Goal: Task Accomplishment & Management: Manage account settings

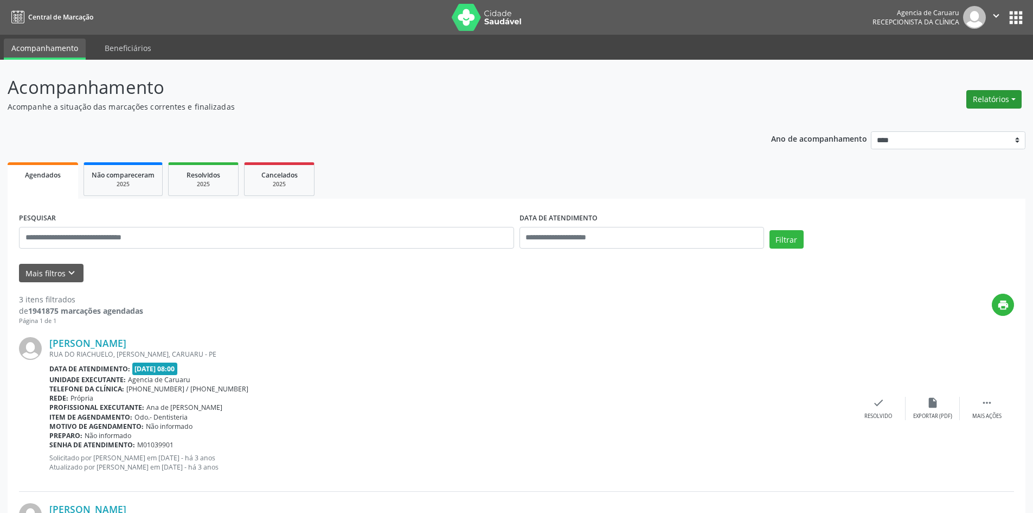
click at [986, 105] on button "Relatórios" at bounding box center [993, 99] width 55 height 18
click at [951, 124] on link "Agendamentos" at bounding box center [964, 122] width 117 height 15
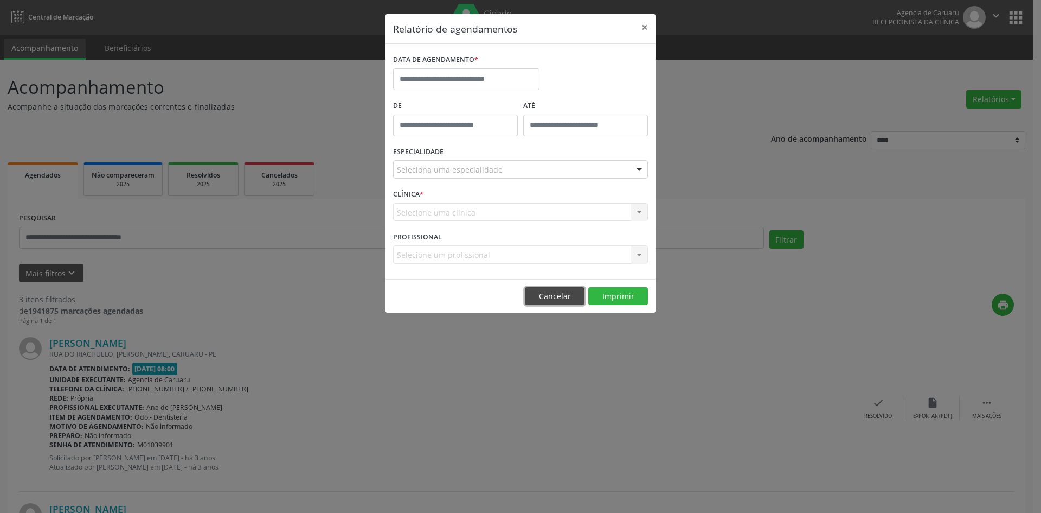
click at [568, 290] on button "Cancelar" at bounding box center [555, 296] width 60 height 18
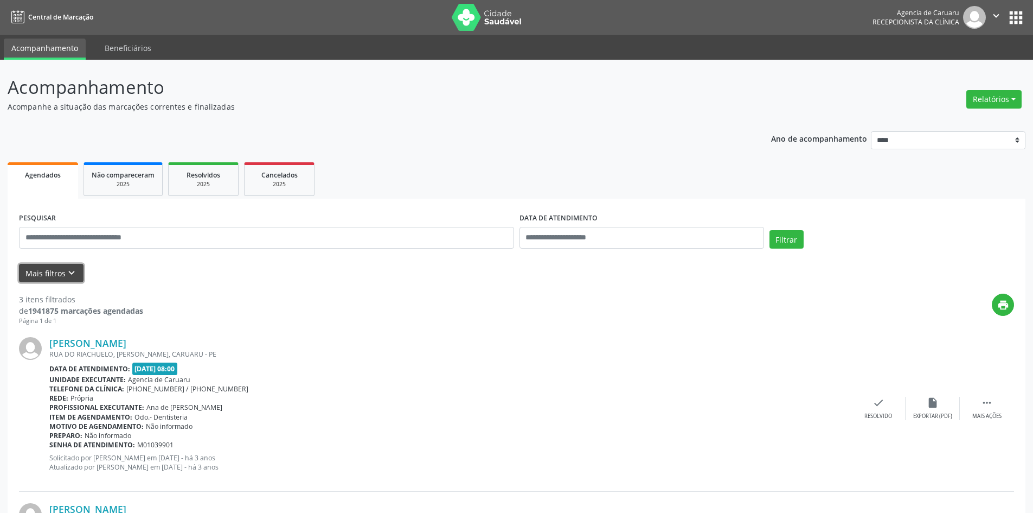
click at [52, 273] on button "Mais filtros keyboard_arrow_down" at bounding box center [51, 273] width 65 height 19
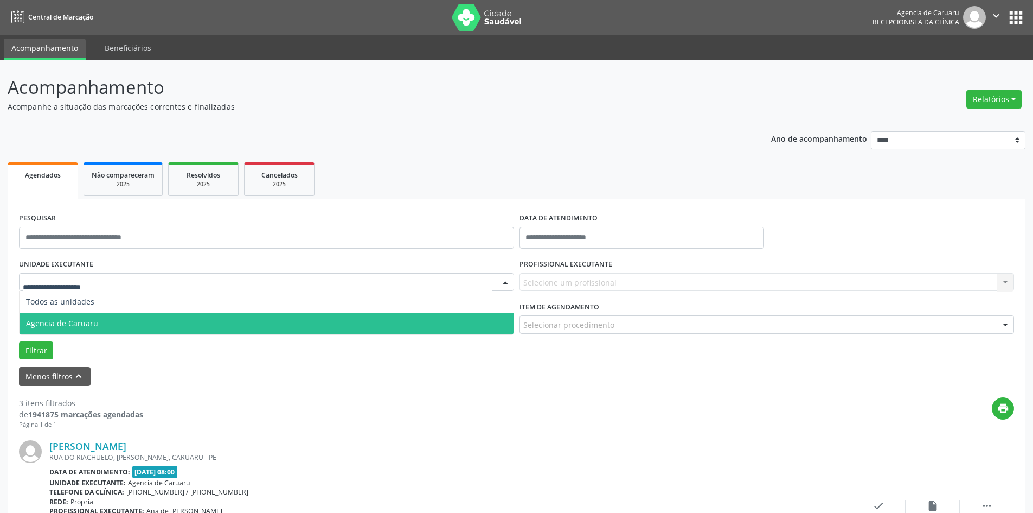
click at [76, 321] on span "Agencia de Caruaru" at bounding box center [62, 323] width 72 height 10
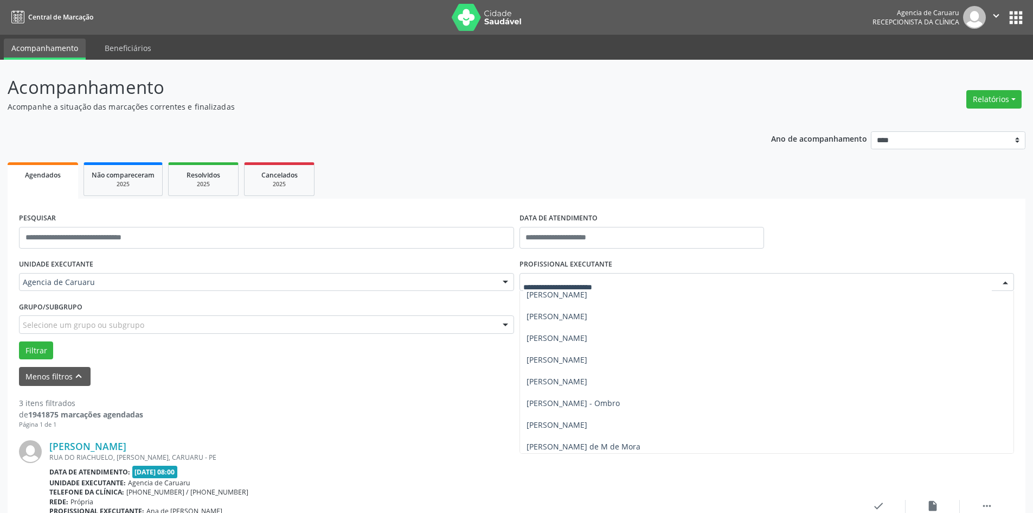
scroll to position [488, 0]
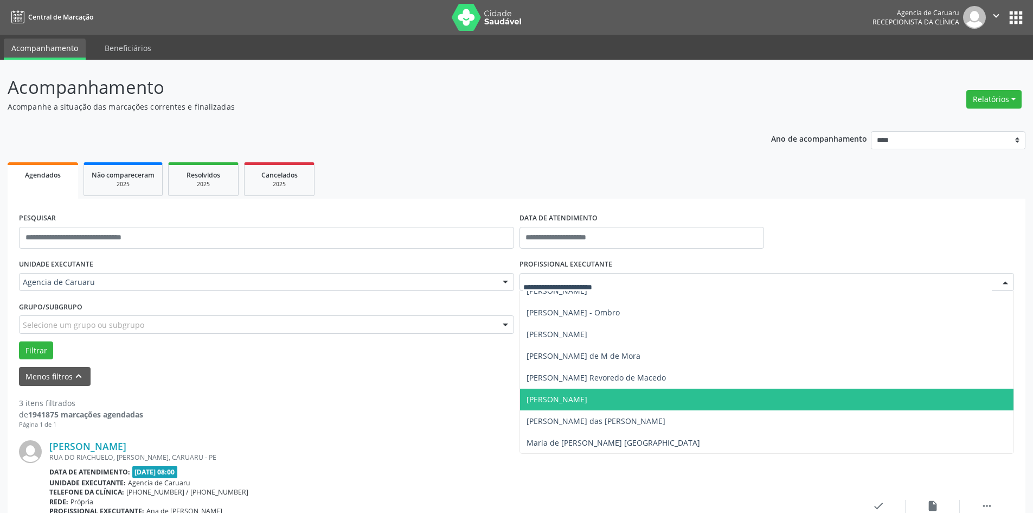
click at [576, 395] on span "[PERSON_NAME]" at bounding box center [557, 399] width 61 height 10
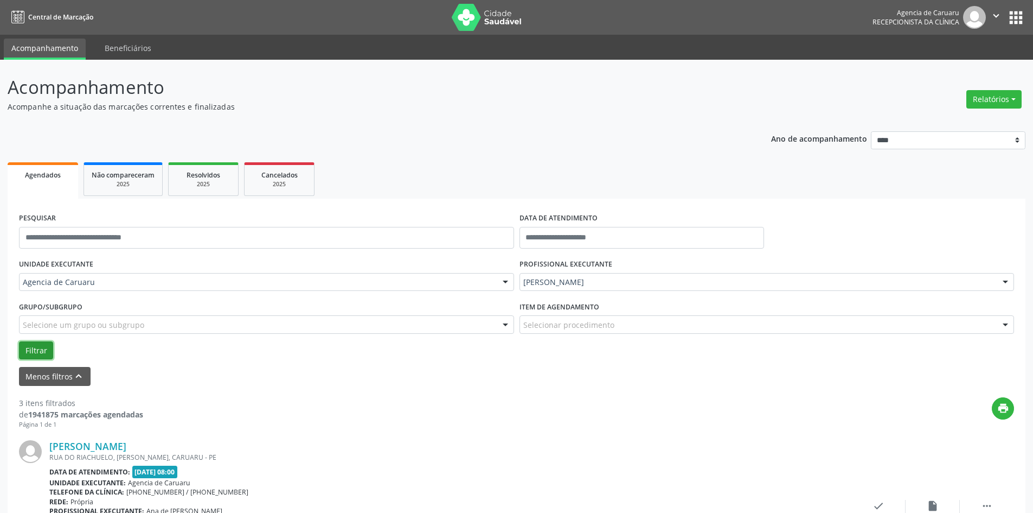
click at [43, 358] on button "Filtrar" at bounding box center [36, 350] width 34 height 18
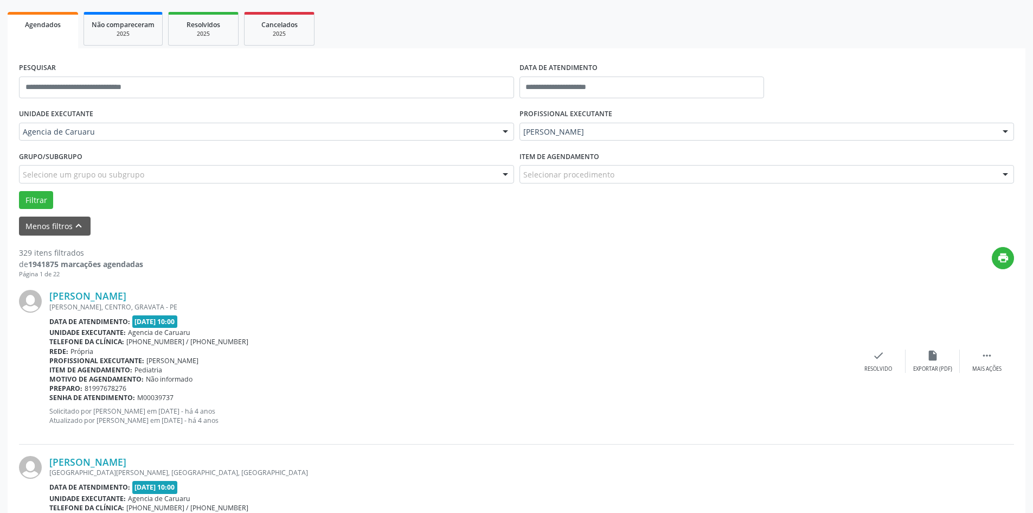
scroll to position [0, 0]
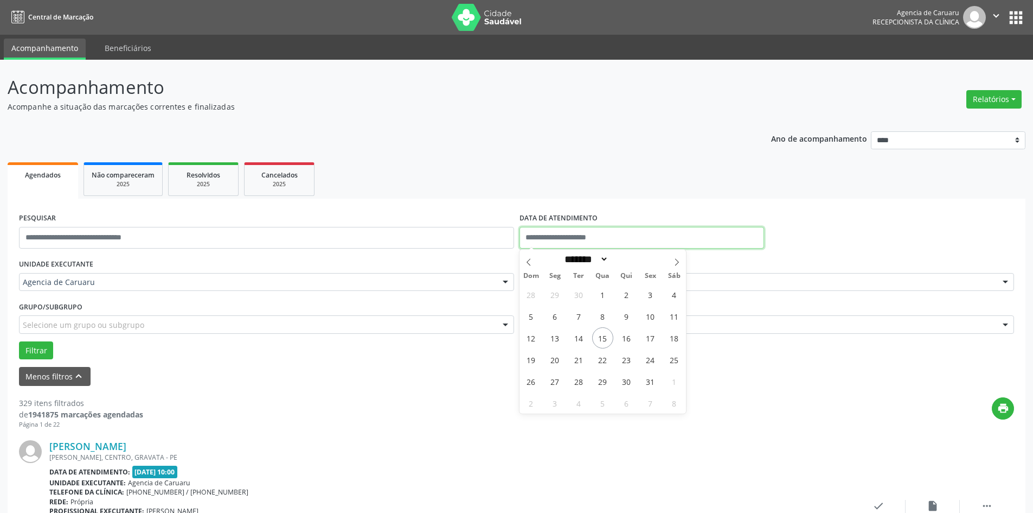
click at [538, 242] on input "text" at bounding box center [642, 238] width 245 height 22
click at [595, 340] on span "15" at bounding box center [602, 337] width 21 height 21
type input "**********"
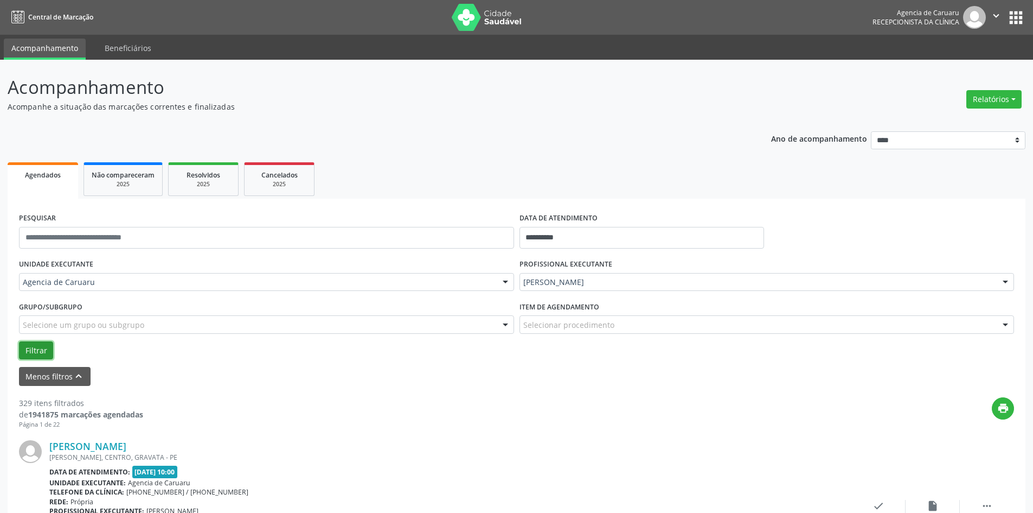
click at [41, 353] on button "Filtrar" at bounding box center [36, 350] width 34 height 18
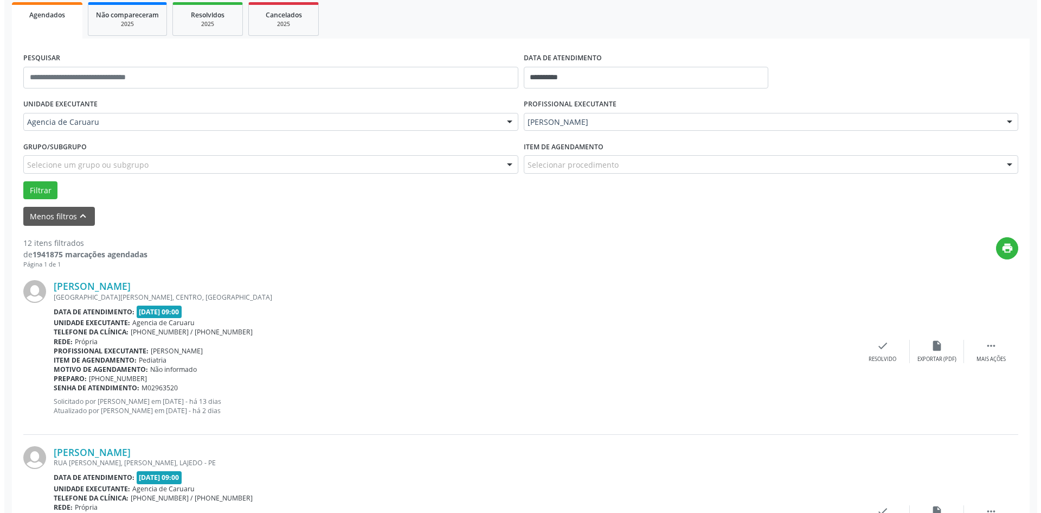
scroll to position [217, 0]
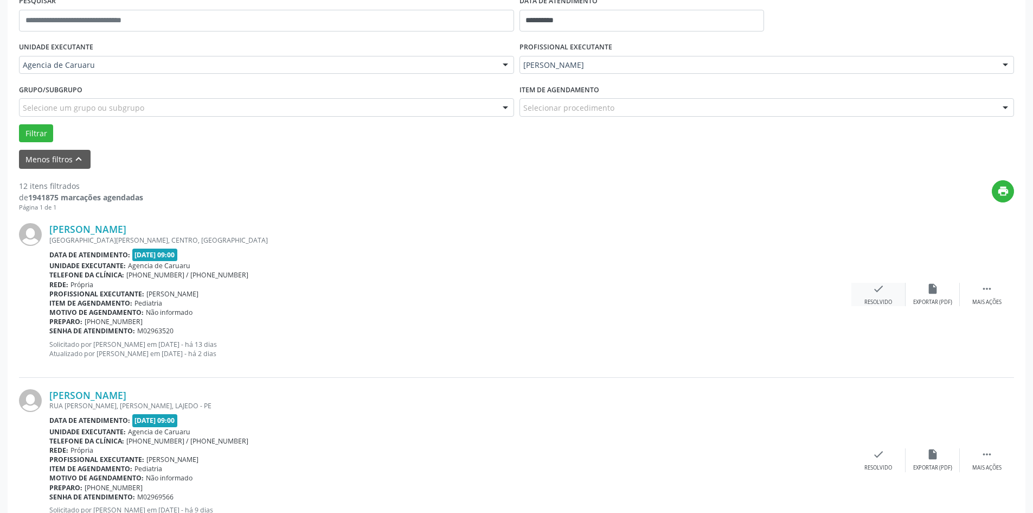
click at [876, 298] on div "Resolvido" at bounding box center [879, 302] width 28 height 8
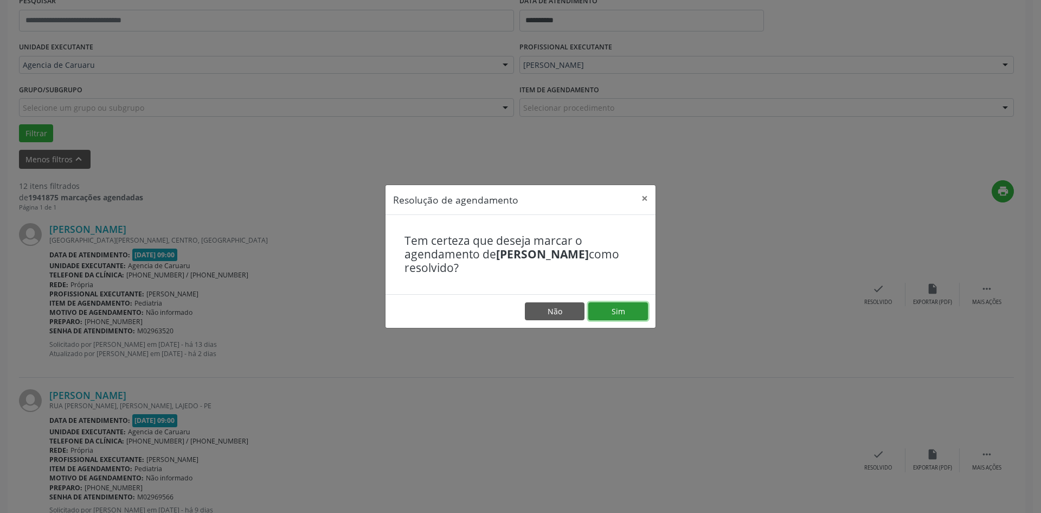
click at [614, 311] on button "Sim" at bounding box center [618, 311] width 60 height 18
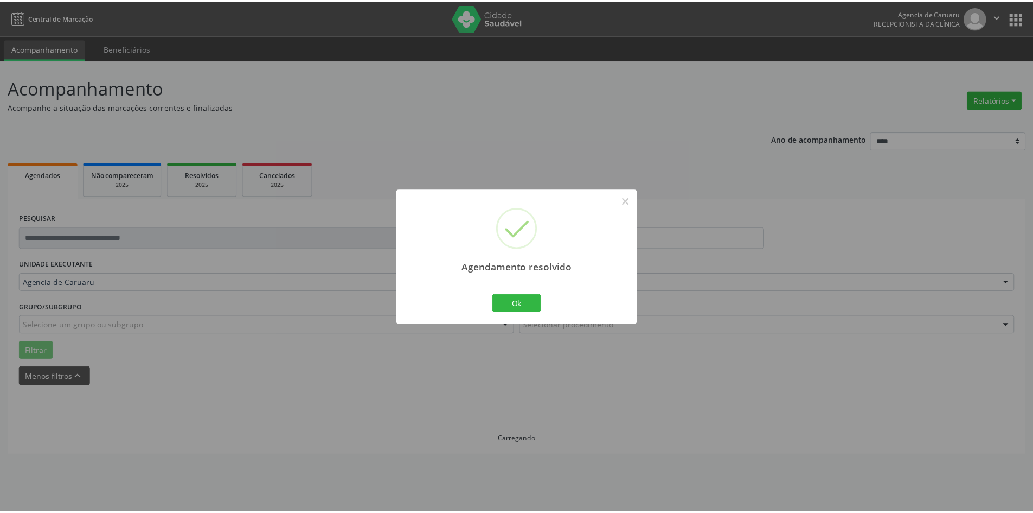
scroll to position [0, 0]
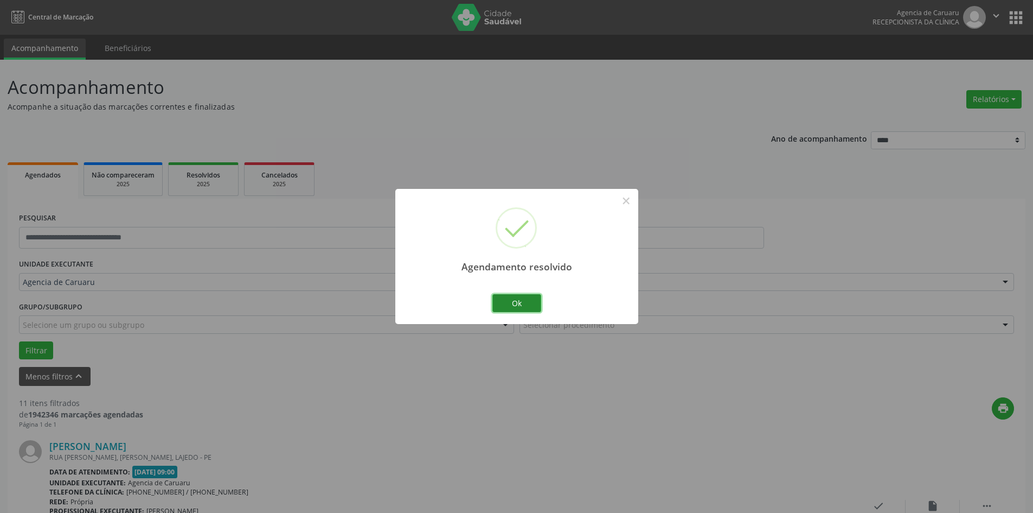
click at [518, 302] on button "Ok" at bounding box center [516, 303] width 49 height 18
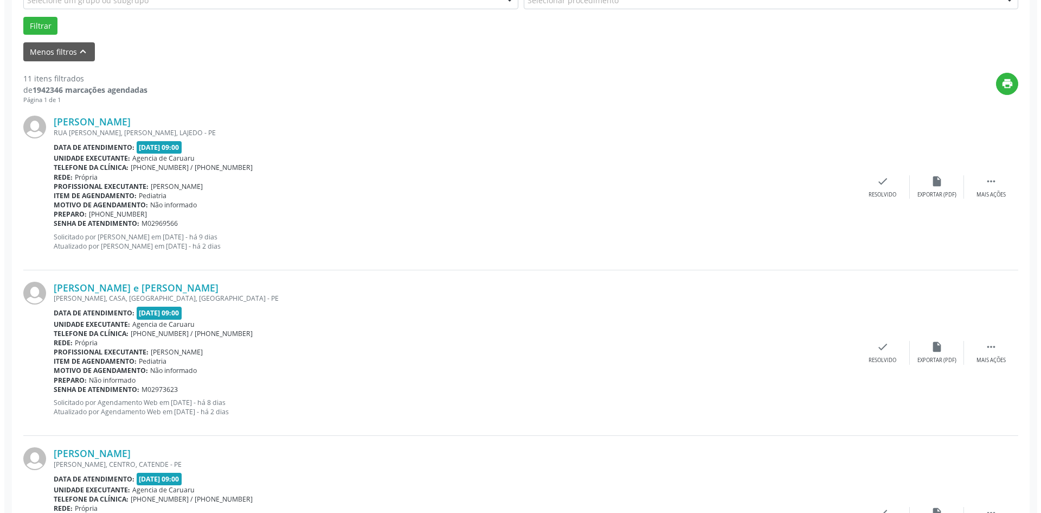
scroll to position [325, 0]
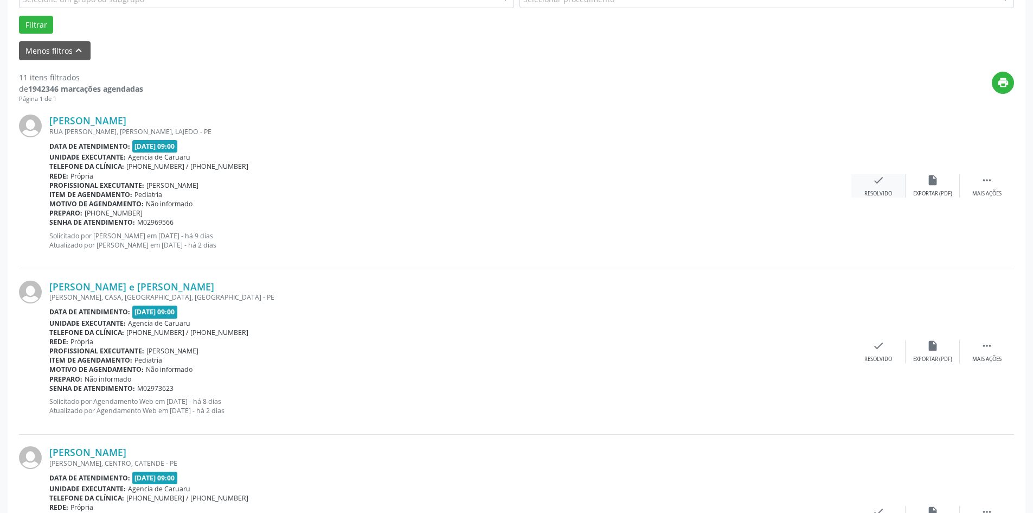
click at [875, 188] on div "check Resolvido" at bounding box center [879, 185] width 54 height 23
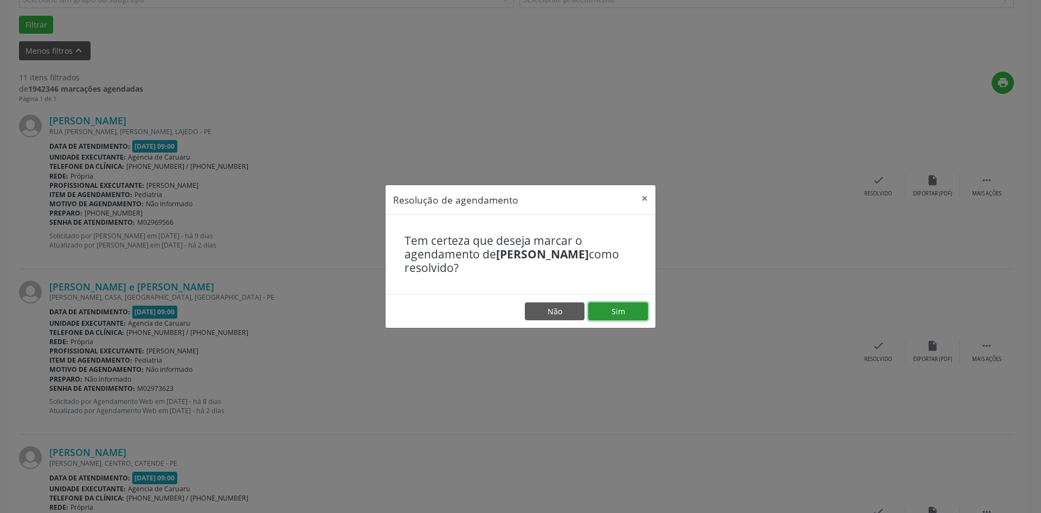
click at [622, 308] on button "Sim" at bounding box center [618, 311] width 60 height 18
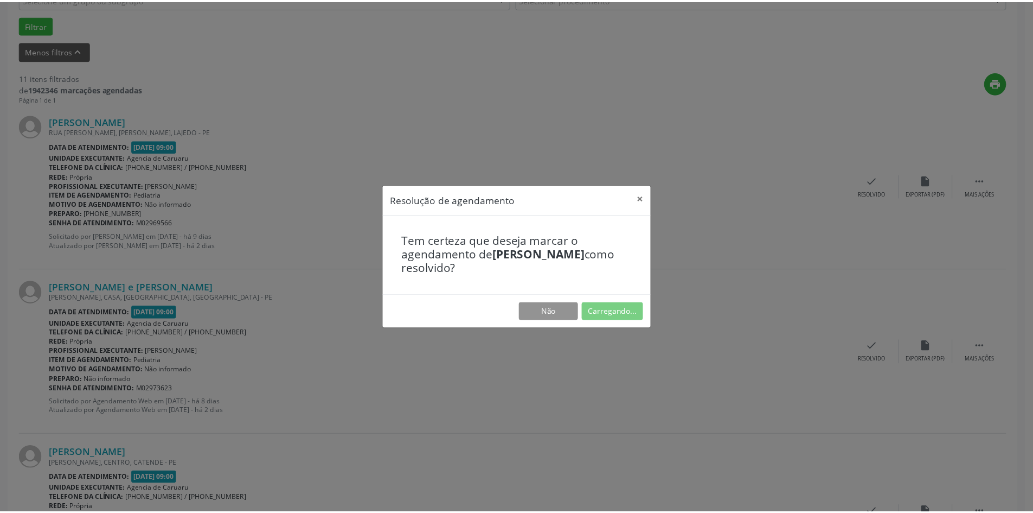
scroll to position [0, 0]
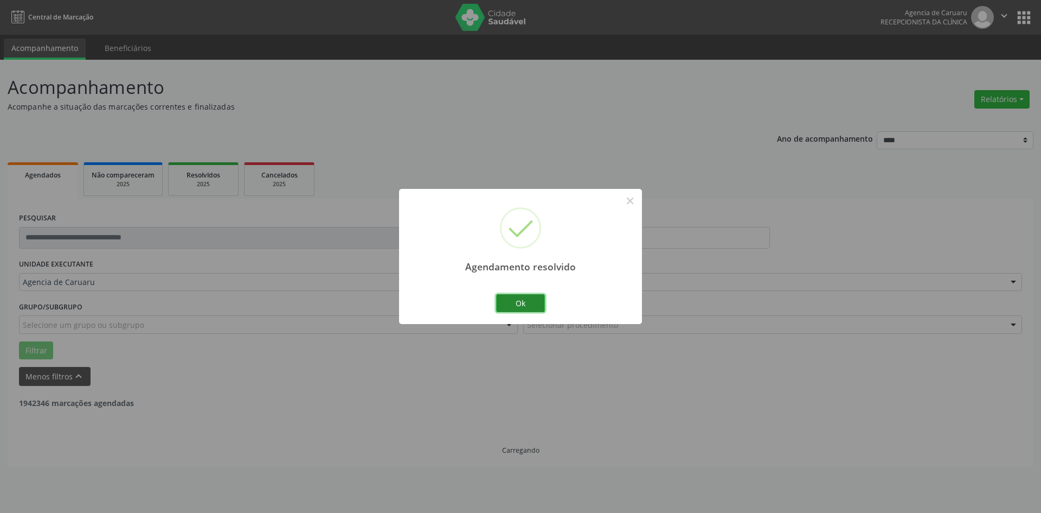
click at [528, 302] on button "Ok" at bounding box center [520, 303] width 49 height 18
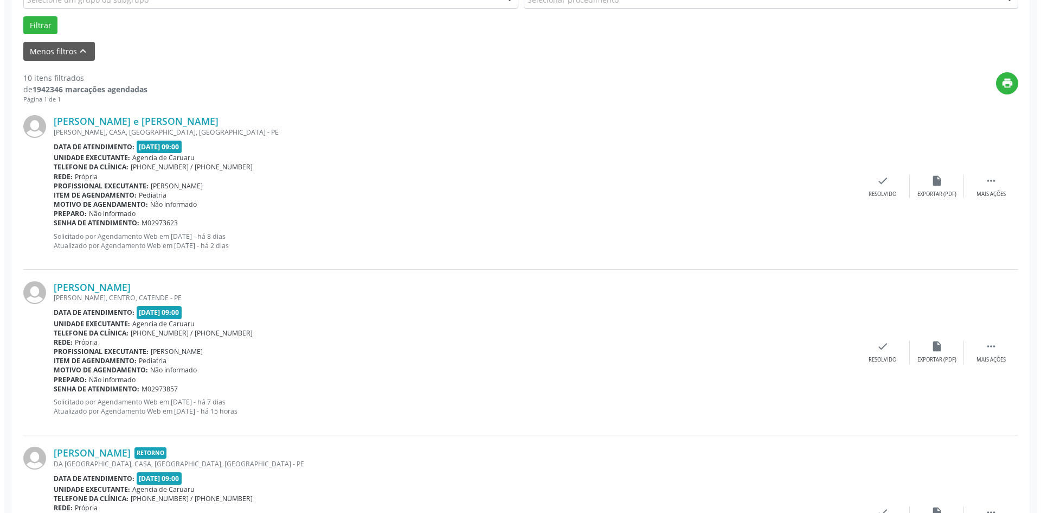
scroll to position [325, 0]
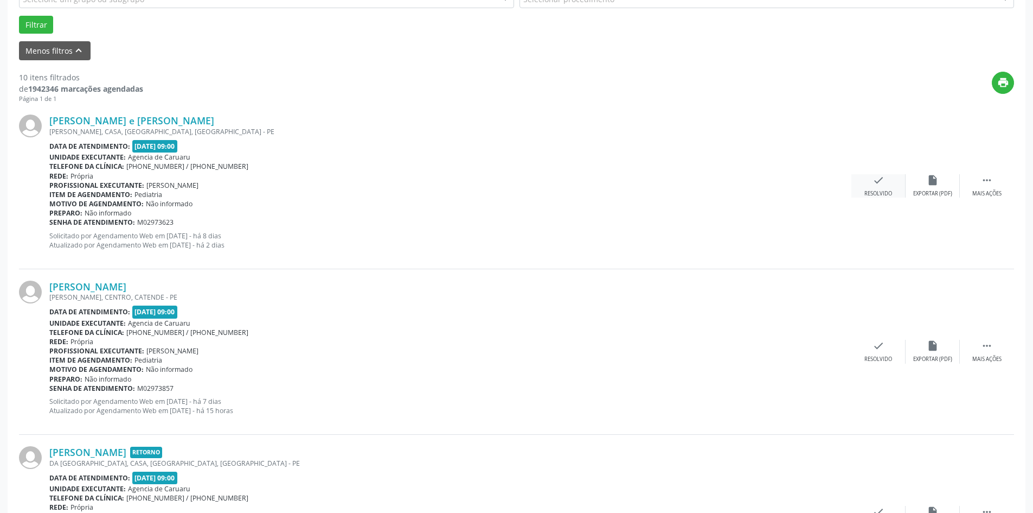
click at [876, 187] on div "check Resolvido" at bounding box center [879, 185] width 54 height 23
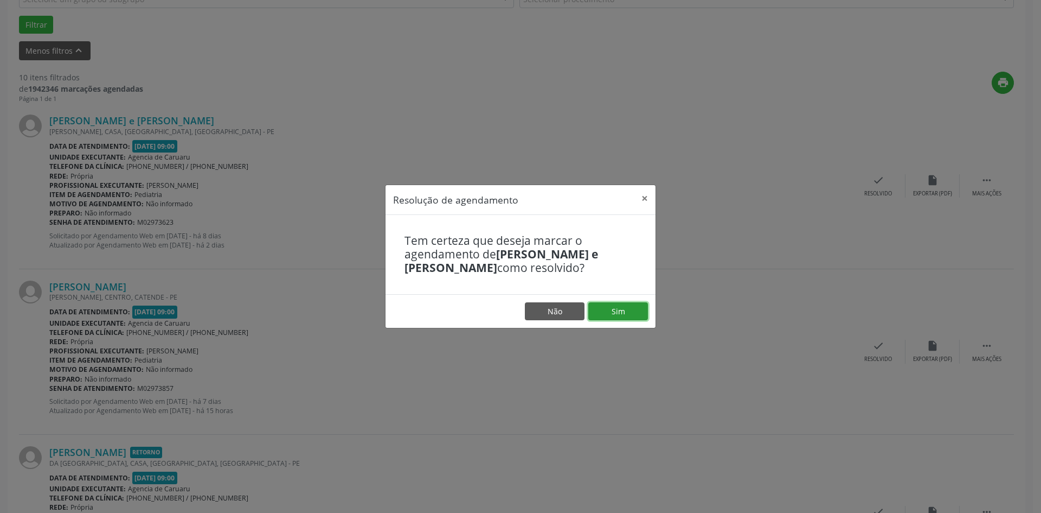
click at [620, 311] on button "Sim" at bounding box center [618, 311] width 60 height 18
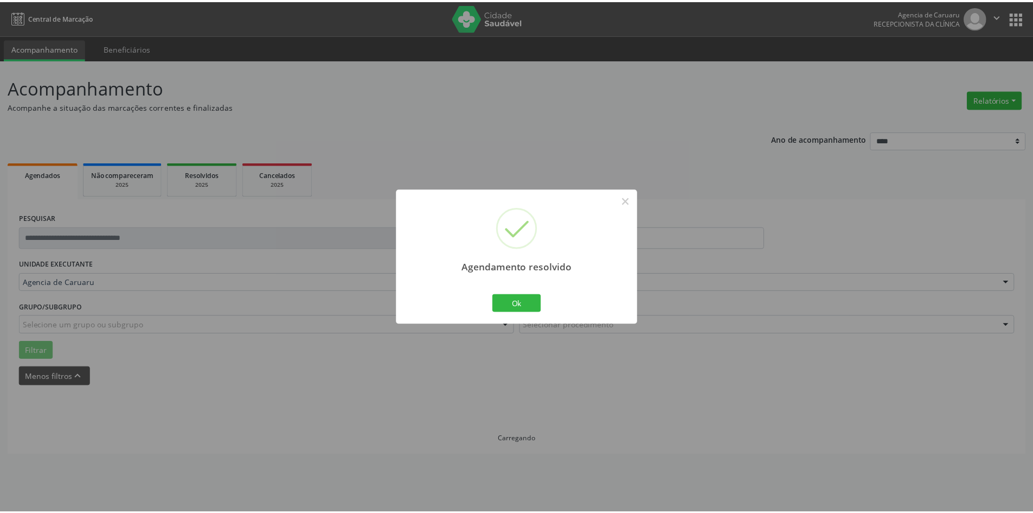
scroll to position [0, 0]
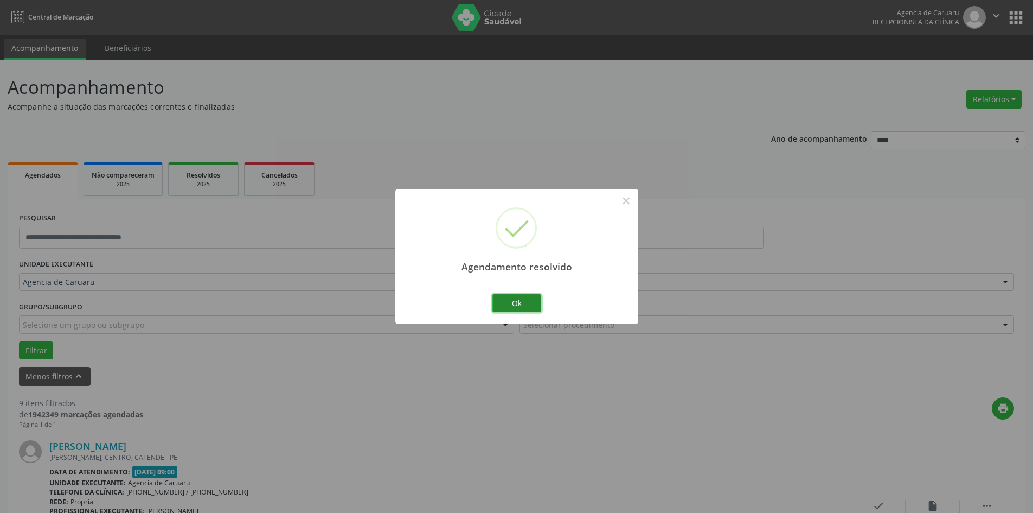
click at [532, 305] on button "Ok" at bounding box center [516, 303] width 49 height 18
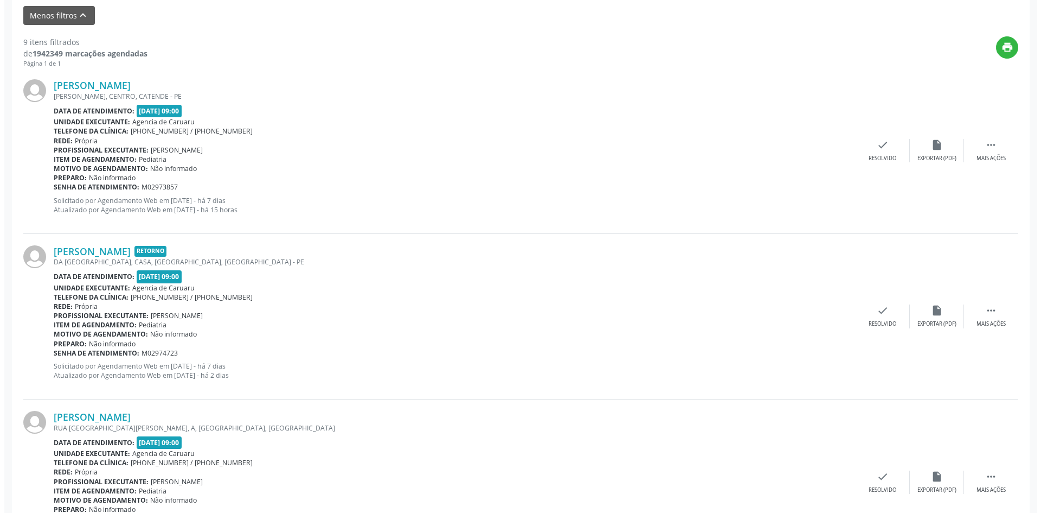
scroll to position [380, 0]
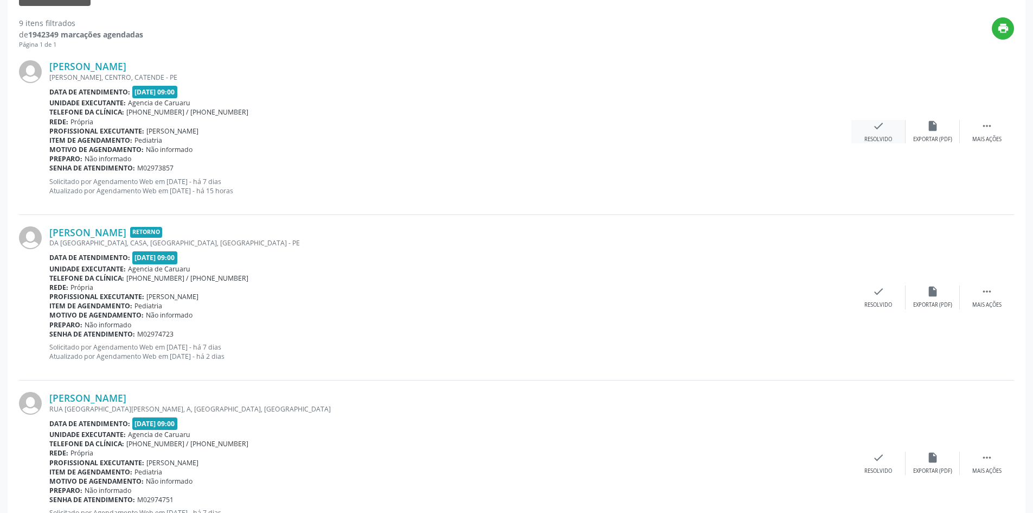
click at [865, 123] on div "check Resolvido" at bounding box center [879, 131] width 54 height 23
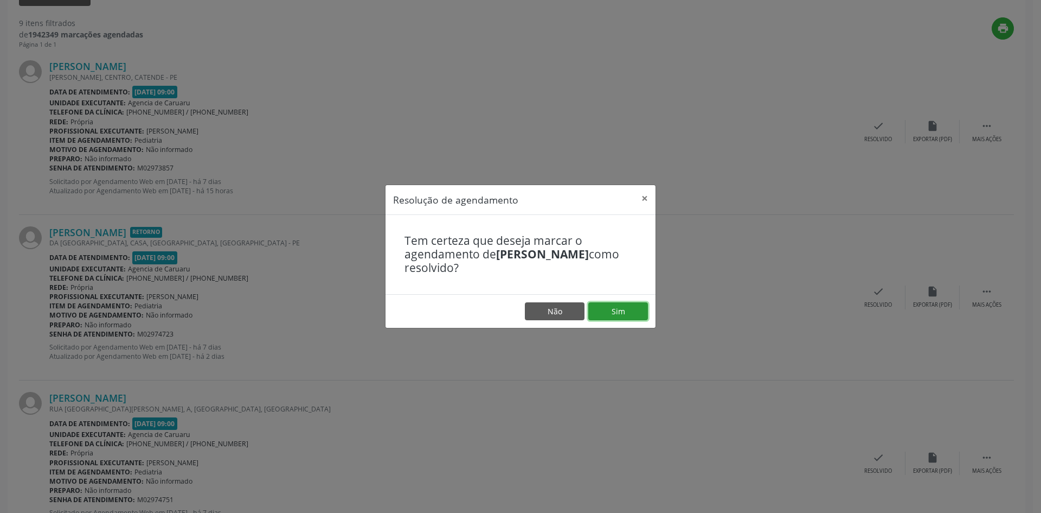
click at [631, 315] on button "Sim" at bounding box center [618, 311] width 60 height 18
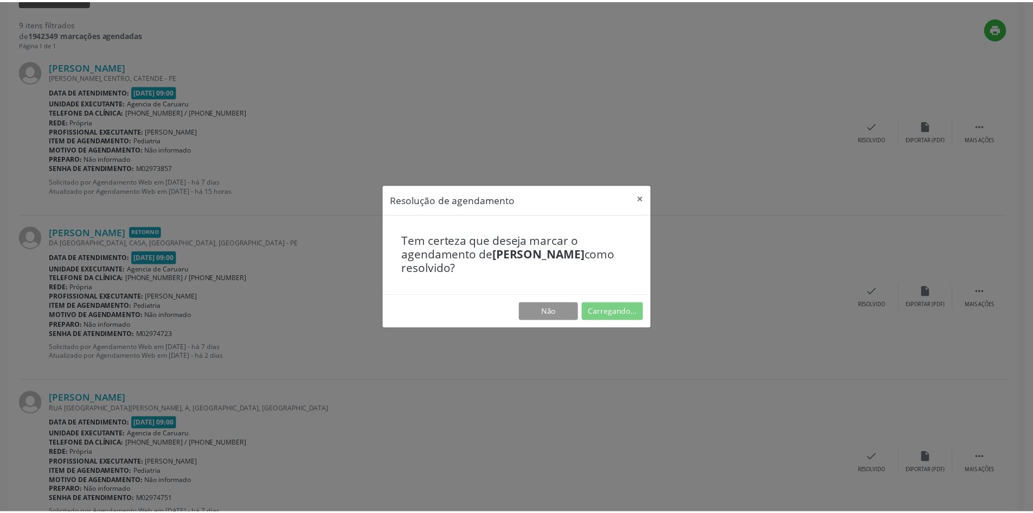
scroll to position [0, 0]
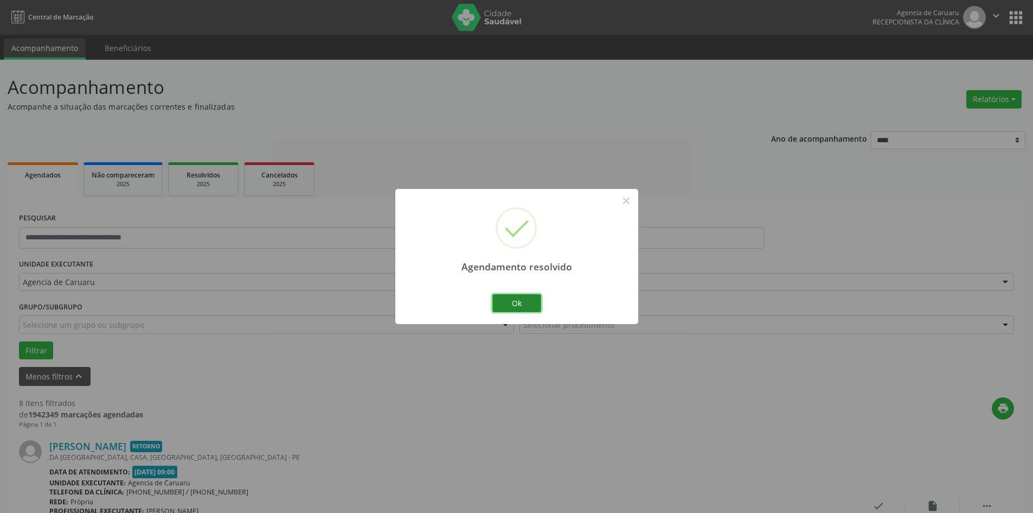
click at [536, 295] on button "Ok" at bounding box center [516, 303] width 49 height 18
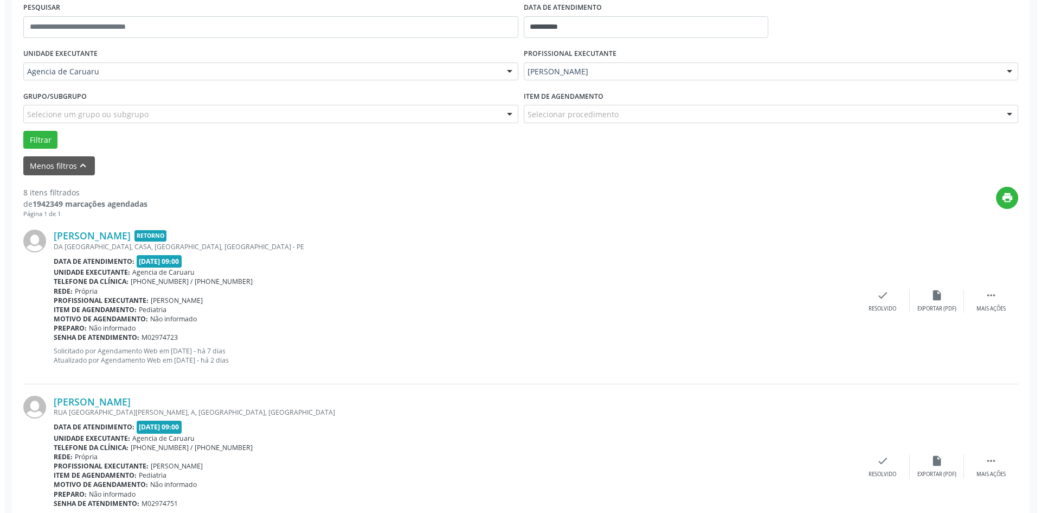
scroll to position [271, 0]
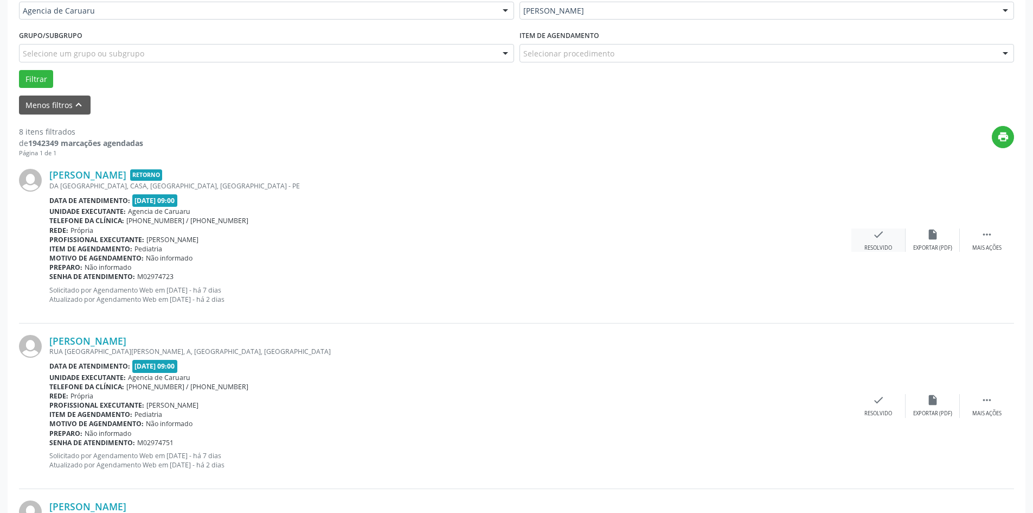
click at [884, 241] on div "check Resolvido" at bounding box center [879, 239] width 54 height 23
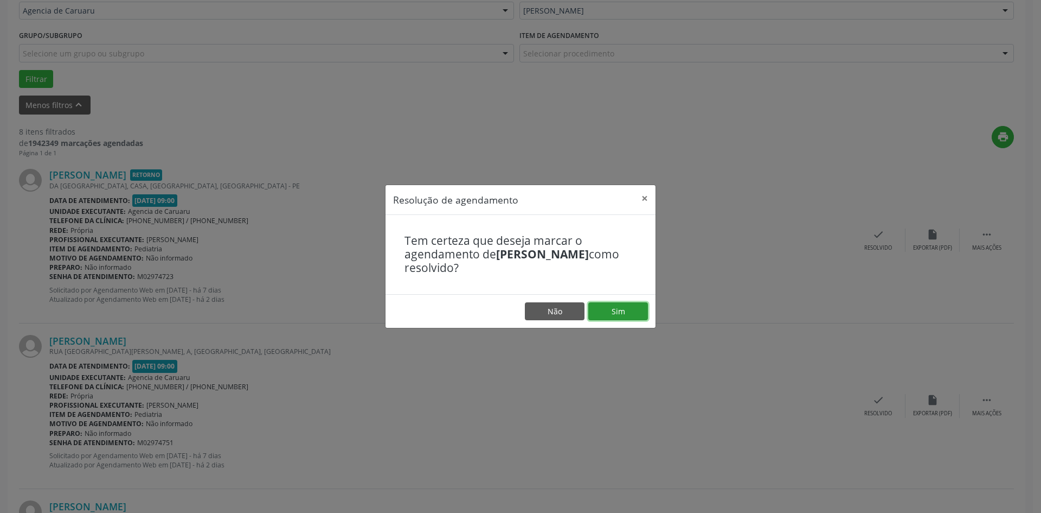
click at [611, 312] on button "Sim" at bounding box center [618, 311] width 60 height 18
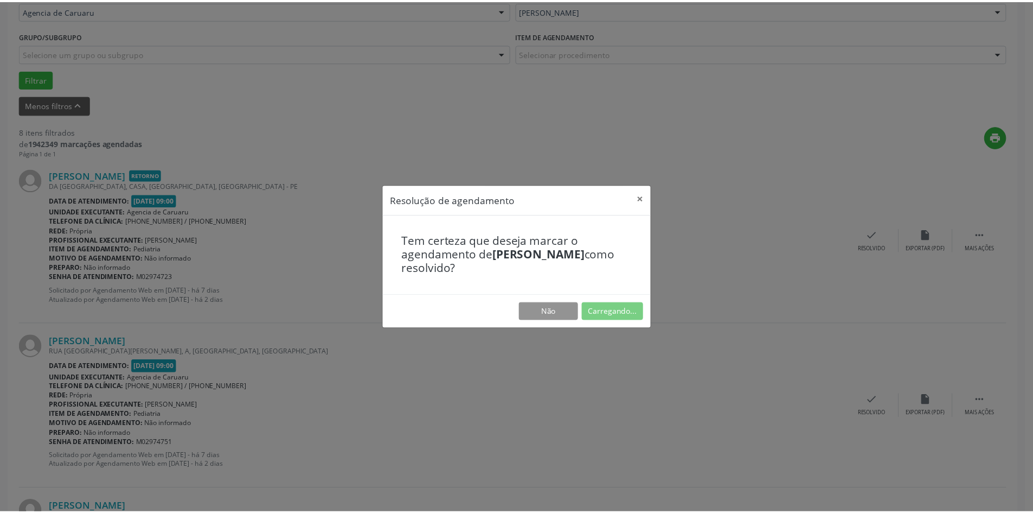
scroll to position [0, 0]
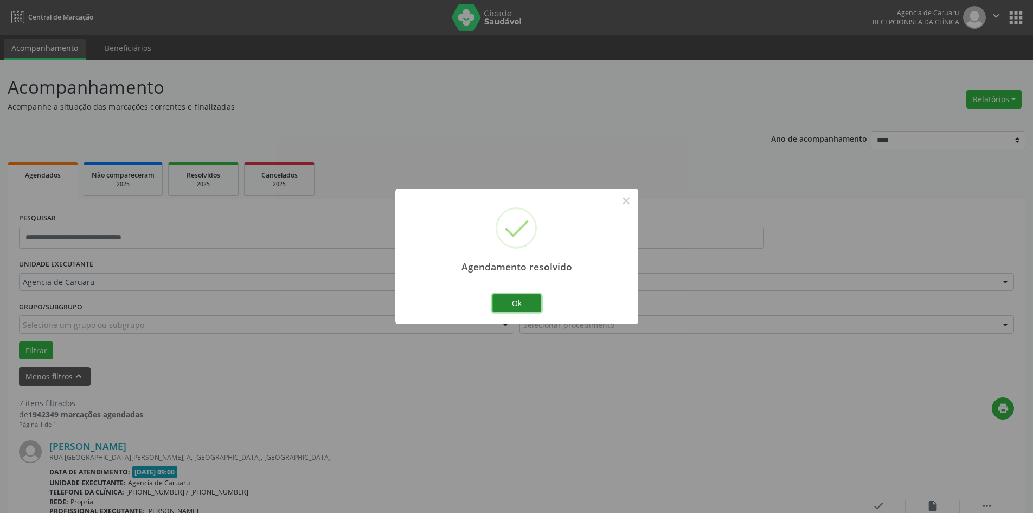
click at [528, 306] on button "Ok" at bounding box center [516, 303] width 49 height 18
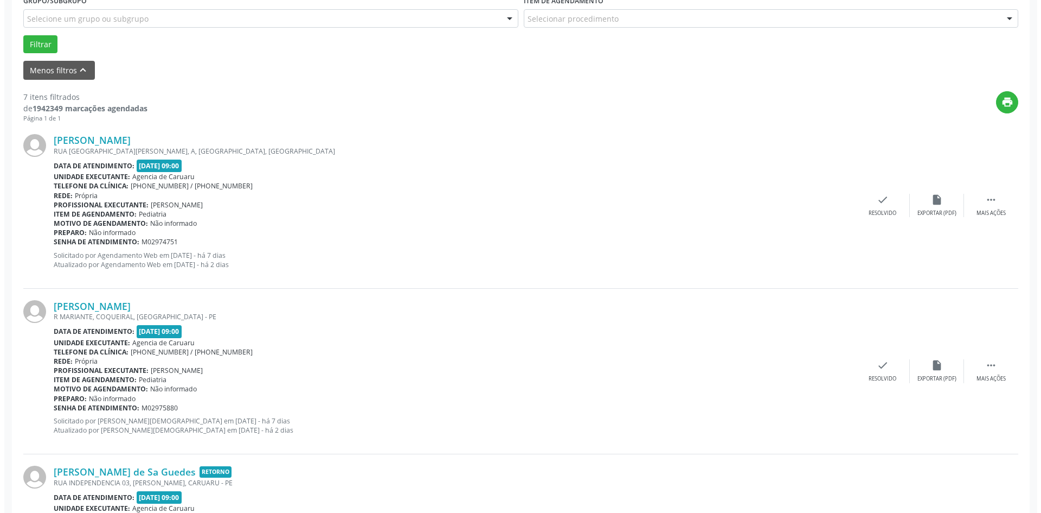
scroll to position [325, 0]
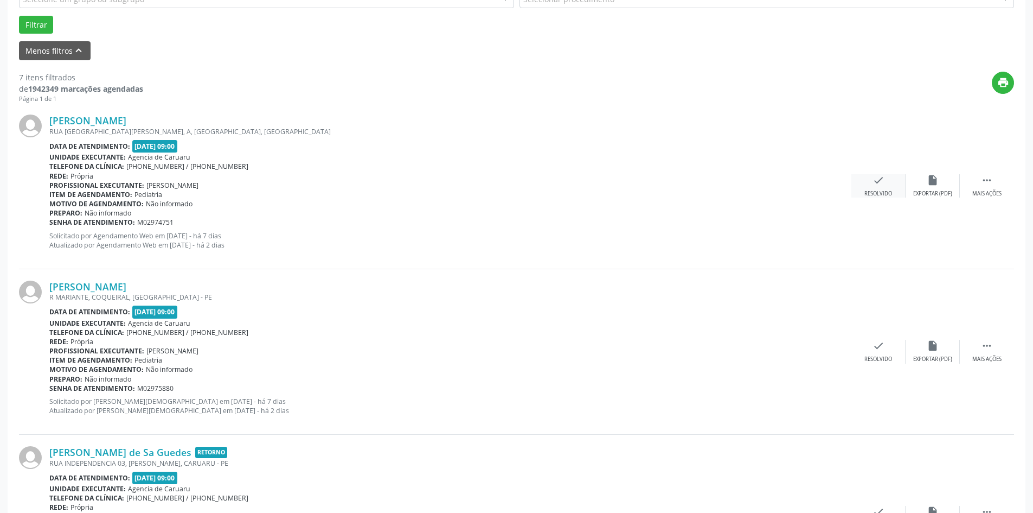
click at [883, 181] on icon "check" at bounding box center [879, 180] width 12 height 12
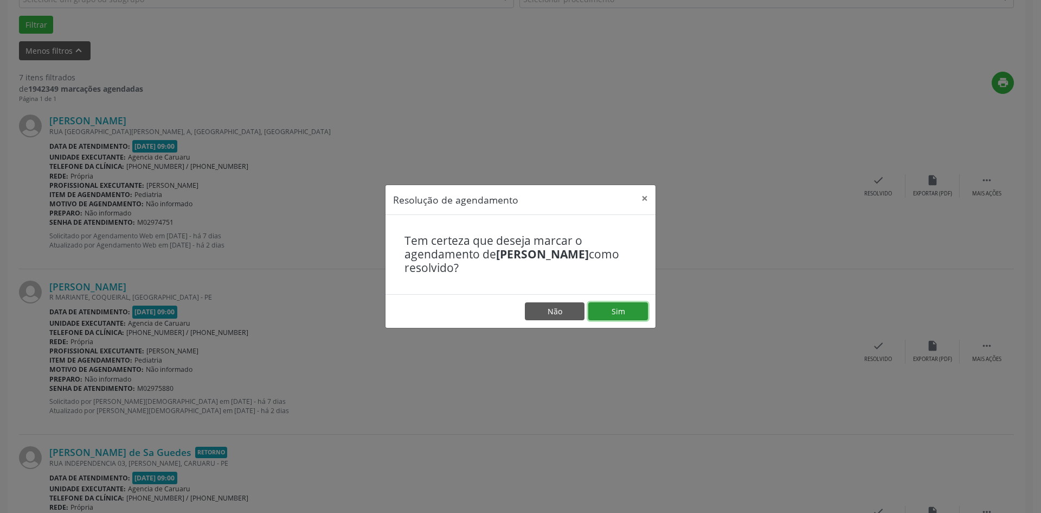
click at [626, 312] on button "Sim" at bounding box center [618, 311] width 60 height 18
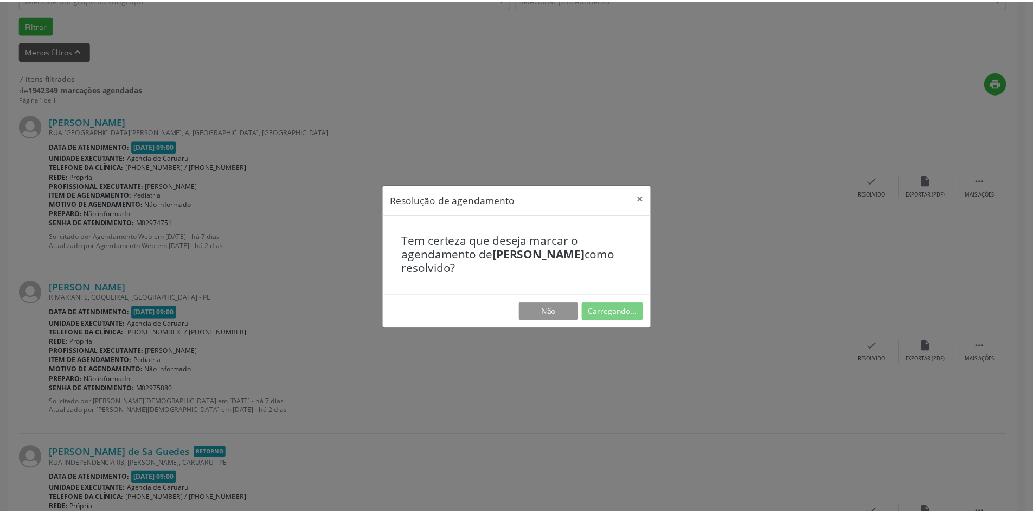
scroll to position [0, 0]
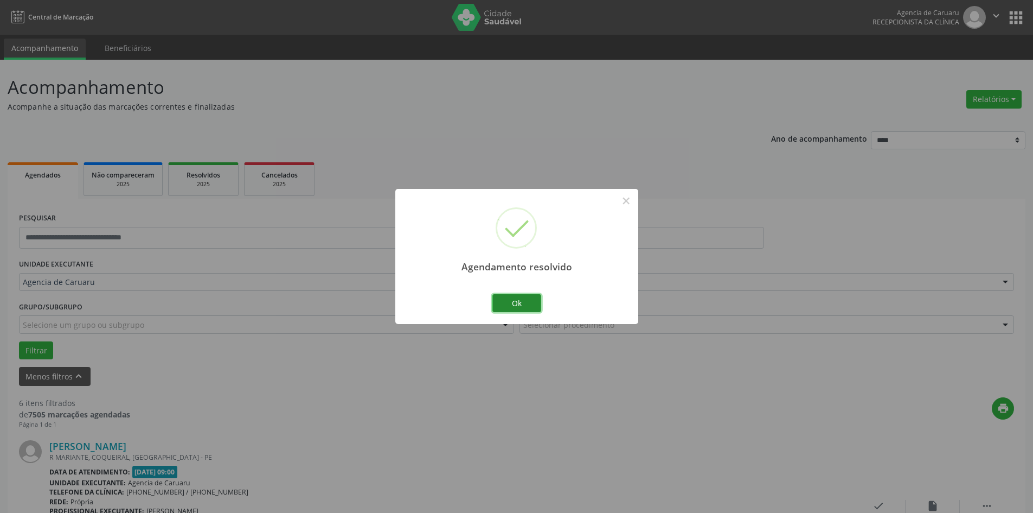
click at [525, 295] on button "Ok" at bounding box center [516, 303] width 49 height 18
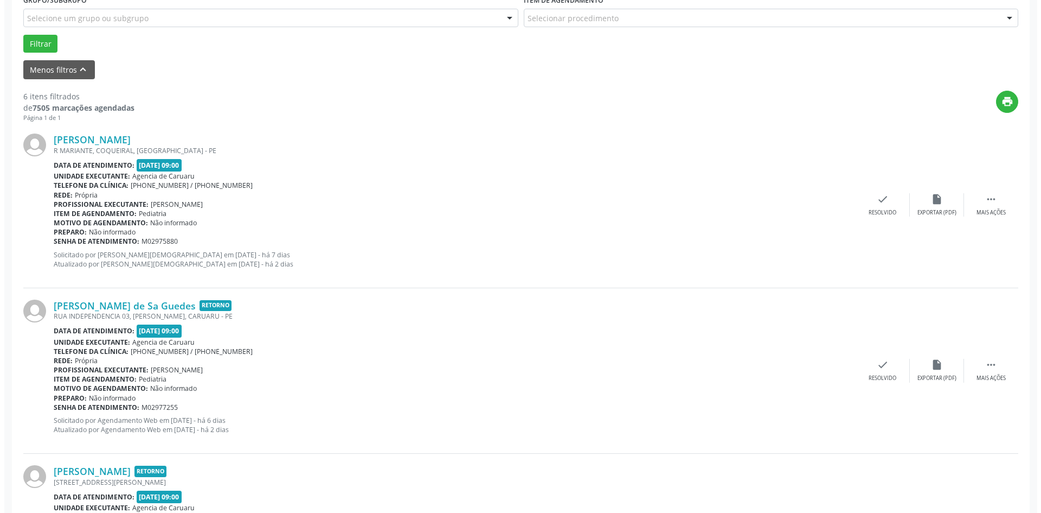
scroll to position [325, 0]
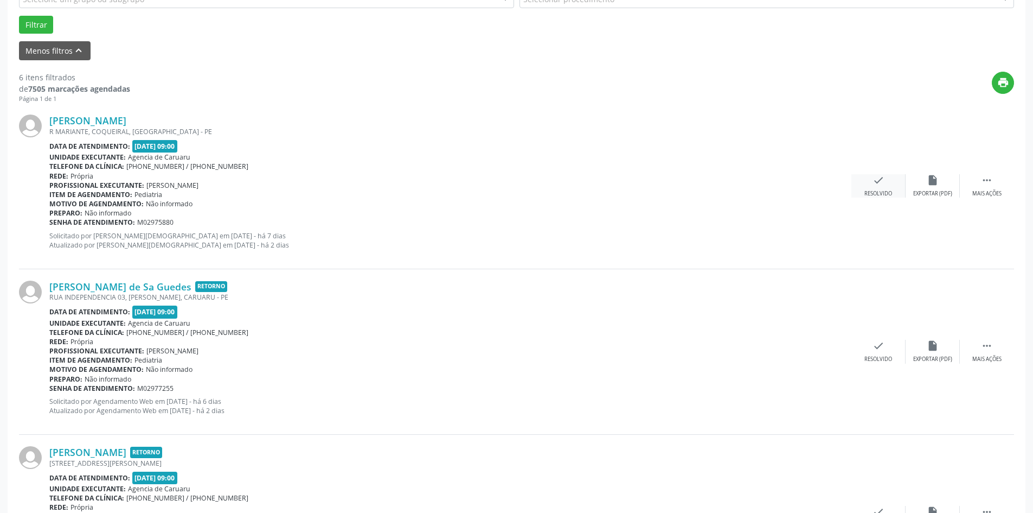
click at [879, 189] on div "check Resolvido" at bounding box center [879, 185] width 54 height 23
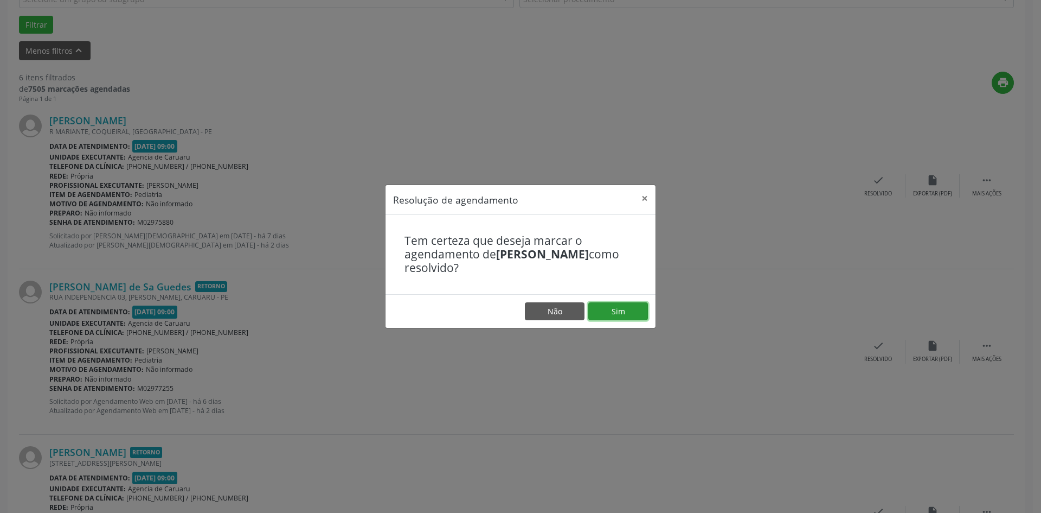
click at [609, 314] on button "Sim" at bounding box center [618, 311] width 60 height 18
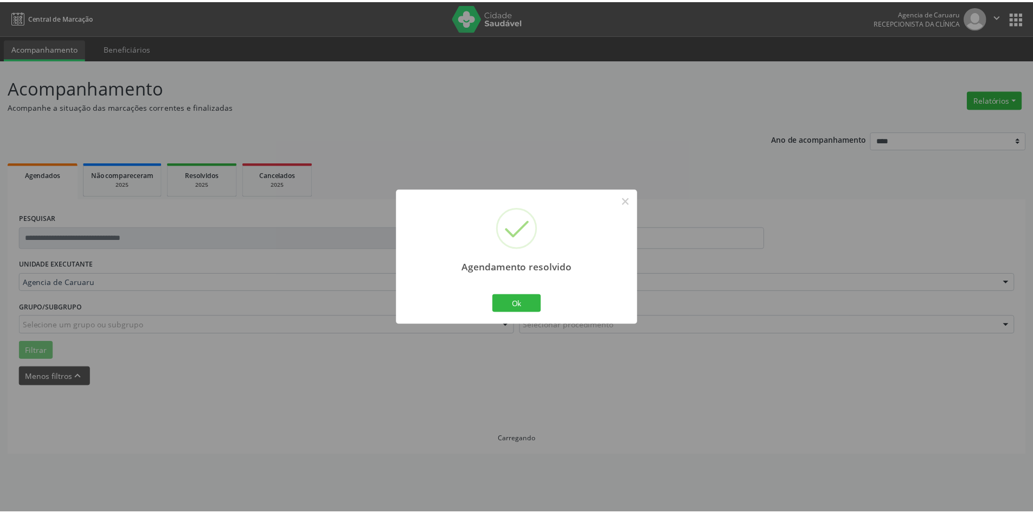
scroll to position [0, 0]
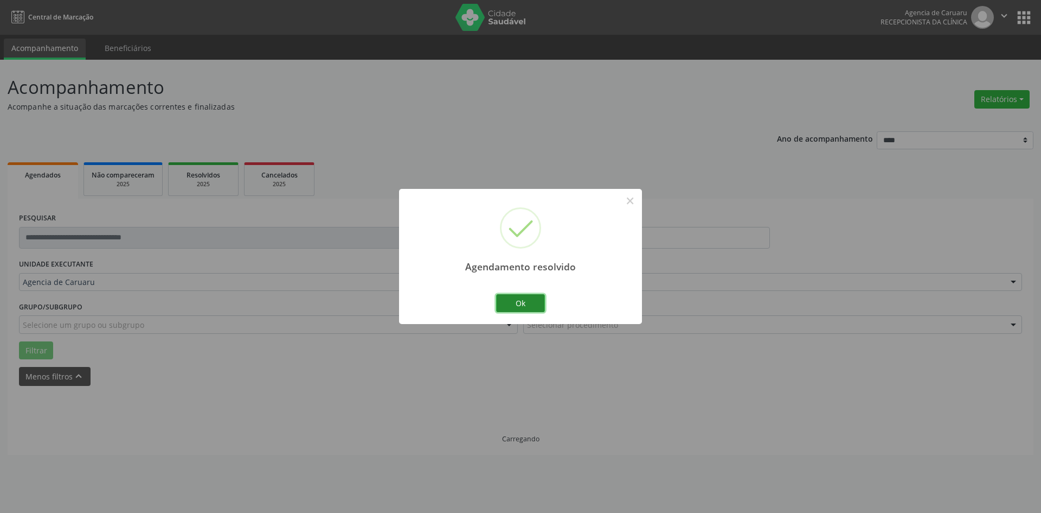
click at [523, 308] on button "Ok" at bounding box center [520, 303] width 49 height 18
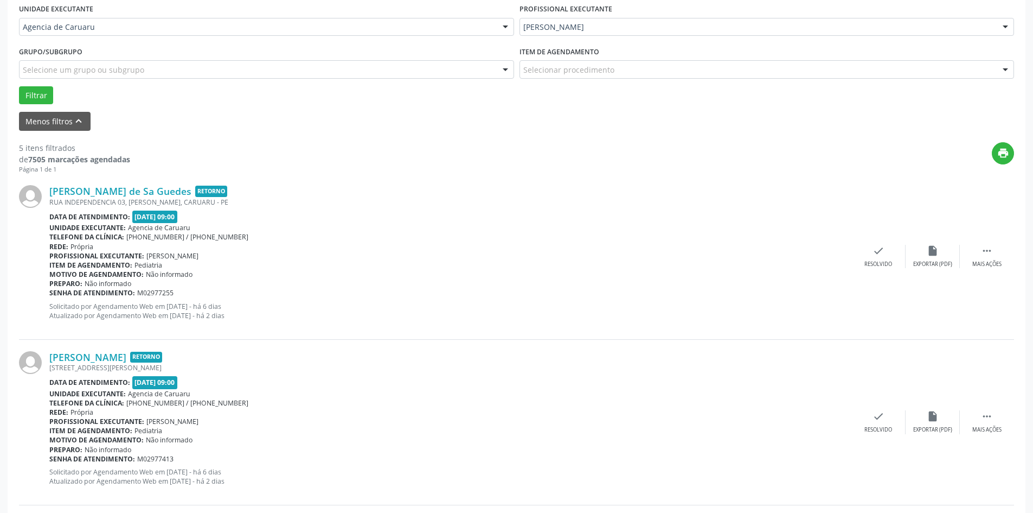
scroll to position [325, 0]
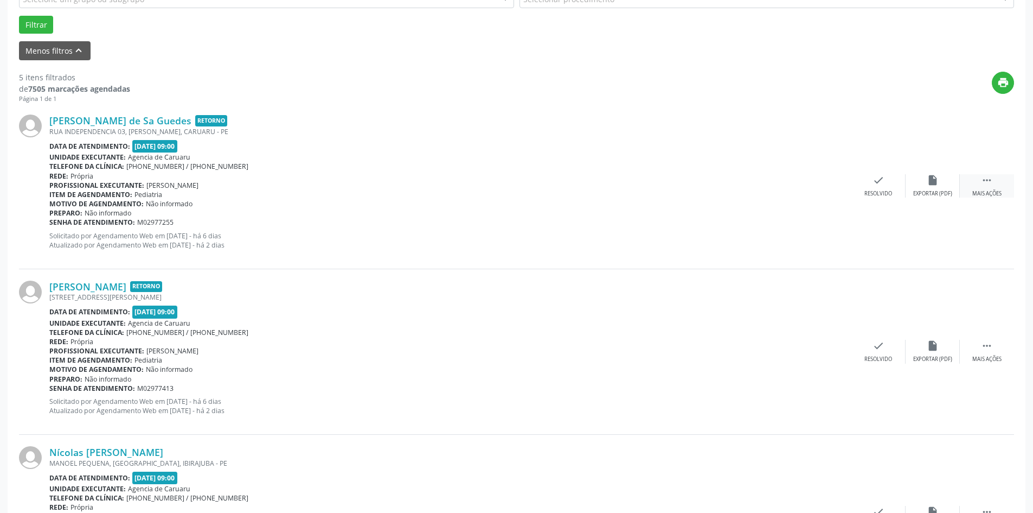
click at [987, 181] on icon "" at bounding box center [987, 180] width 12 height 12
click at [918, 188] on div "alarm_off Não compareceu" at bounding box center [933, 185] width 54 height 23
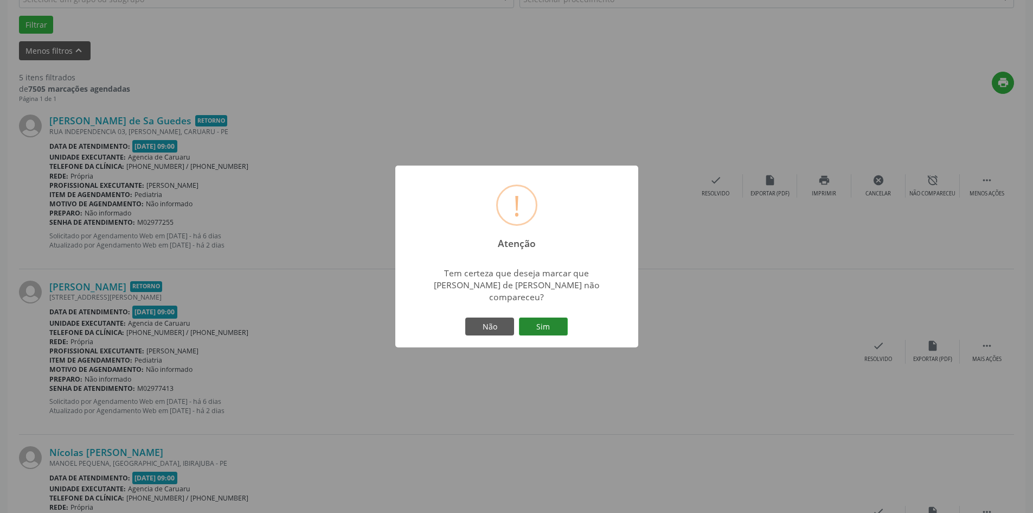
click at [542, 322] on button "Sim" at bounding box center [543, 326] width 49 height 18
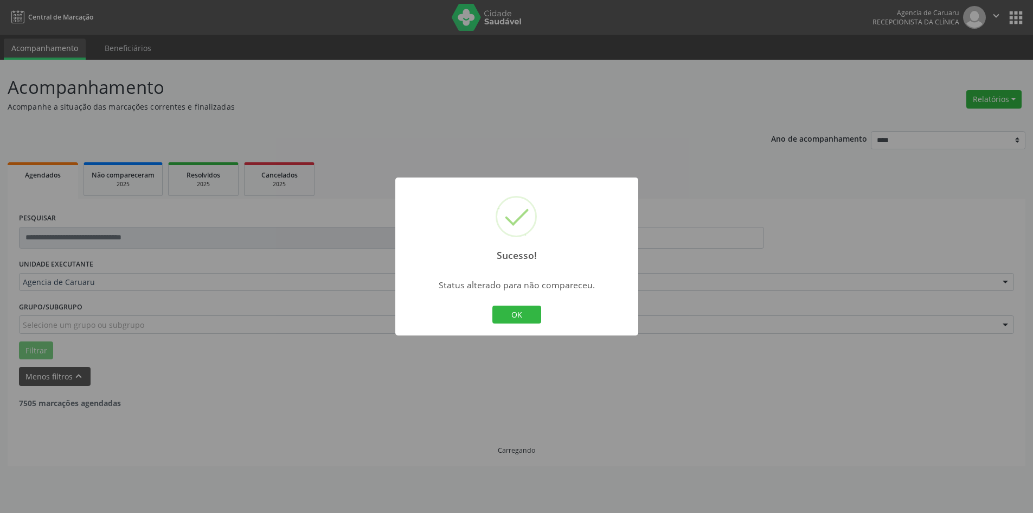
scroll to position [0, 0]
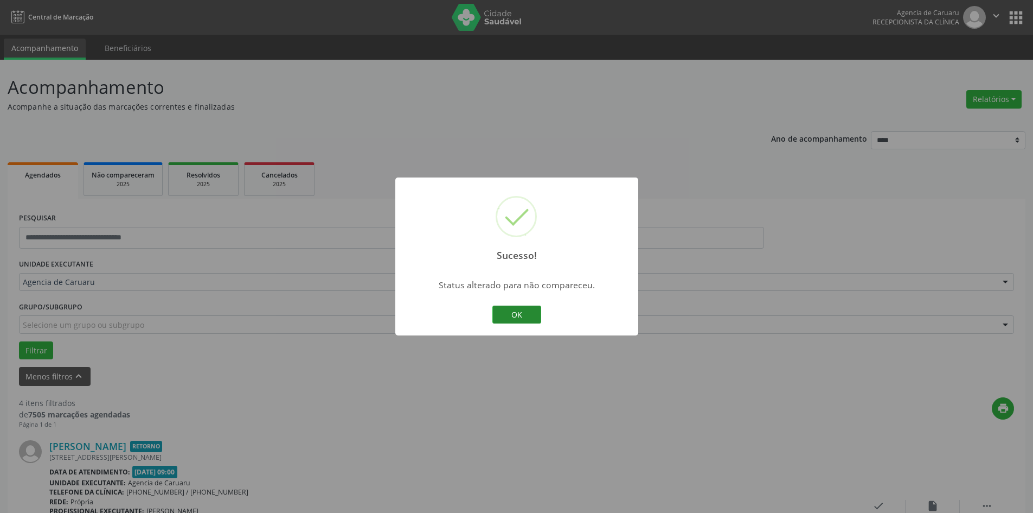
click at [539, 319] on button "OK" at bounding box center [516, 314] width 49 height 18
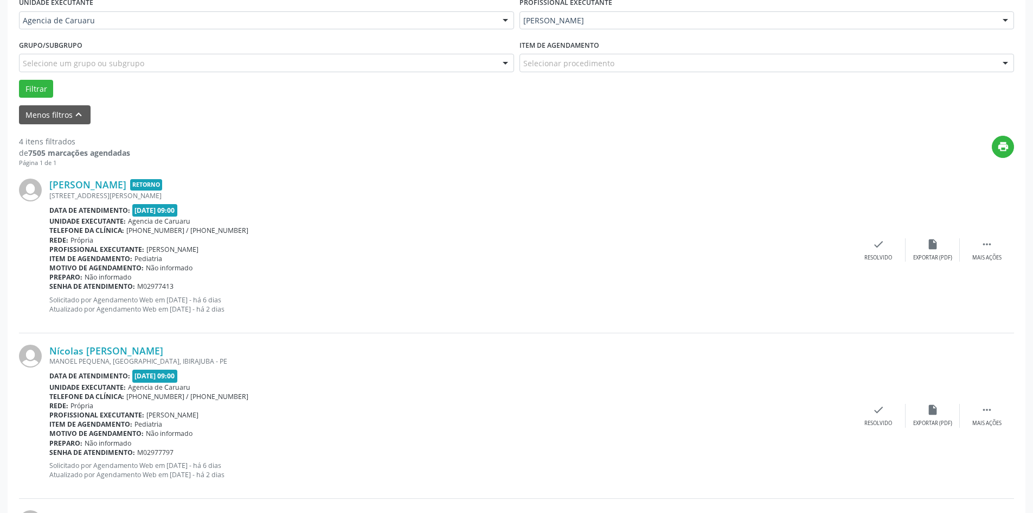
scroll to position [325, 0]
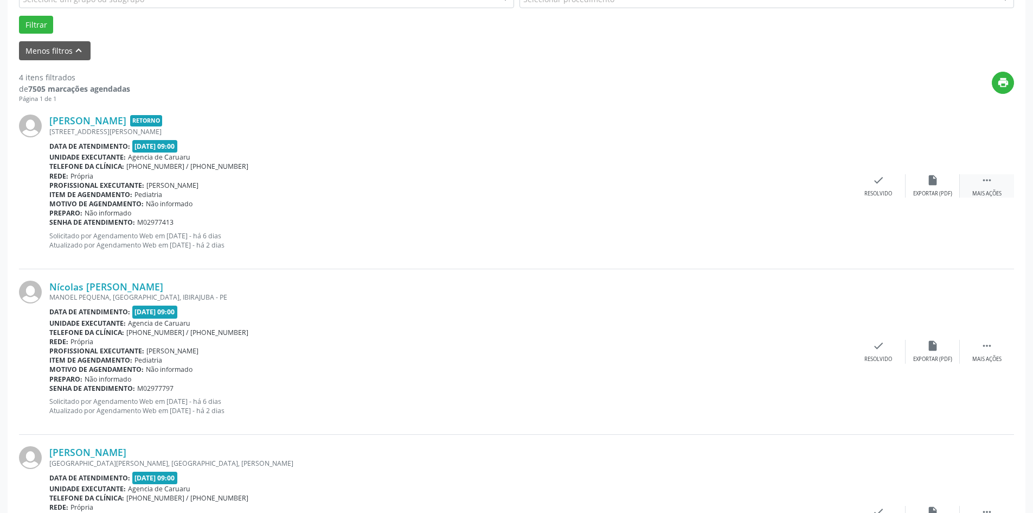
click at [987, 183] on icon "" at bounding box center [987, 180] width 12 height 12
click at [917, 191] on div "Não compareceu" at bounding box center [933, 194] width 46 height 8
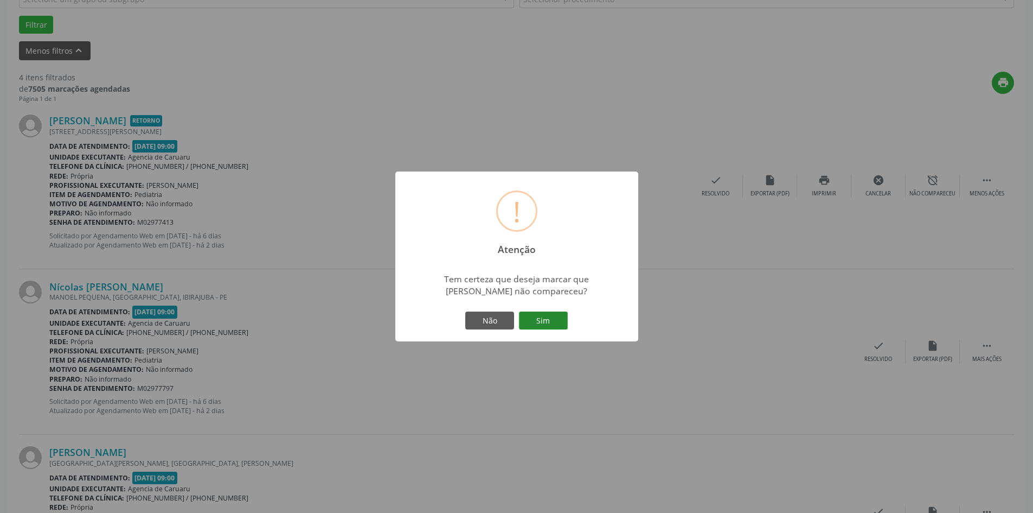
click at [539, 312] on button "Sim" at bounding box center [543, 320] width 49 height 18
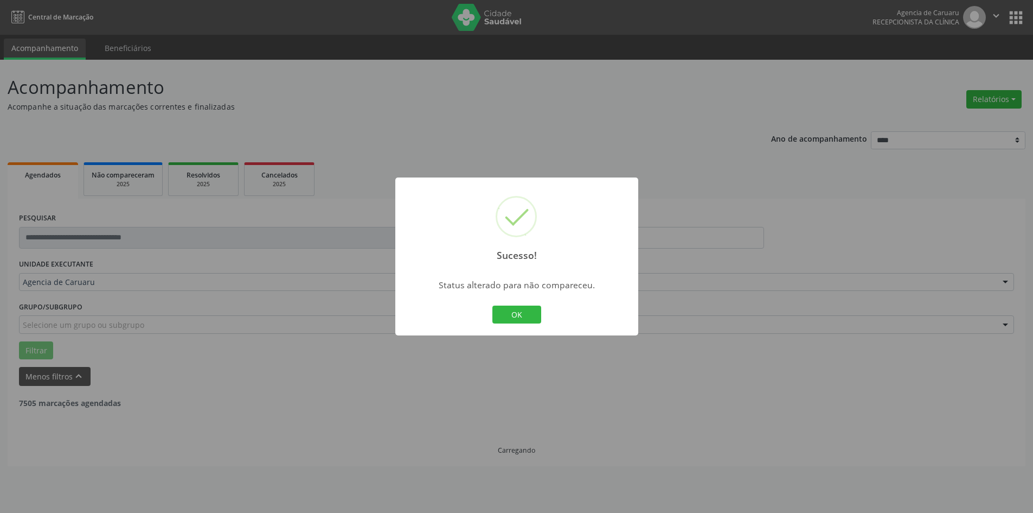
scroll to position [0, 0]
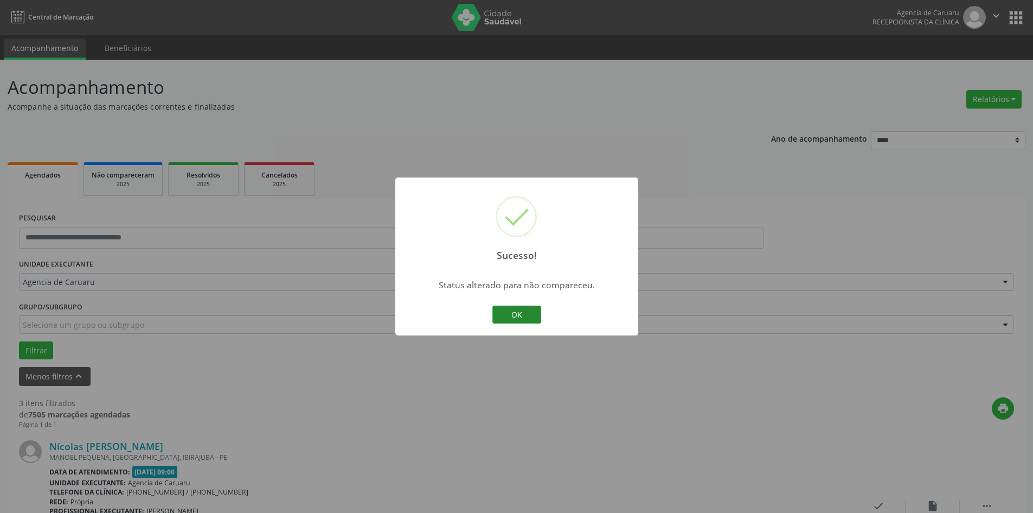
click at [536, 312] on button "OK" at bounding box center [516, 314] width 49 height 18
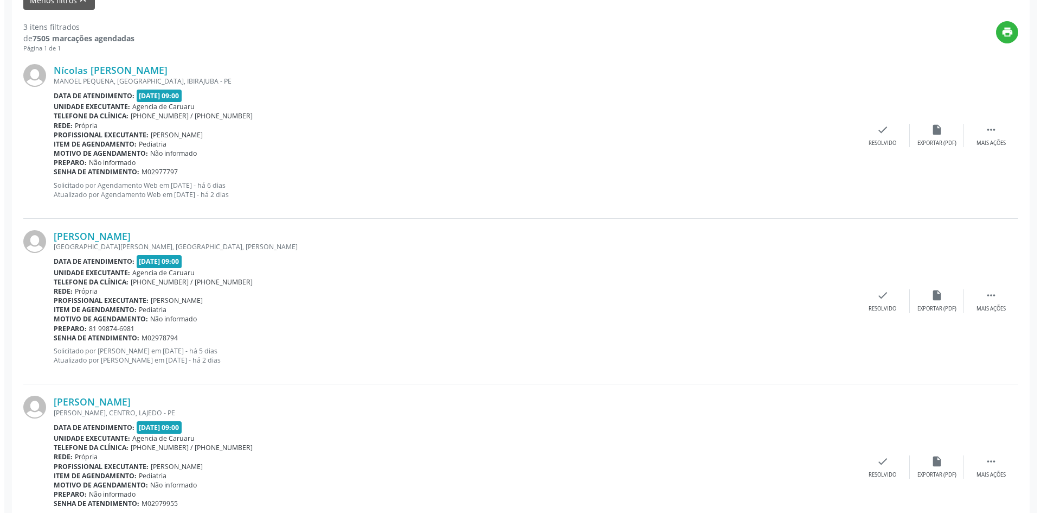
scroll to position [380, 0]
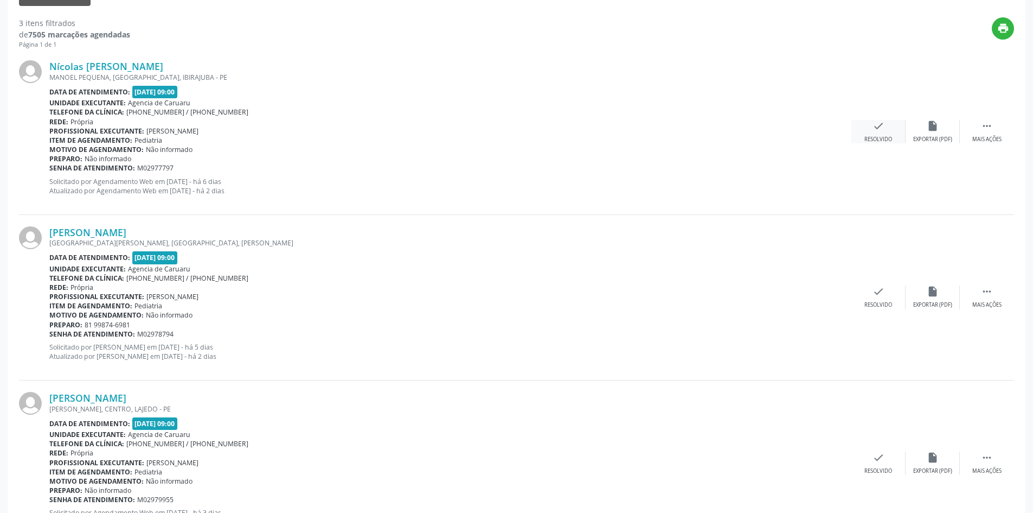
click at [877, 127] on icon "check" at bounding box center [879, 126] width 12 height 12
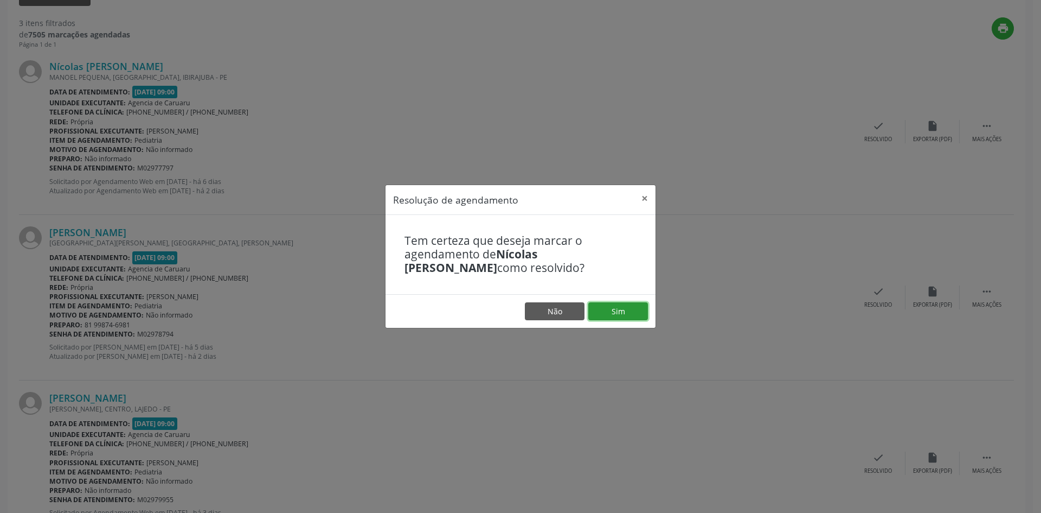
click at [610, 313] on button "Sim" at bounding box center [618, 311] width 60 height 18
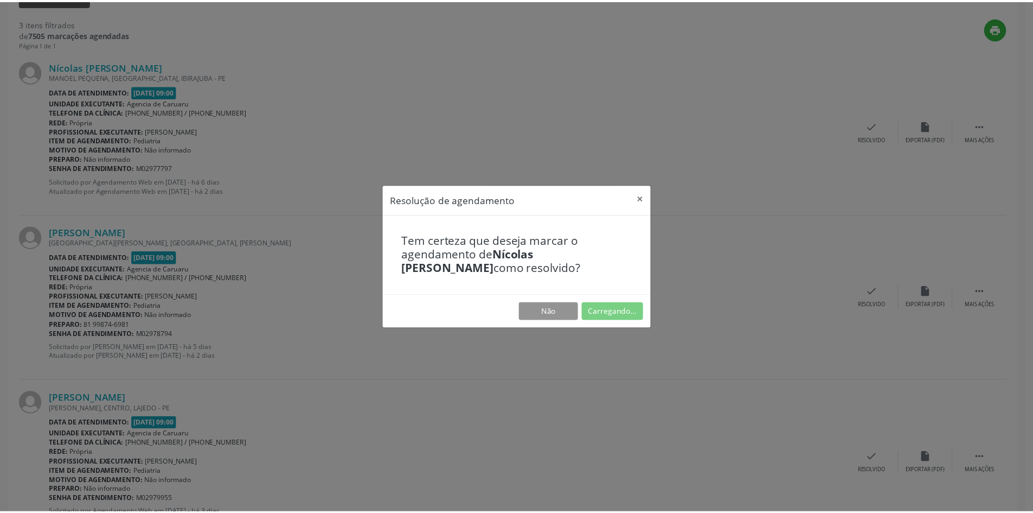
scroll to position [0, 0]
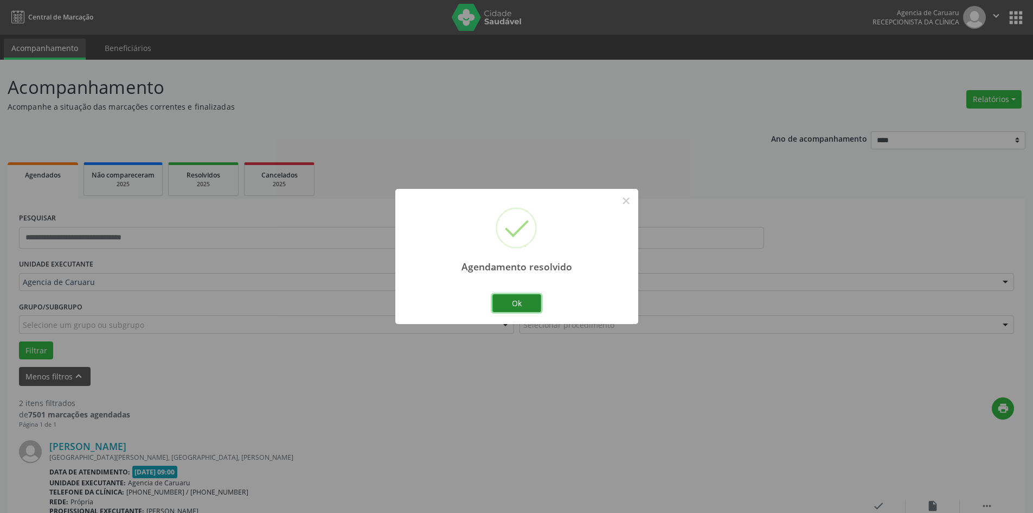
click at [520, 307] on button "Ok" at bounding box center [516, 303] width 49 height 18
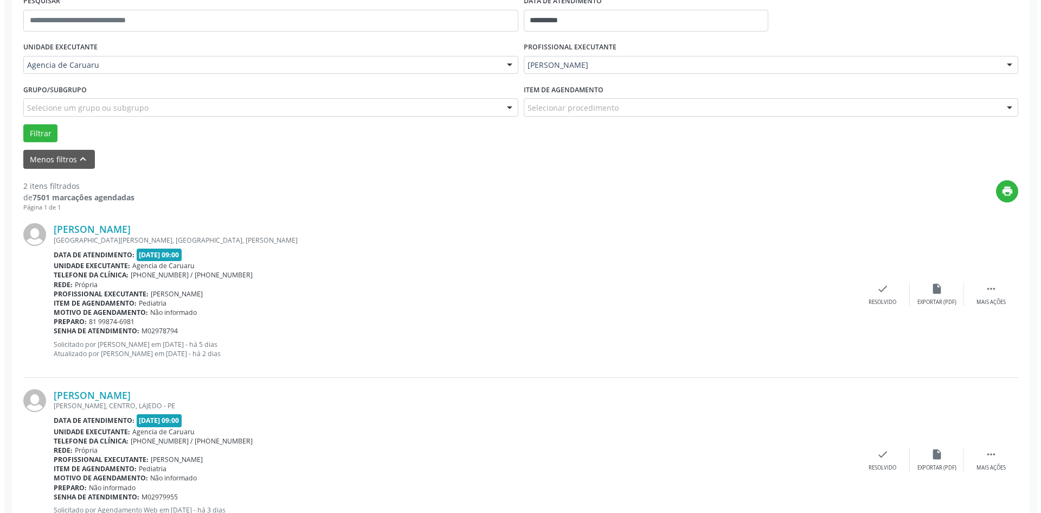
scroll to position [266, 0]
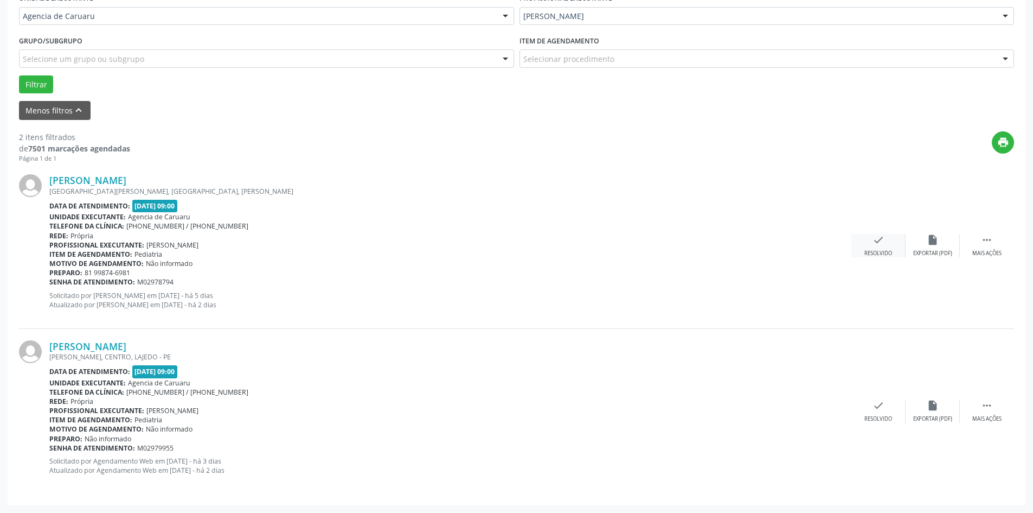
click at [865, 247] on div "check Resolvido" at bounding box center [879, 245] width 54 height 23
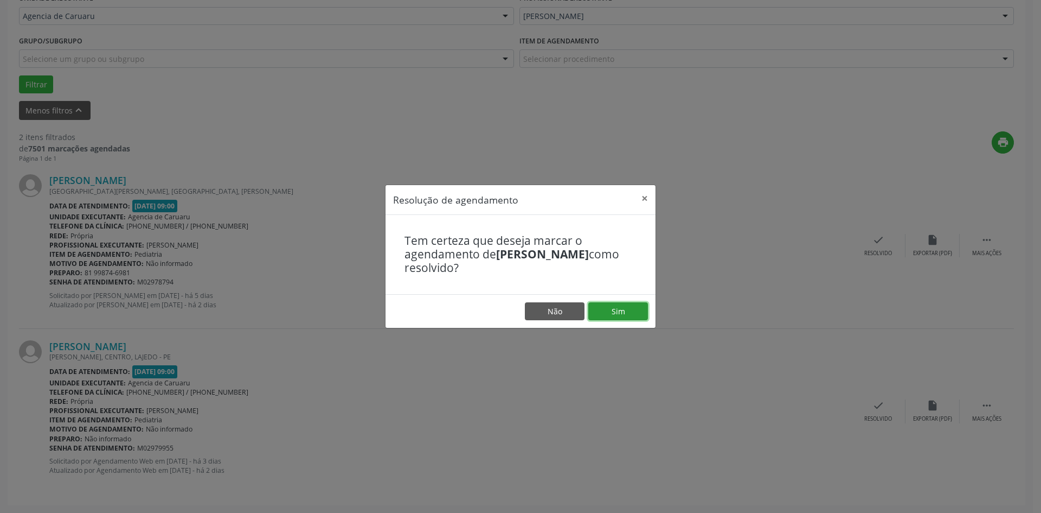
click at [610, 310] on button "Sim" at bounding box center [618, 311] width 60 height 18
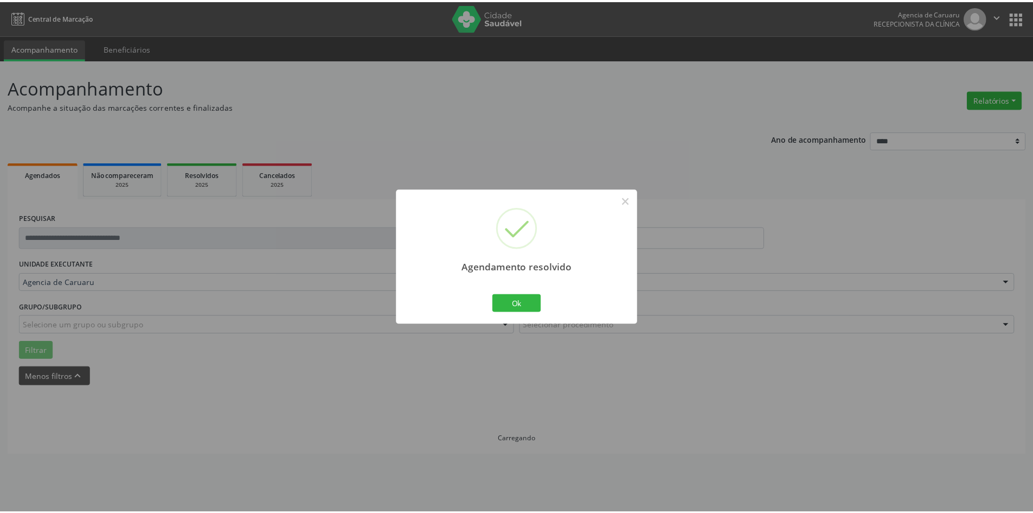
scroll to position [0, 0]
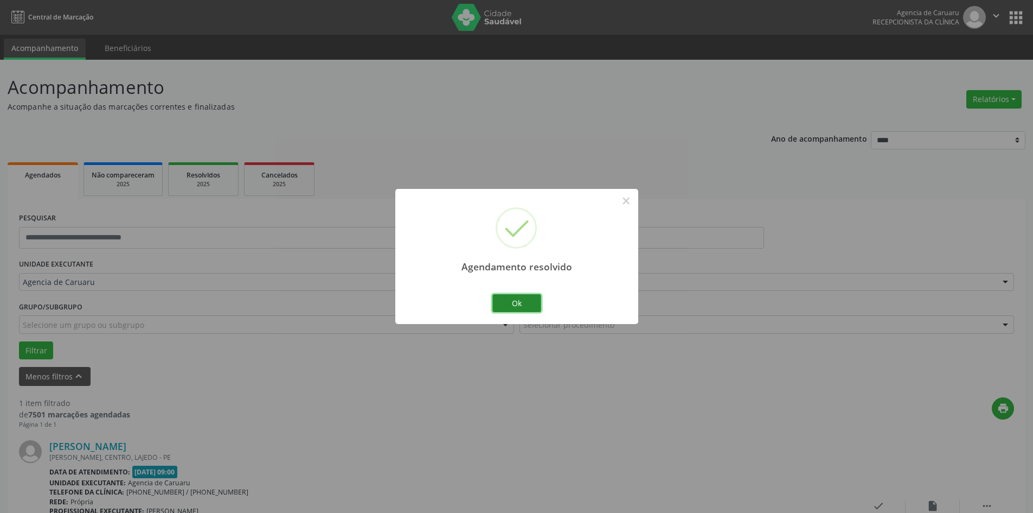
click at [529, 306] on button "Ok" at bounding box center [516, 303] width 49 height 18
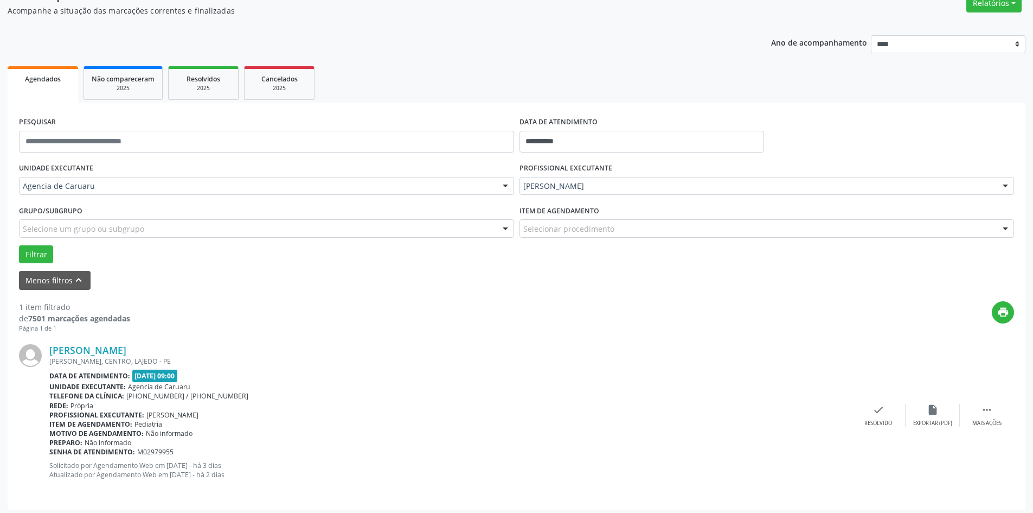
scroll to position [100, 0]
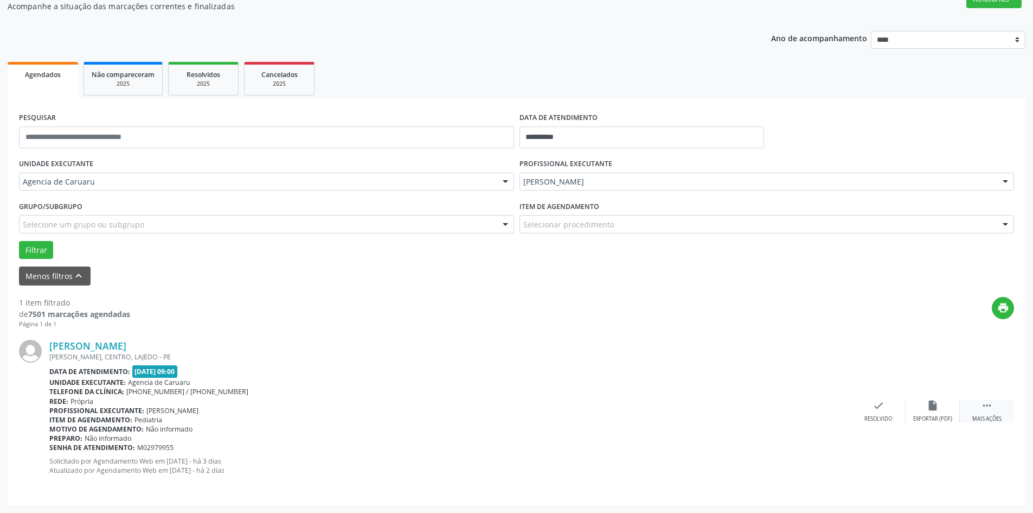
click at [987, 406] on icon "" at bounding box center [987, 405] width 12 height 12
click at [930, 408] on icon "alarm_off" at bounding box center [933, 405] width 12 height 12
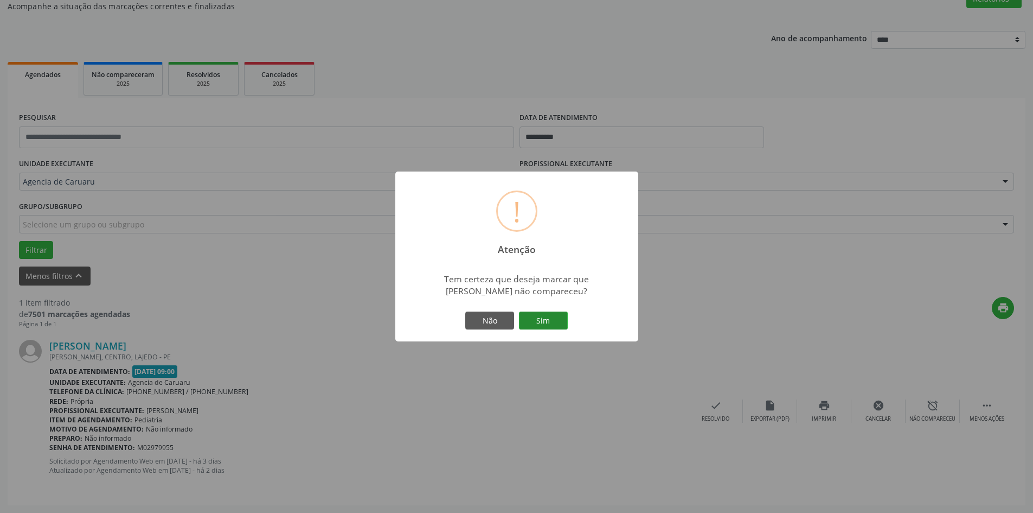
click at [556, 322] on button "Sim" at bounding box center [543, 320] width 49 height 18
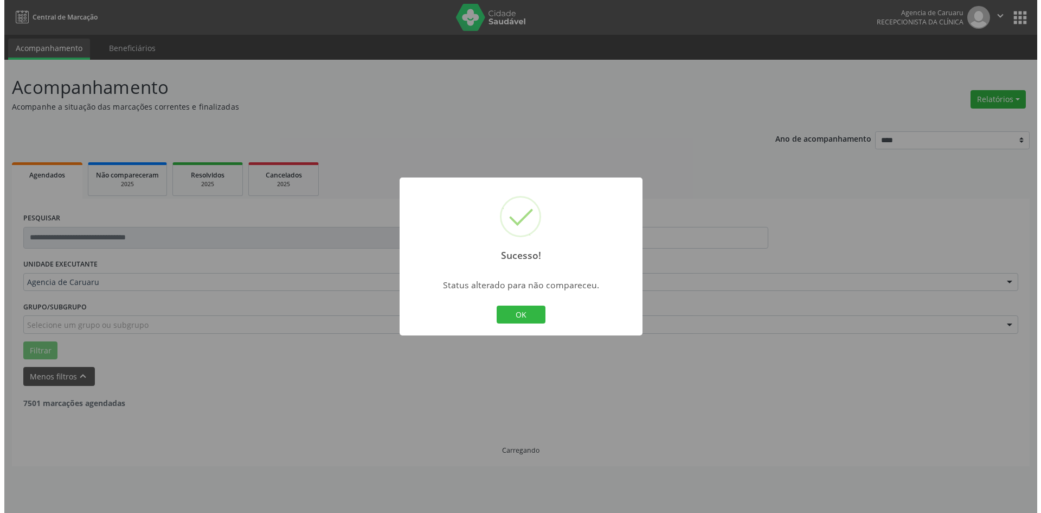
scroll to position [0, 0]
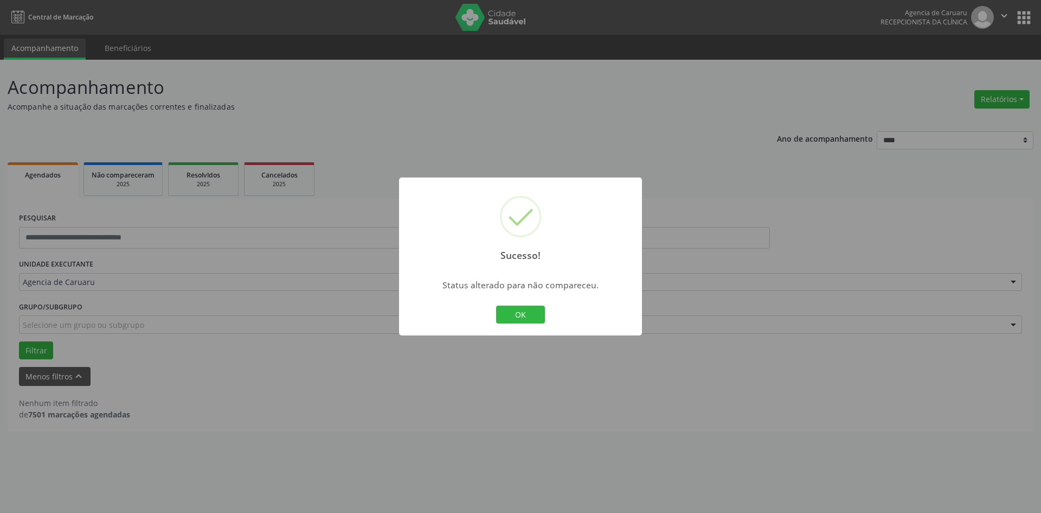
drag, startPoint x: 520, startPoint y: 311, endPoint x: 539, endPoint y: 323, distance: 22.1
click at [524, 316] on button "OK" at bounding box center [520, 314] width 49 height 18
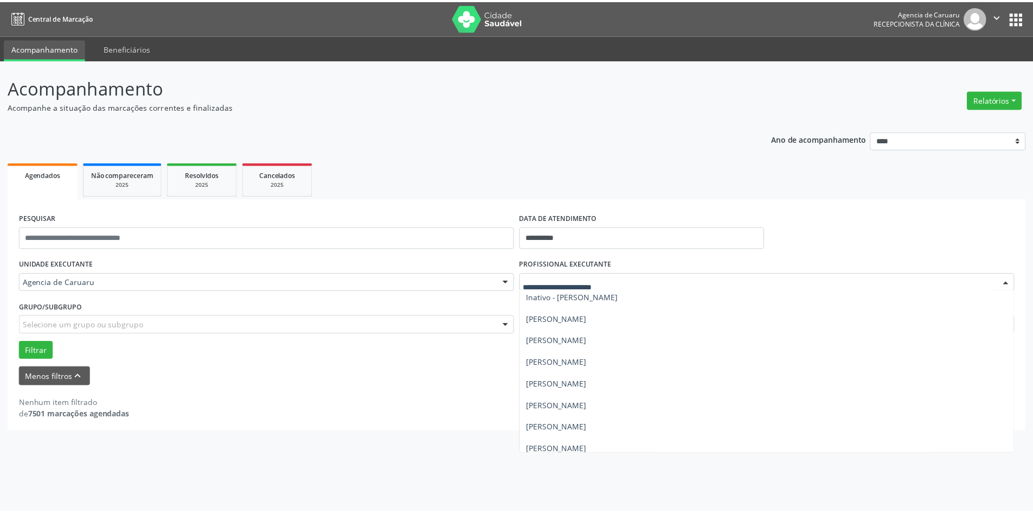
scroll to position [325, 0]
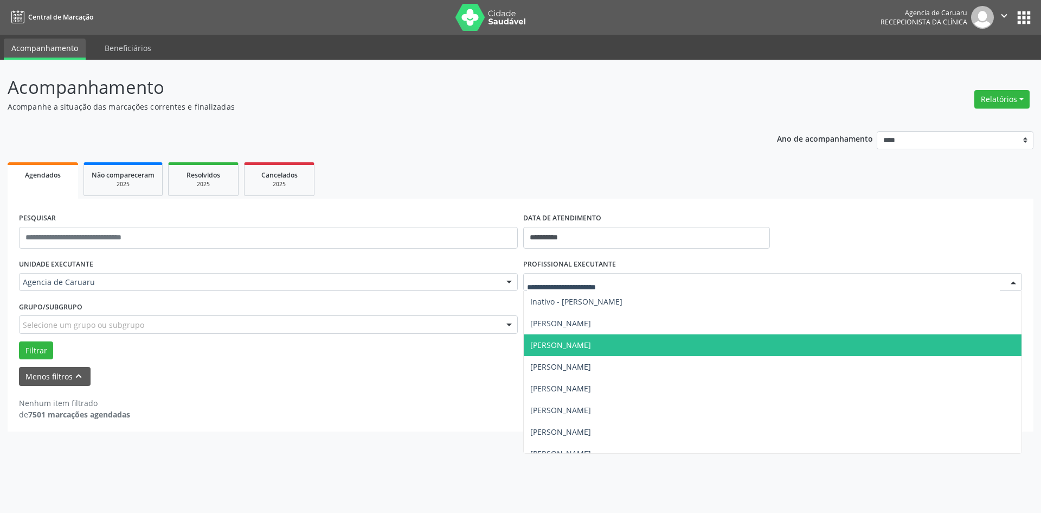
click at [591, 343] on span "[PERSON_NAME]" at bounding box center [560, 345] width 61 height 10
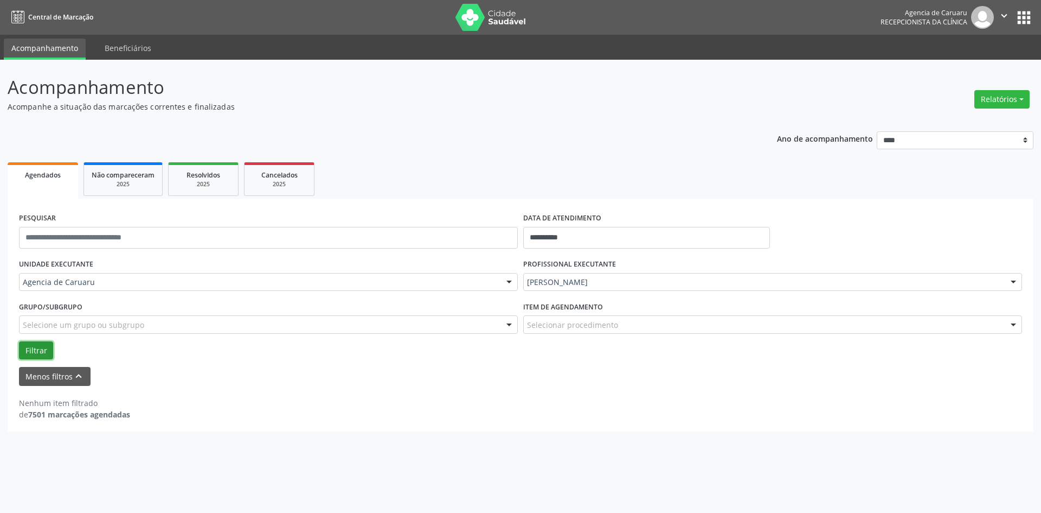
click at [48, 354] on button "Filtrar" at bounding box center [36, 350] width 34 height 18
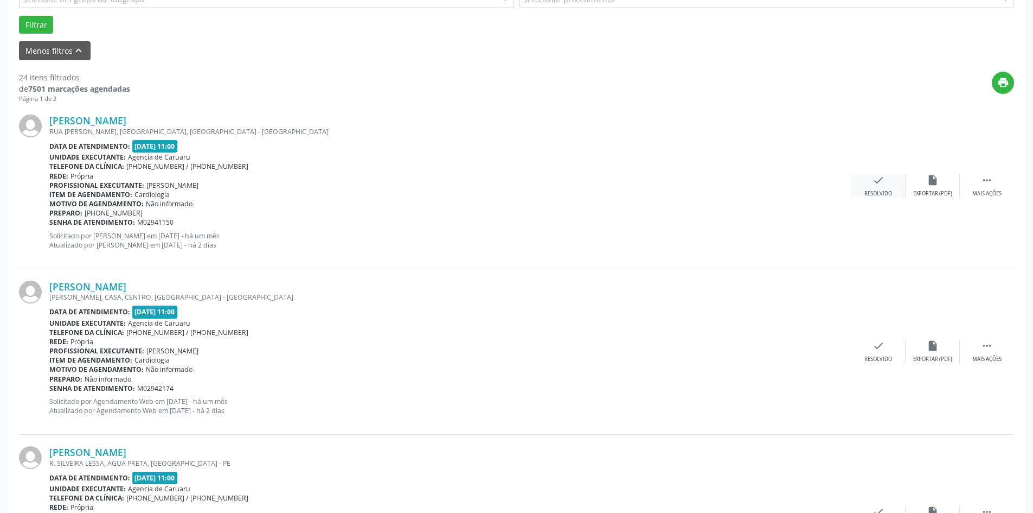
click at [872, 177] on div "check Resolvido" at bounding box center [879, 185] width 54 height 23
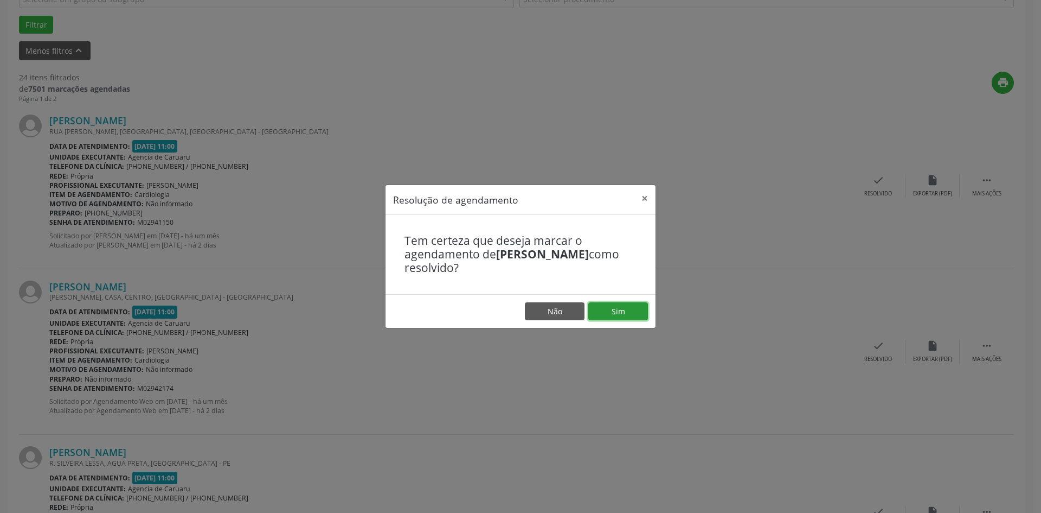
click at [625, 311] on button "Sim" at bounding box center [618, 311] width 60 height 18
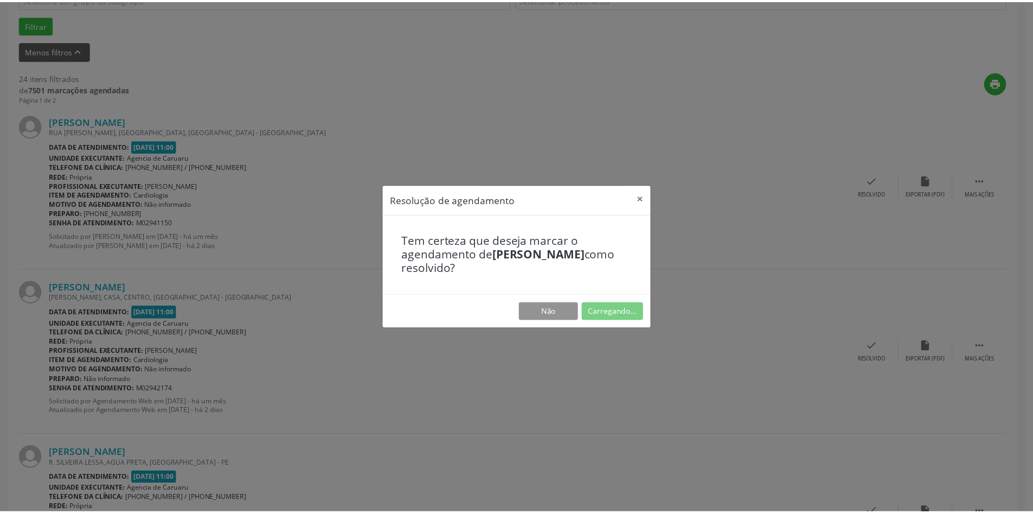
scroll to position [0, 0]
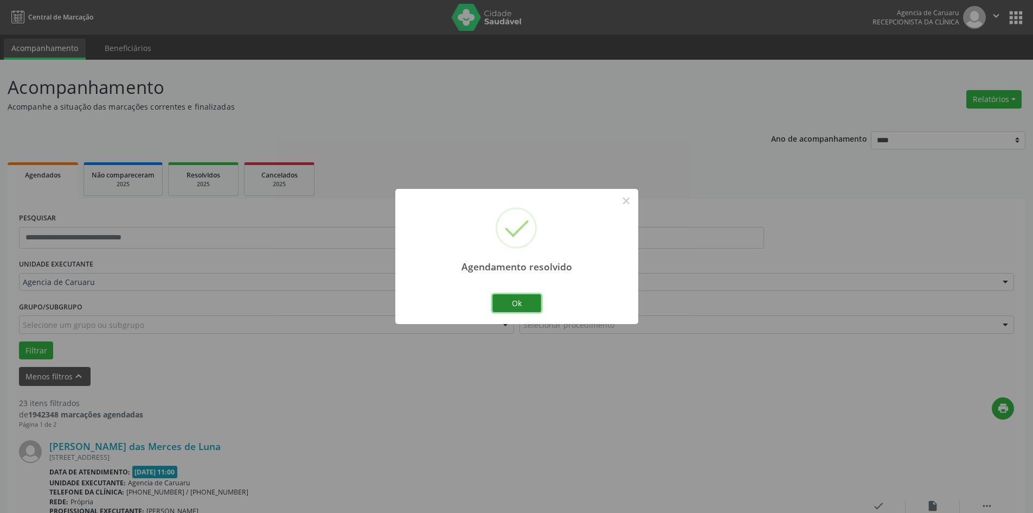
click at [525, 302] on button "Ok" at bounding box center [516, 303] width 49 height 18
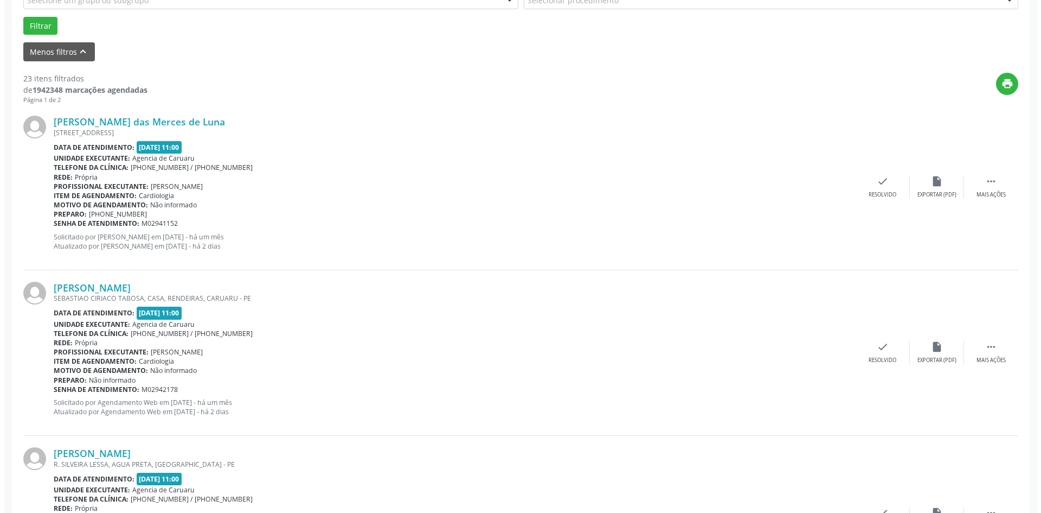
scroll to position [325, 0]
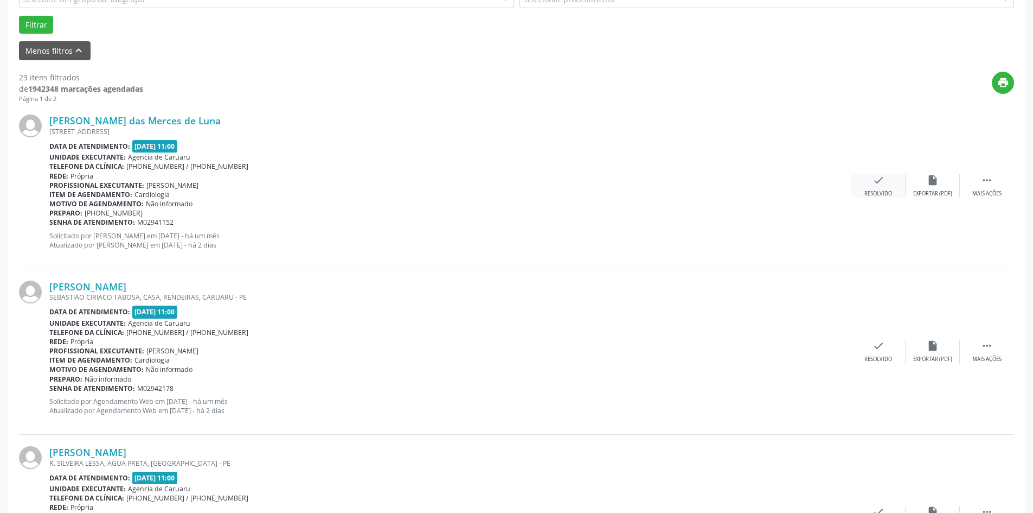
click at [869, 189] on div "check Resolvido" at bounding box center [879, 185] width 54 height 23
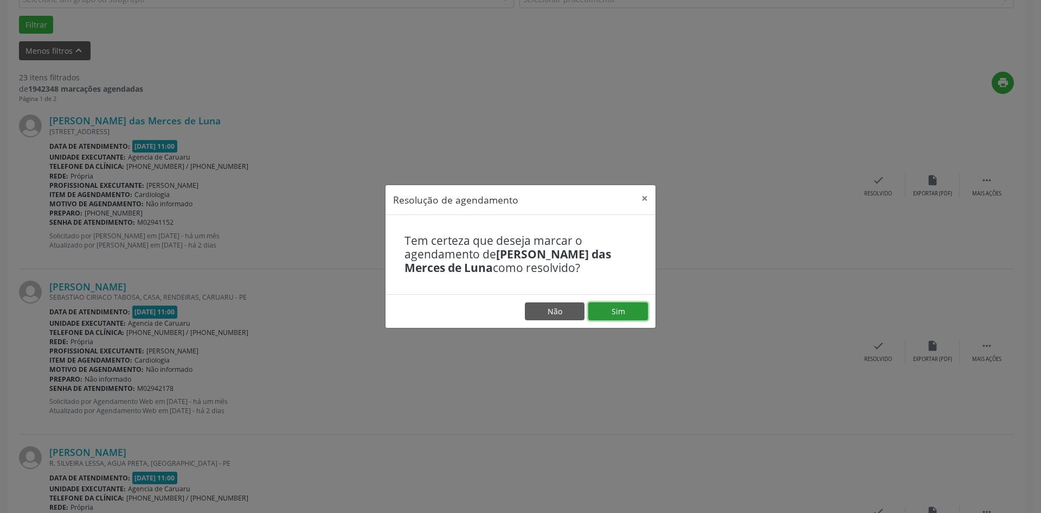
click at [598, 309] on button "Sim" at bounding box center [618, 311] width 60 height 18
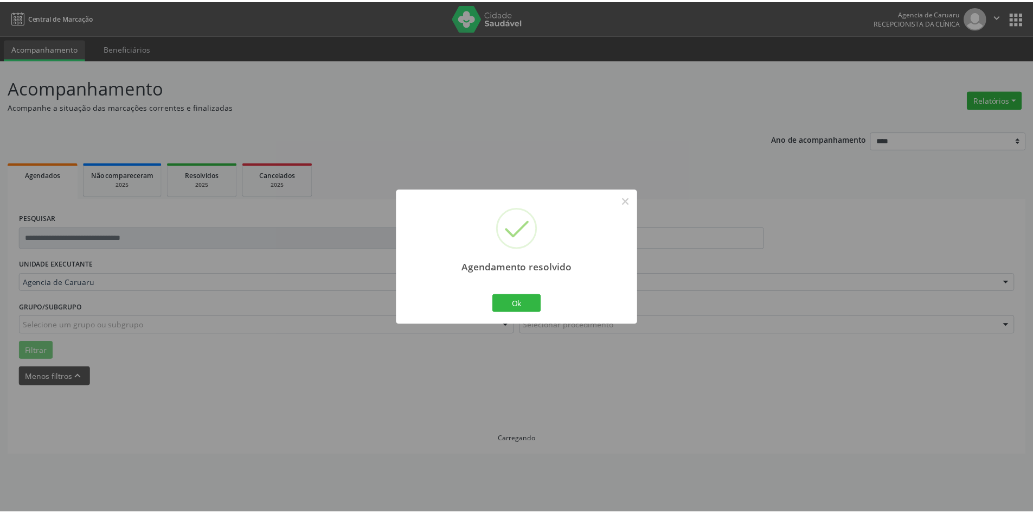
scroll to position [0, 0]
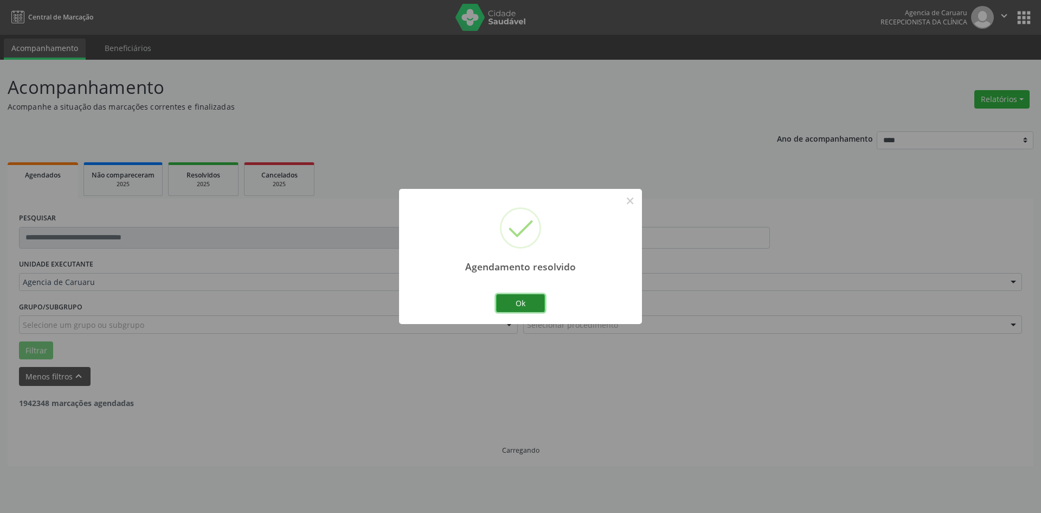
click at [524, 306] on button "Ok" at bounding box center [520, 303] width 49 height 18
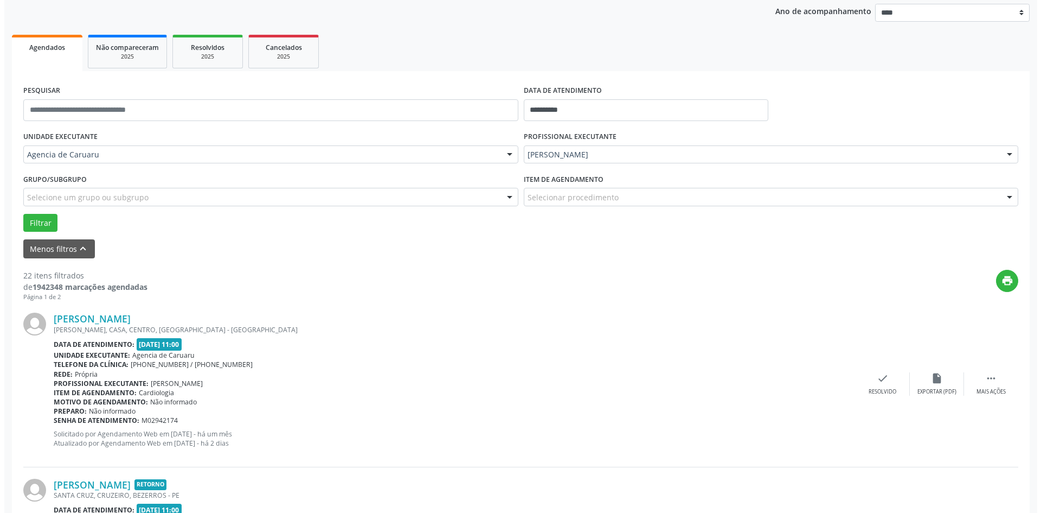
scroll to position [217, 0]
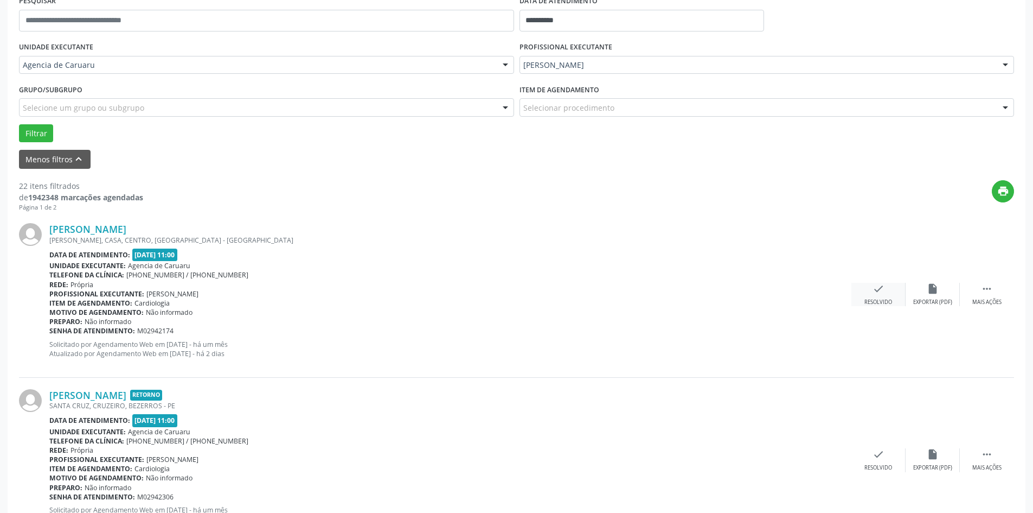
click at [874, 302] on div "Resolvido" at bounding box center [879, 302] width 28 height 8
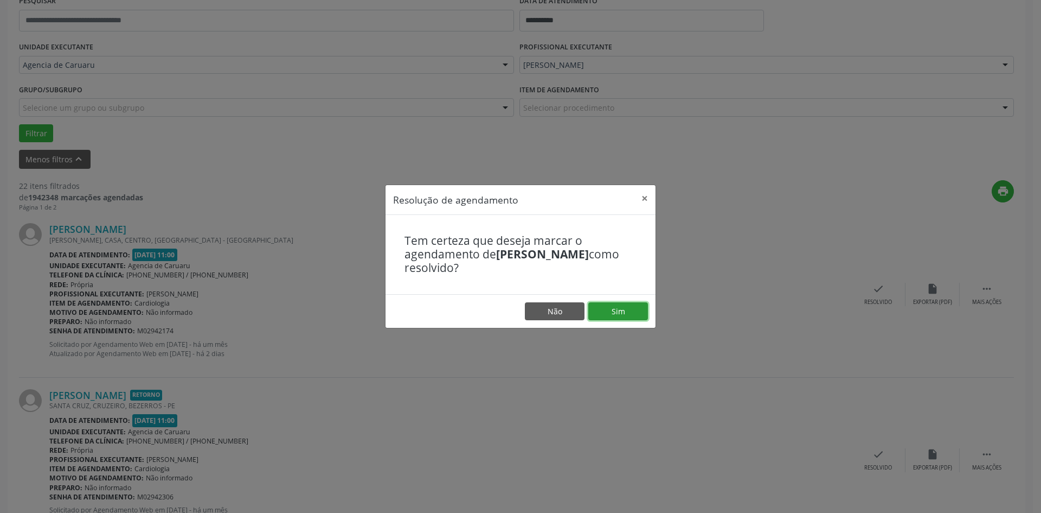
click at [622, 311] on button "Sim" at bounding box center [618, 311] width 60 height 18
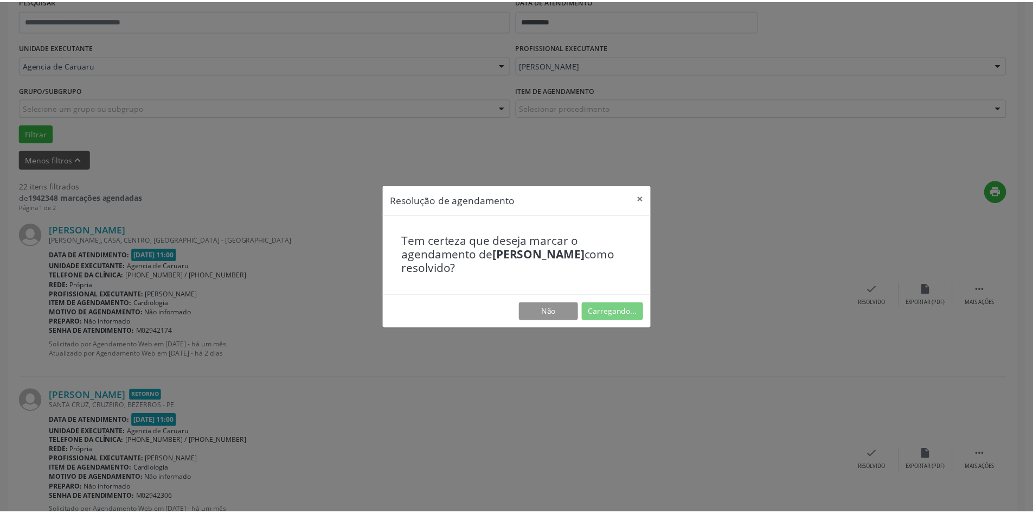
scroll to position [0, 0]
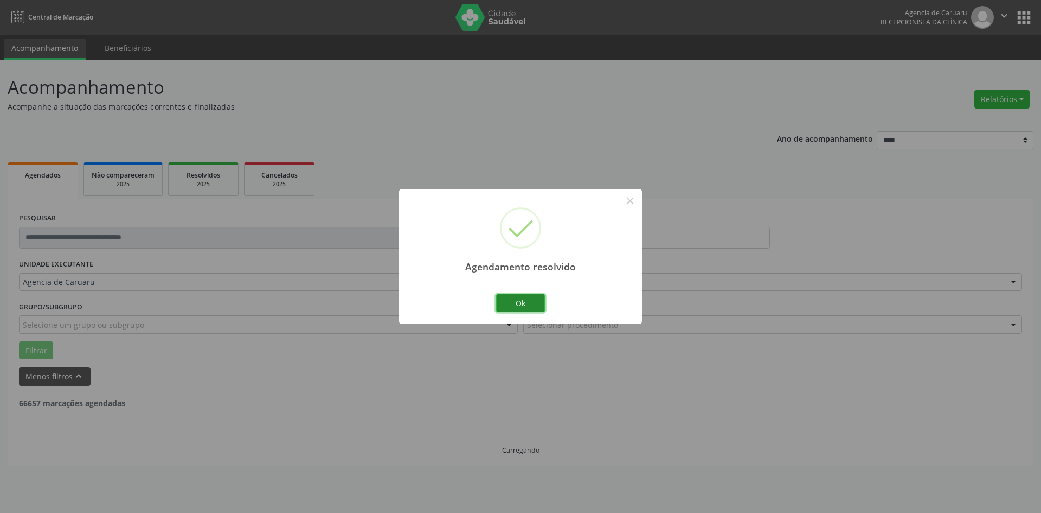
click at [510, 301] on button "Ok" at bounding box center [520, 303] width 49 height 18
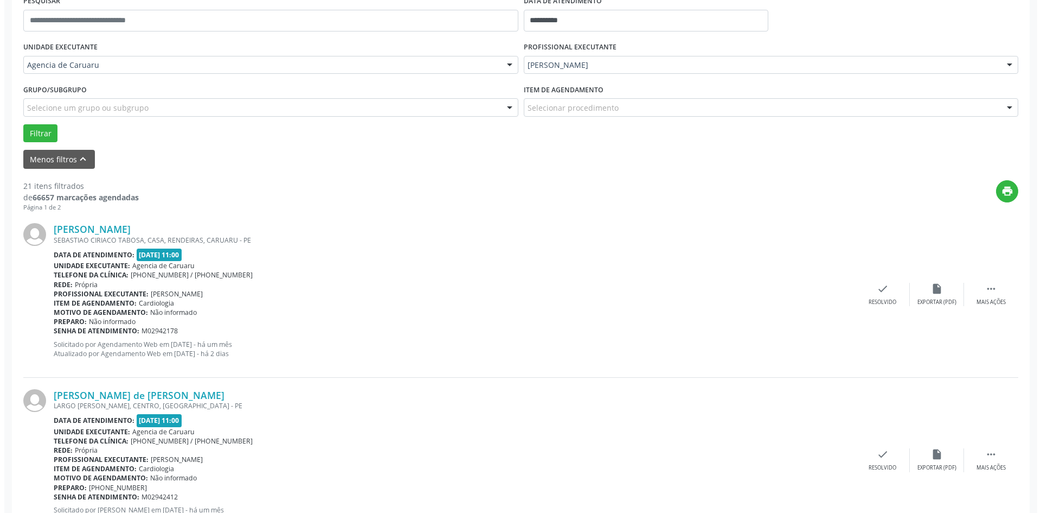
scroll to position [271, 0]
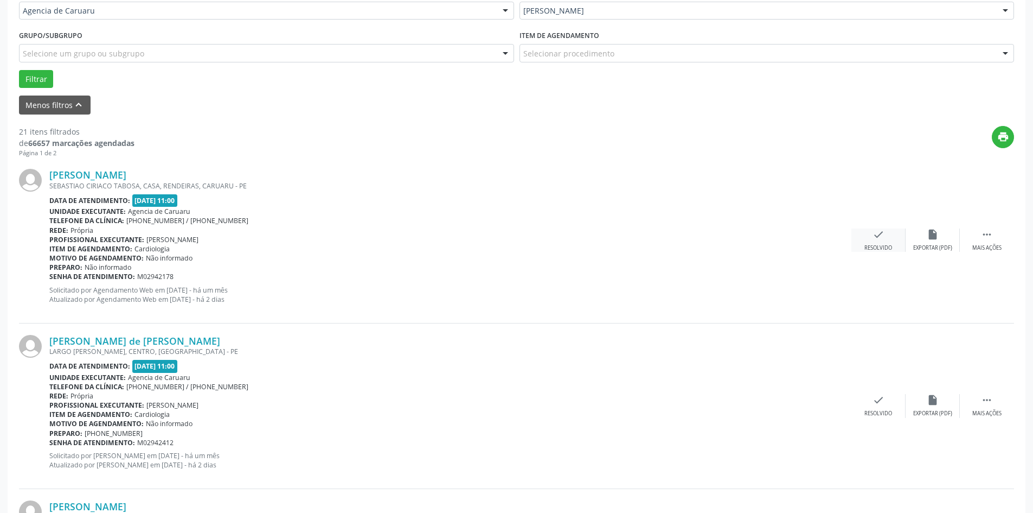
click at [877, 239] on icon "check" at bounding box center [879, 234] width 12 height 12
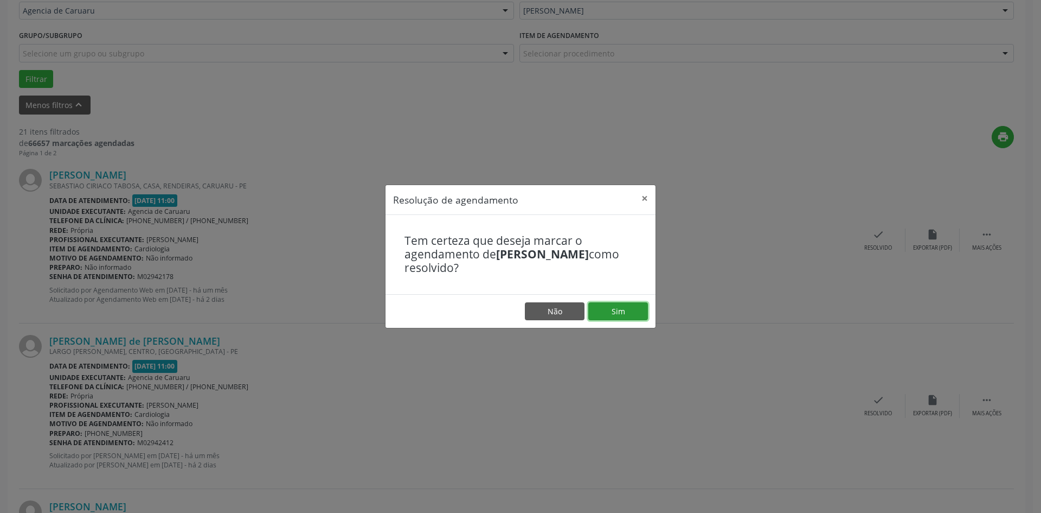
click at [606, 306] on button "Sim" at bounding box center [618, 311] width 60 height 18
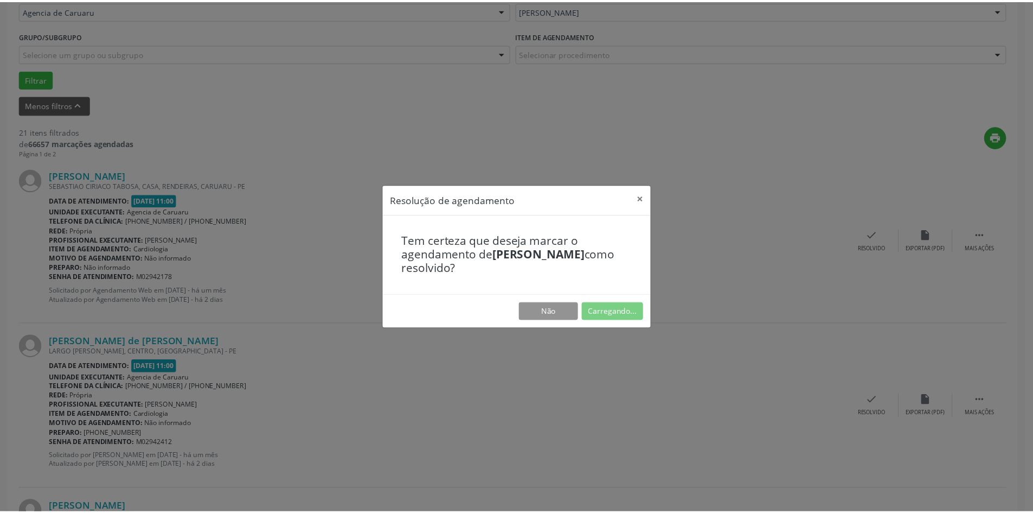
scroll to position [0, 0]
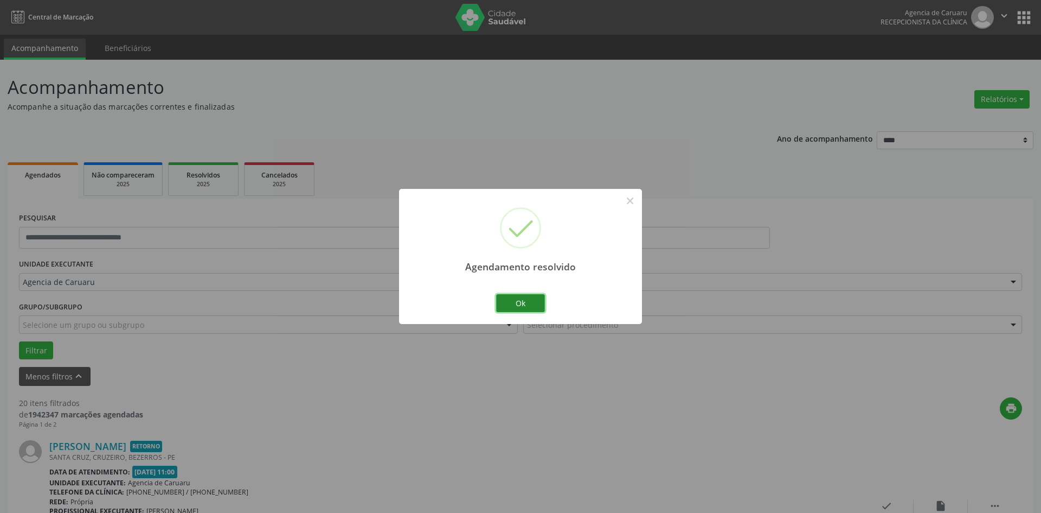
click at [505, 303] on button "Ok" at bounding box center [520, 303] width 49 height 18
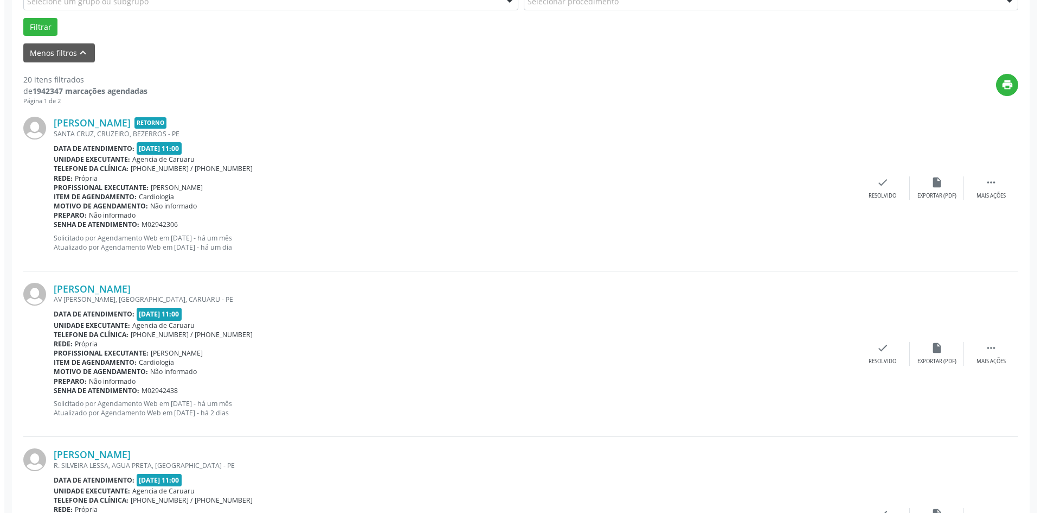
scroll to position [325, 0]
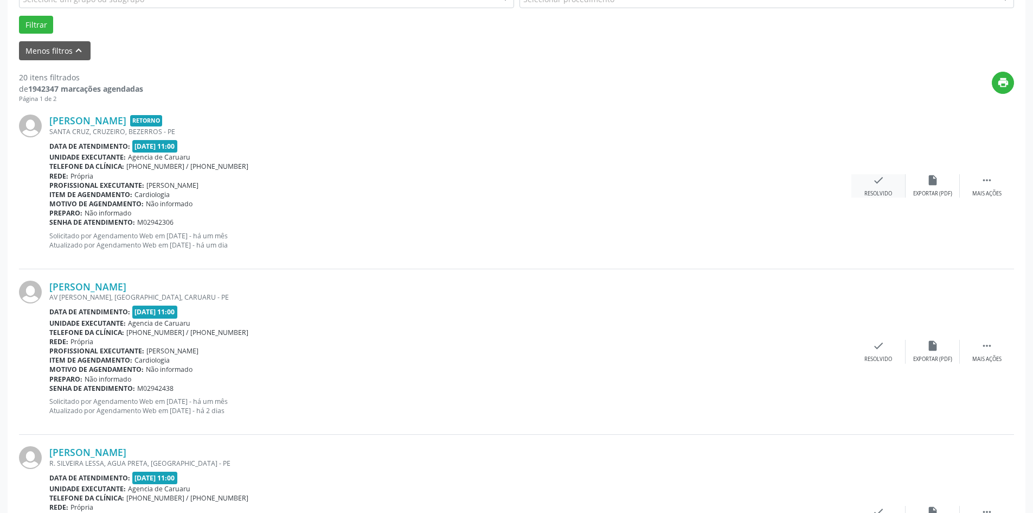
click at [885, 193] on div "Resolvido" at bounding box center [879, 194] width 28 height 8
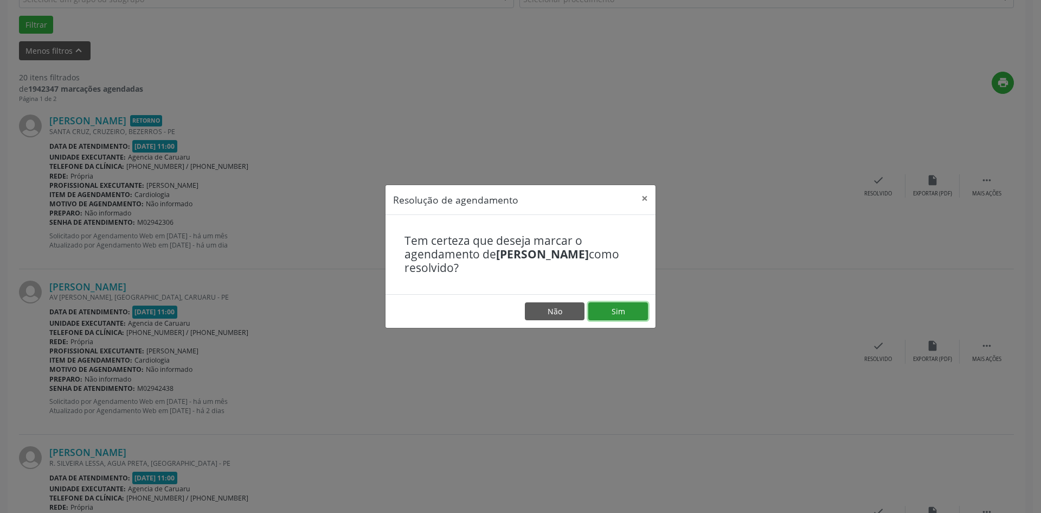
click at [613, 308] on button "Sim" at bounding box center [618, 311] width 60 height 18
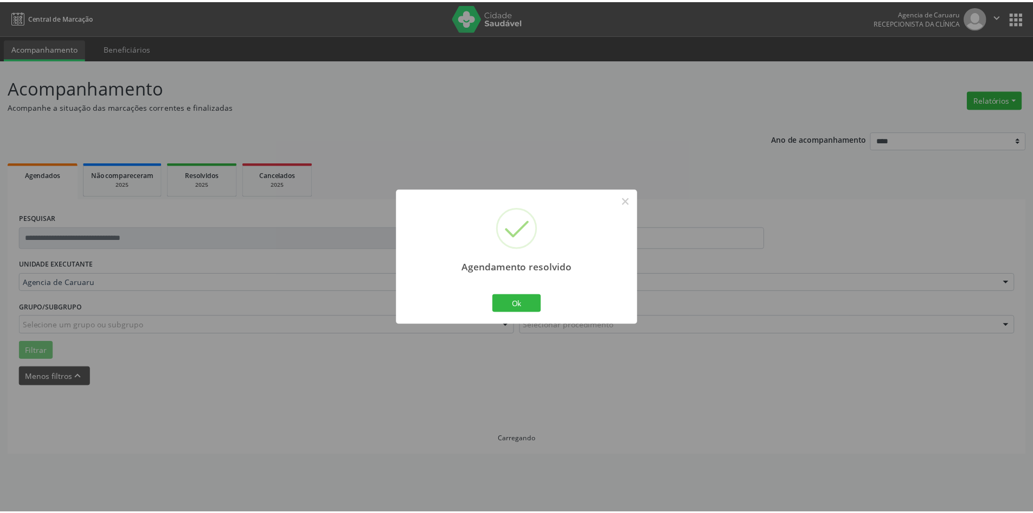
scroll to position [0, 0]
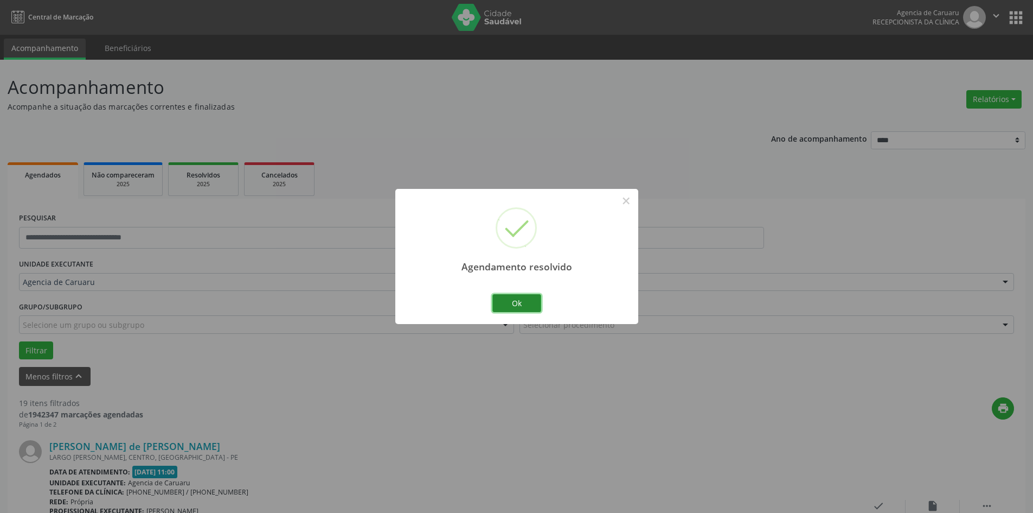
click at [526, 298] on button "Ok" at bounding box center [516, 303] width 49 height 18
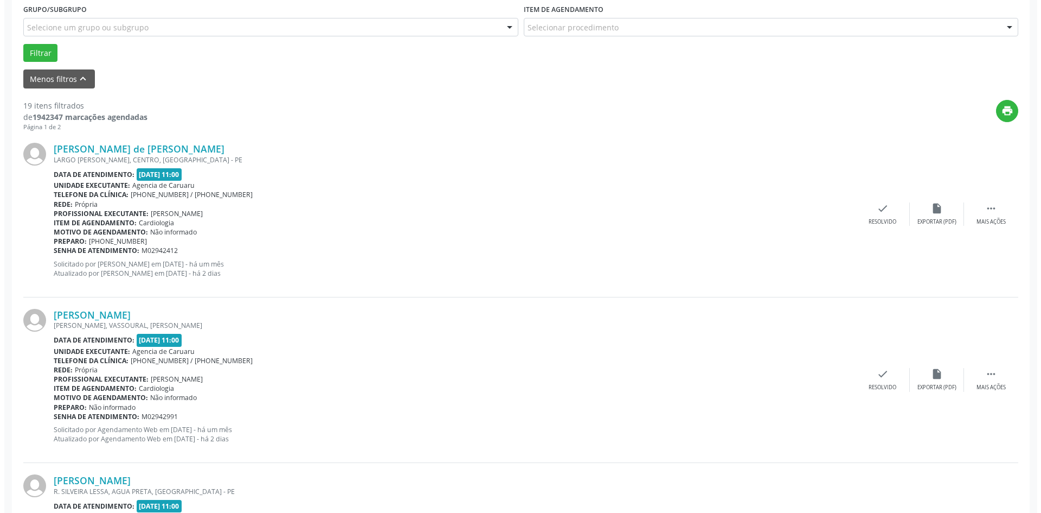
scroll to position [325, 0]
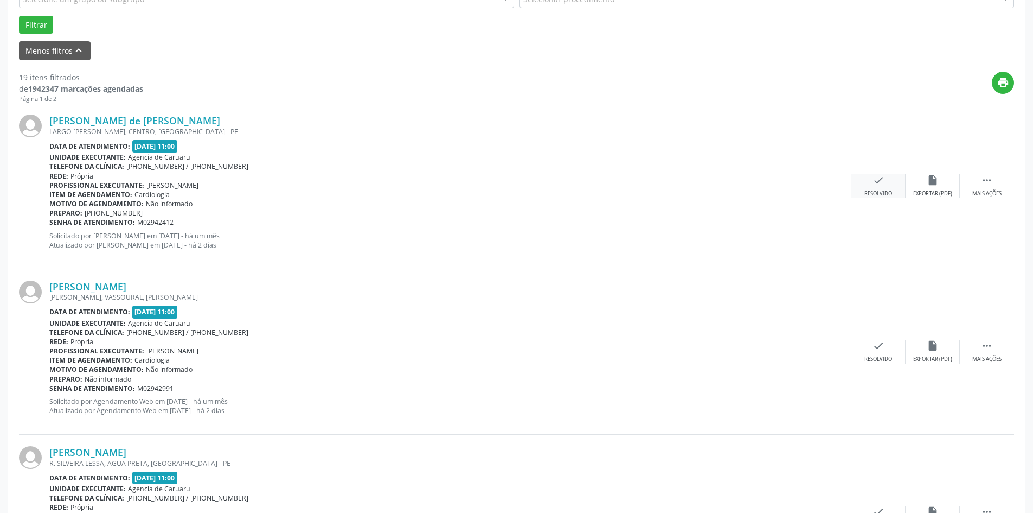
click at [879, 191] on div "Resolvido" at bounding box center [879, 194] width 28 height 8
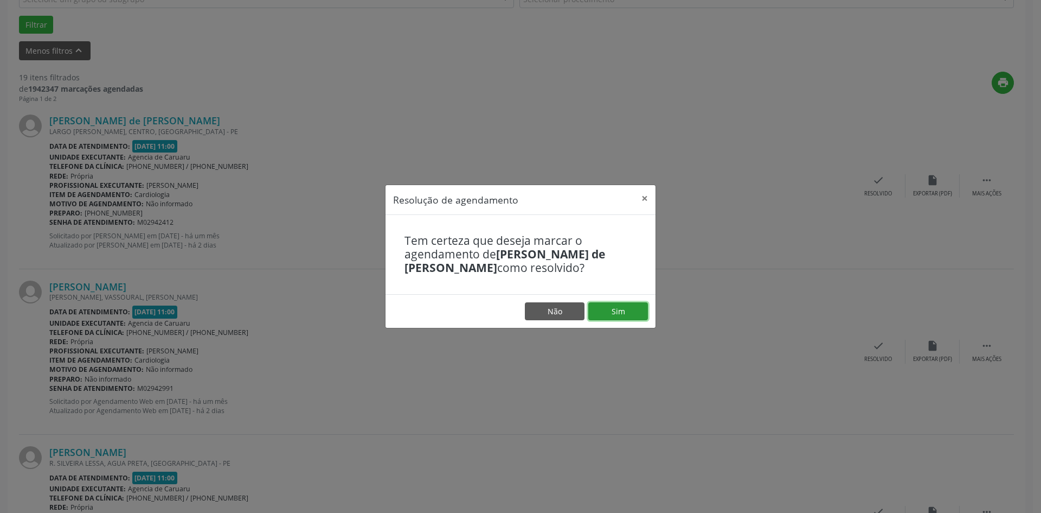
click at [601, 315] on button "Sim" at bounding box center [618, 311] width 60 height 18
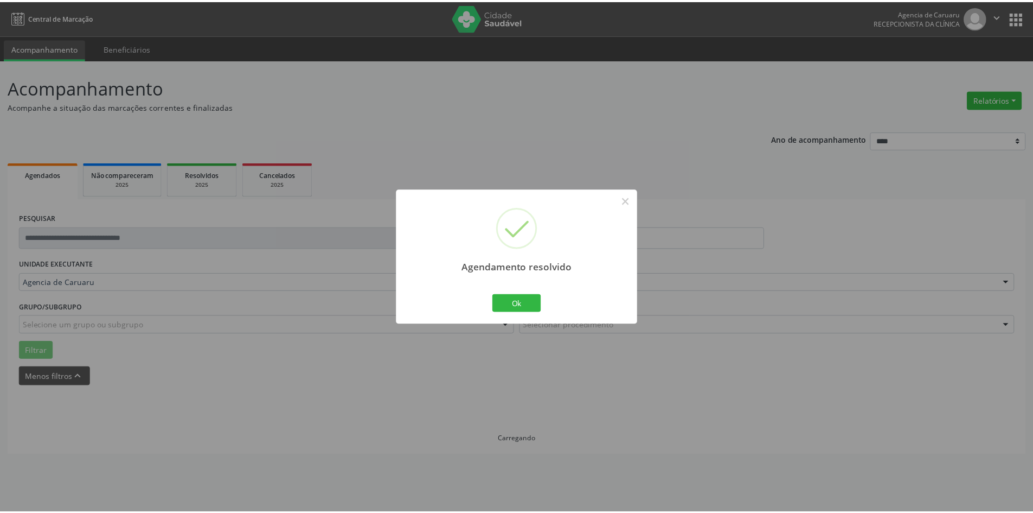
scroll to position [0, 0]
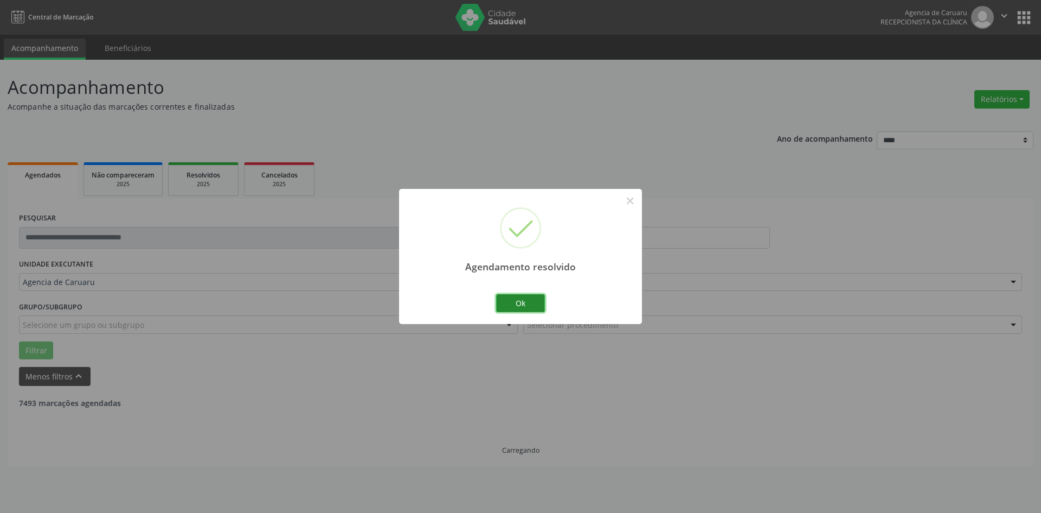
click at [529, 299] on button "Ok" at bounding box center [520, 303] width 49 height 18
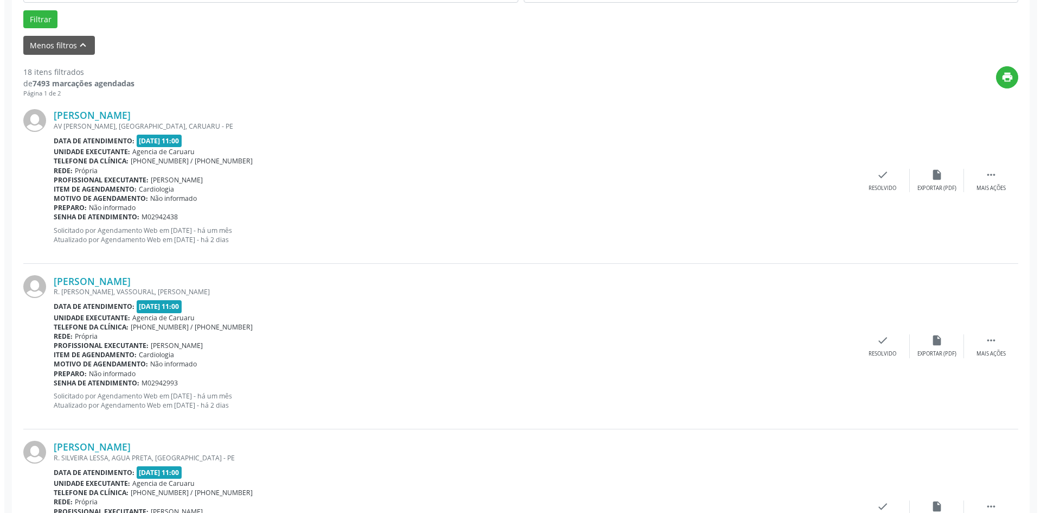
scroll to position [380, 0]
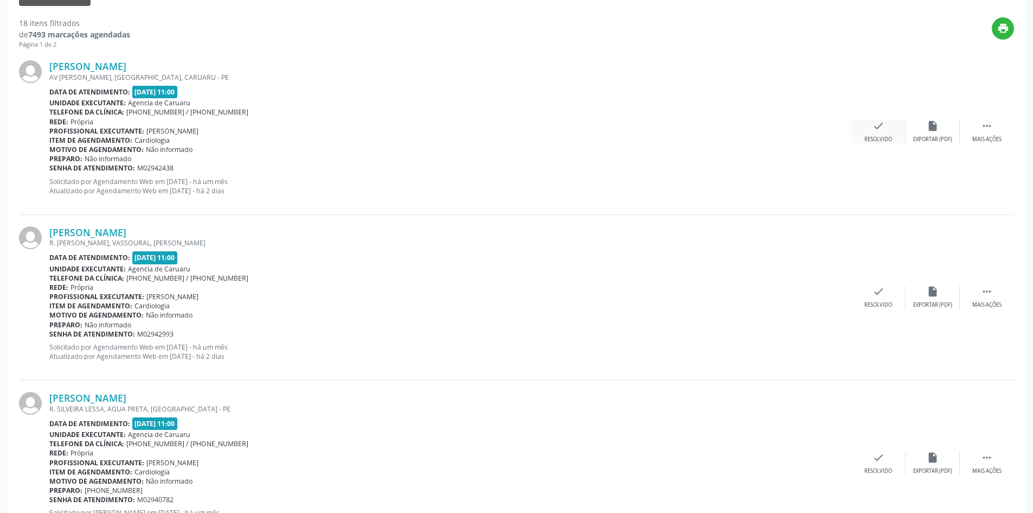
click at [870, 139] on div "Resolvido" at bounding box center [879, 140] width 28 height 8
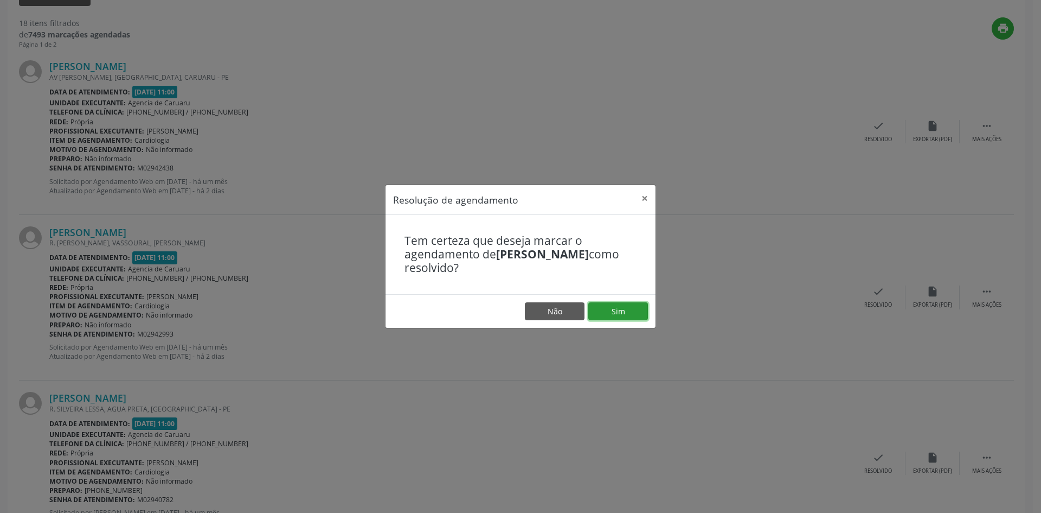
click at [620, 310] on button "Sim" at bounding box center [618, 311] width 60 height 18
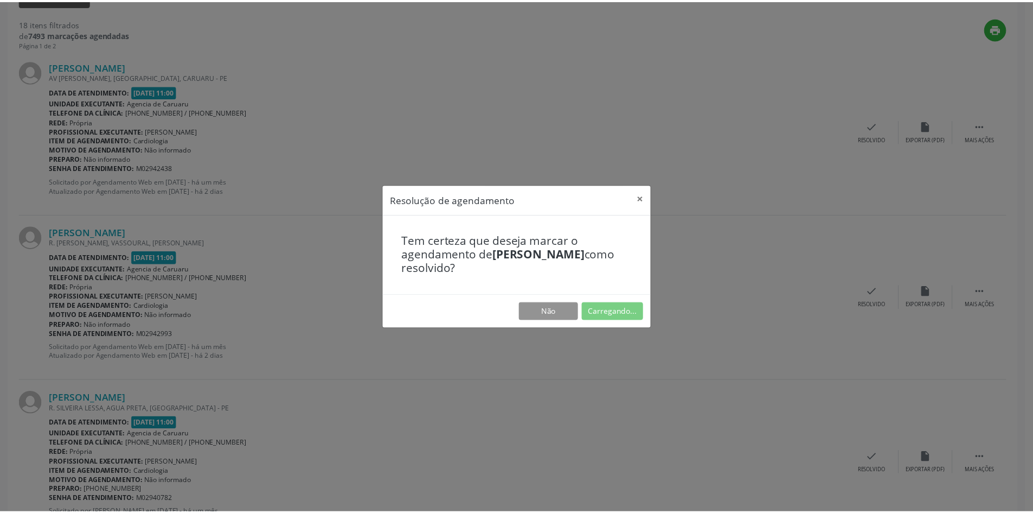
scroll to position [0, 0]
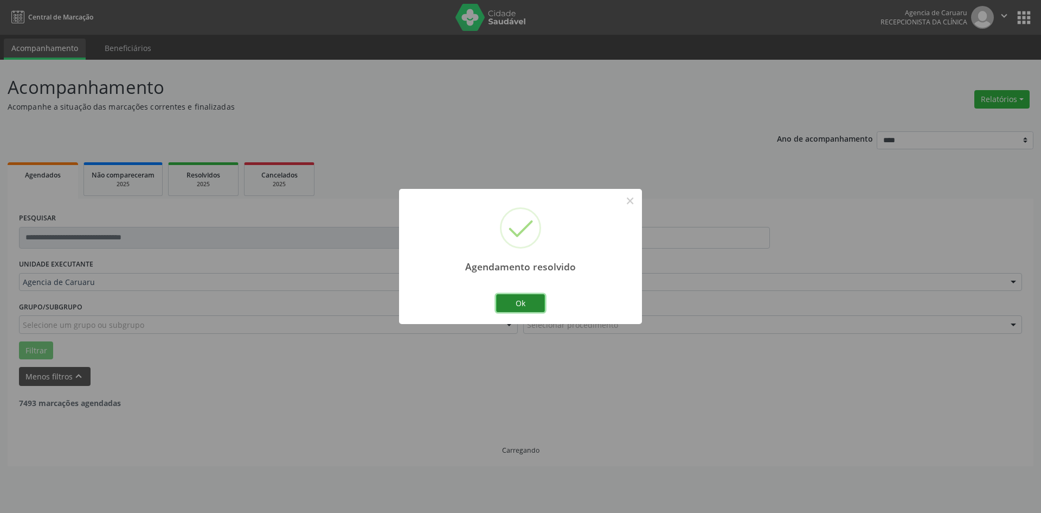
click at [528, 298] on button "Ok" at bounding box center [520, 303] width 49 height 18
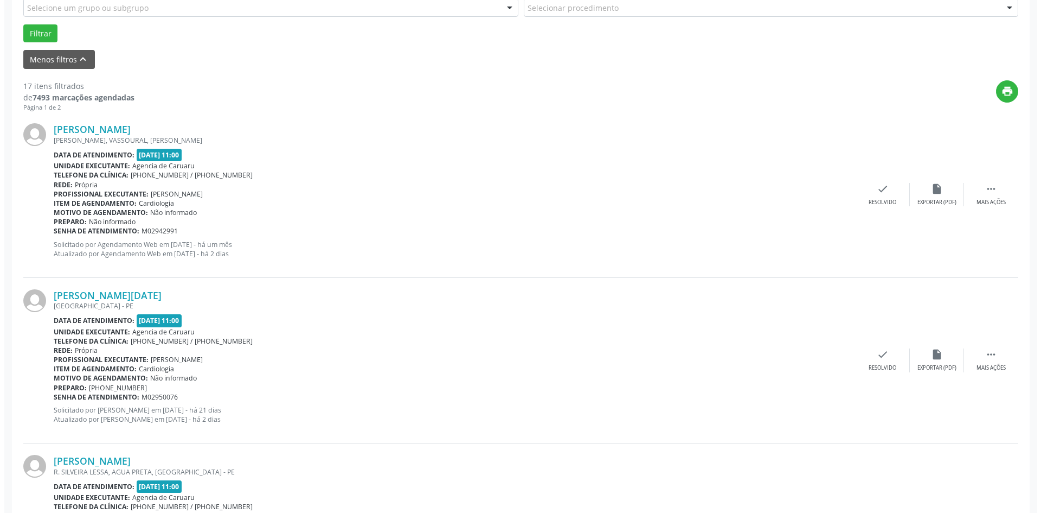
scroll to position [325, 0]
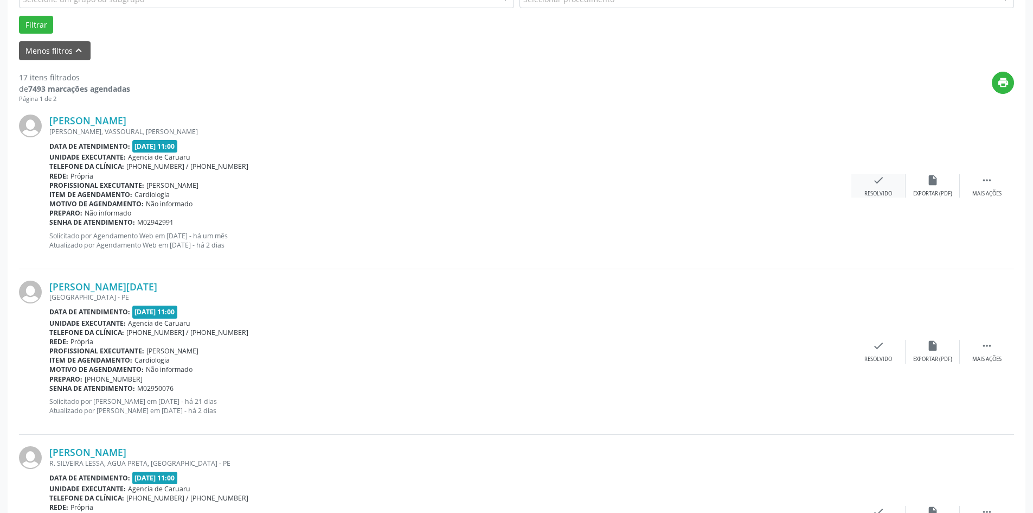
click at [862, 191] on div "check Resolvido" at bounding box center [879, 185] width 54 height 23
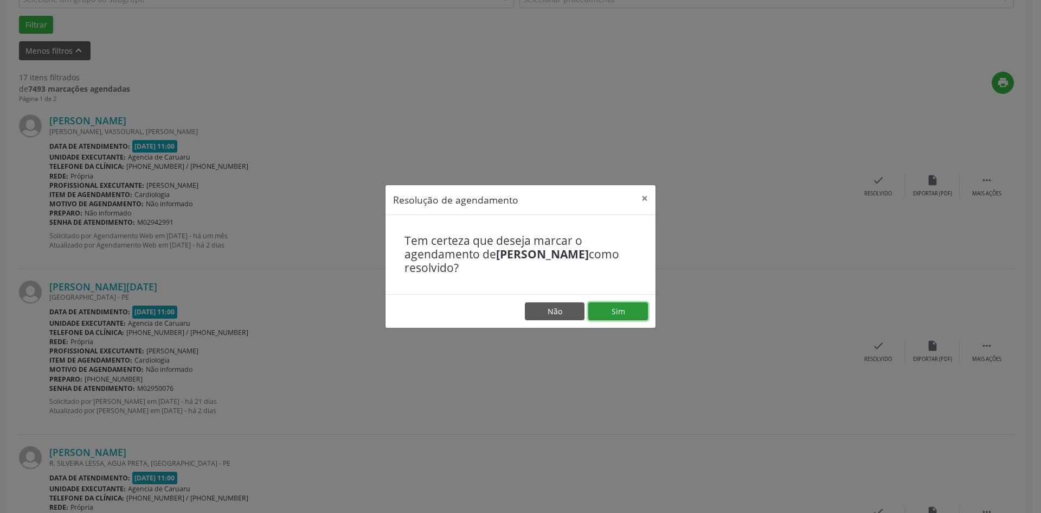
click at [614, 309] on button "Sim" at bounding box center [618, 311] width 60 height 18
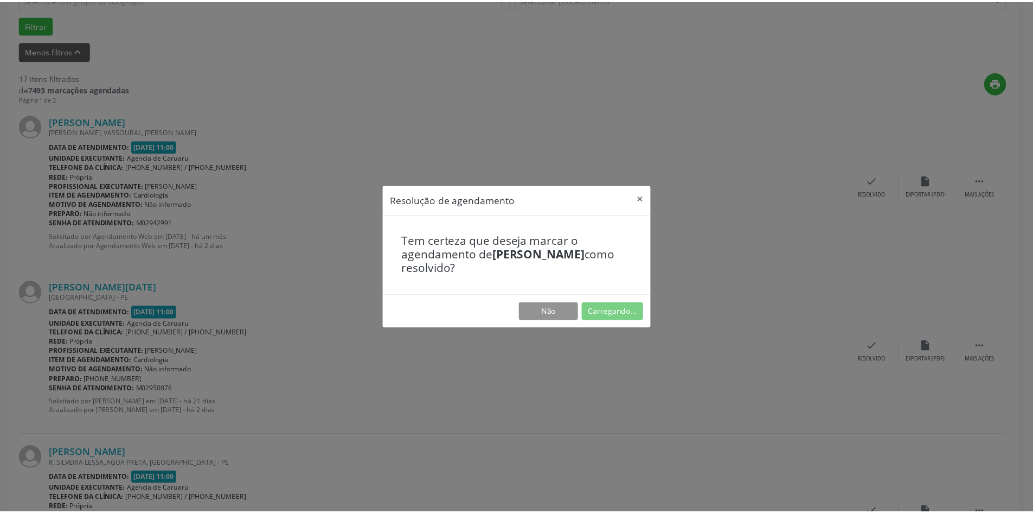
scroll to position [0, 0]
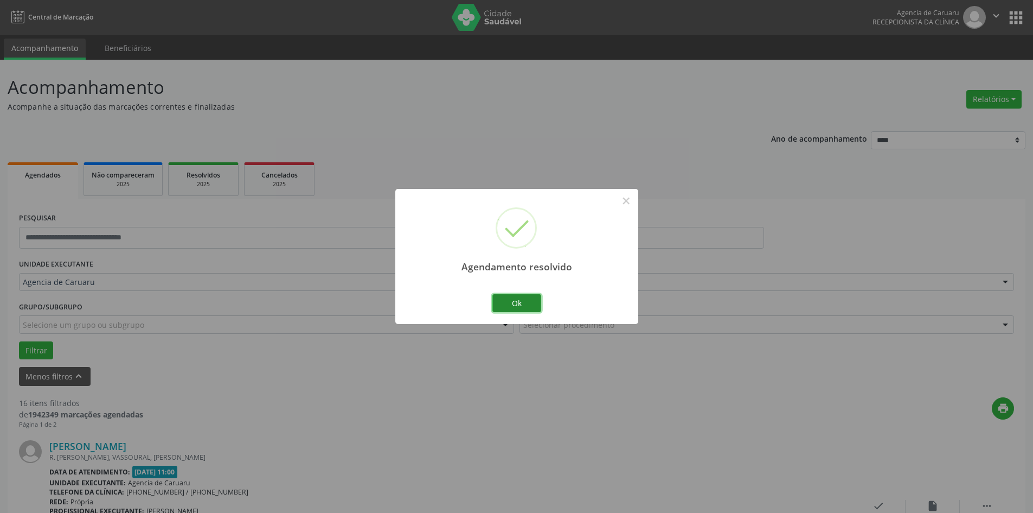
click at [527, 299] on button "Ok" at bounding box center [516, 303] width 49 height 18
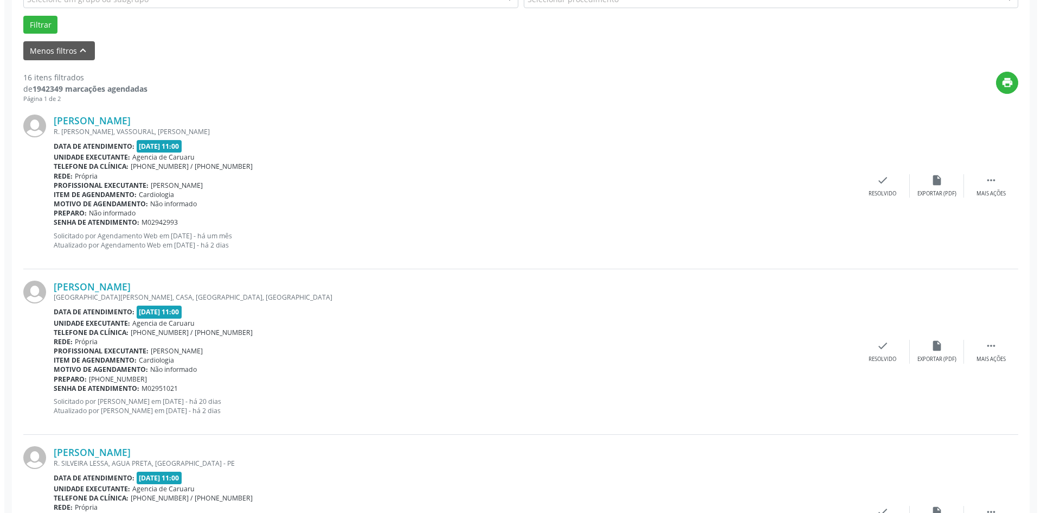
scroll to position [380, 0]
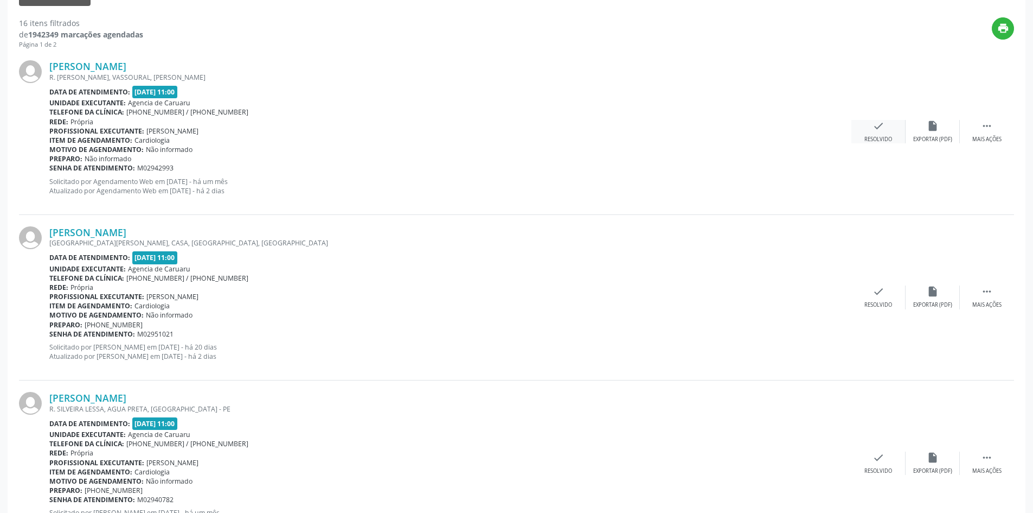
click at [878, 129] on icon "check" at bounding box center [879, 126] width 12 height 12
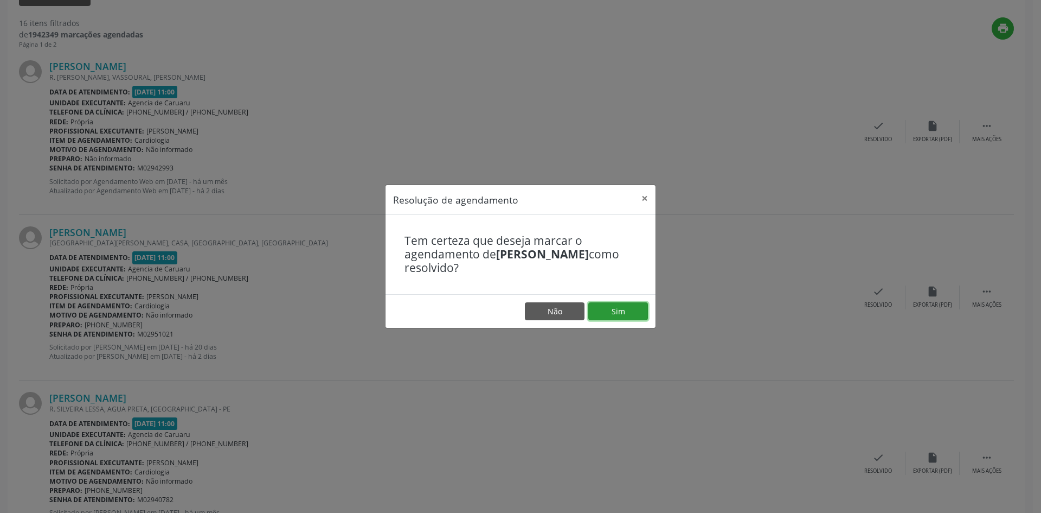
click at [618, 310] on button "Sim" at bounding box center [618, 311] width 60 height 18
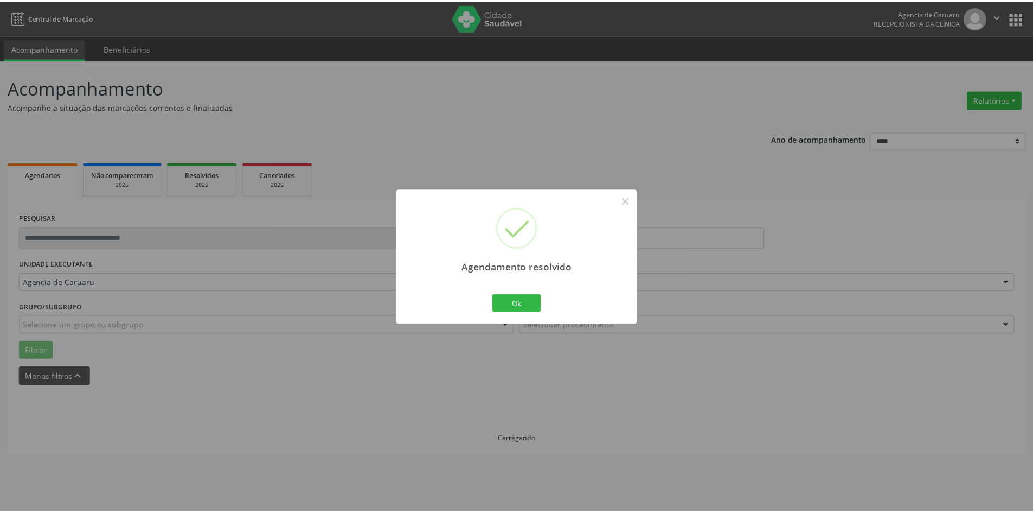
scroll to position [0, 0]
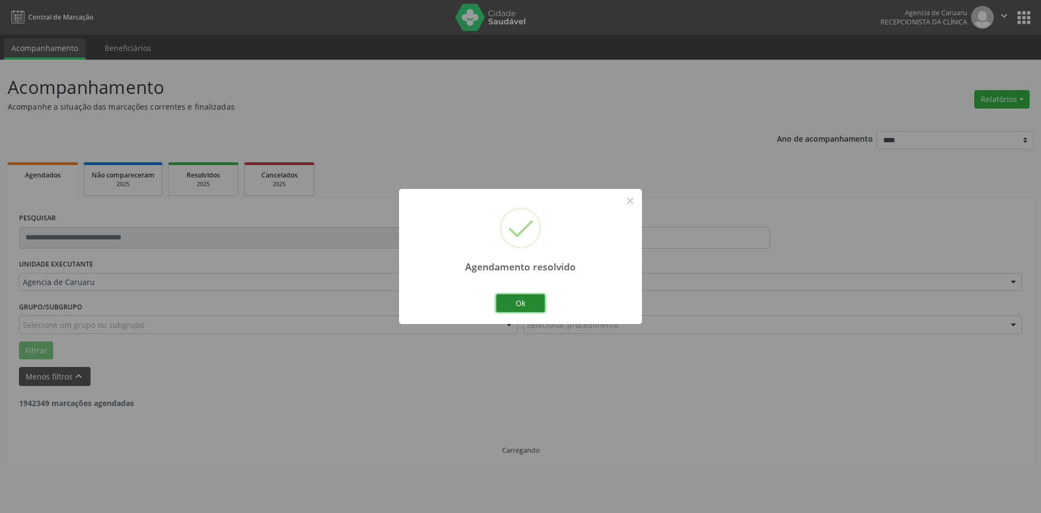
click at [519, 303] on button "Ok" at bounding box center [520, 303] width 49 height 18
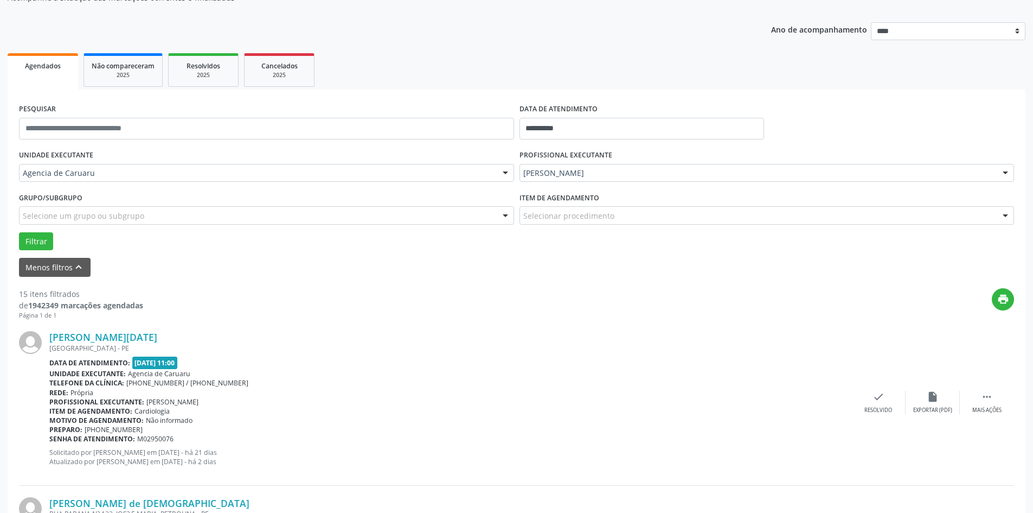
scroll to position [217, 0]
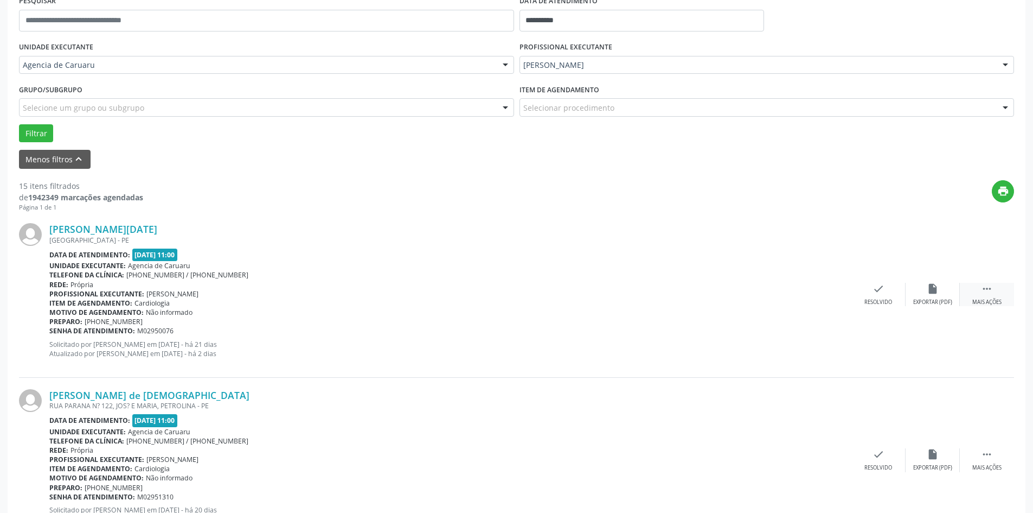
click at [985, 297] on div " Mais ações" at bounding box center [987, 294] width 54 height 23
click at [924, 293] on div "alarm_off Não compareceu" at bounding box center [933, 294] width 54 height 23
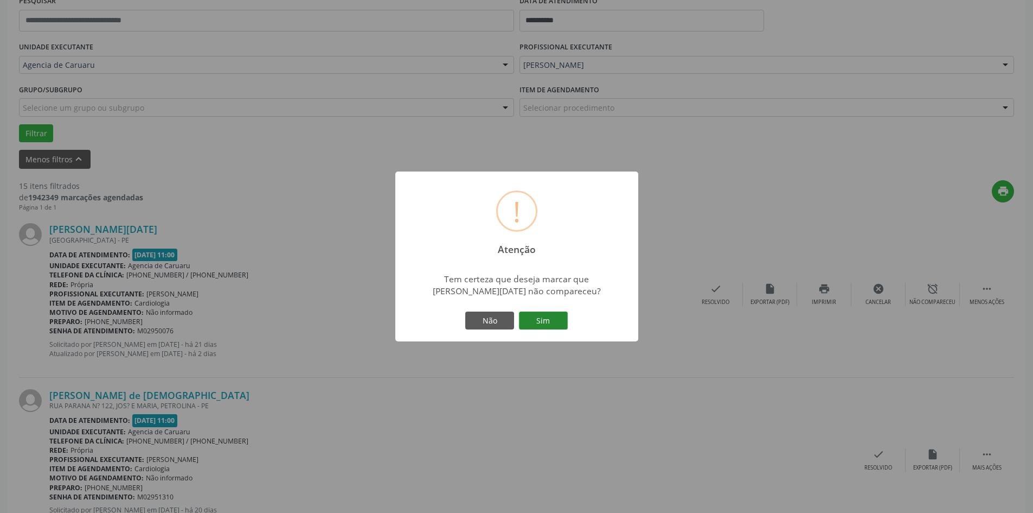
click at [553, 323] on button "Sim" at bounding box center [543, 320] width 49 height 18
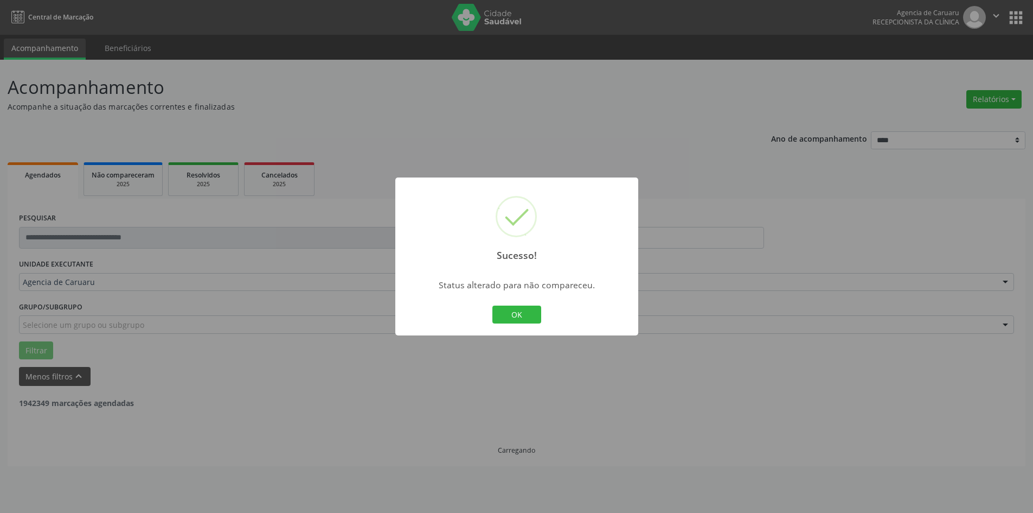
scroll to position [0, 0]
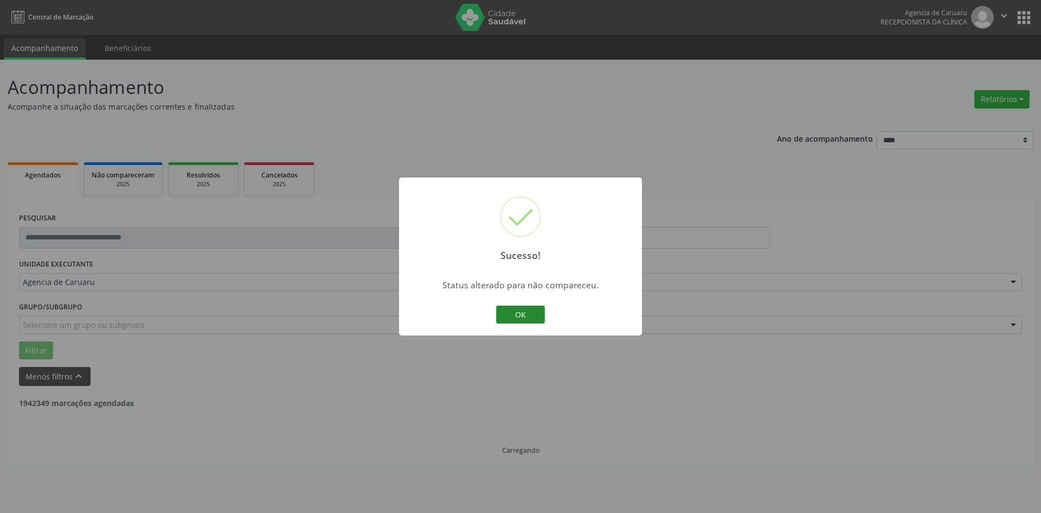
click at [539, 322] on button "OK" at bounding box center [520, 314] width 49 height 18
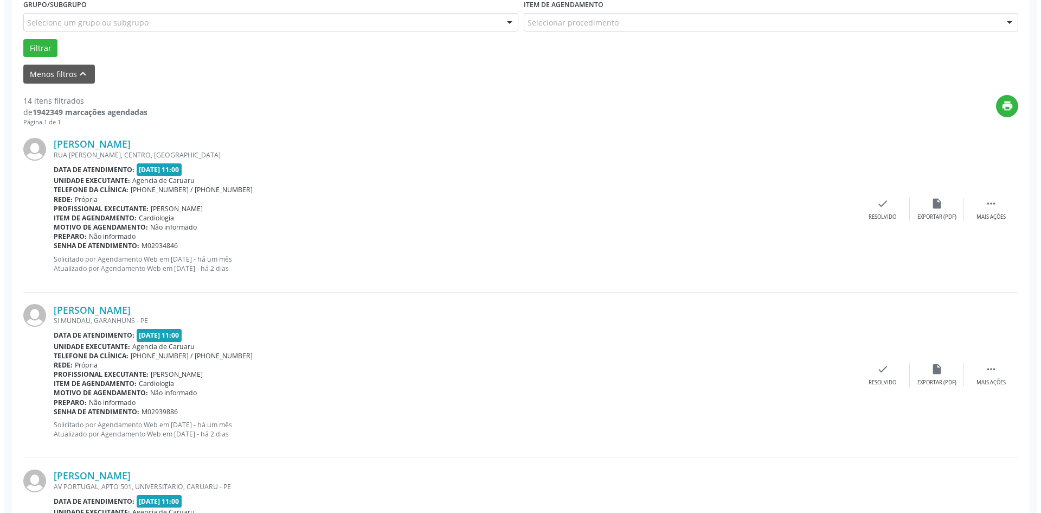
scroll to position [325, 0]
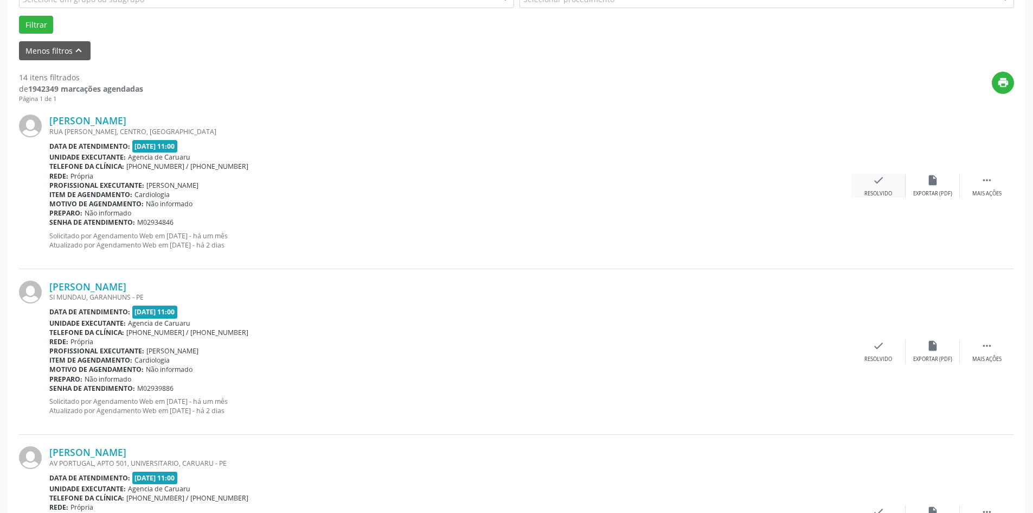
click at [881, 190] on div "Resolvido" at bounding box center [879, 194] width 28 height 8
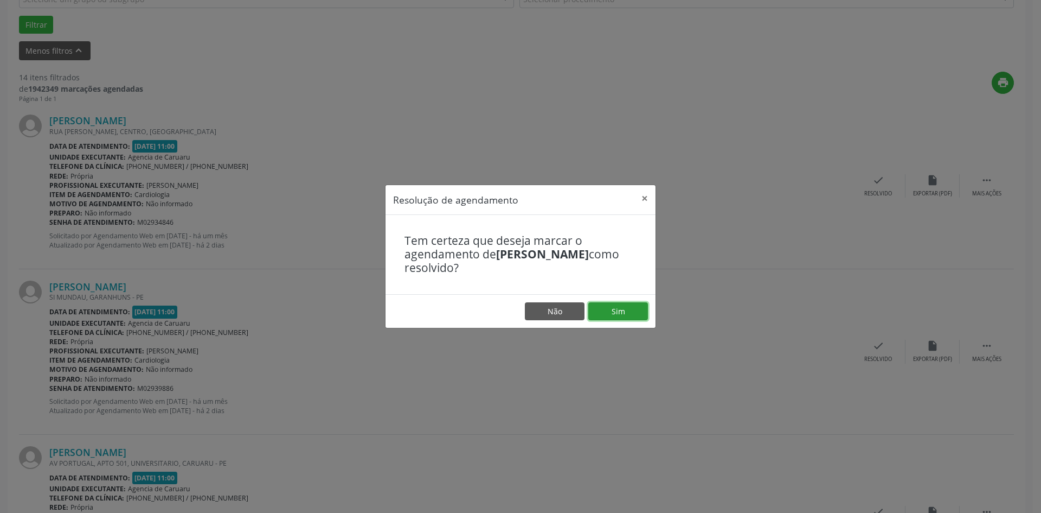
click at [605, 314] on button "Sim" at bounding box center [618, 311] width 60 height 18
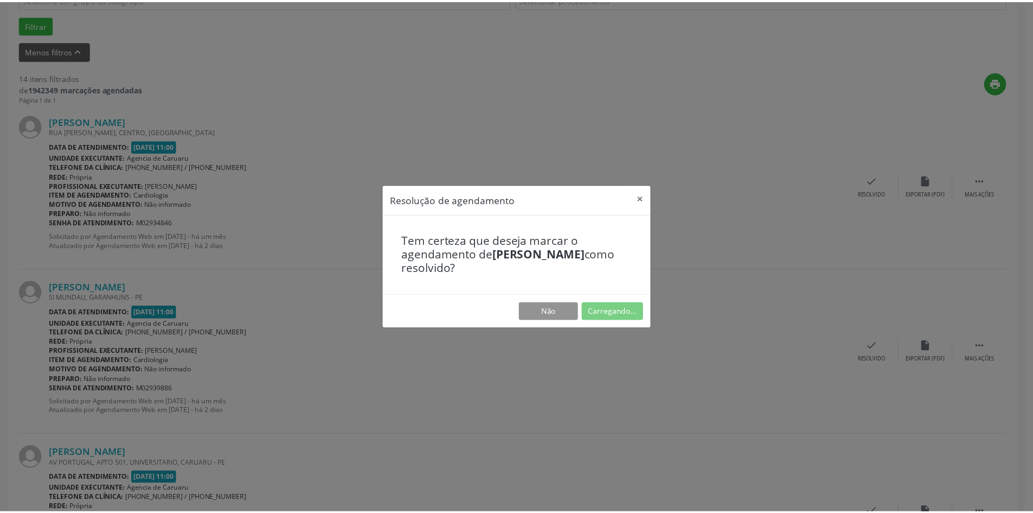
scroll to position [0, 0]
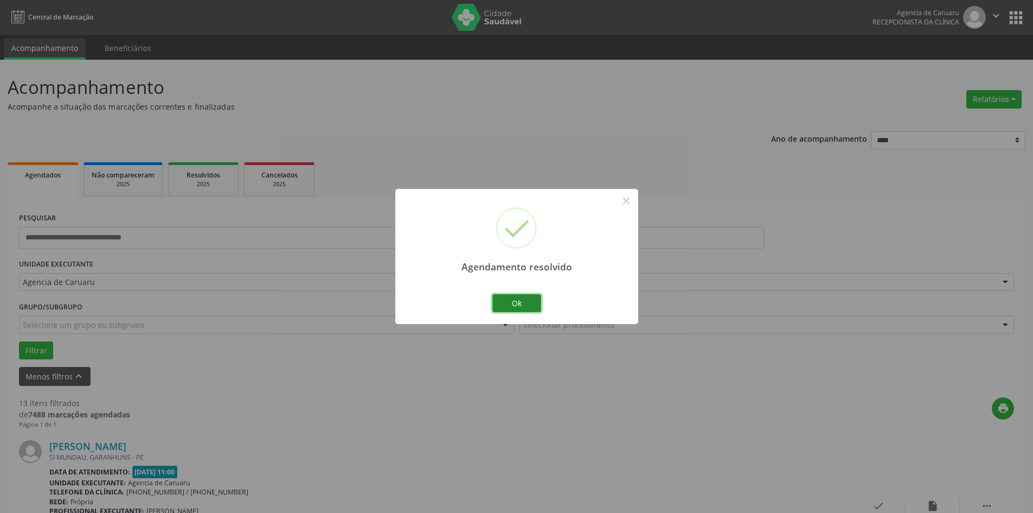
click at [525, 309] on button "Ok" at bounding box center [516, 303] width 49 height 18
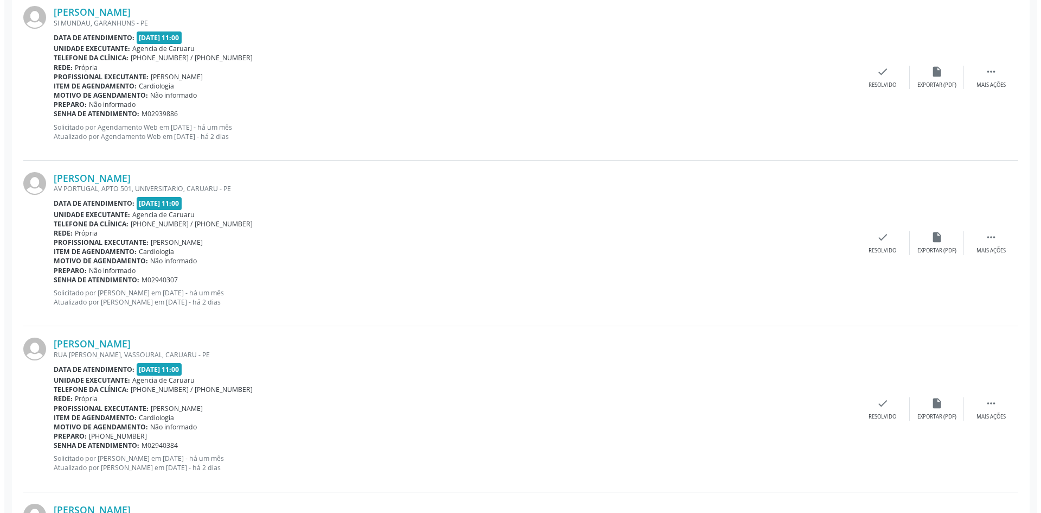
scroll to position [325, 0]
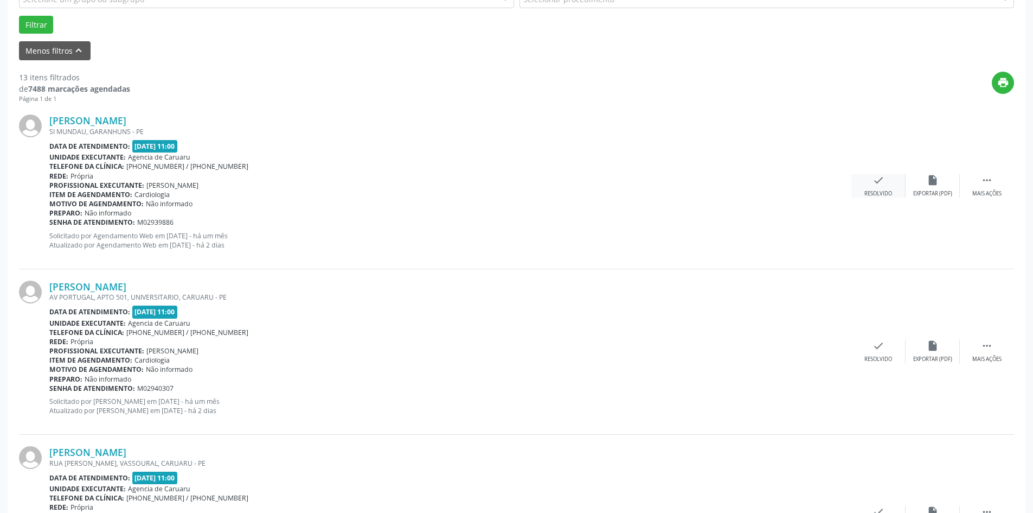
click at [873, 187] on div "check Resolvido" at bounding box center [879, 185] width 54 height 23
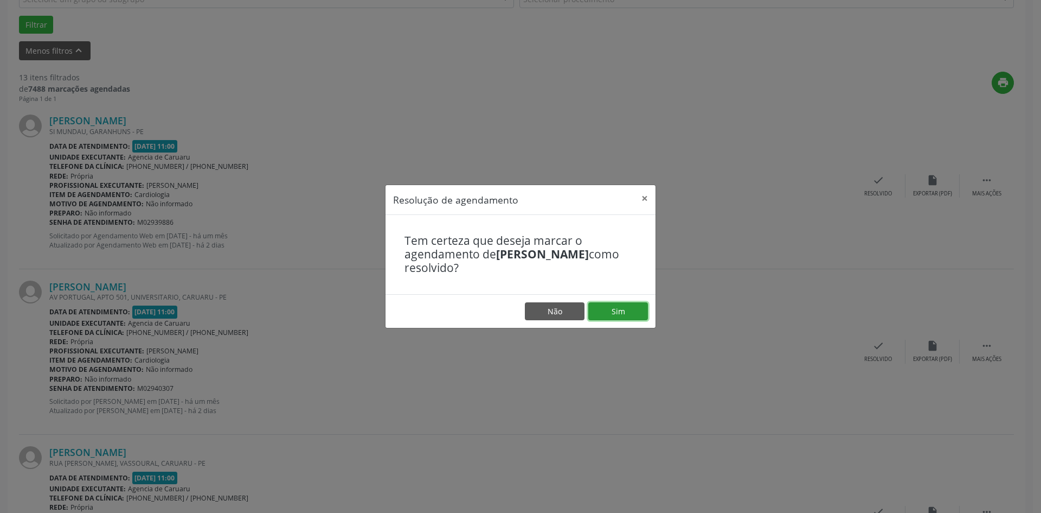
click at [616, 312] on button "Sim" at bounding box center [618, 311] width 60 height 18
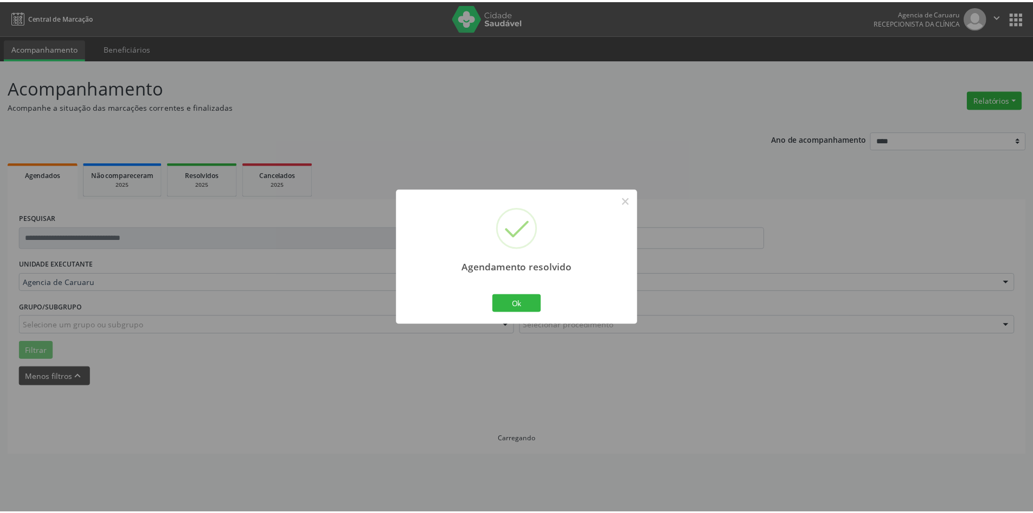
scroll to position [0, 0]
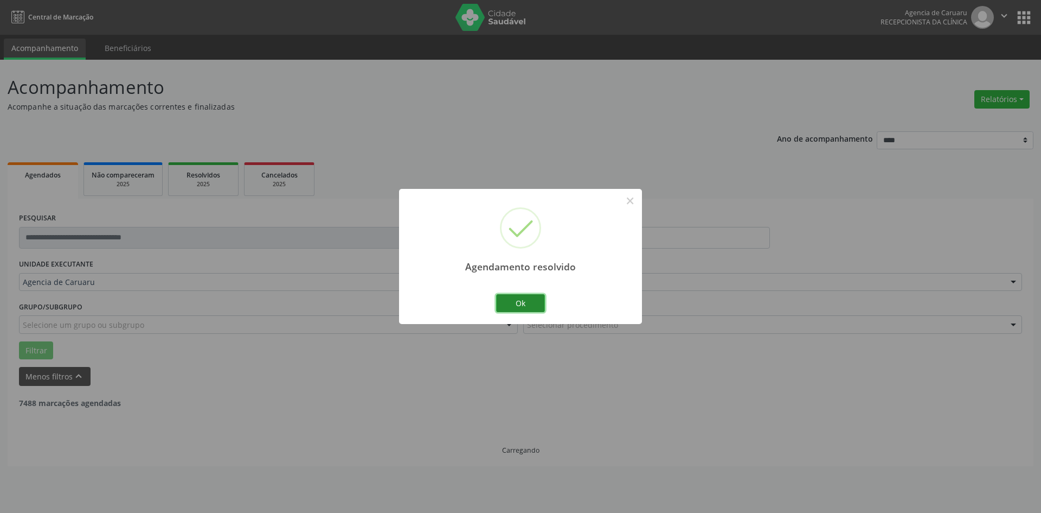
click at [534, 304] on button "Ok" at bounding box center [520, 303] width 49 height 18
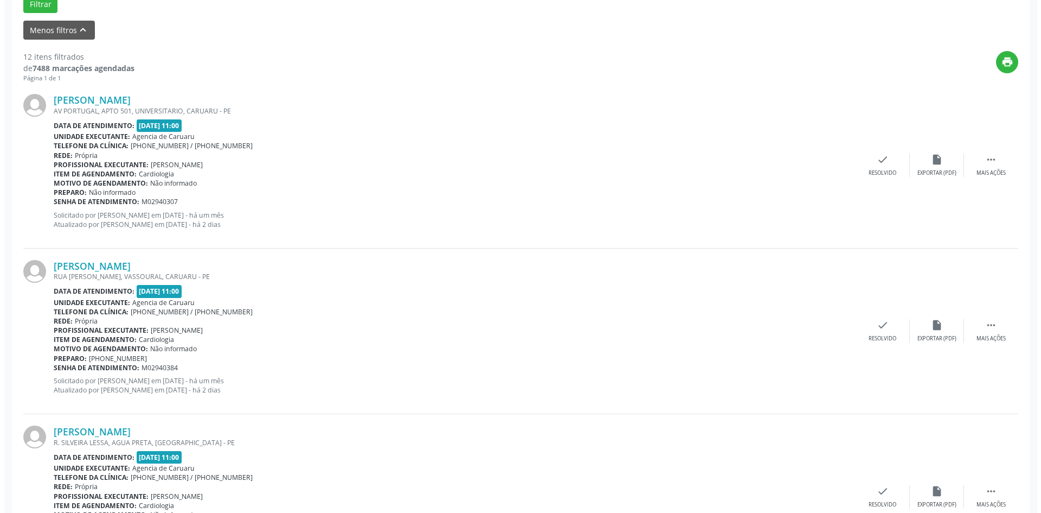
scroll to position [380, 0]
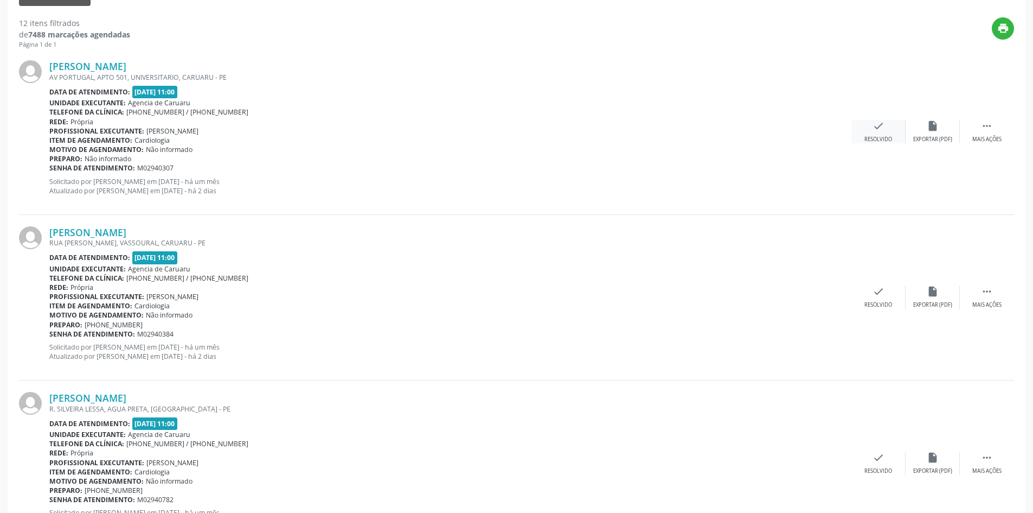
click at [878, 132] on div "check Resolvido" at bounding box center [879, 131] width 54 height 23
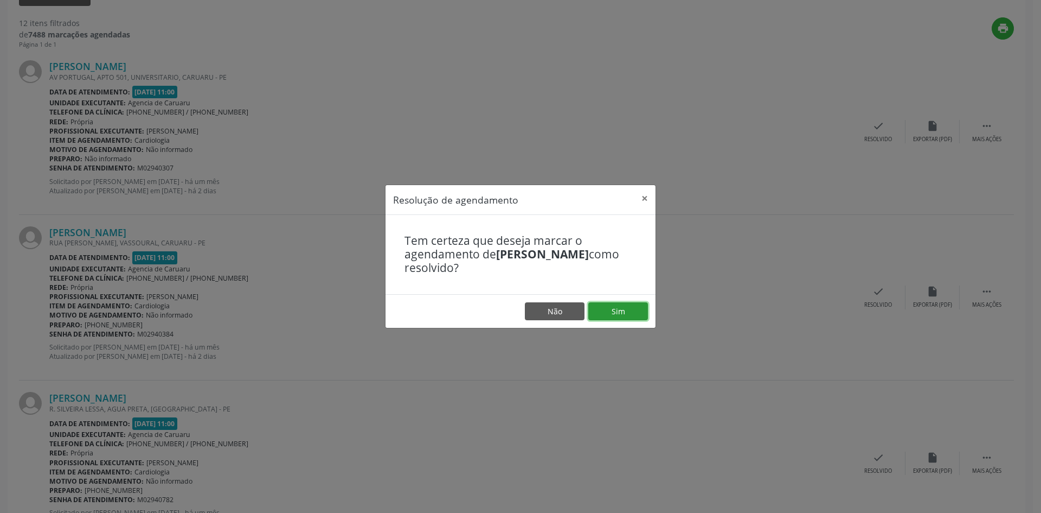
click at [619, 312] on button "Sim" at bounding box center [618, 311] width 60 height 18
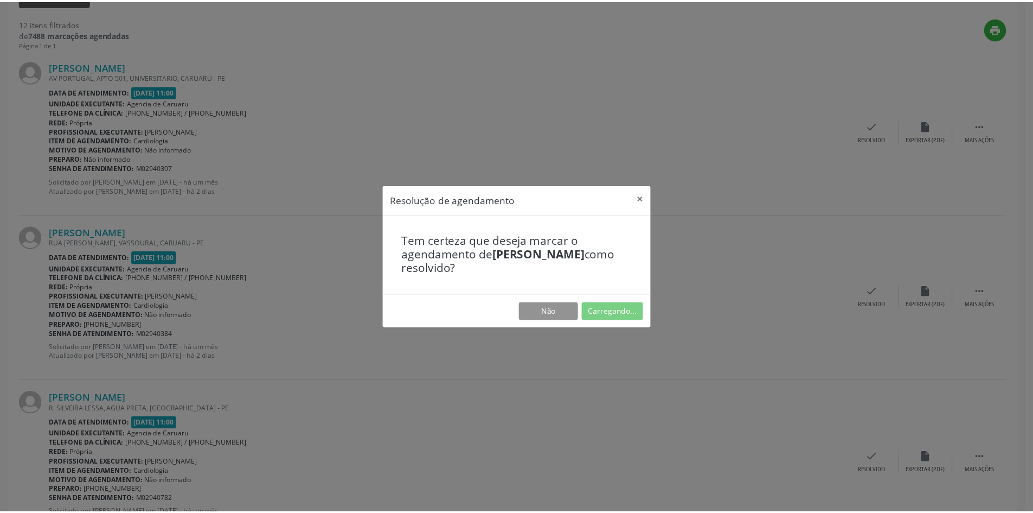
scroll to position [0, 0]
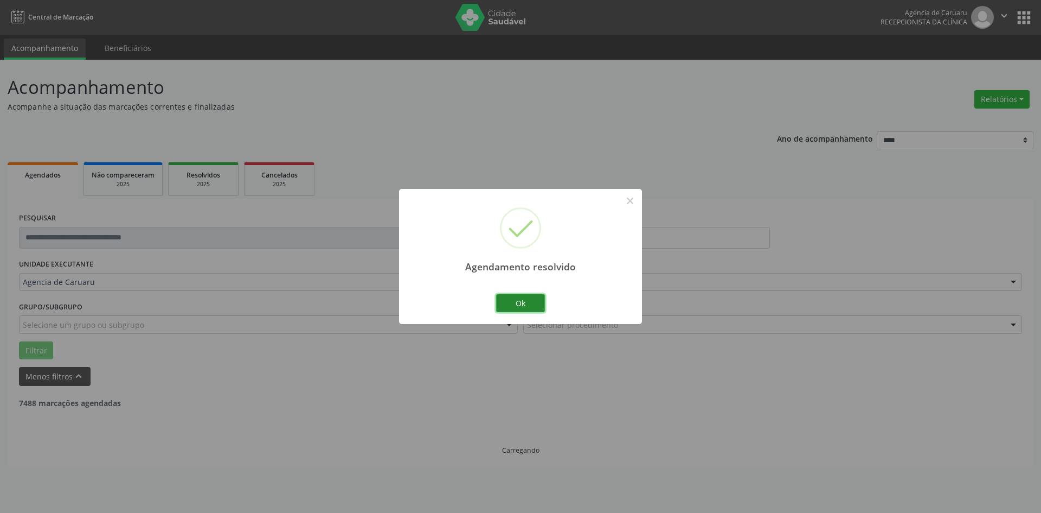
click at [510, 303] on button "Ok" at bounding box center [520, 303] width 49 height 18
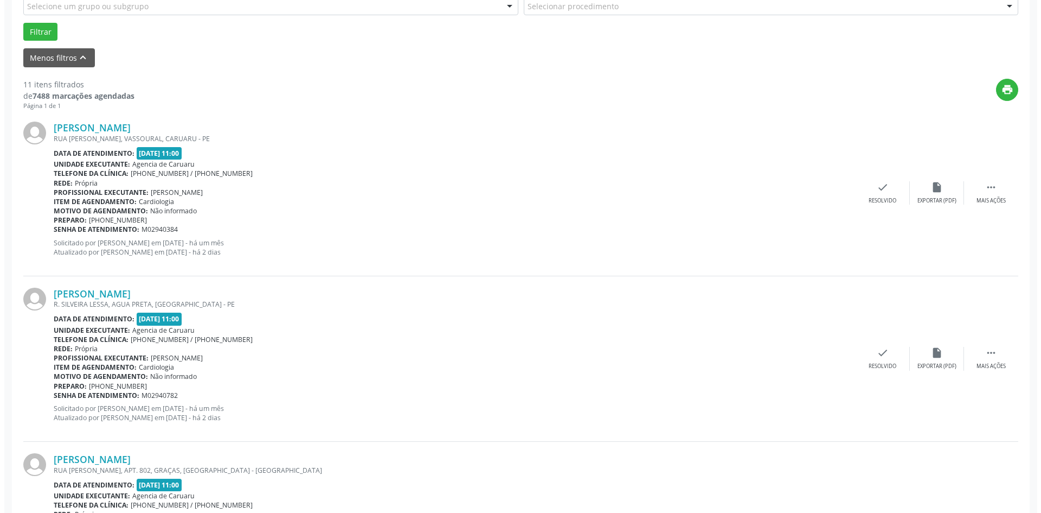
scroll to position [325, 0]
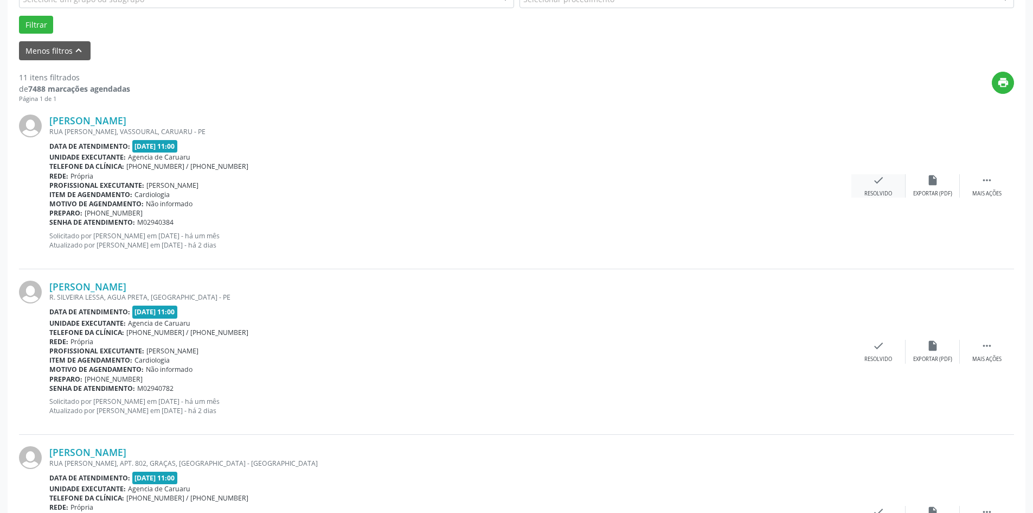
click at [875, 187] on div "check Resolvido" at bounding box center [879, 185] width 54 height 23
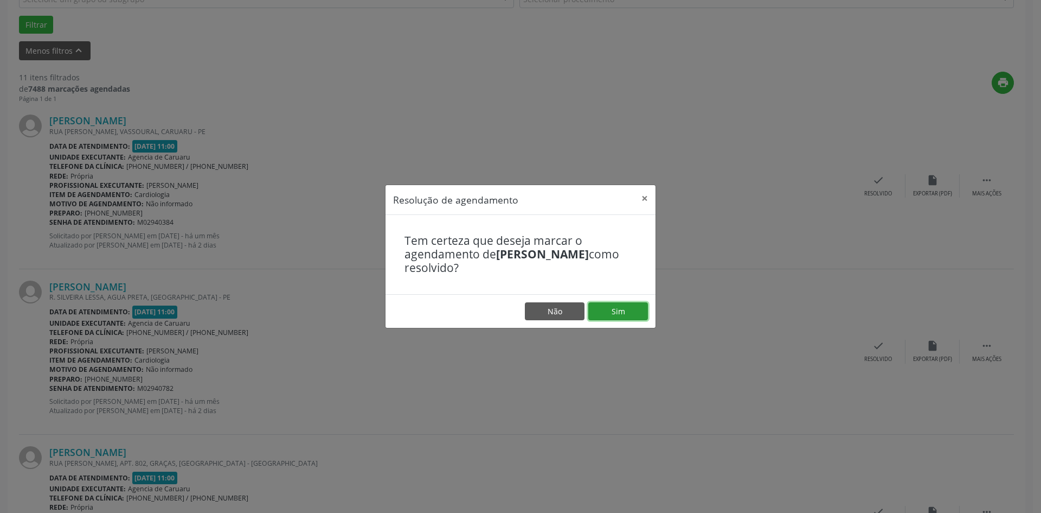
click at [603, 316] on button "Sim" at bounding box center [618, 311] width 60 height 18
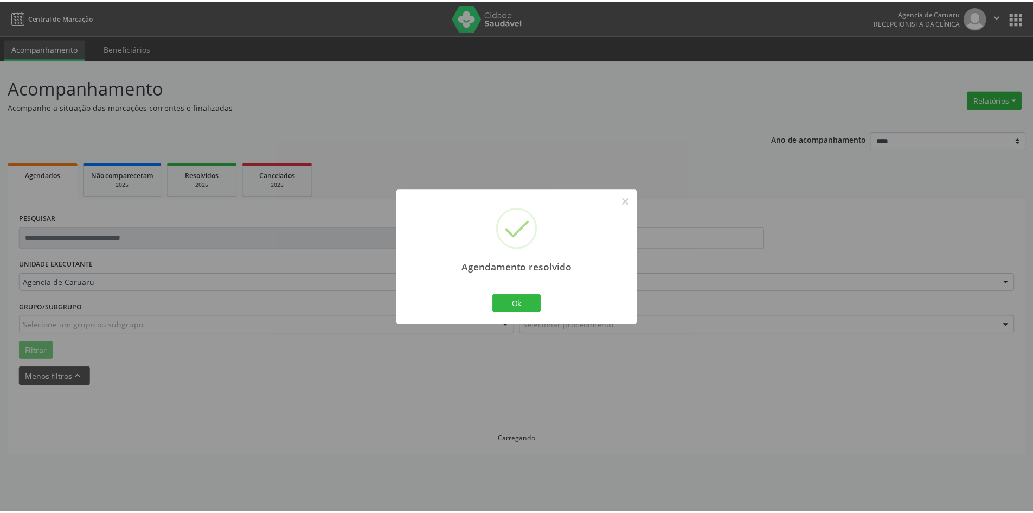
scroll to position [0, 0]
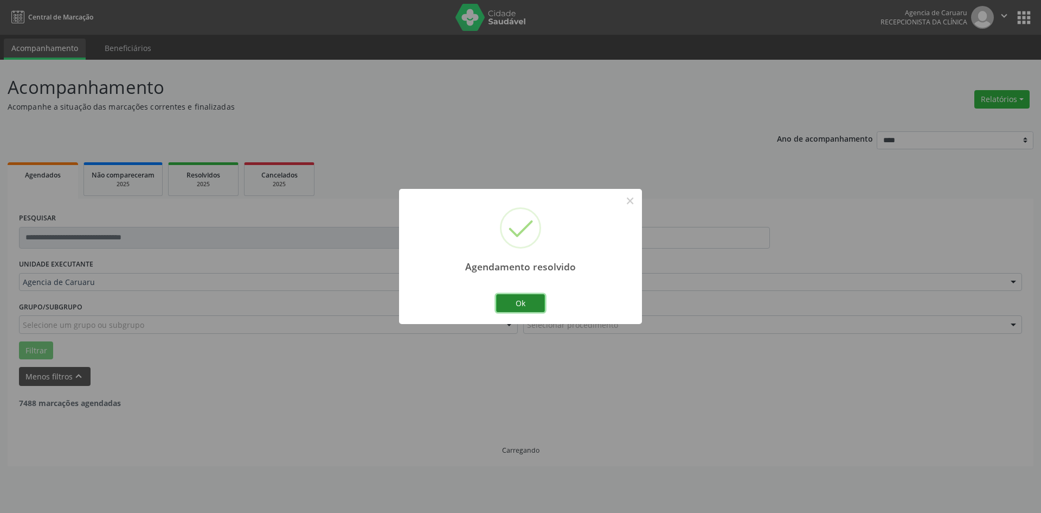
click at [499, 306] on button "Ok" at bounding box center [520, 303] width 49 height 18
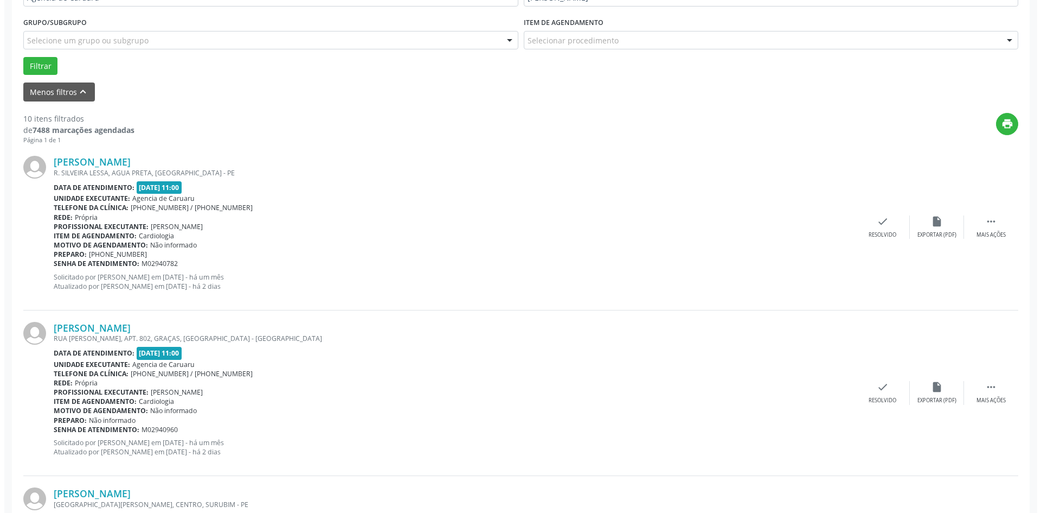
scroll to position [325, 0]
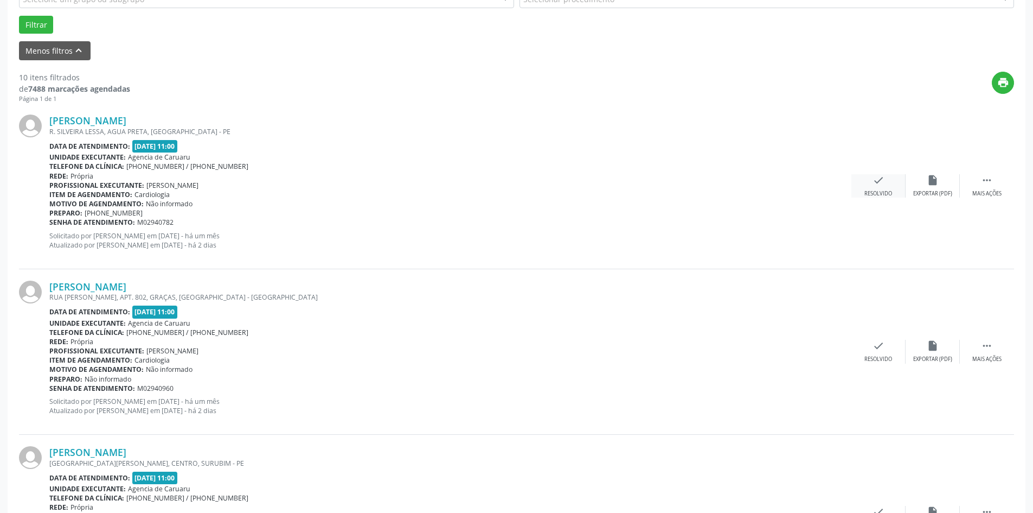
click at [881, 187] on div "check Resolvido" at bounding box center [879, 185] width 54 height 23
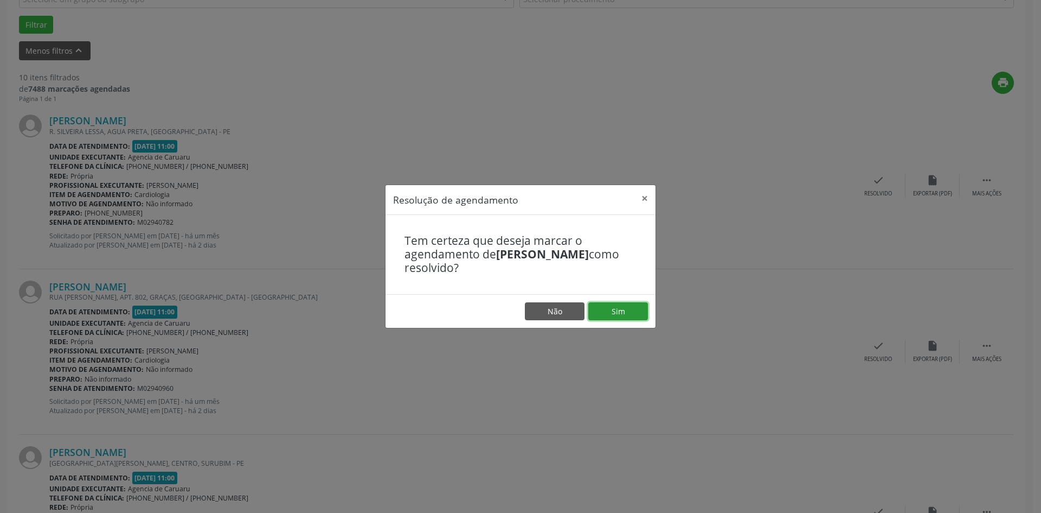
click at [630, 304] on button "Sim" at bounding box center [618, 311] width 60 height 18
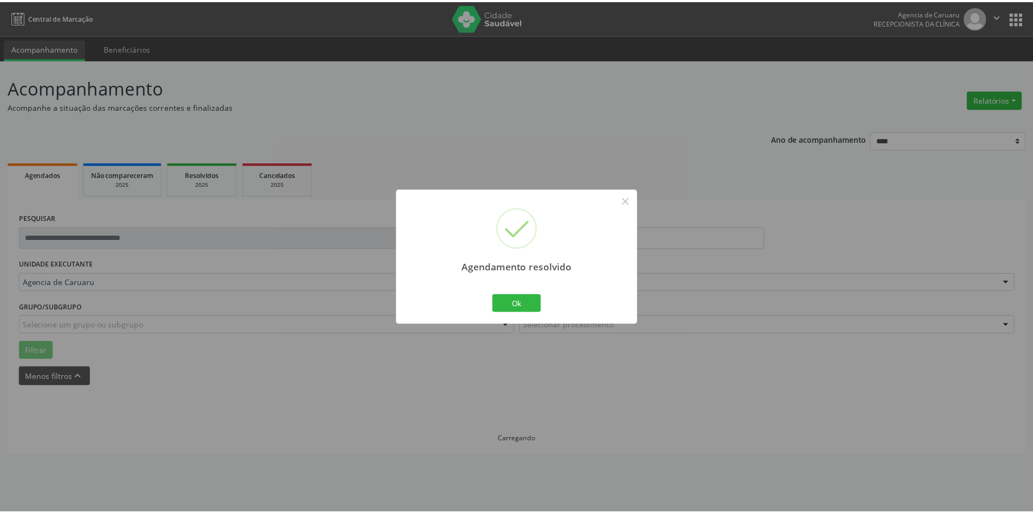
scroll to position [0, 0]
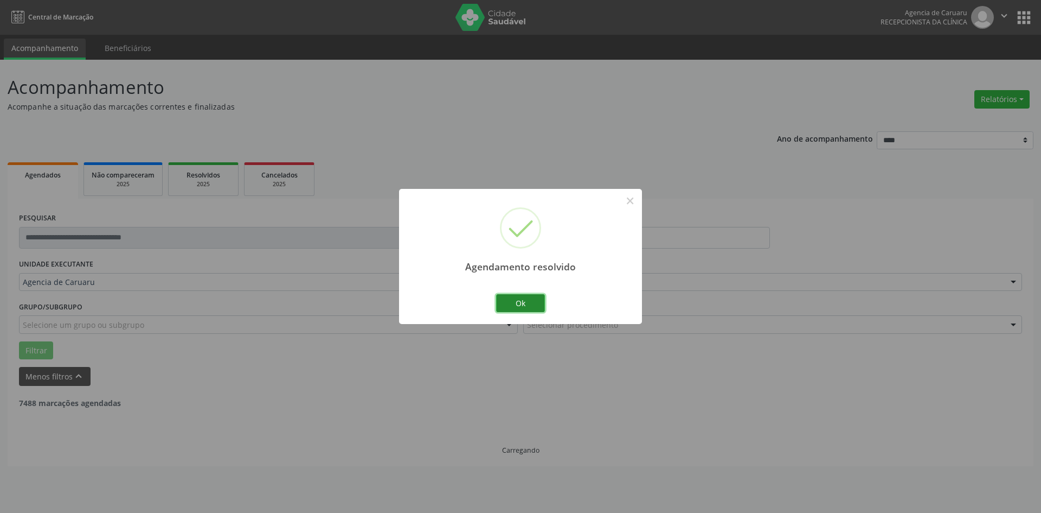
click at [528, 306] on button "Ok" at bounding box center [520, 303] width 49 height 18
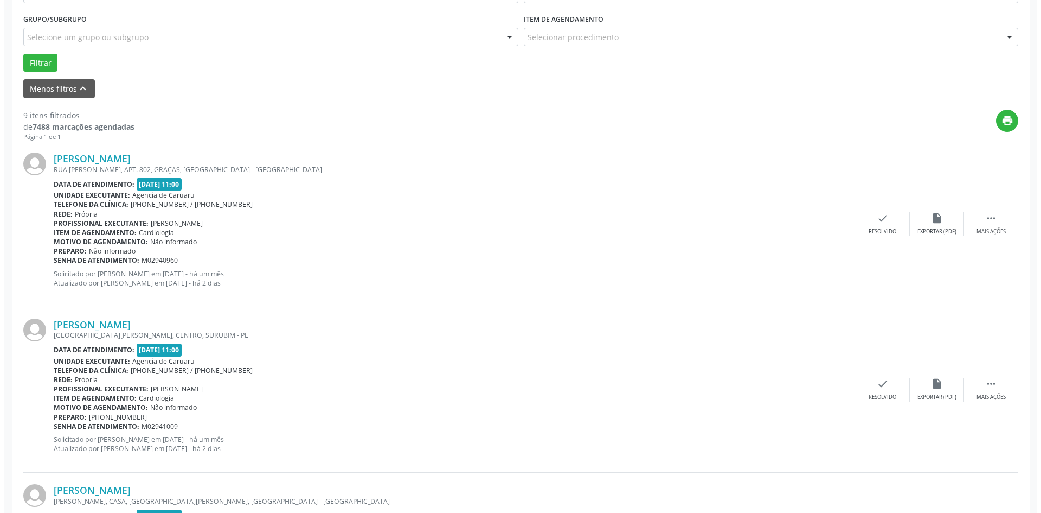
scroll to position [325, 0]
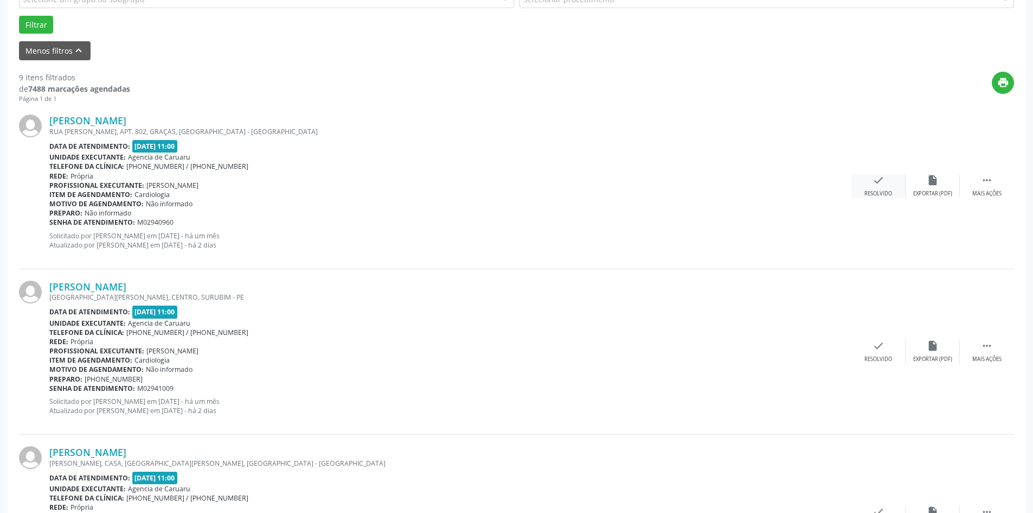
click at [868, 180] on div "check Resolvido" at bounding box center [879, 185] width 54 height 23
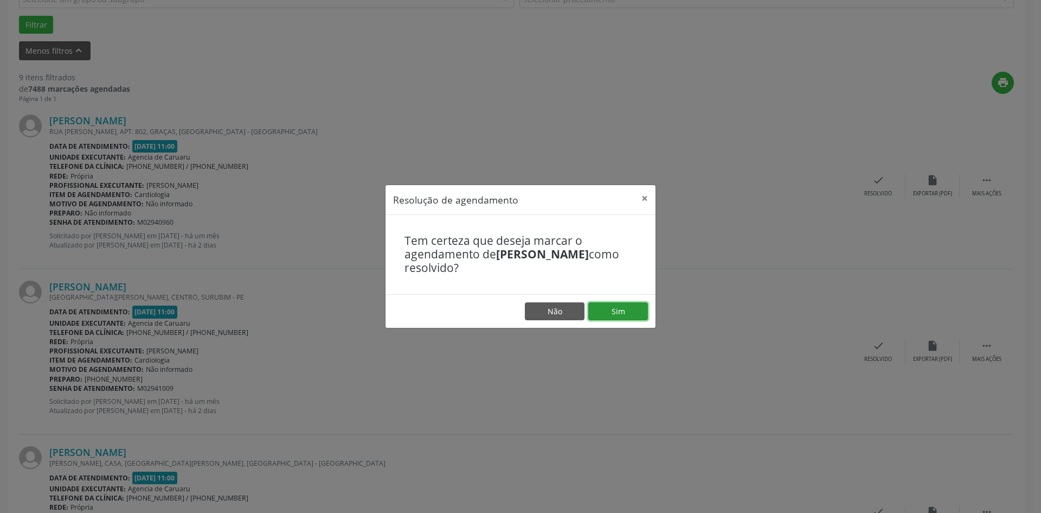
click at [606, 312] on button "Sim" at bounding box center [618, 311] width 60 height 18
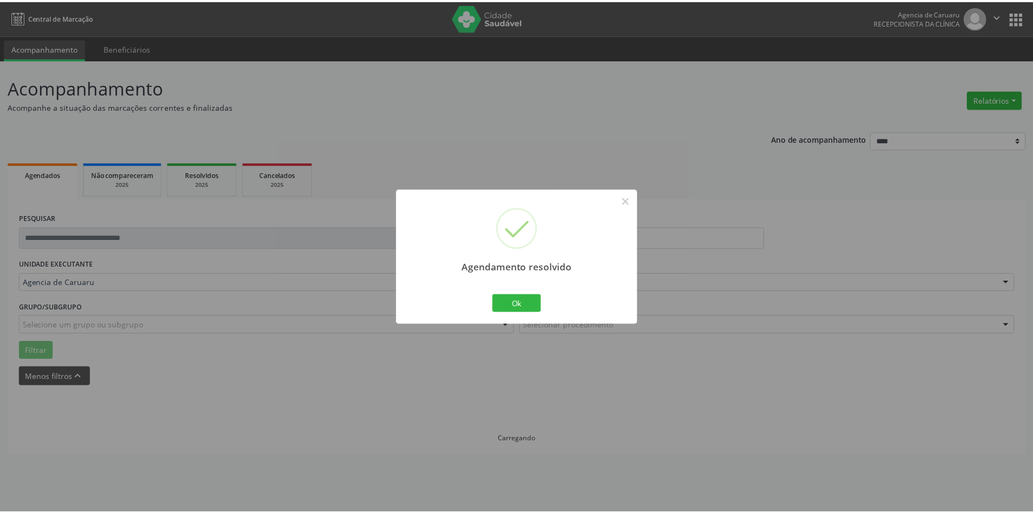
scroll to position [0, 0]
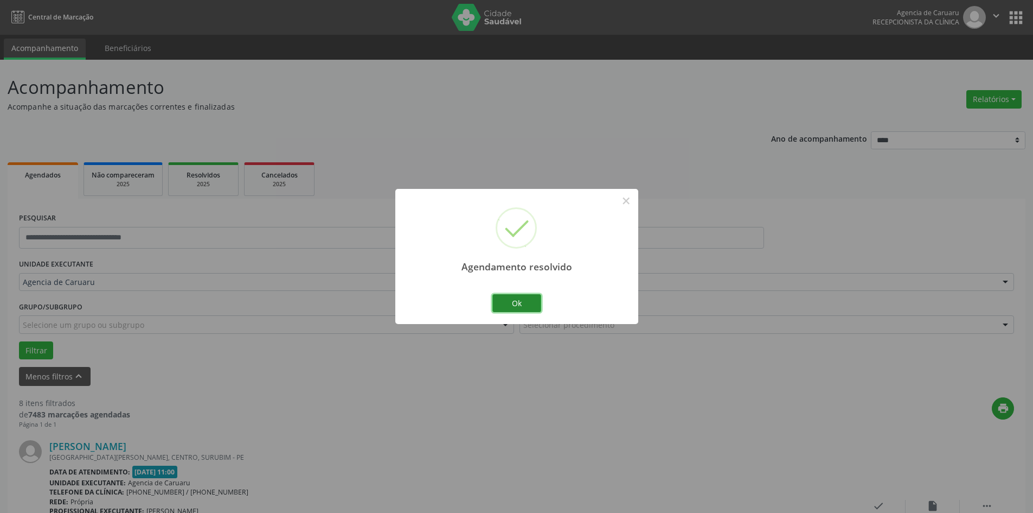
click at [540, 305] on button "Ok" at bounding box center [516, 303] width 49 height 18
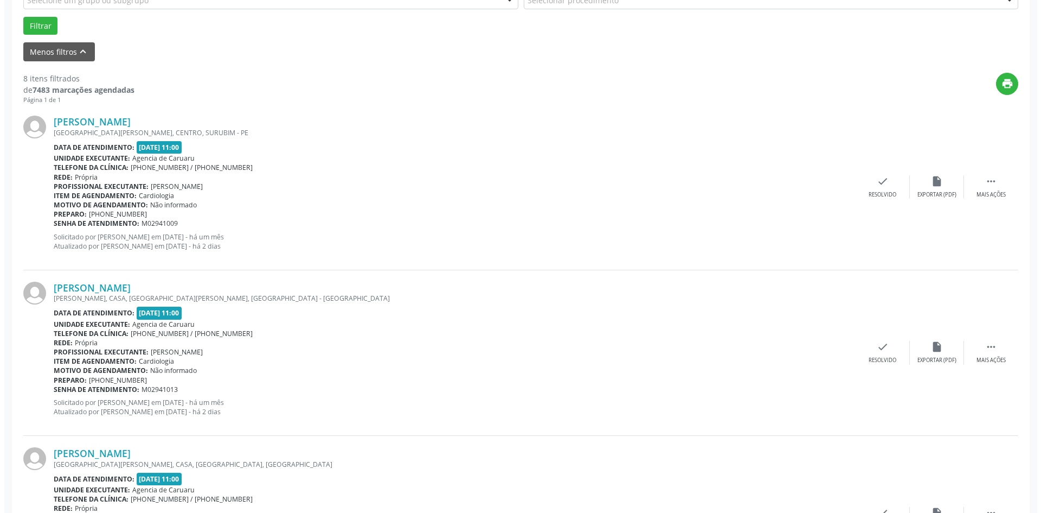
scroll to position [325, 0]
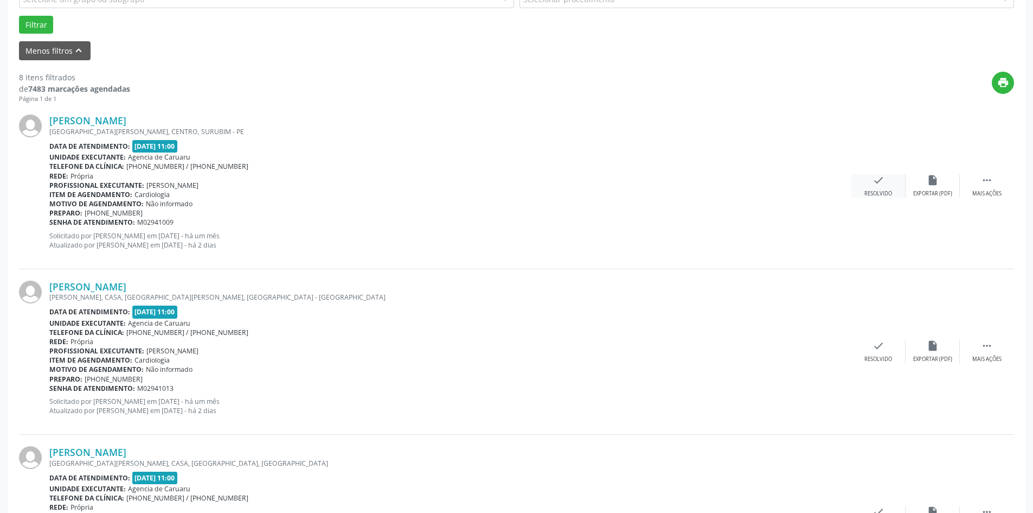
click at [886, 193] on div "Resolvido" at bounding box center [879, 194] width 28 height 8
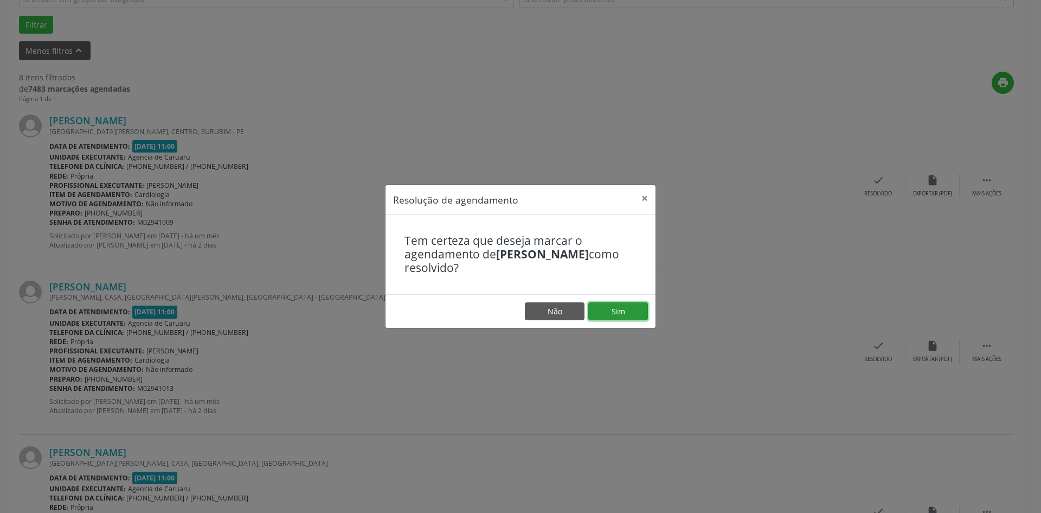
click at [611, 311] on button "Sim" at bounding box center [618, 311] width 60 height 18
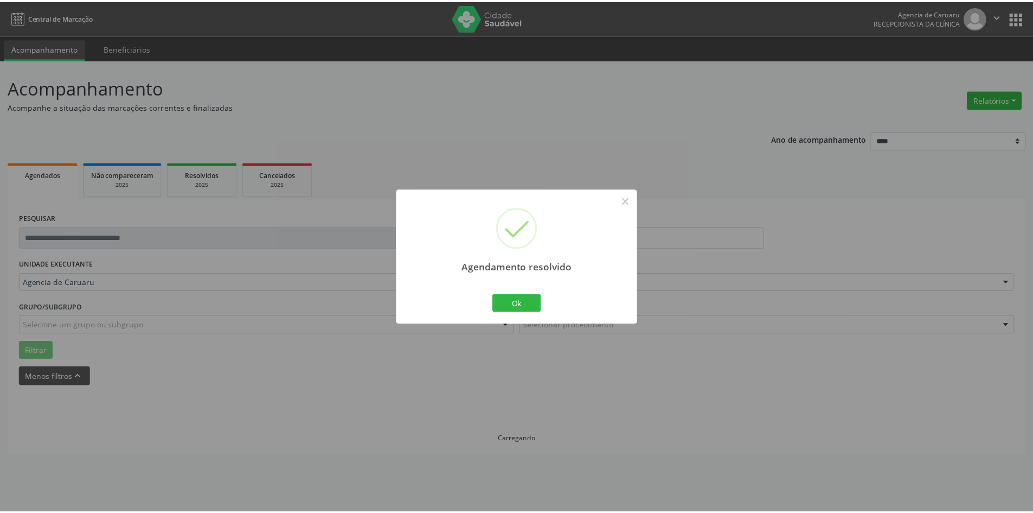
scroll to position [0, 0]
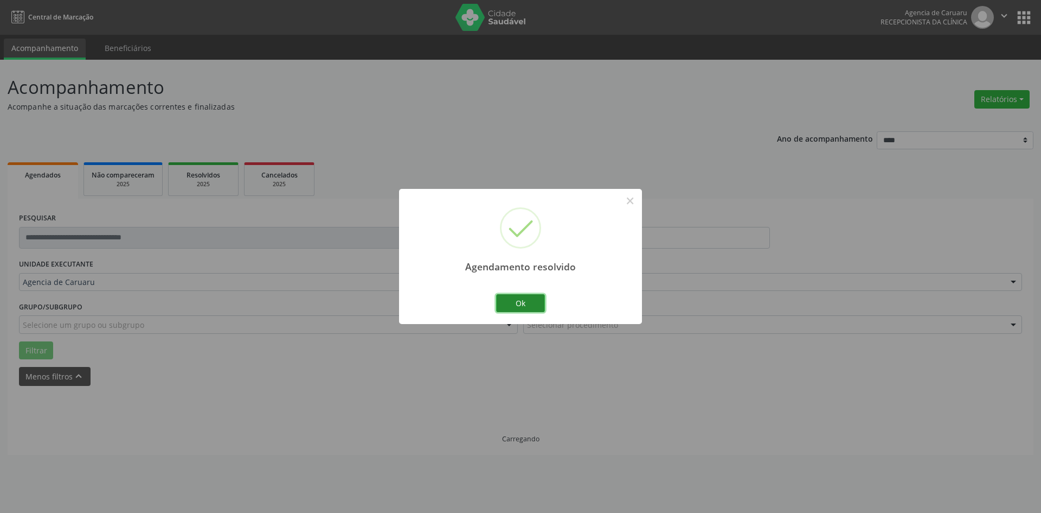
click at [528, 303] on button "Ok" at bounding box center [520, 303] width 49 height 18
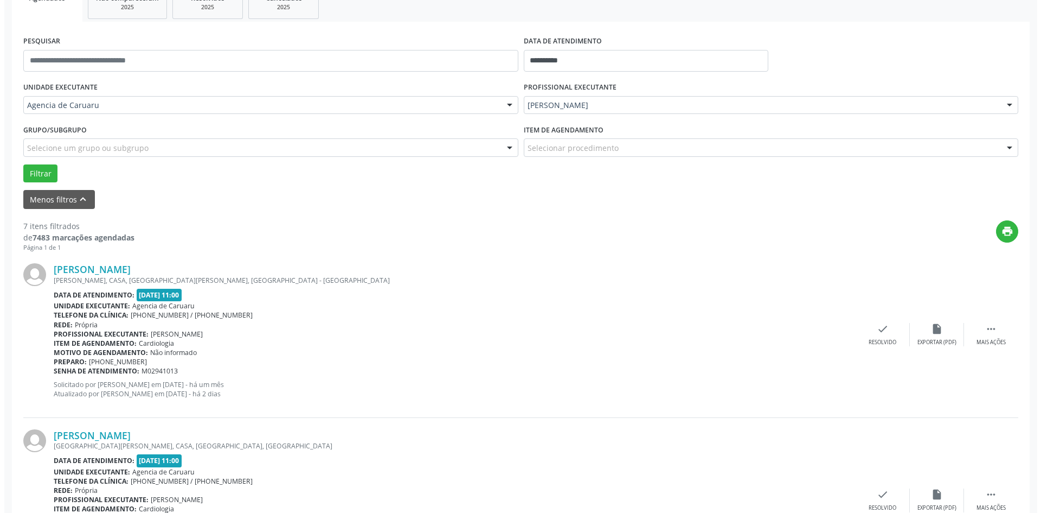
scroll to position [325, 0]
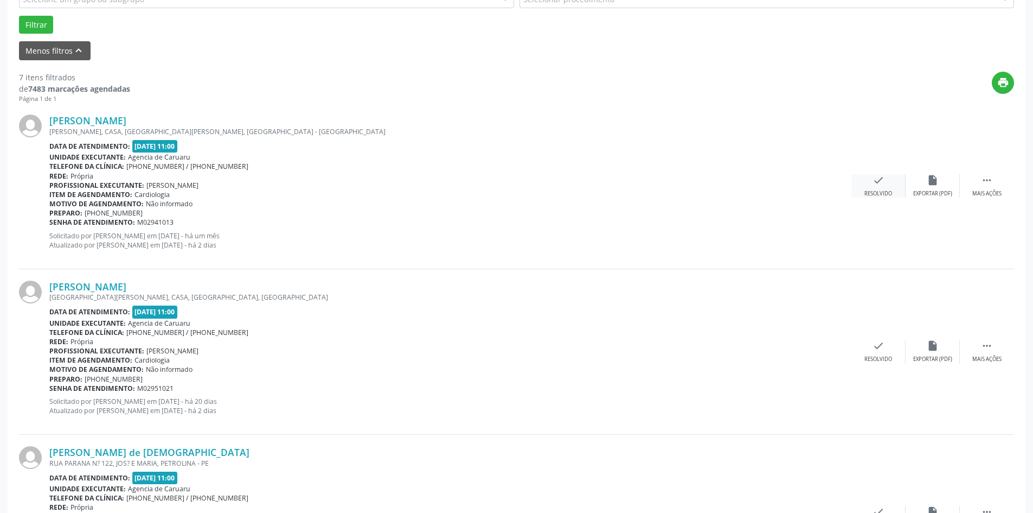
click at [878, 183] on icon "check" at bounding box center [879, 180] width 12 height 12
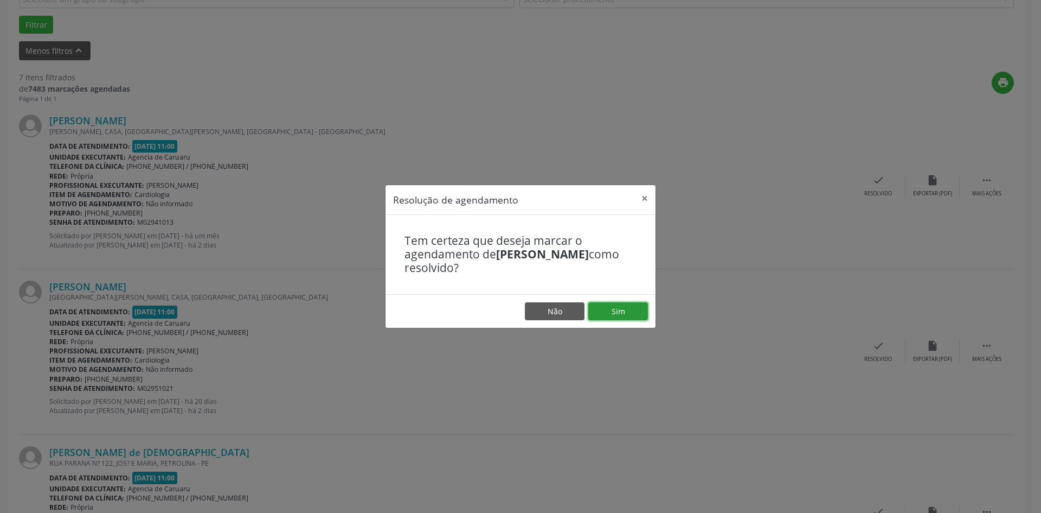
click at [633, 309] on button "Sim" at bounding box center [618, 311] width 60 height 18
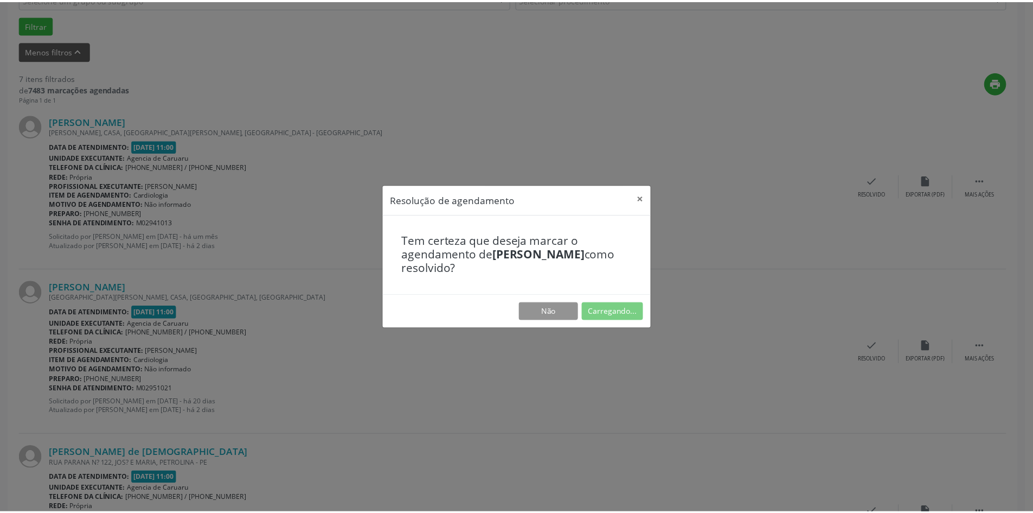
scroll to position [0, 0]
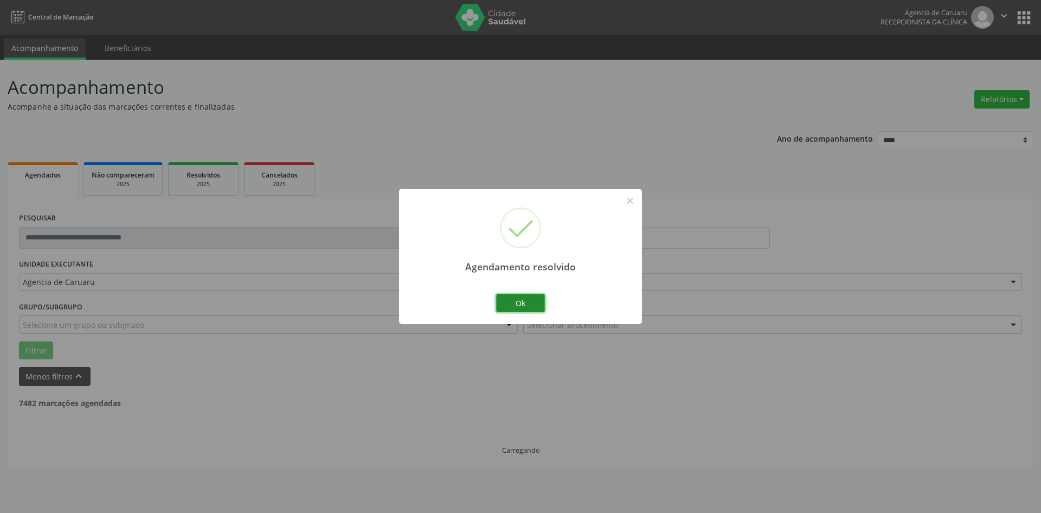
click at [522, 304] on button "Ok" at bounding box center [520, 303] width 49 height 18
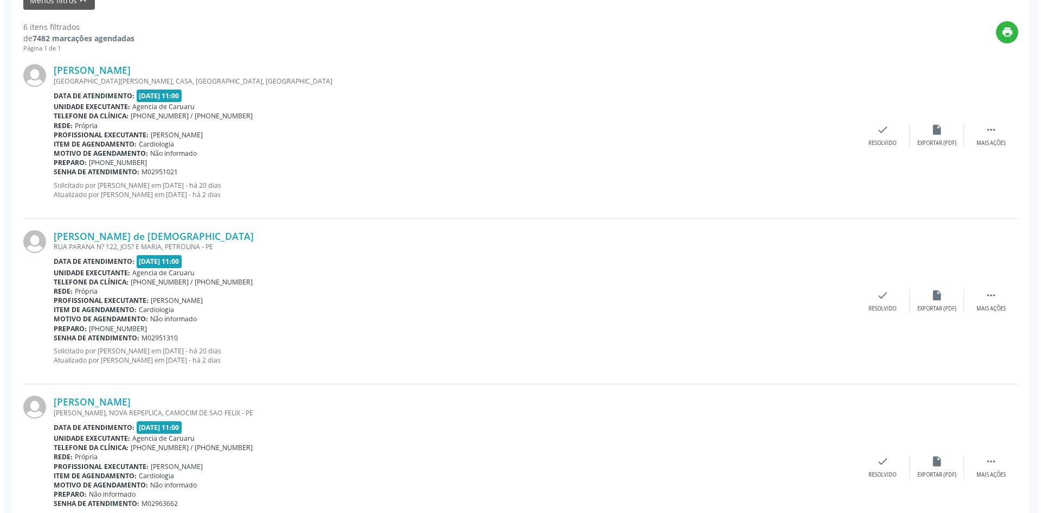
scroll to position [380, 0]
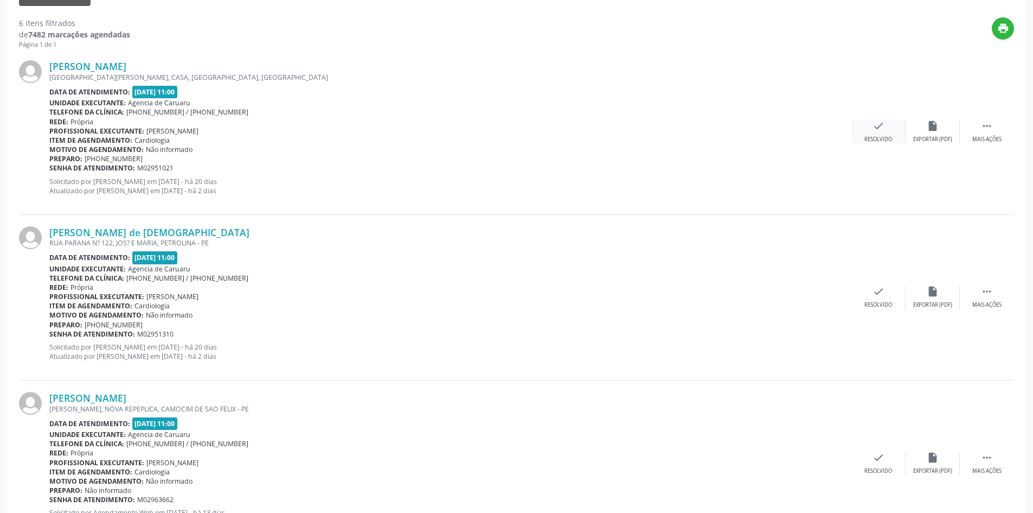
click at [868, 130] on div "check Resolvido" at bounding box center [879, 131] width 54 height 23
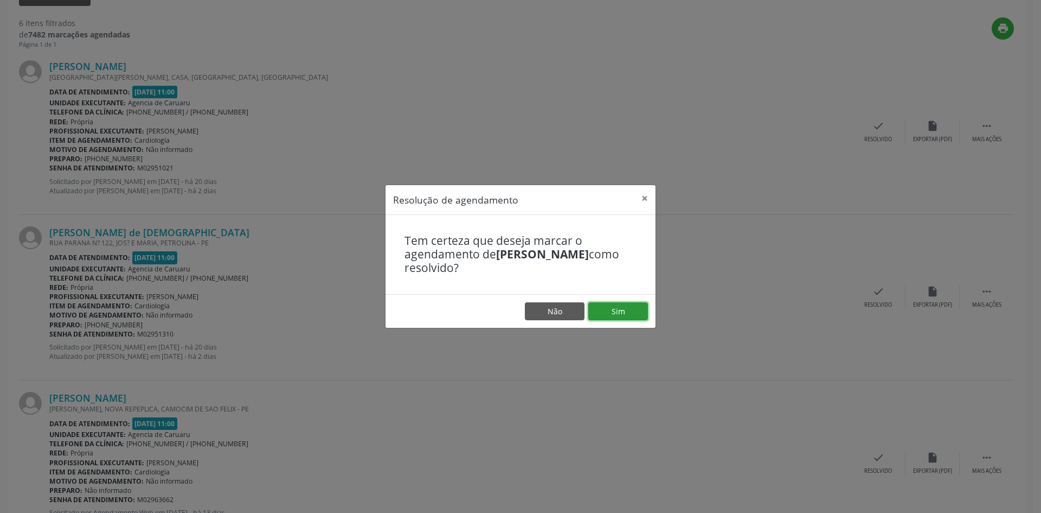
click at [627, 312] on button "Sim" at bounding box center [618, 311] width 60 height 18
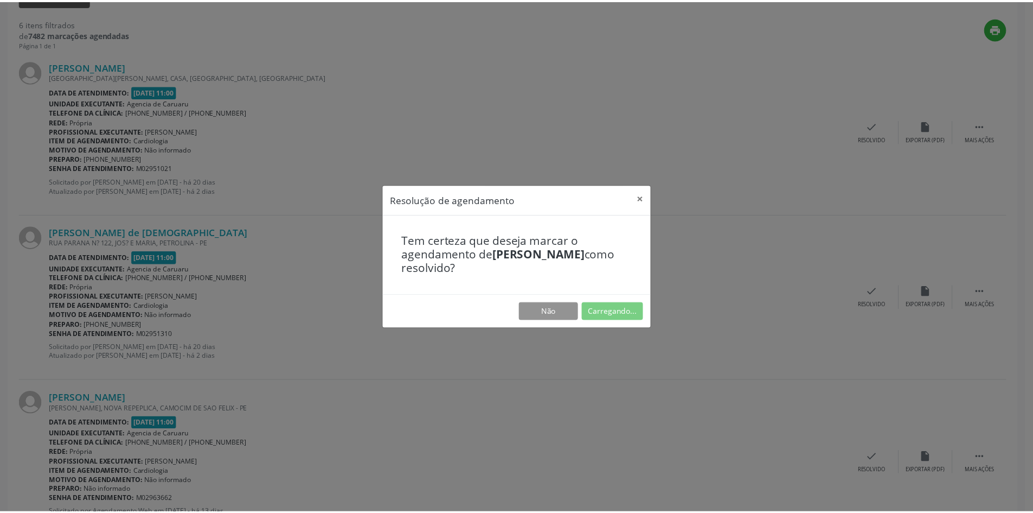
scroll to position [0, 0]
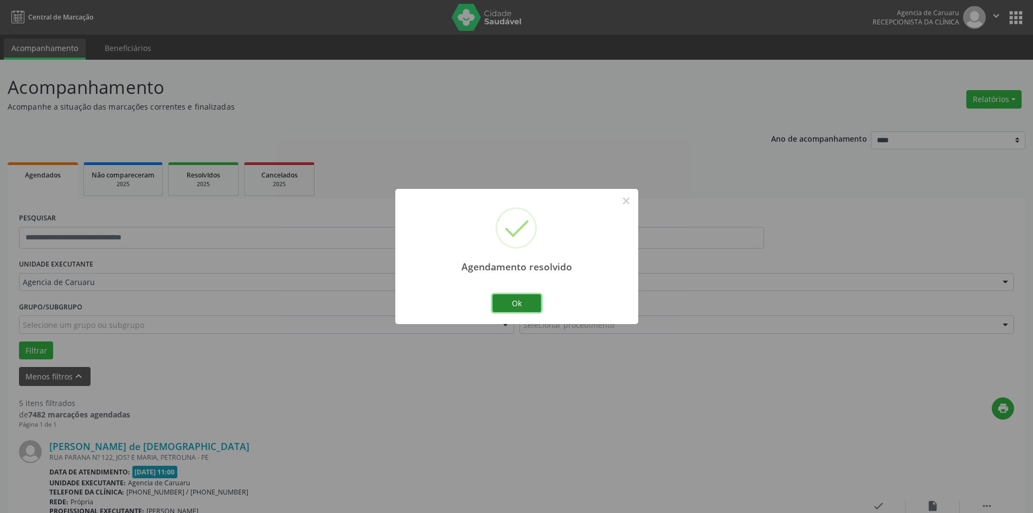
click at [535, 308] on button "Ok" at bounding box center [516, 303] width 49 height 18
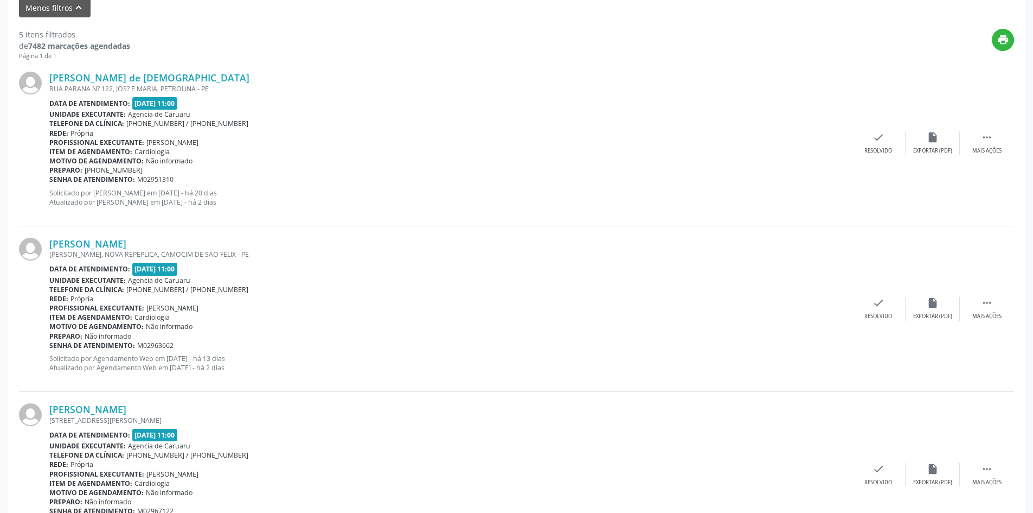
scroll to position [380, 0]
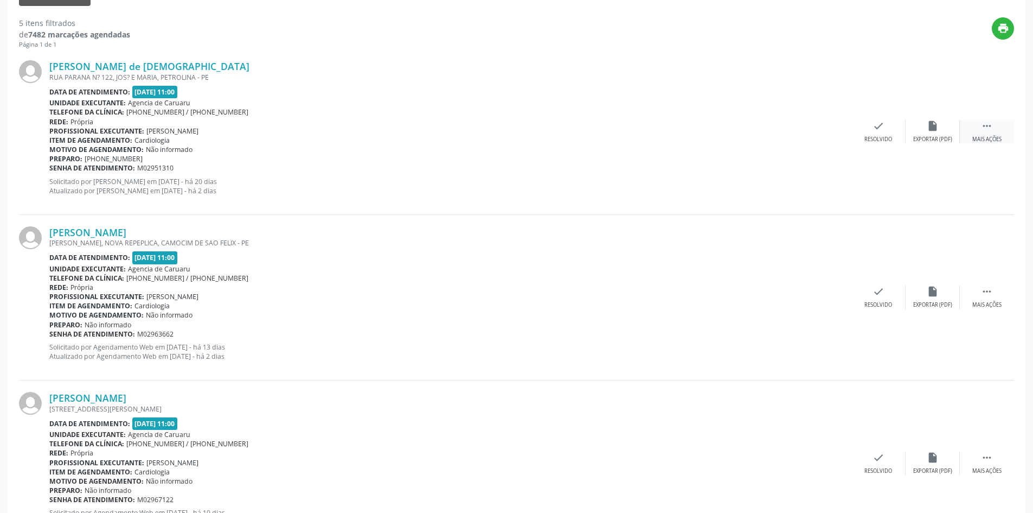
click at [988, 138] on div "Mais ações" at bounding box center [986, 140] width 29 height 8
click at [925, 135] on div "alarm_off Não compareceu" at bounding box center [933, 131] width 54 height 23
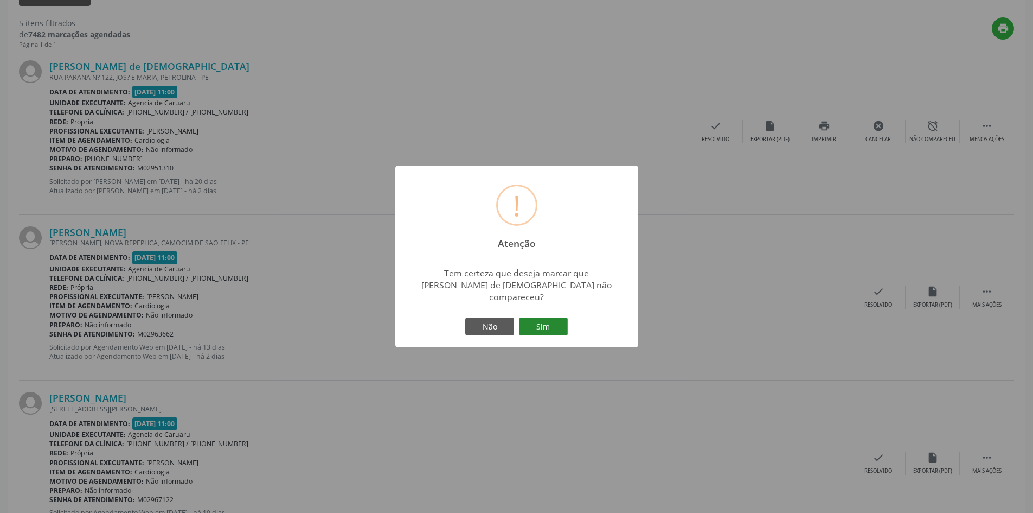
click at [537, 324] on button "Sim" at bounding box center [543, 326] width 49 height 18
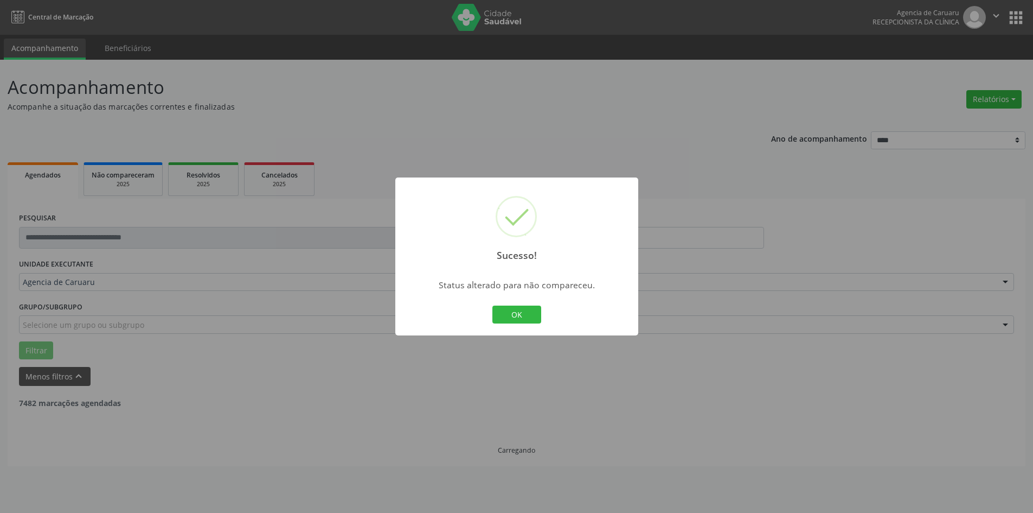
scroll to position [0, 0]
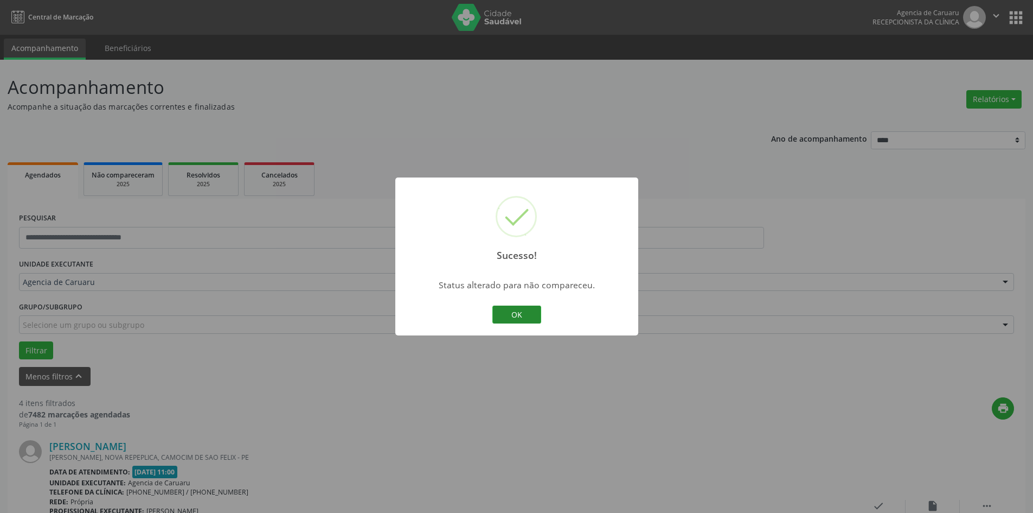
drag, startPoint x: 537, startPoint y: 316, endPoint x: 525, endPoint y: 305, distance: 16.5
click at [533, 316] on button "OK" at bounding box center [516, 314] width 49 height 18
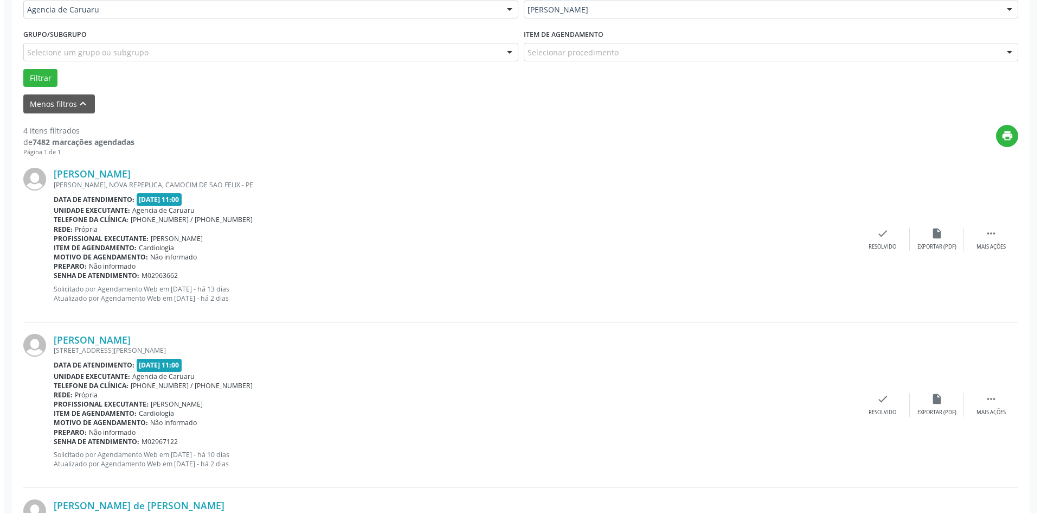
scroll to position [271, 0]
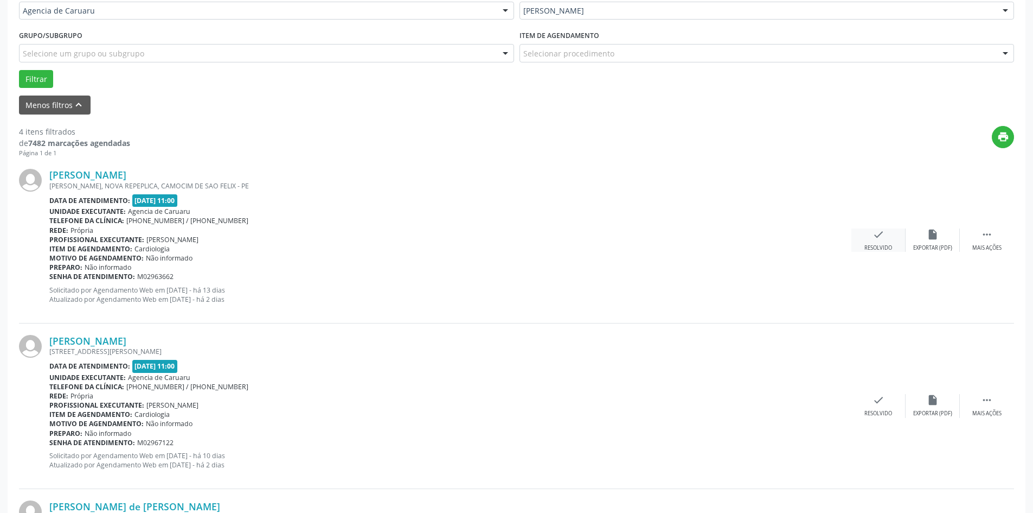
click at [875, 249] on div "Resolvido" at bounding box center [879, 248] width 28 height 8
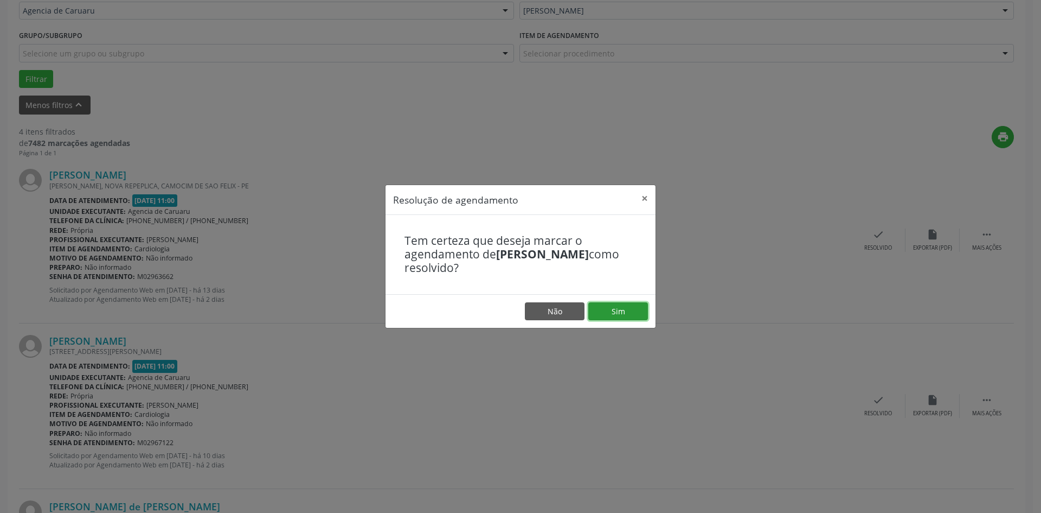
click at [619, 312] on button "Sim" at bounding box center [618, 311] width 60 height 18
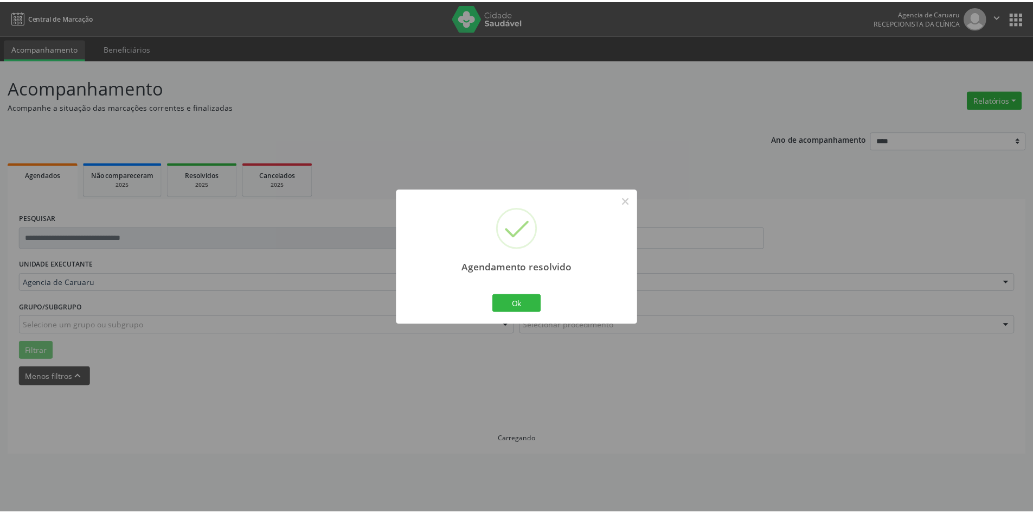
scroll to position [0, 0]
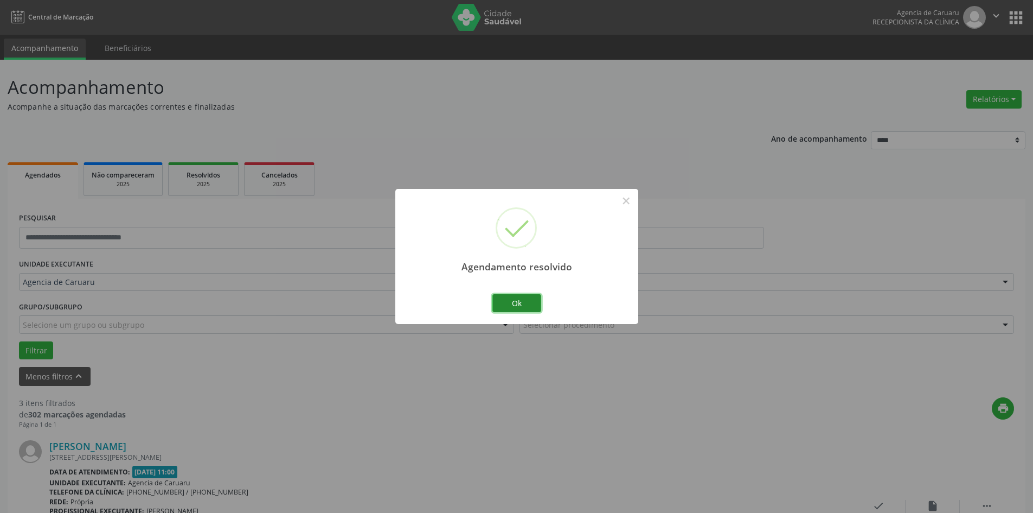
click at [527, 306] on button "Ok" at bounding box center [516, 303] width 49 height 18
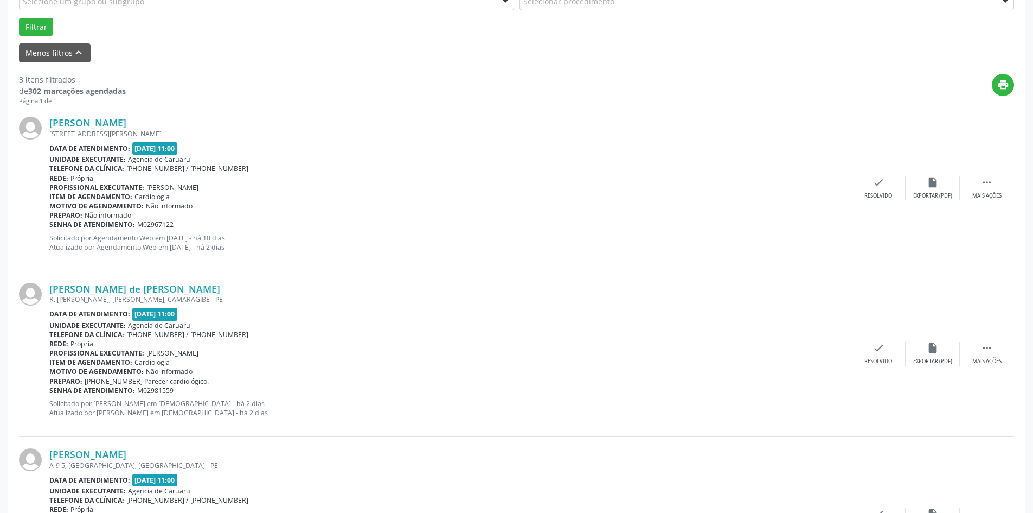
scroll to position [325, 0]
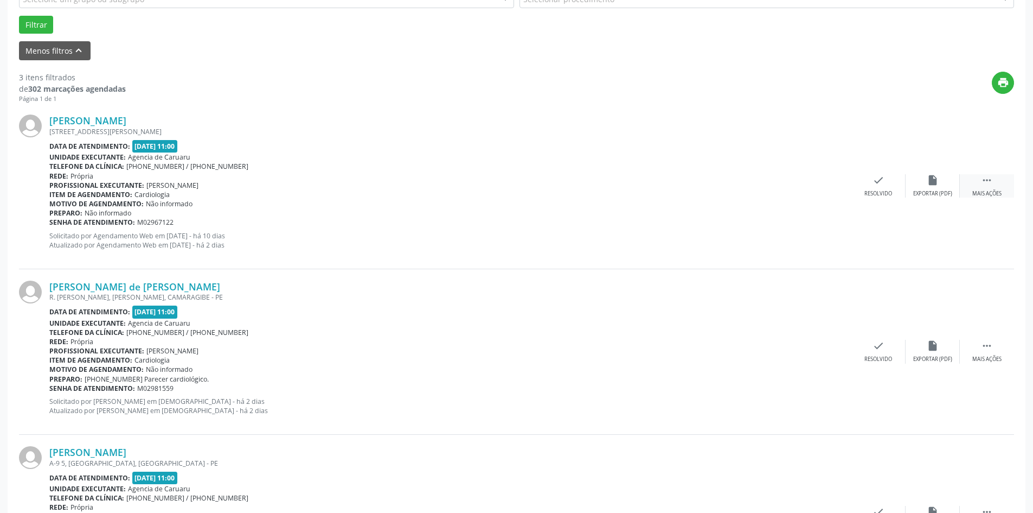
click at [972, 184] on div " Mais ações" at bounding box center [987, 185] width 54 height 23
click at [927, 190] on div "Não compareceu" at bounding box center [933, 194] width 46 height 8
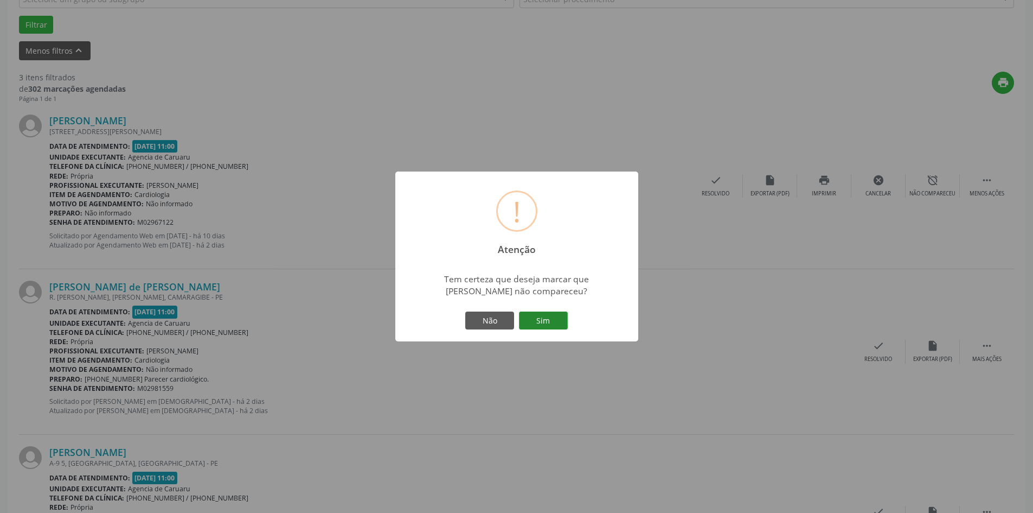
click at [545, 318] on button "Sim" at bounding box center [543, 320] width 49 height 18
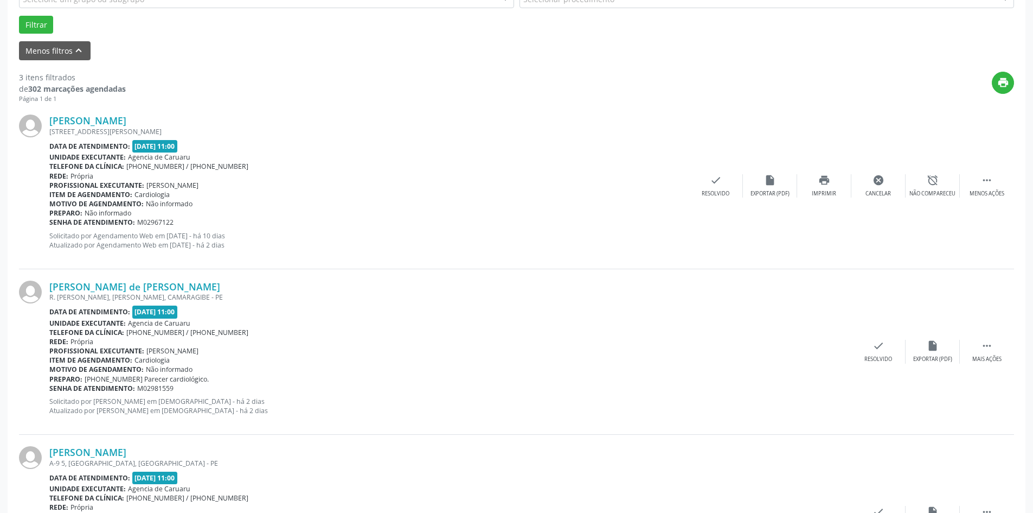
scroll to position [0, 0]
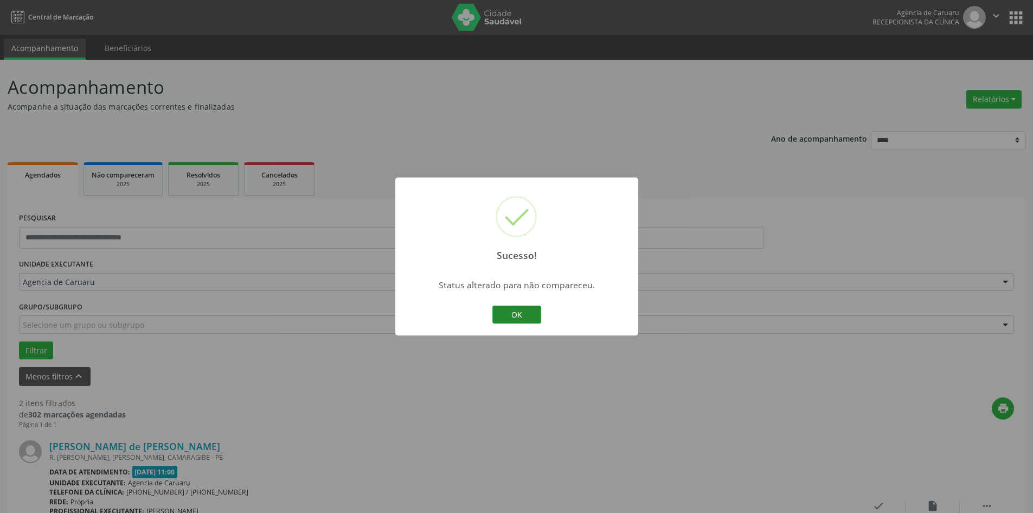
click at [514, 317] on button "OK" at bounding box center [516, 314] width 49 height 18
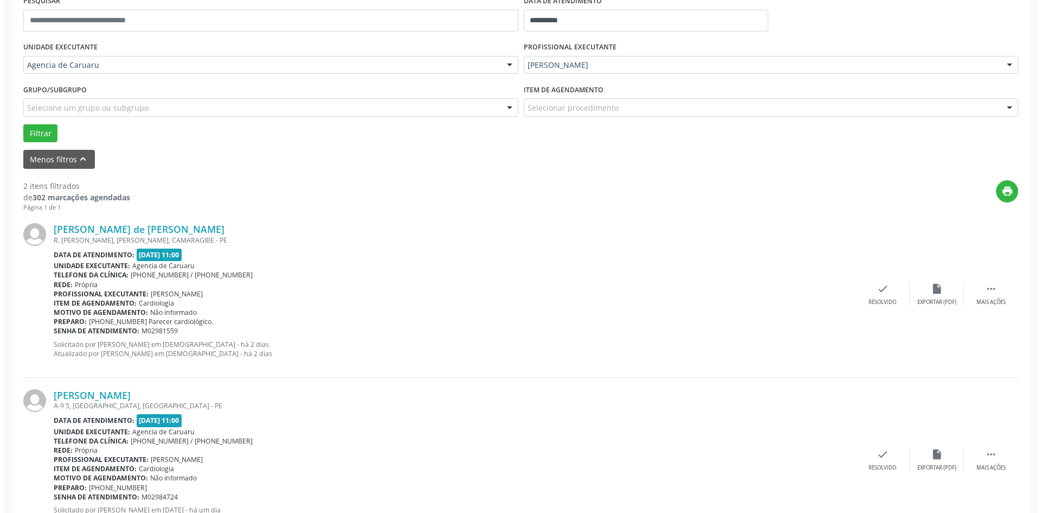
scroll to position [266, 0]
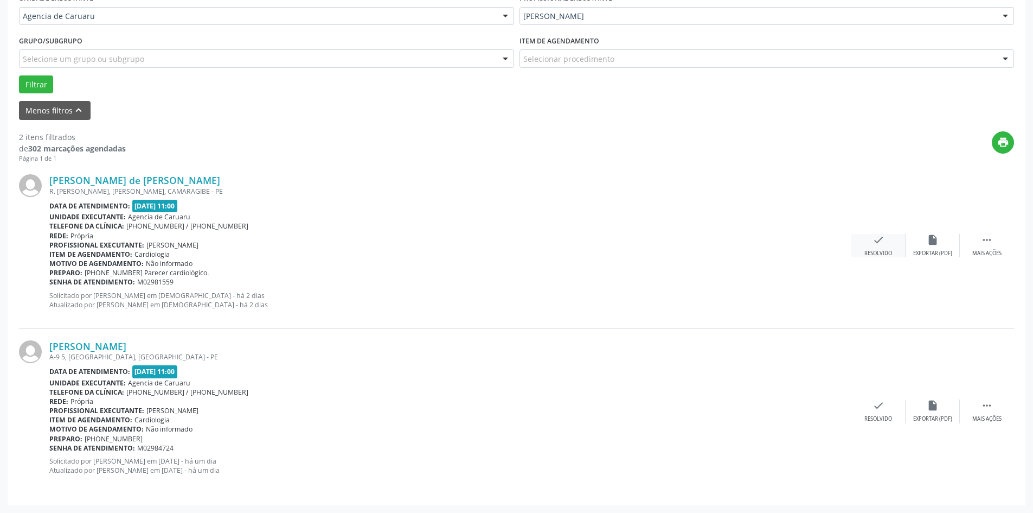
click at [879, 250] on div "Resolvido" at bounding box center [879, 253] width 28 height 8
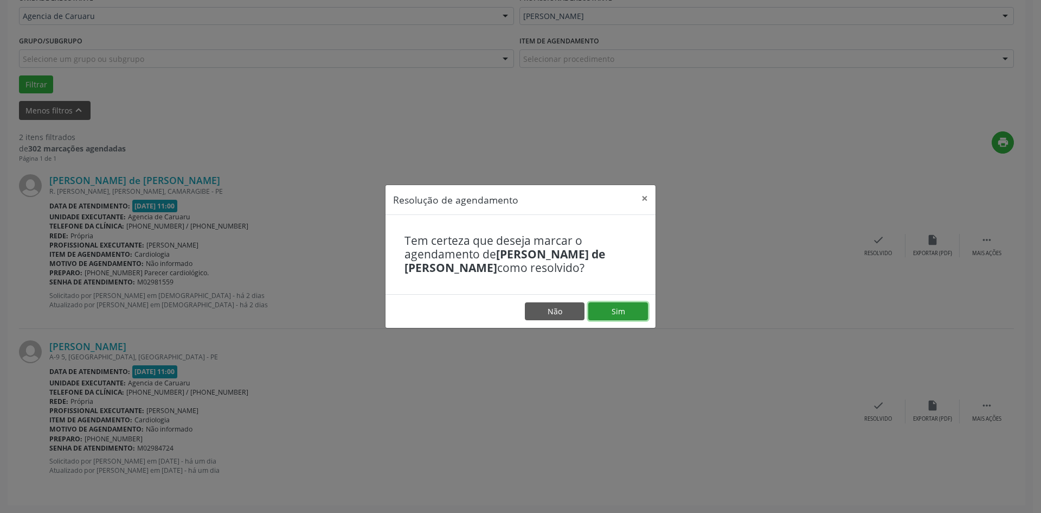
click at [625, 312] on button "Sim" at bounding box center [618, 311] width 60 height 18
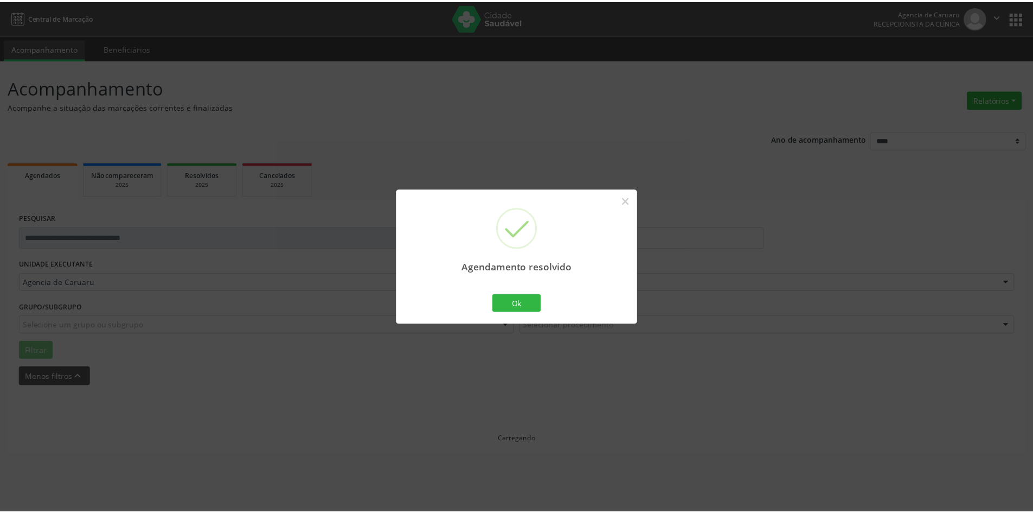
scroll to position [0, 0]
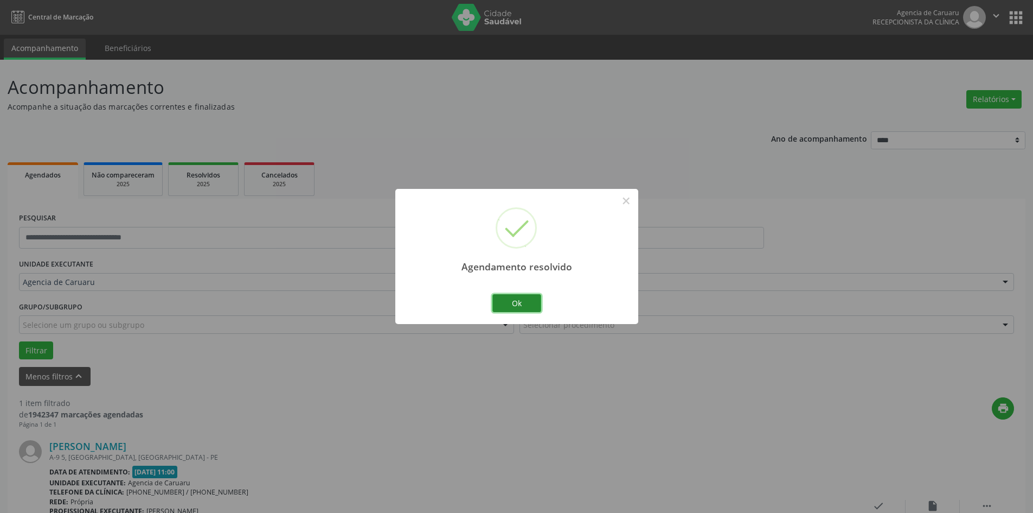
click at [512, 298] on button "Ok" at bounding box center [516, 303] width 49 height 18
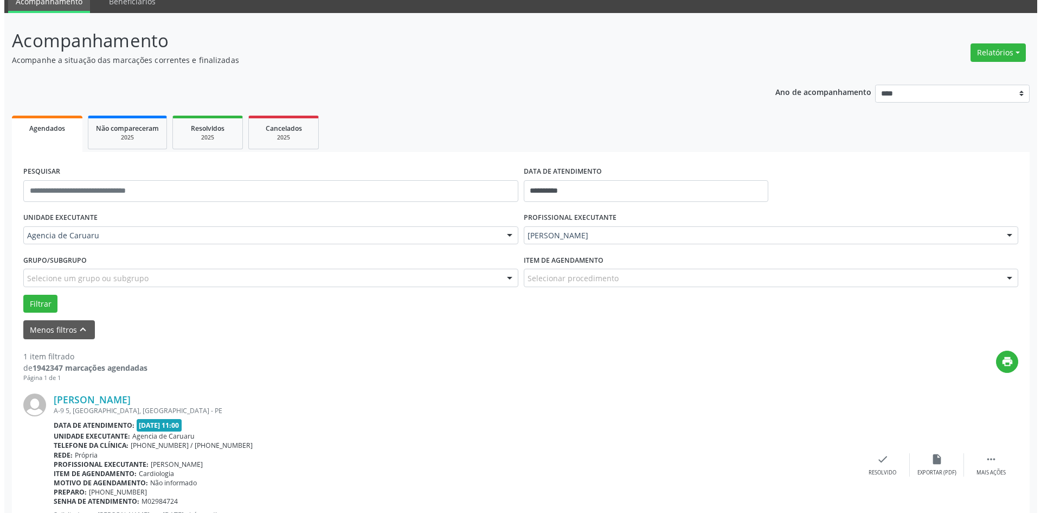
scroll to position [100, 0]
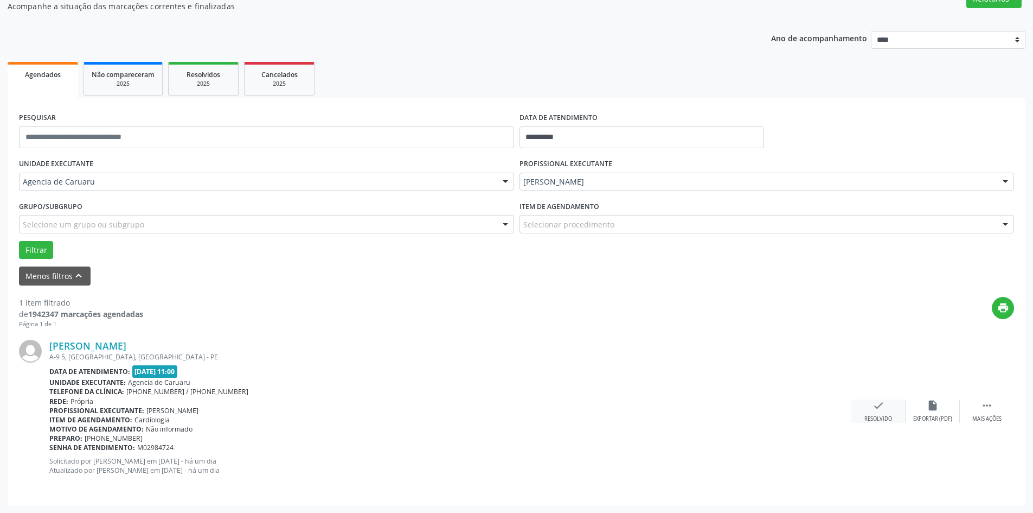
click at [880, 417] on div "Resolvido" at bounding box center [879, 419] width 28 height 8
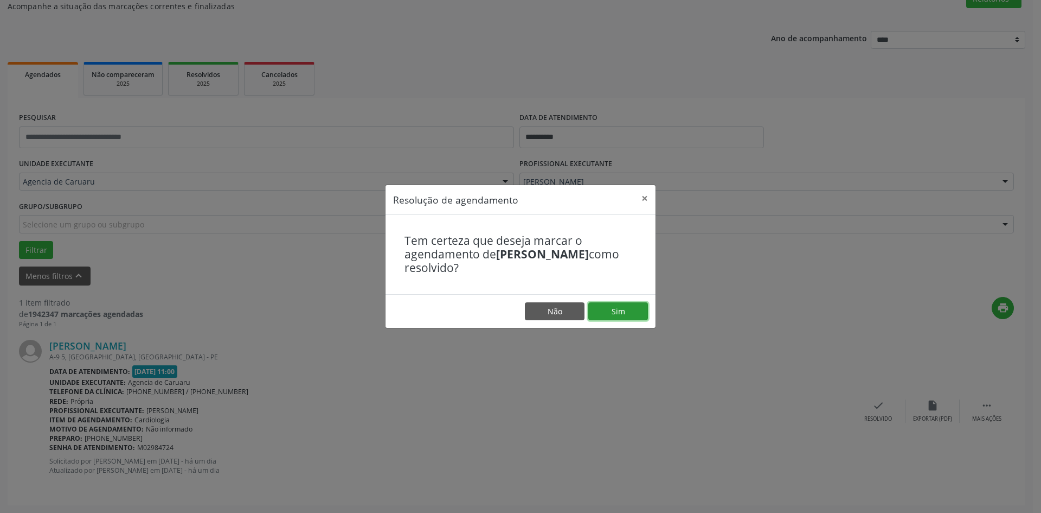
click at [629, 316] on button "Sim" at bounding box center [618, 311] width 60 height 18
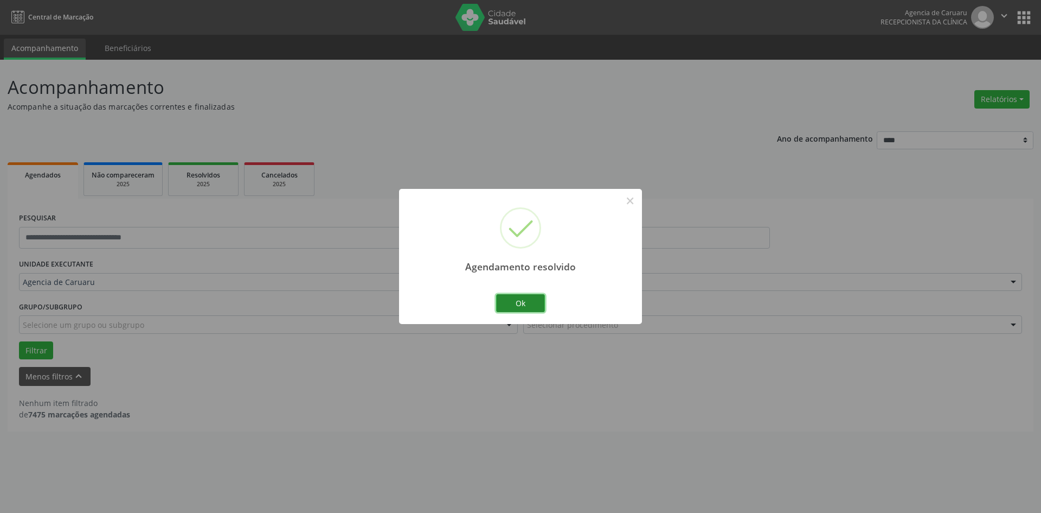
click at [509, 298] on button "Ok" at bounding box center [520, 303] width 49 height 18
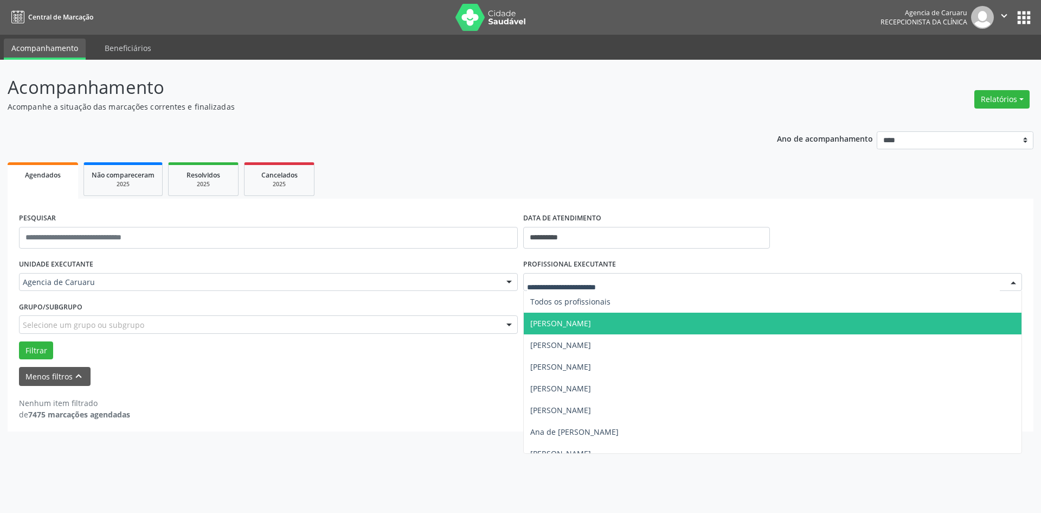
click at [577, 324] on span "[PERSON_NAME]" at bounding box center [560, 323] width 61 height 10
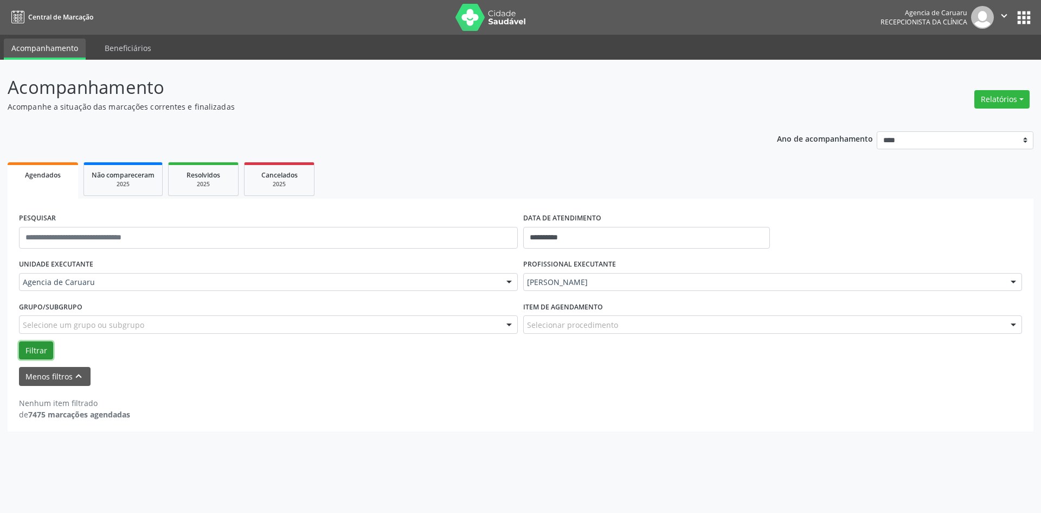
click at [37, 346] on button "Filtrar" at bounding box center [36, 350] width 34 height 18
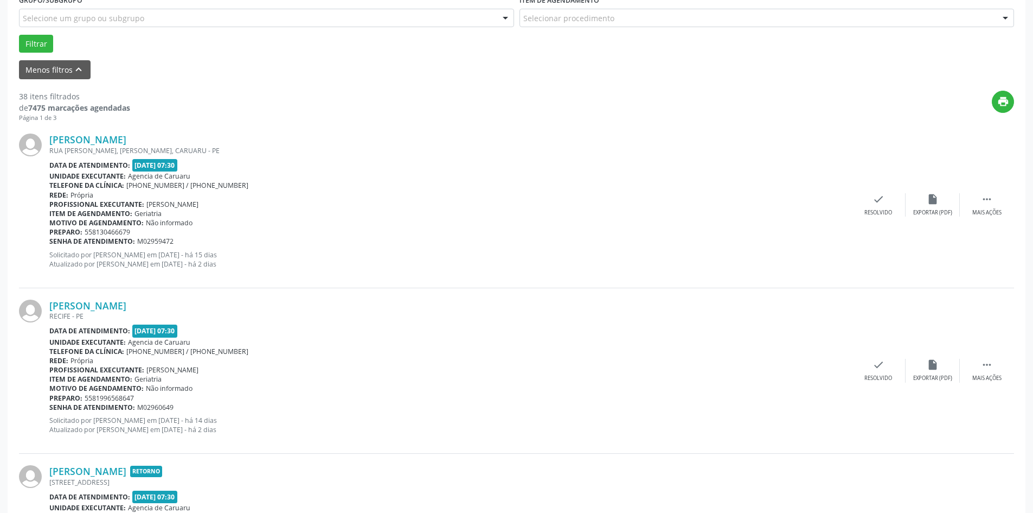
scroll to position [325, 0]
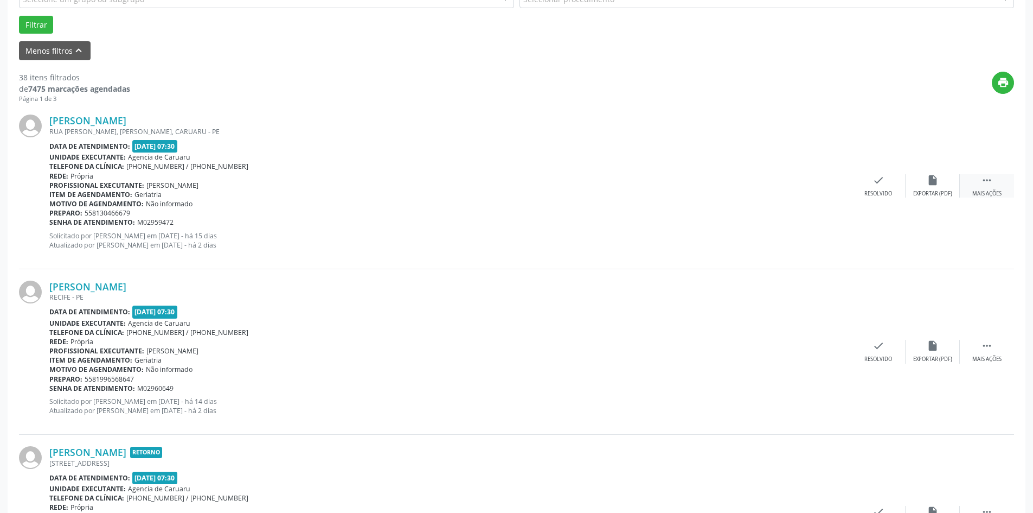
click at [982, 180] on icon "" at bounding box center [987, 180] width 12 height 12
click at [931, 185] on icon "alarm_off" at bounding box center [933, 180] width 12 height 12
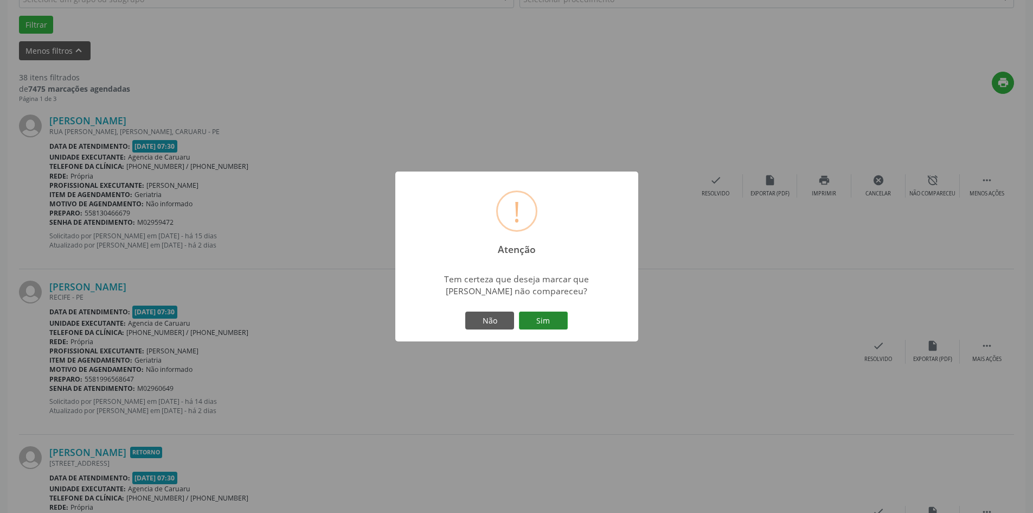
click at [551, 318] on button "Sim" at bounding box center [543, 320] width 49 height 18
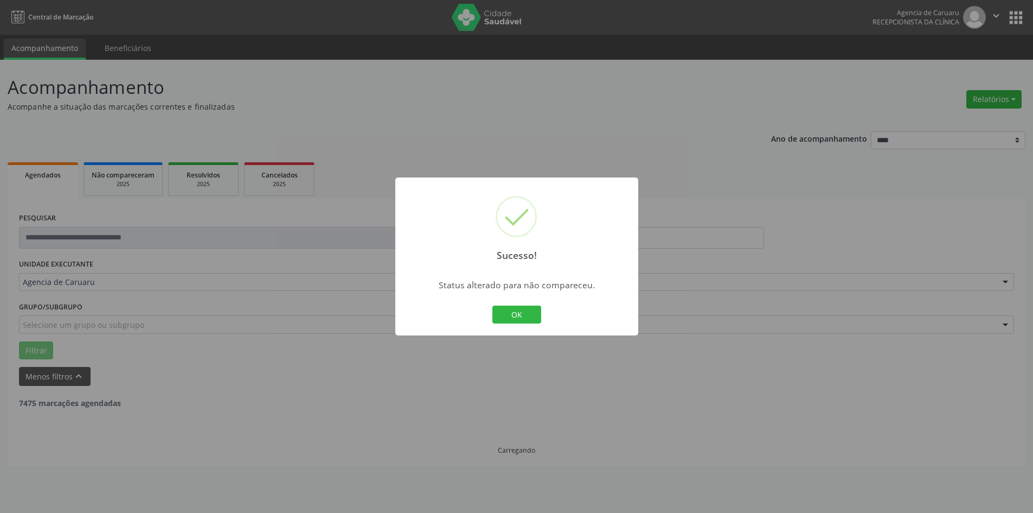
scroll to position [0, 0]
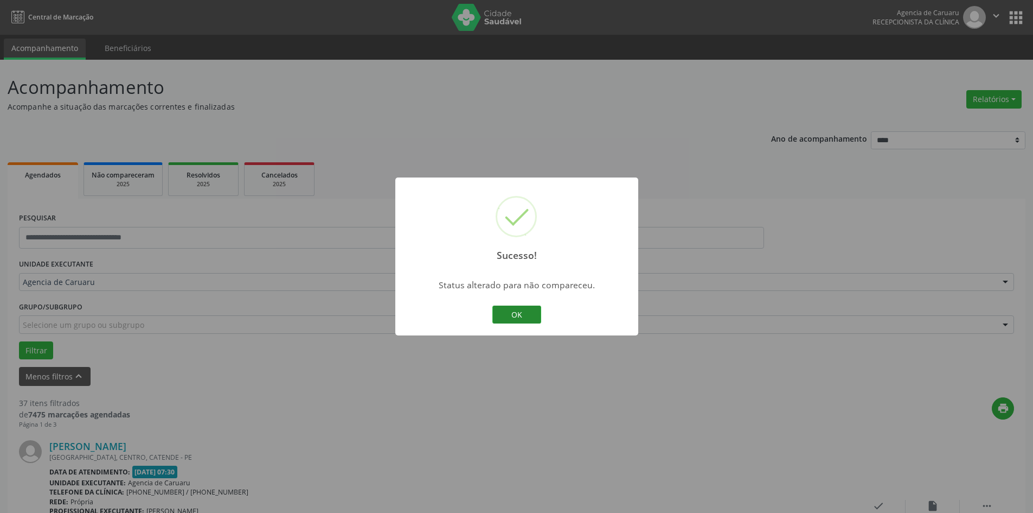
click at [511, 315] on button "OK" at bounding box center [516, 314] width 49 height 18
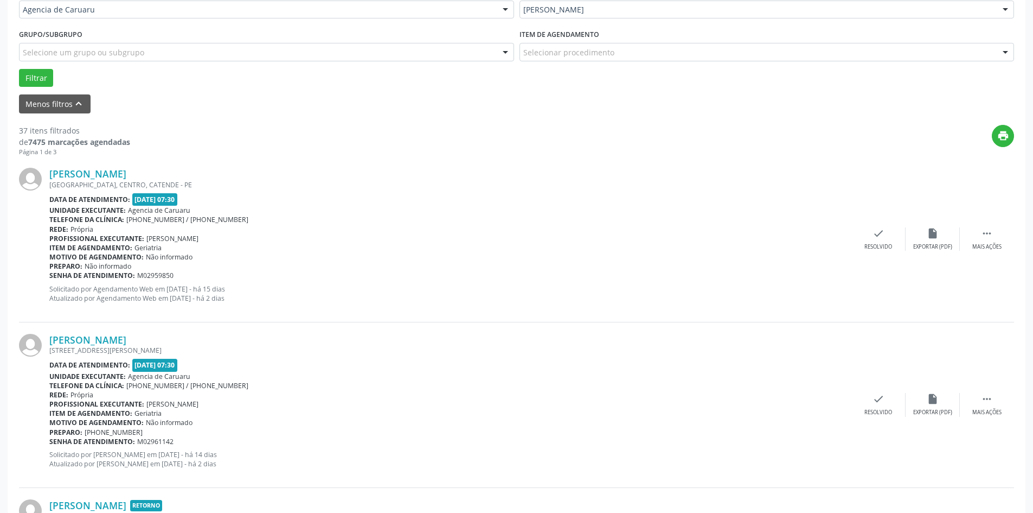
scroll to position [325, 0]
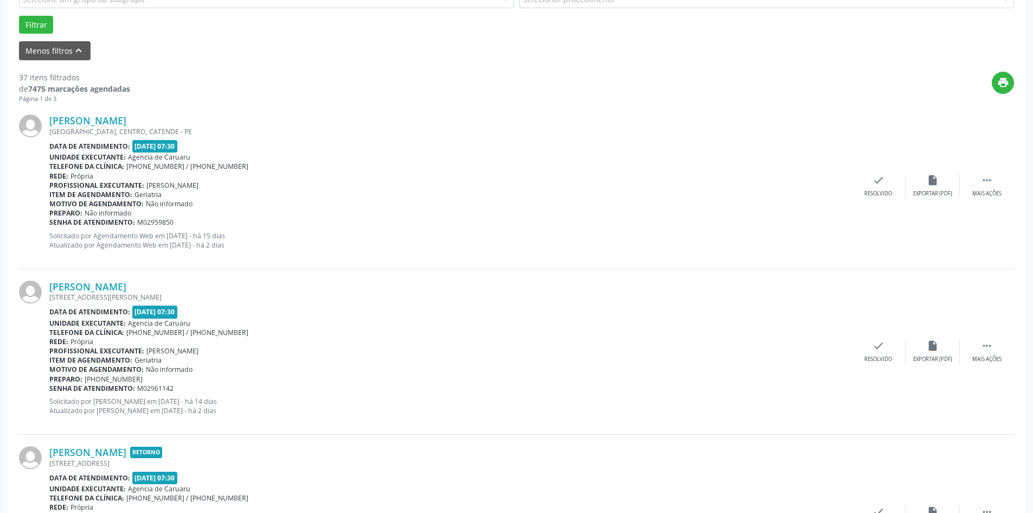
click at [990, 198] on div "[PERSON_NAME] [GEOGRAPHIC_DATA], CENTRO, CATENDE - PE Data de atendimento: [DAT…" at bounding box center [516, 185] width 995 height 165
click at [991, 191] on div "Mais ações" at bounding box center [986, 194] width 29 height 8
click at [940, 195] on div "Não compareceu" at bounding box center [933, 194] width 46 height 8
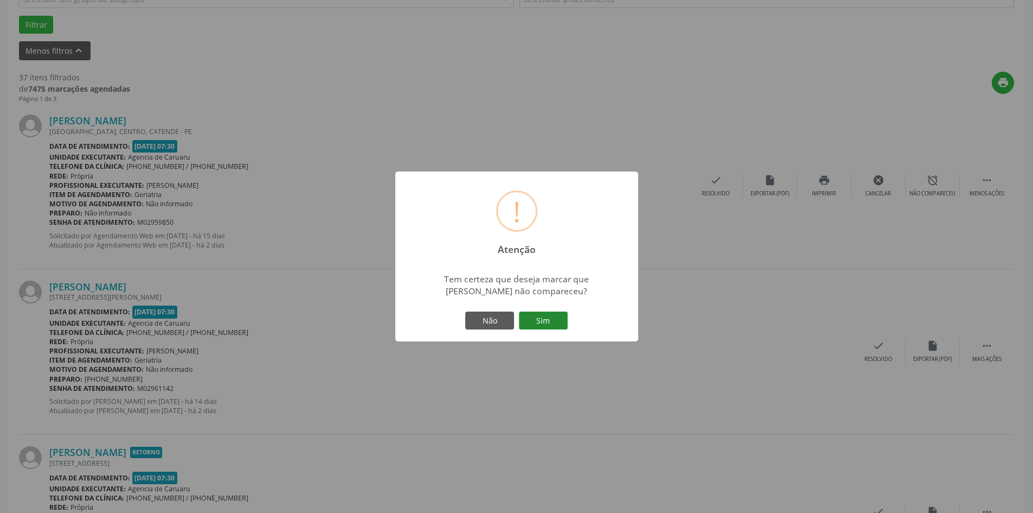
click at [553, 318] on button "Sim" at bounding box center [543, 320] width 49 height 18
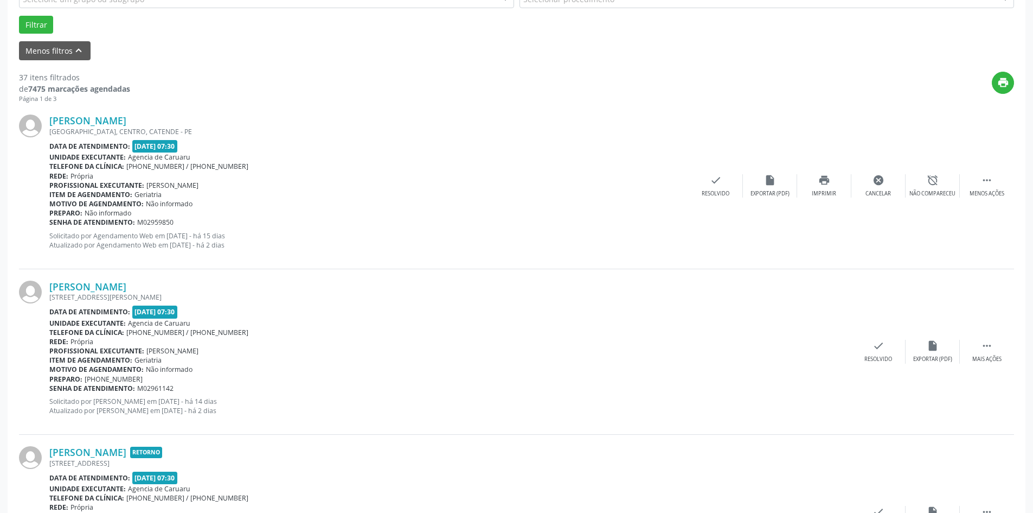
scroll to position [0, 0]
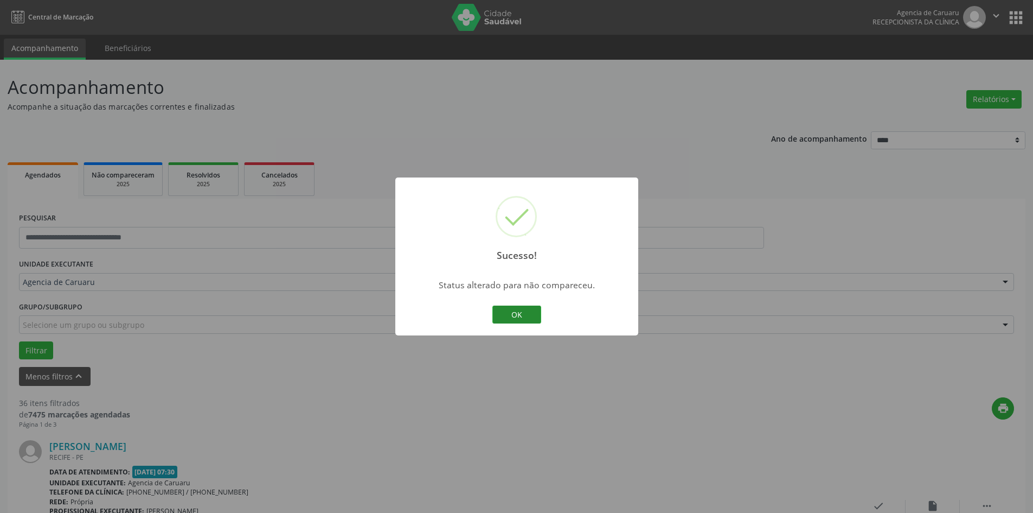
click at [516, 308] on button "OK" at bounding box center [516, 314] width 49 height 18
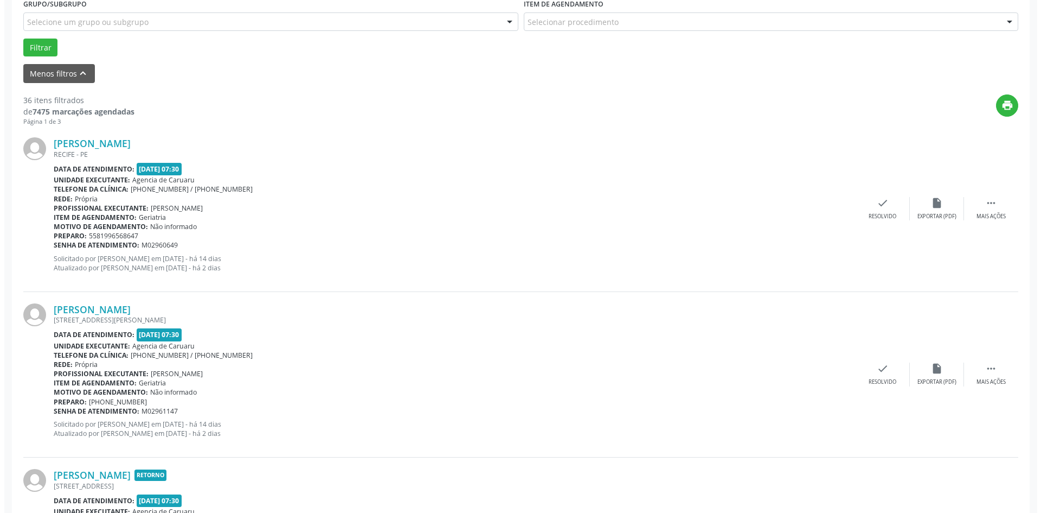
scroll to position [325, 0]
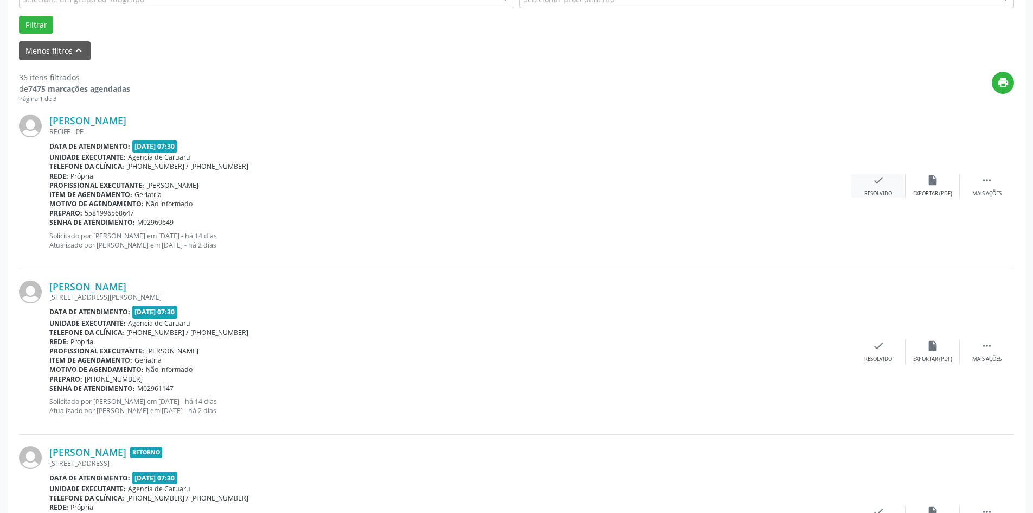
click at [865, 190] on div "Resolvido" at bounding box center [879, 194] width 28 height 8
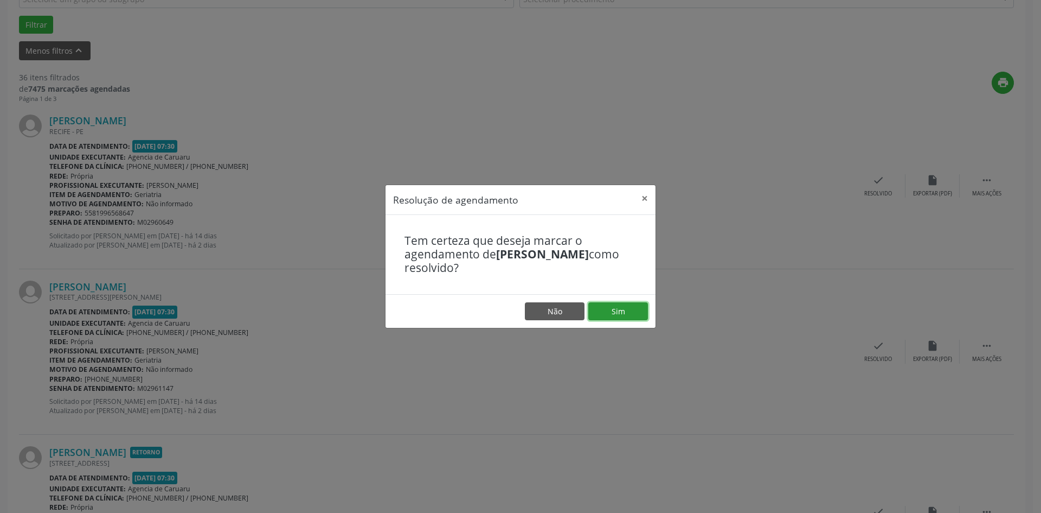
click at [600, 315] on button "Sim" at bounding box center [618, 311] width 60 height 18
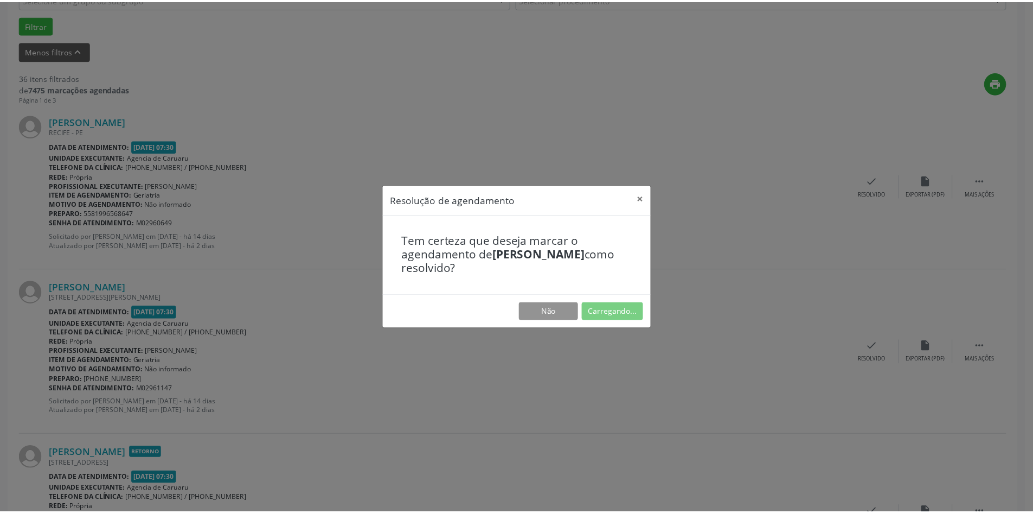
scroll to position [0, 0]
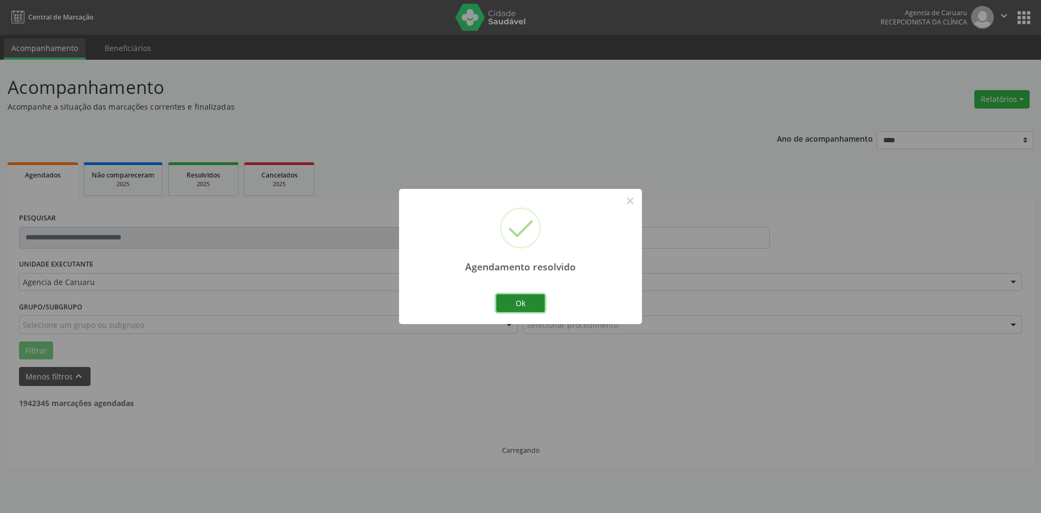
click at [521, 295] on button "Ok" at bounding box center [520, 303] width 49 height 18
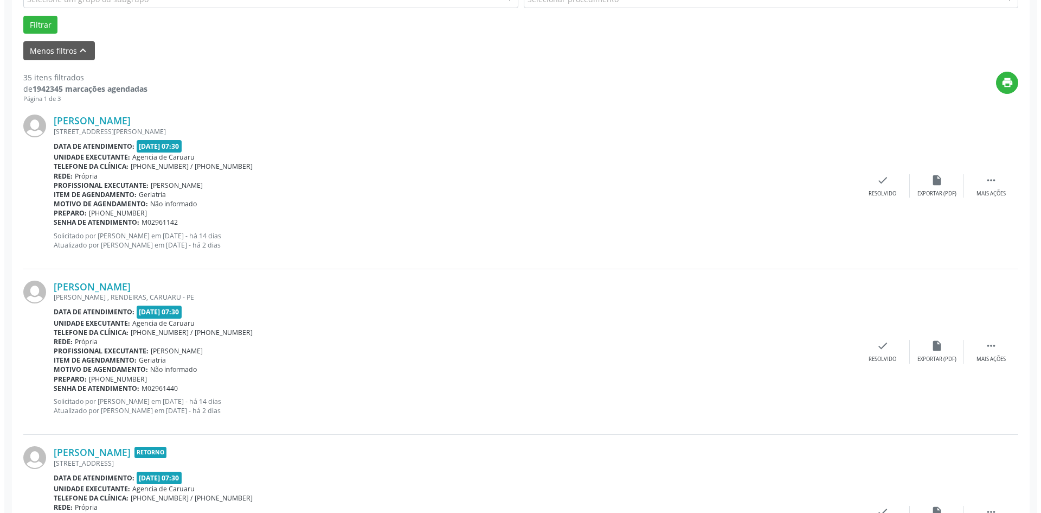
scroll to position [380, 0]
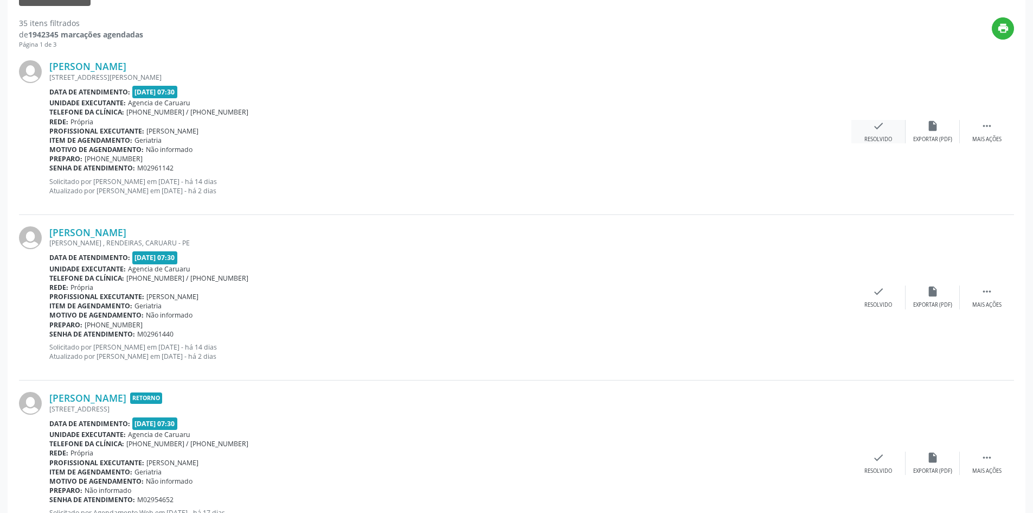
click at [867, 130] on div "check Resolvido" at bounding box center [879, 131] width 54 height 23
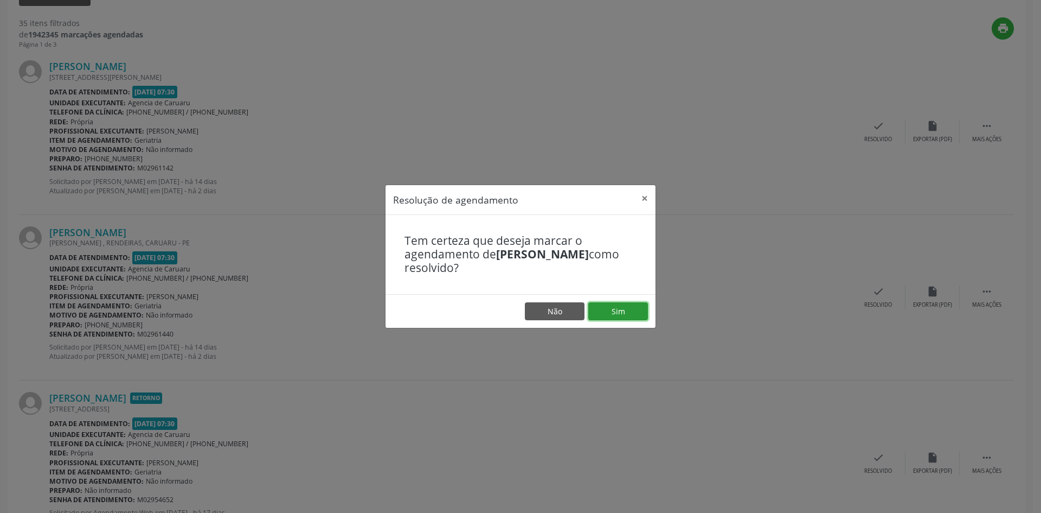
click at [622, 306] on button "Sim" at bounding box center [618, 311] width 60 height 18
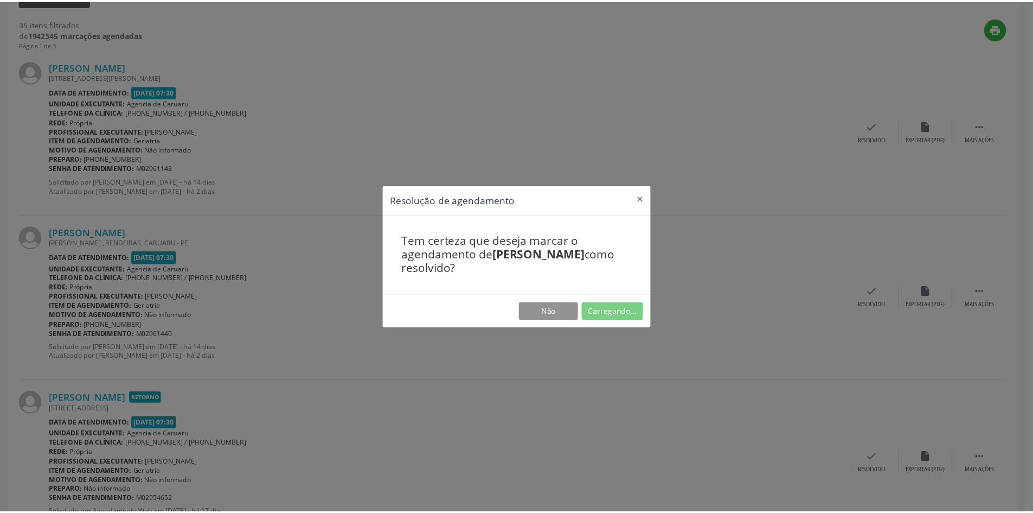
scroll to position [0, 0]
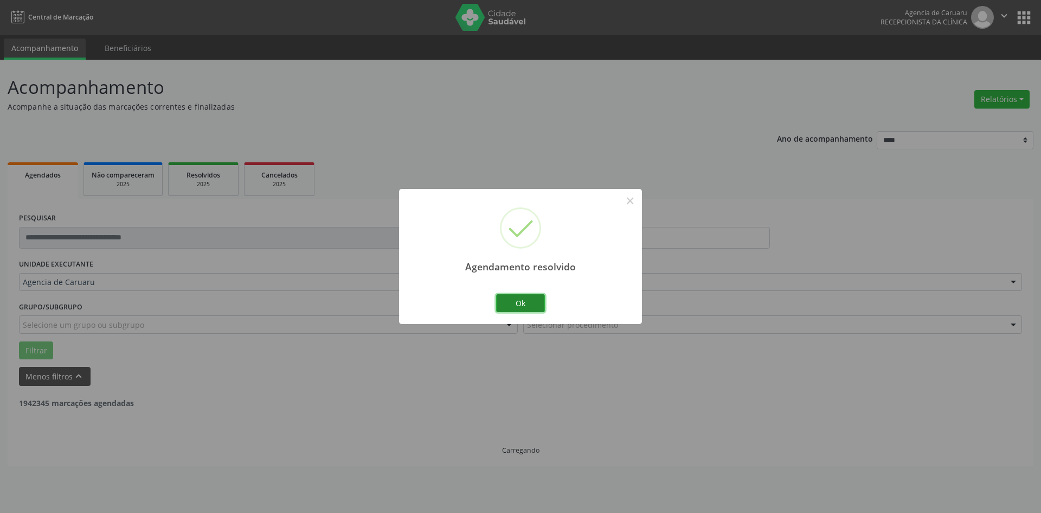
click at [532, 298] on button "Ok" at bounding box center [520, 303] width 49 height 18
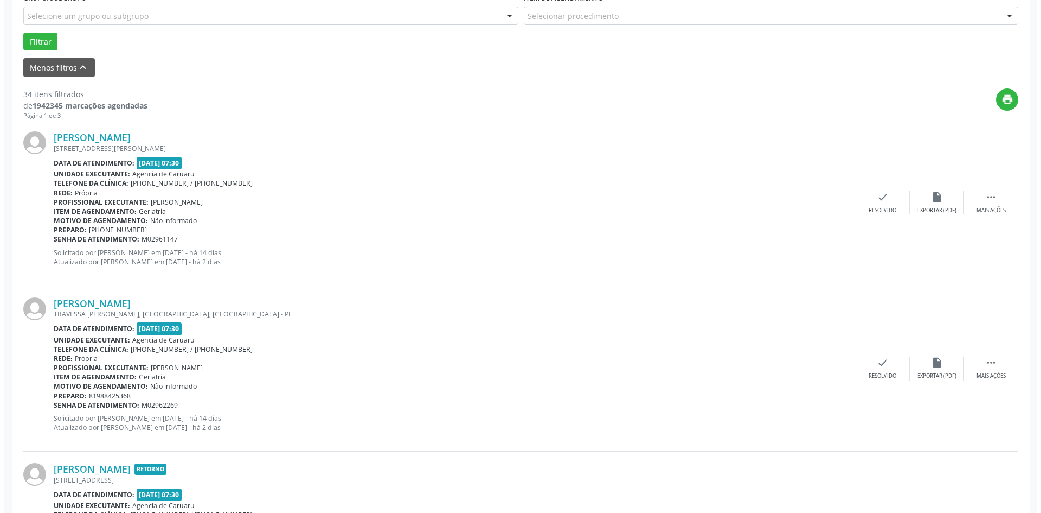
scroll to position [380, 0]
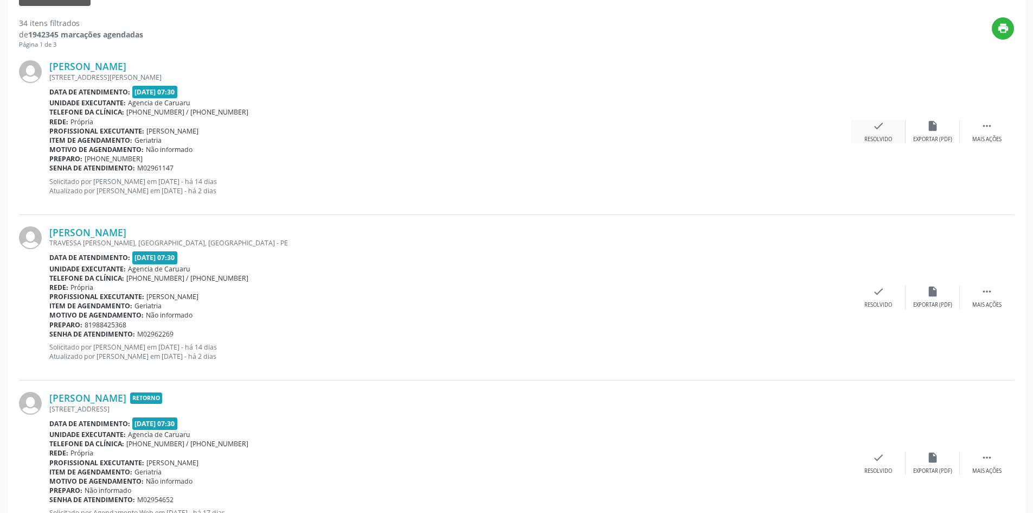
click at [878, 135] on div "check Resolvido" at bounding box center [879, 131] width 54 height 23
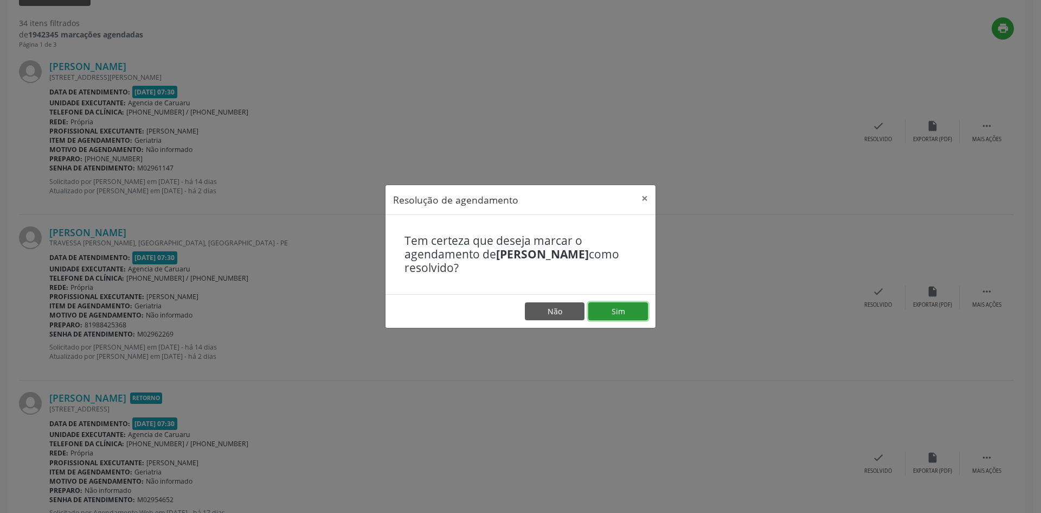
click at [625, 304] on button "Sim" at bounding box center [618, 311] width 60 height 18
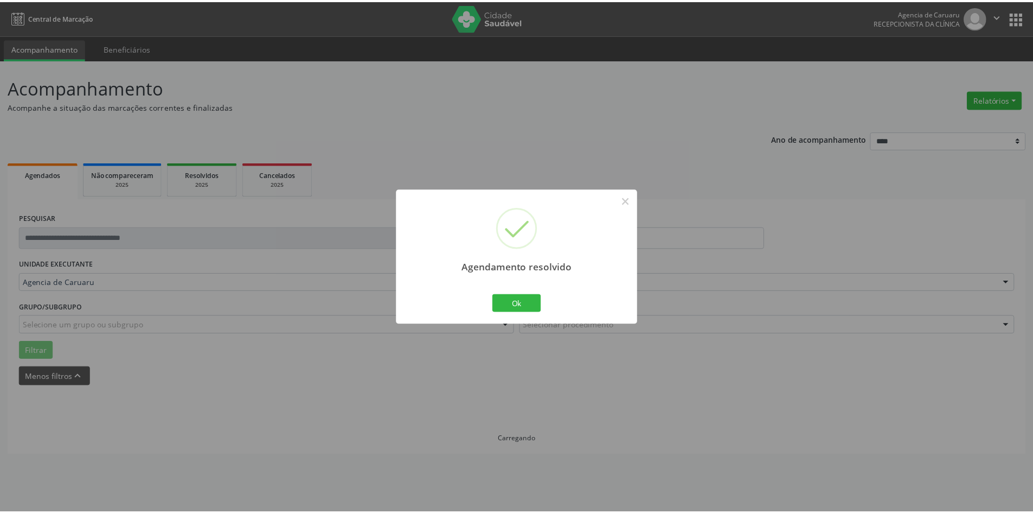
scroll to position [0, 0]
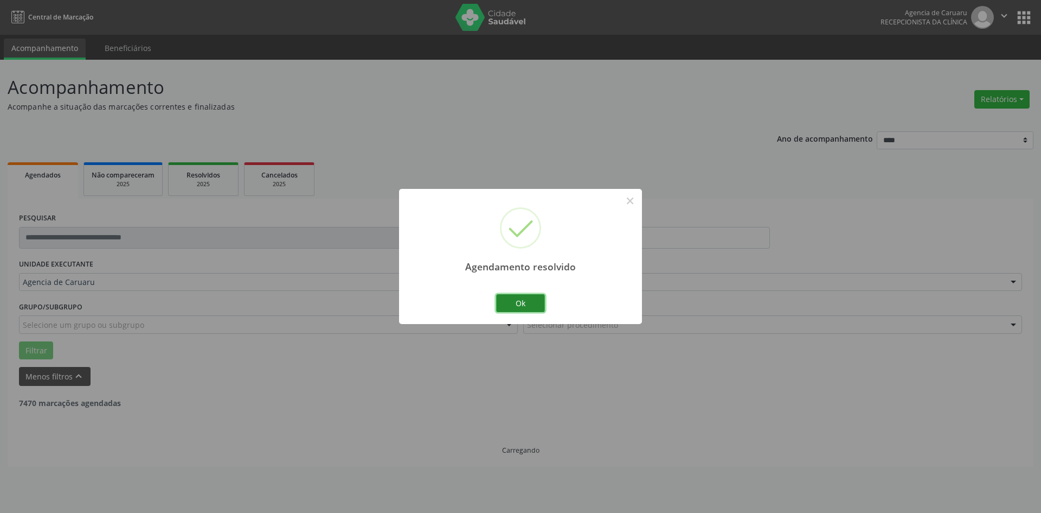
click at [526, 306] on button "Ok" at bounding box center [520, 303] width 49 height 18
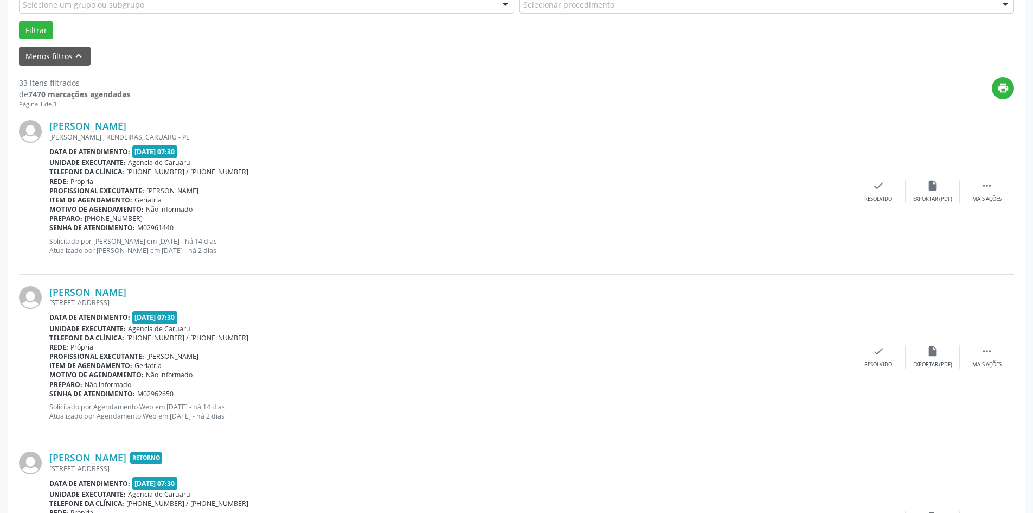
scroll to position [325, 0]
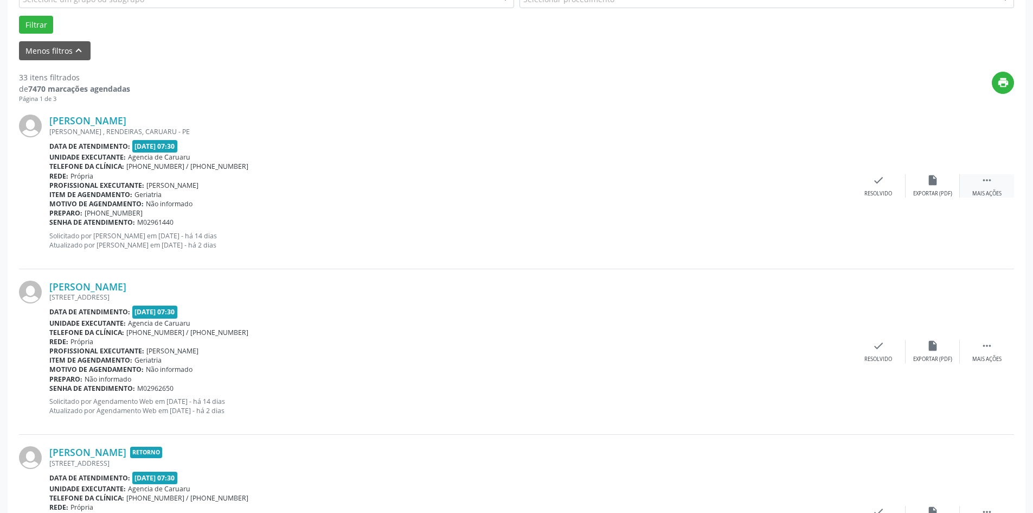
click at [984, 189] on div " Mais ações" at bounding box center [987, 185] width 54 height 23
click at [937, 191] on div "Não compareceu" at bounding box center [933, 194] width 46 height 8
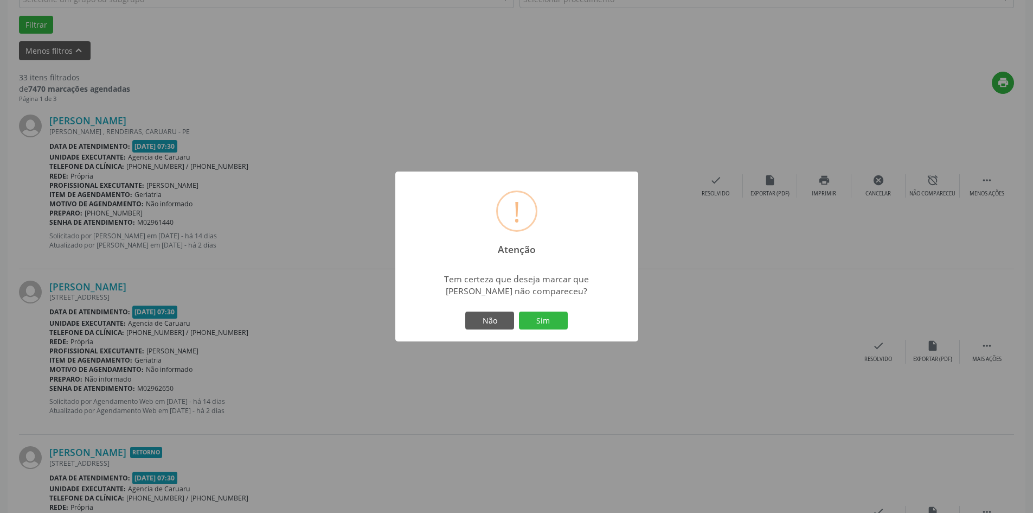
click at [549, 331] on div "Não Sim" at bounding box center [516, 320] width 107 height 23
click at [550, 322] on button "Sim" at bounding box center [543, 320] width 49 height 18
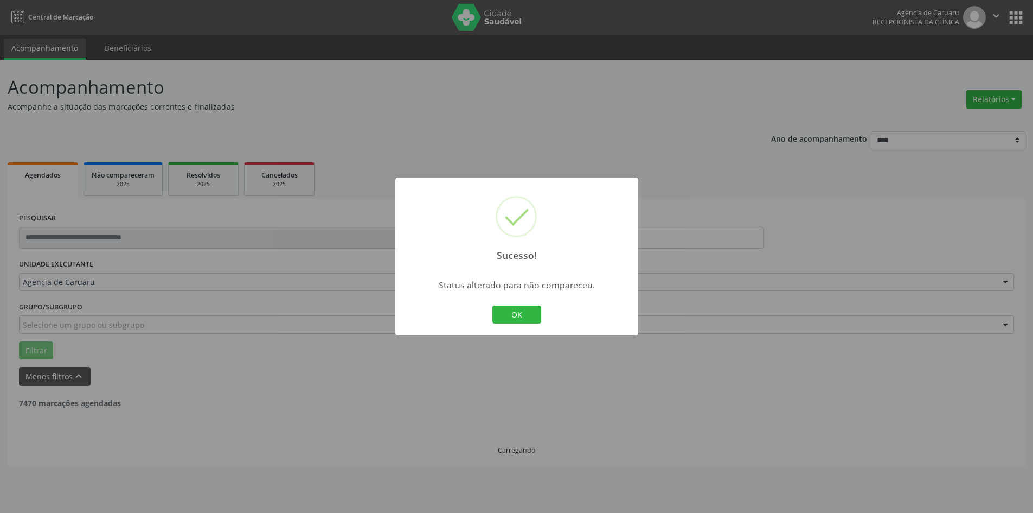
scroll to position [0, 0]
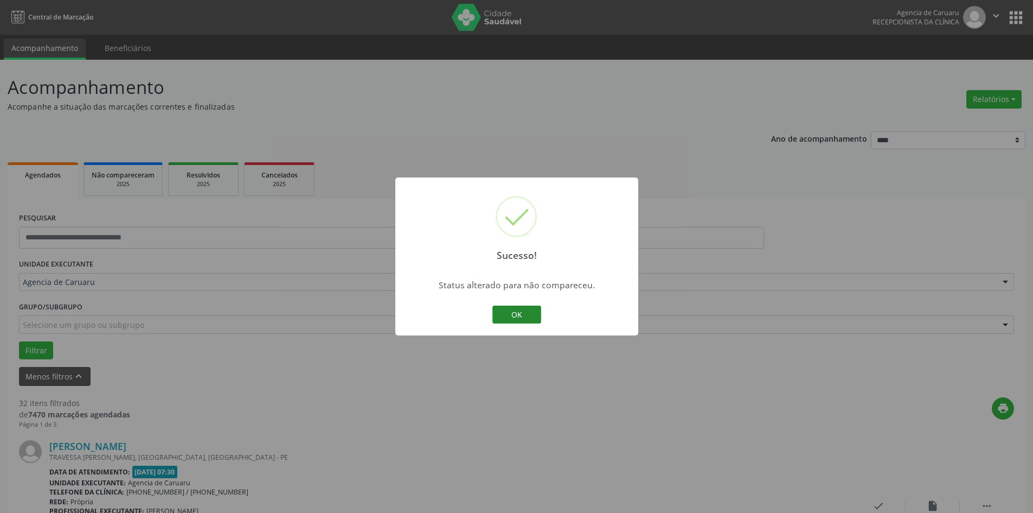
click at [521, 311] on button "OK" at bounding box center [516, 314] width 49 height 18
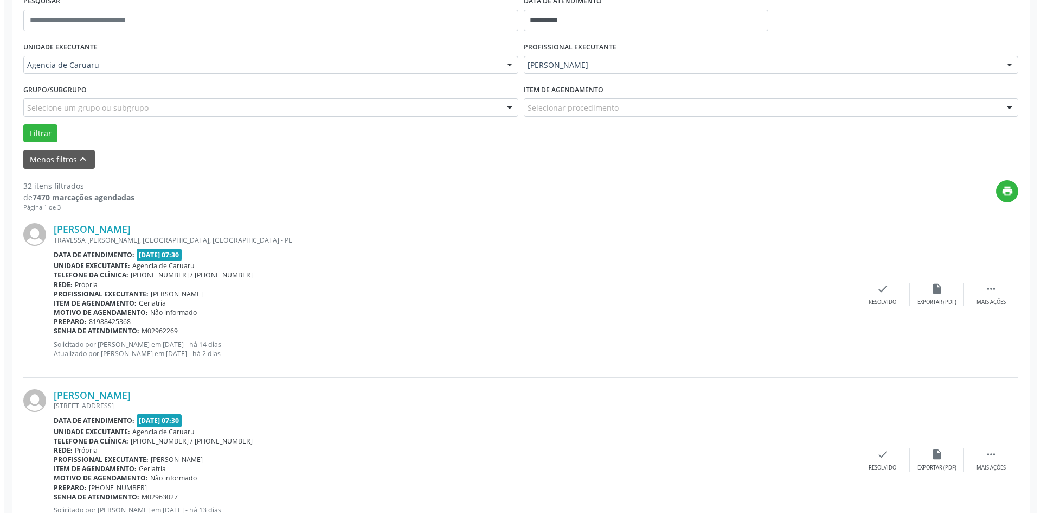
scroll to position [325, 0]
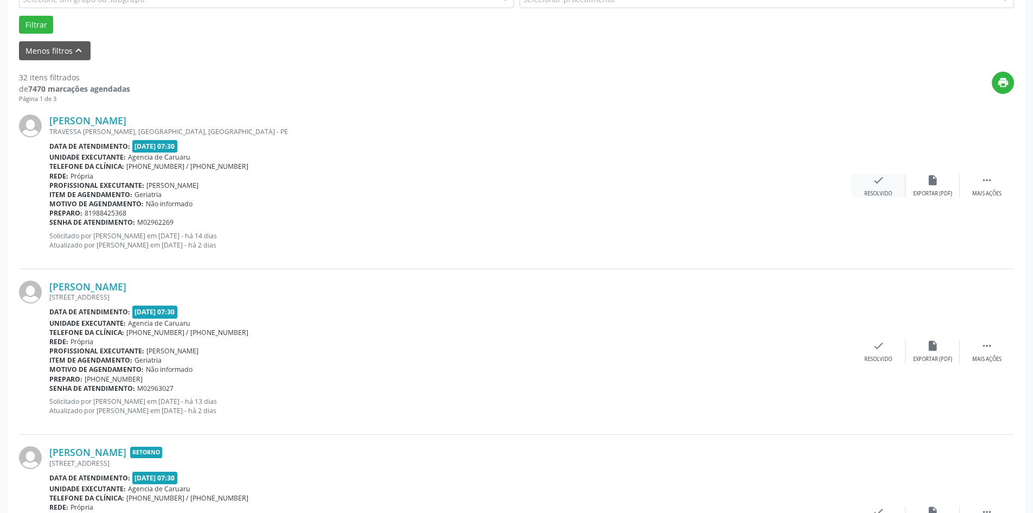
click at [888, 195] on div "Resolvido" at bounding box center [879, 194] width 28 height 8
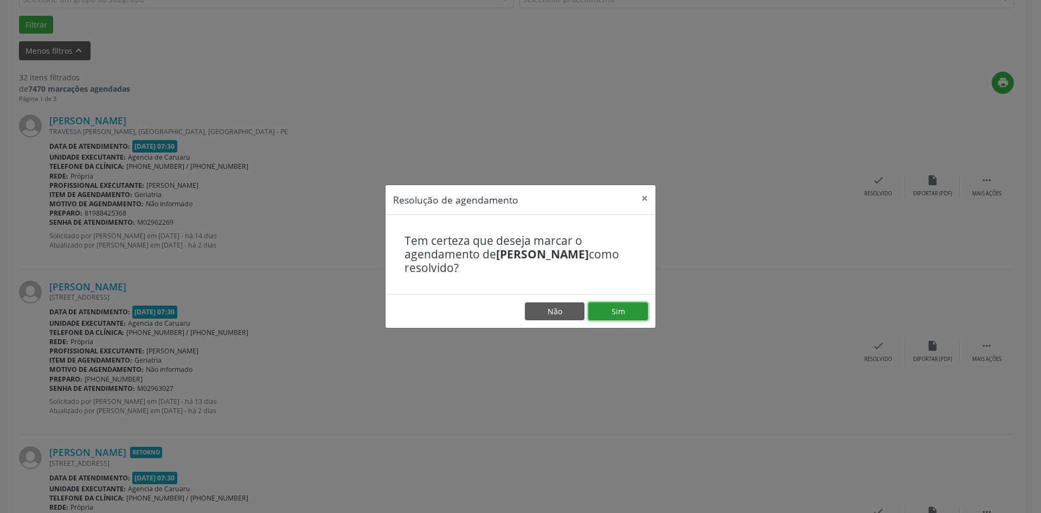
click at [620, 312] on button "Sim" at bounding box center [618, 311] width 60 height 18
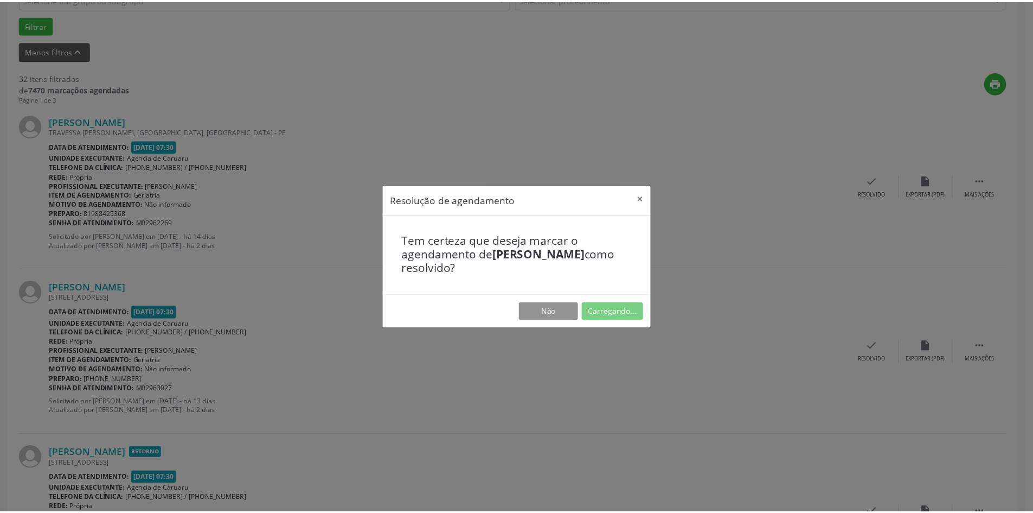
scroll to position [0, 0]
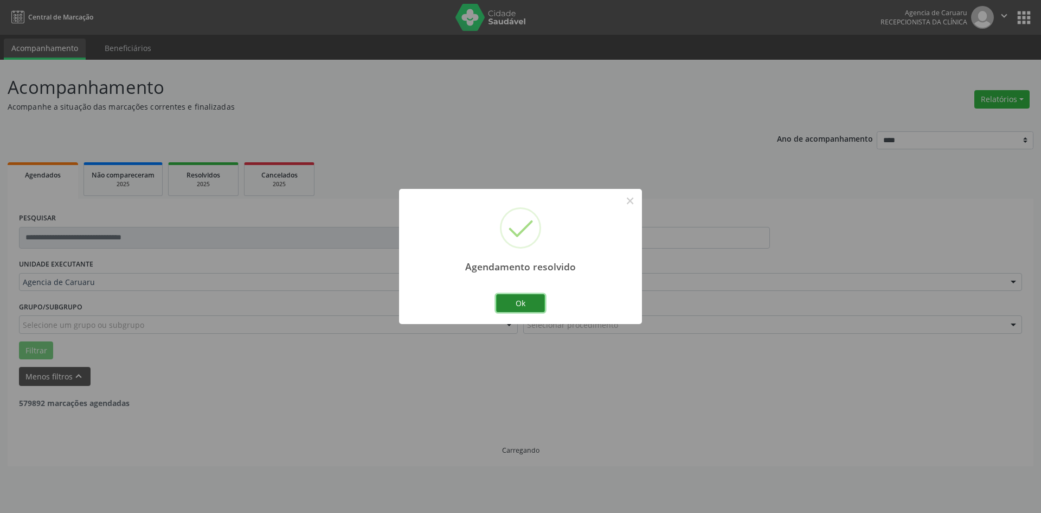
click at [522, 302] on button "Ok" at bounding box center [520, 303] width 49 height 18
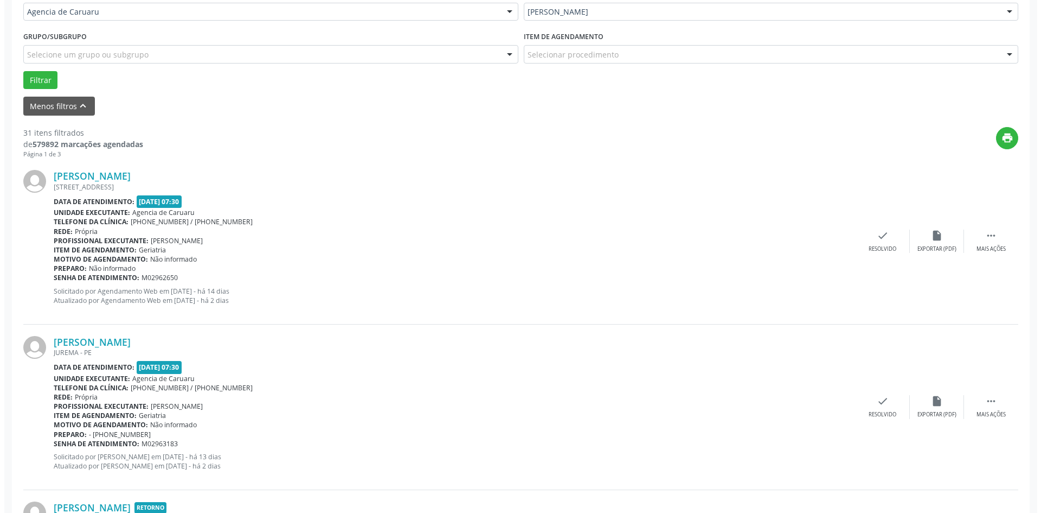
scroll to position [271, 0]
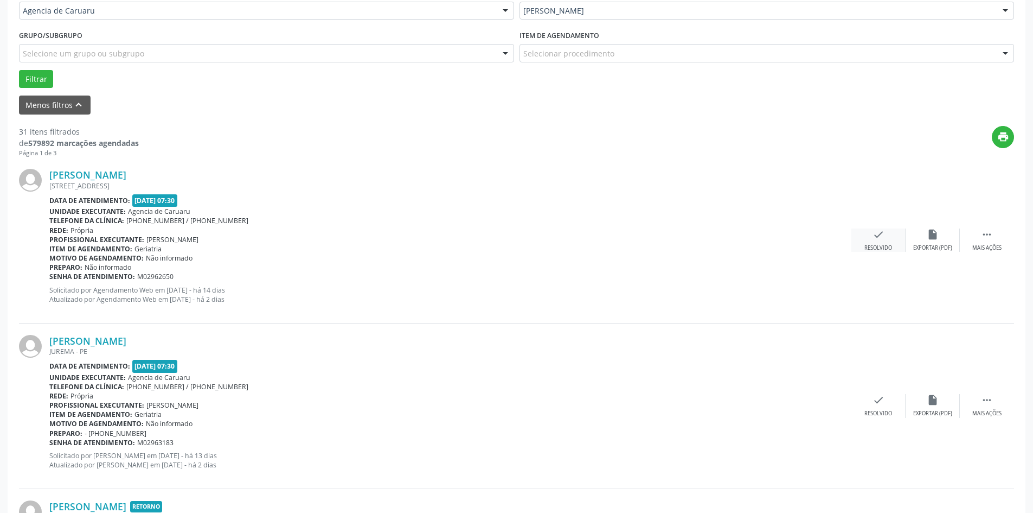
click at [884, 247] on div "Resolvido" at bounding box center [879, 248] width 28 height 8
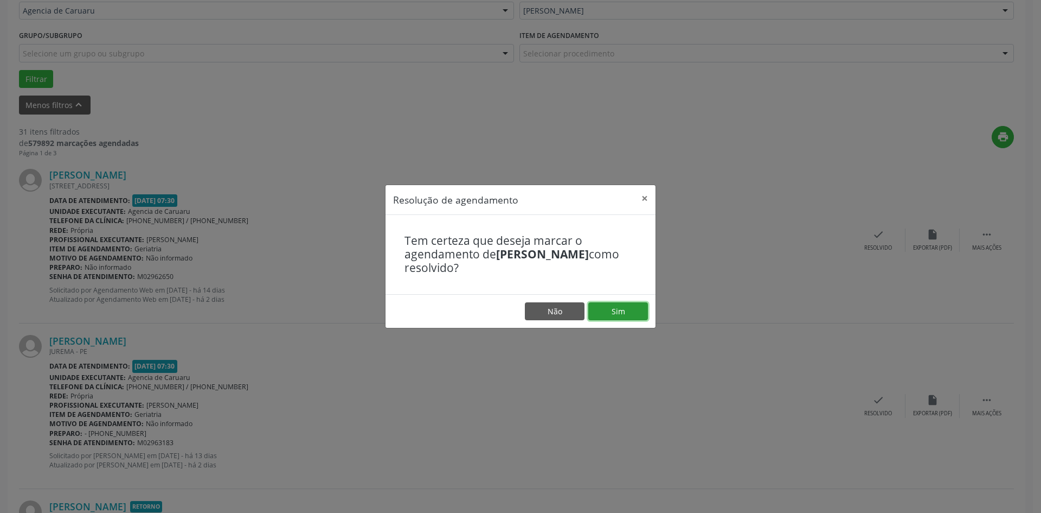
click at [639, 311] on button "Sim" at bounding box center [618, 311] width 60 height 18
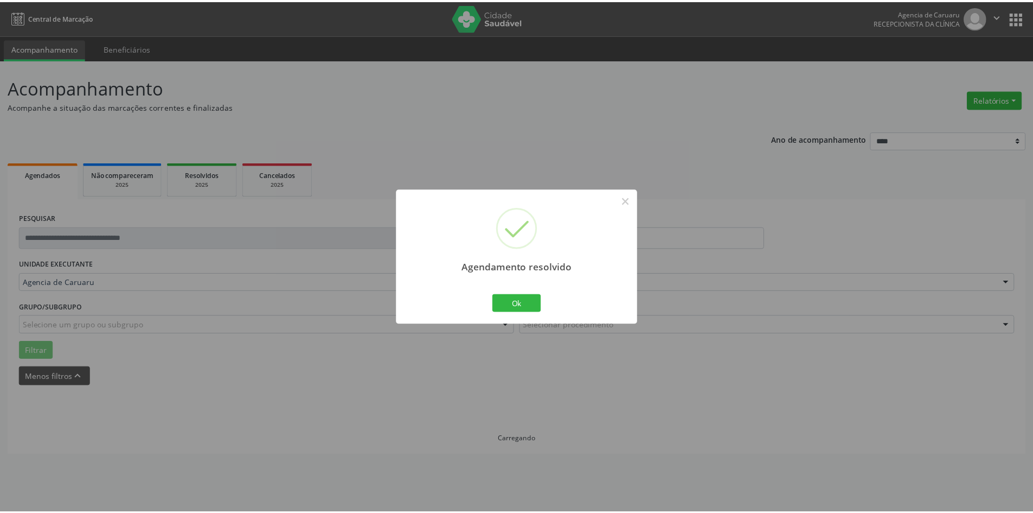
scroll to position [0, 0]
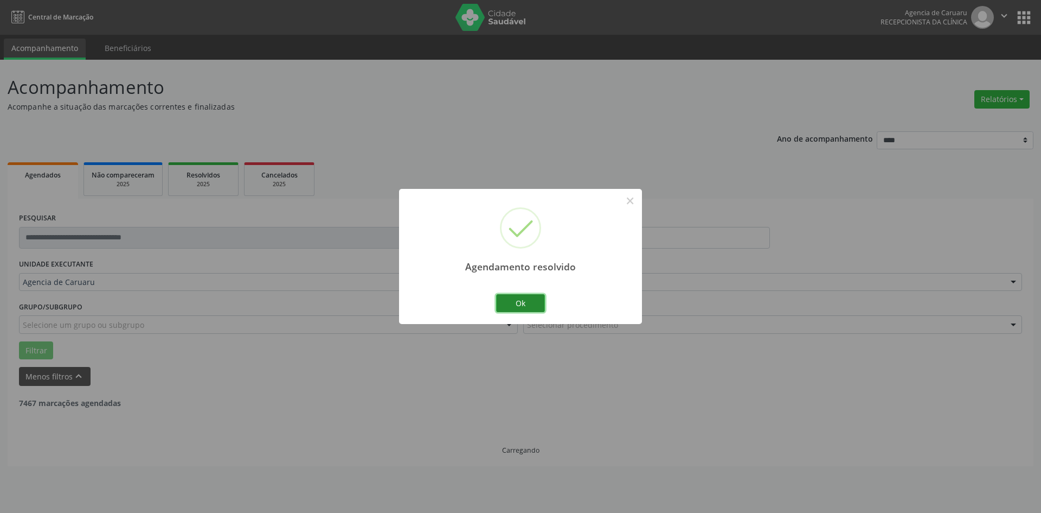
click at [522, 300] on button "Ok" at bounding box center [520, 303] width 49 height 18
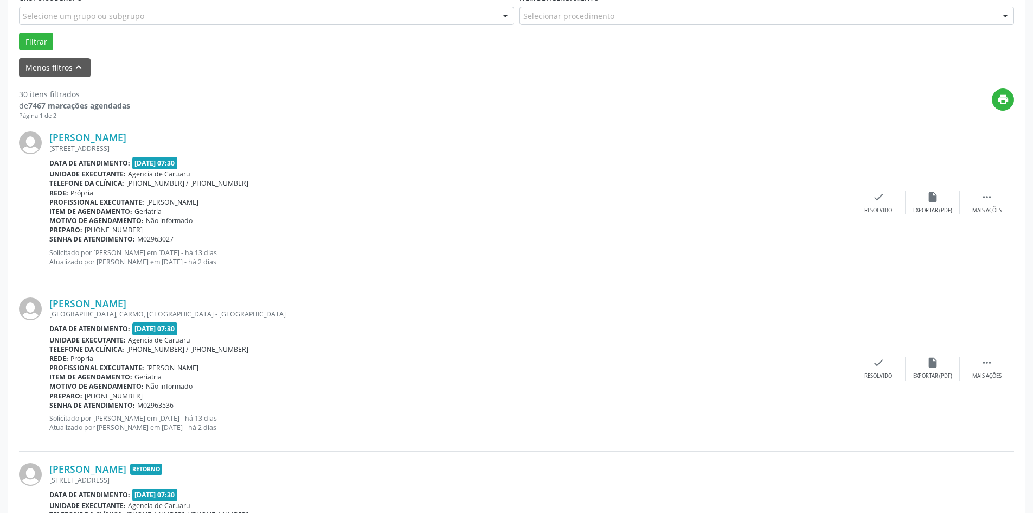
scroll to position [325, 0]
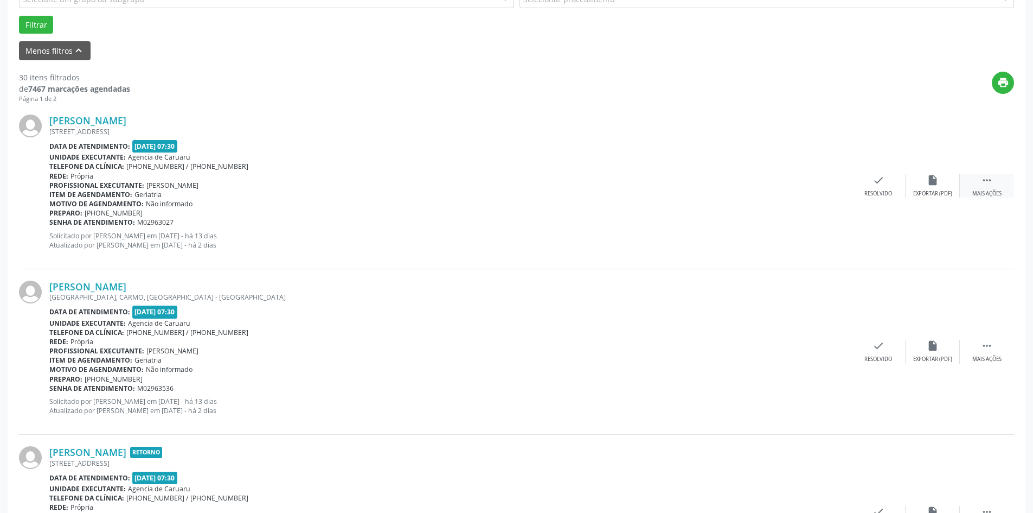
click at [983, 187] on div " Mais ações" at bounding box center [987, 185] width 54 height 23
click at [937, 189] on div "alarm_off Não compareceu" at bounding box center [933, 185] width 54 height 23
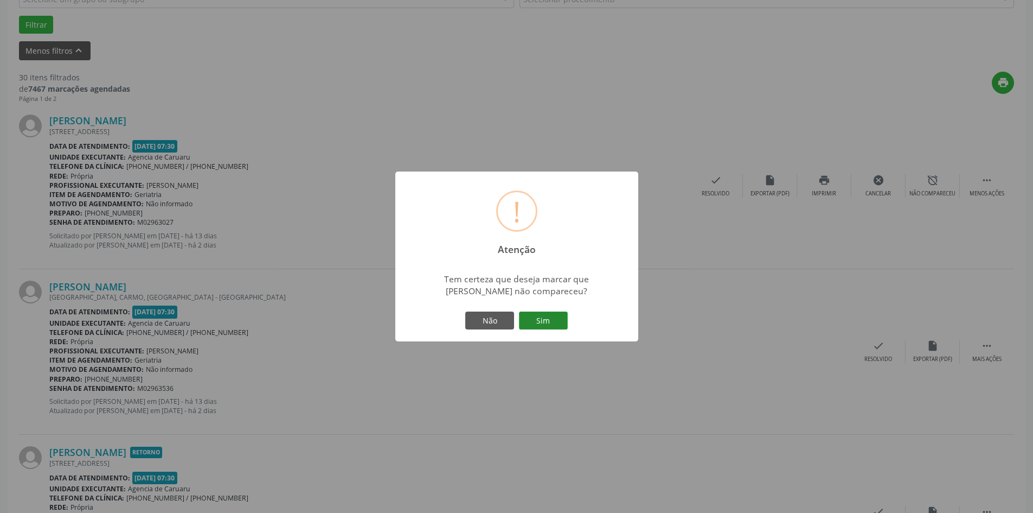
click at [552, 323] on button "Sim" at bounding box center [543, 320] width 49 height 18
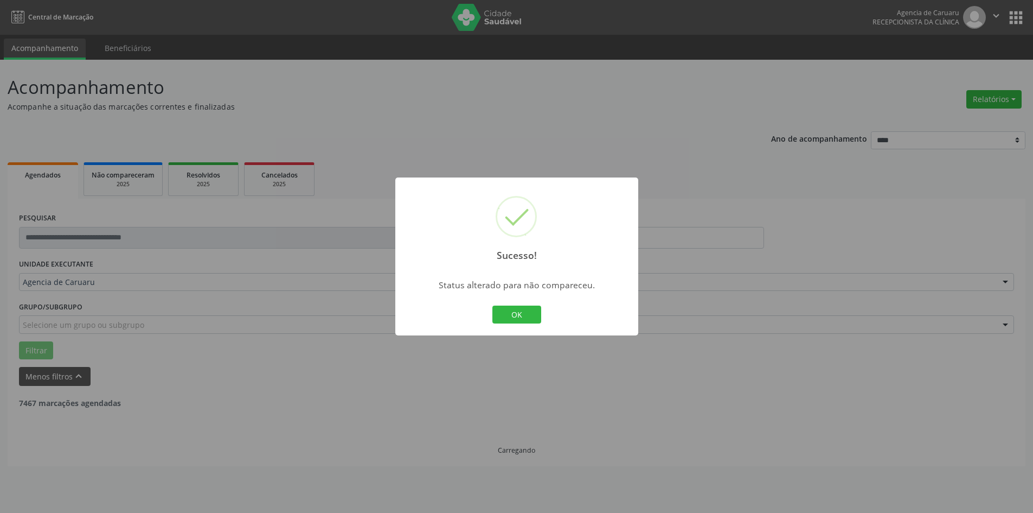
scroll to position [0, 0]
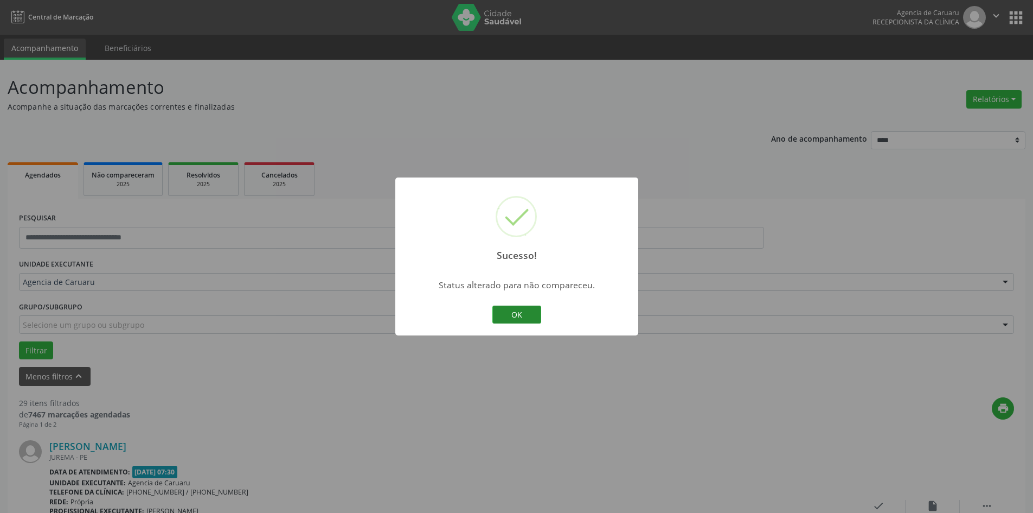
click at [537, 319] on button "OK" at bounding box center [516, 314] width 49 height 18
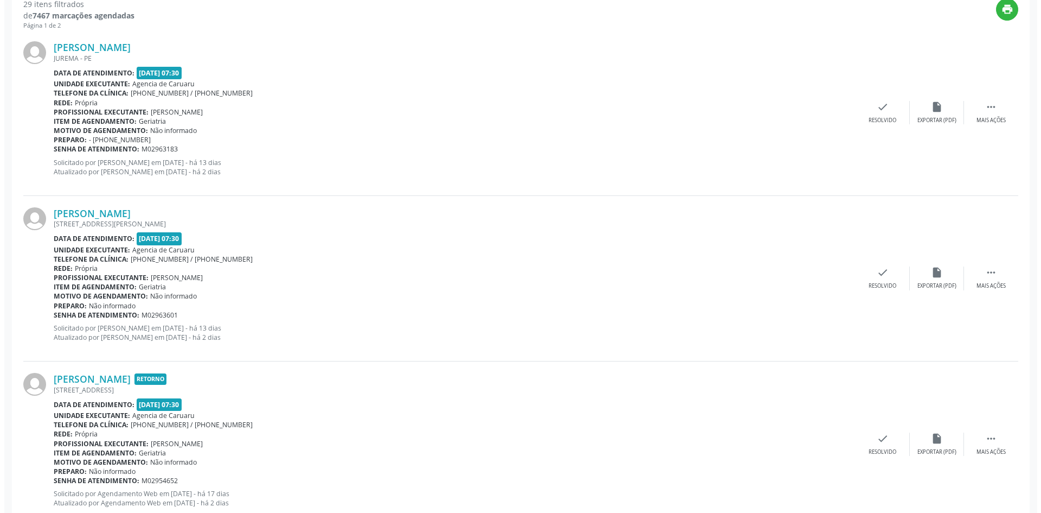
scroll to position [380, 0]
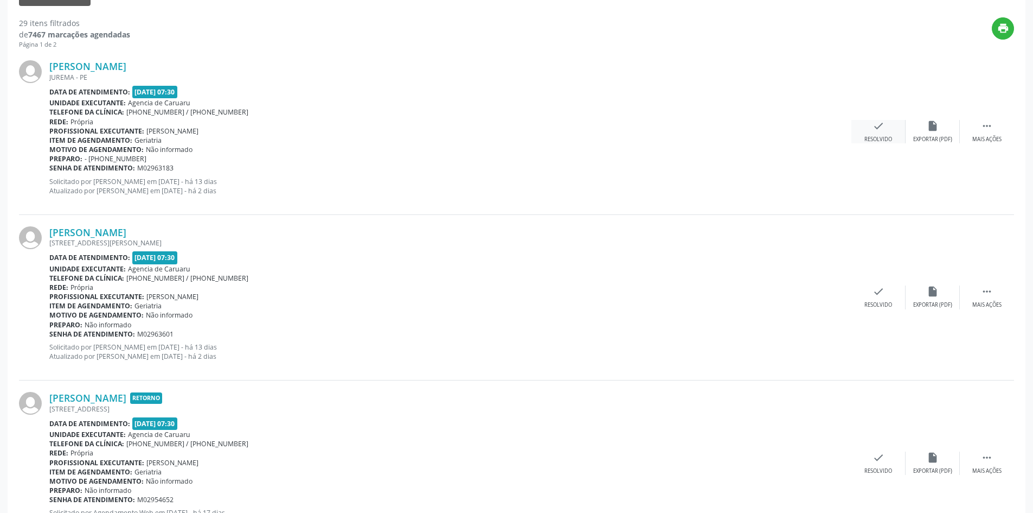
click at [866, 132] on div "check Resolvido" at bounding box center [879, 131] width 54 height 23
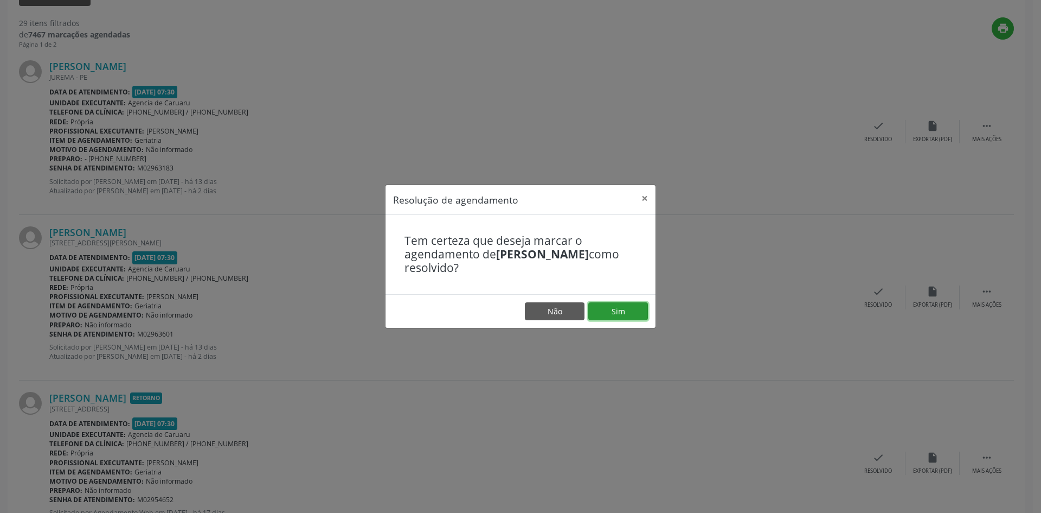
click at [610, 311] on button "Sim" at bounding box center [618, 311] width 60 height 18
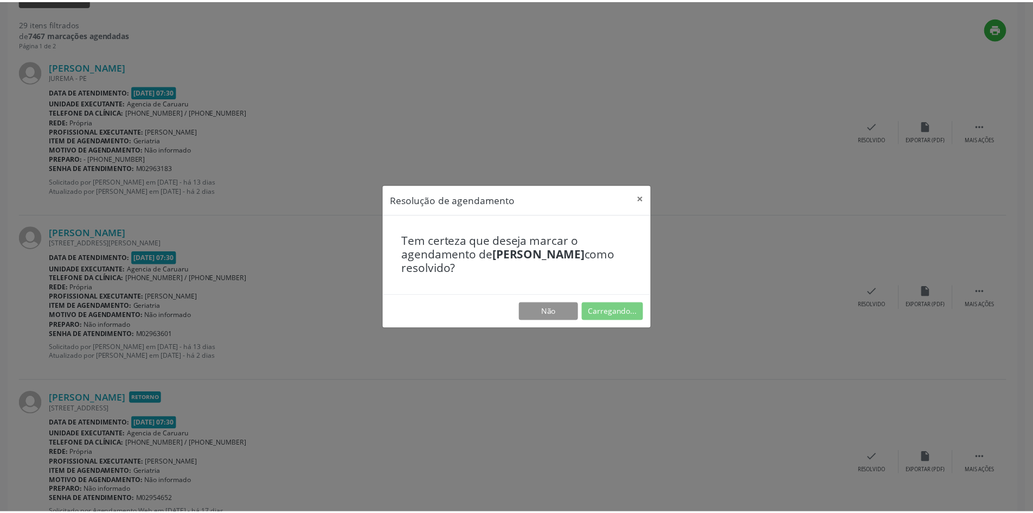
scroll to position [0, 0]
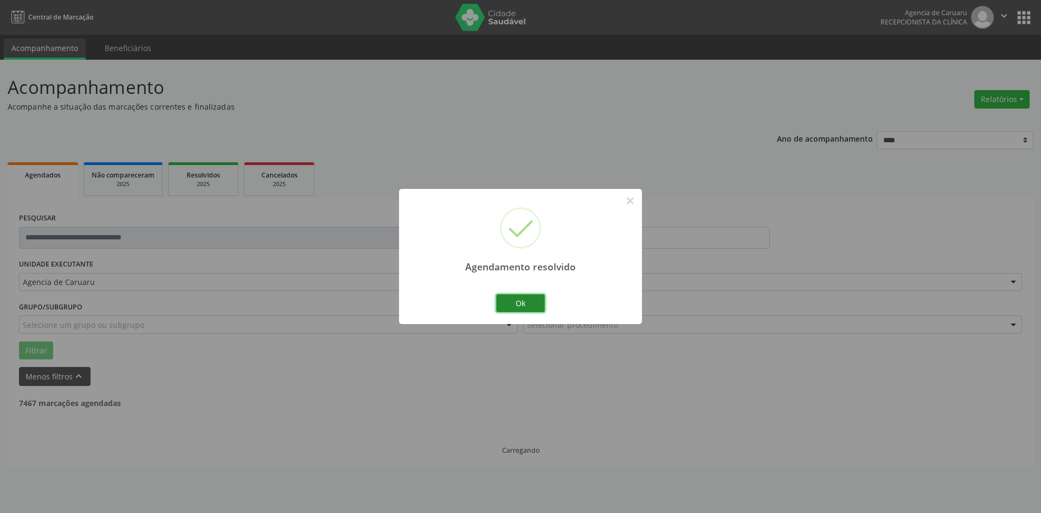
click at [533, 303] on button "Ok" at bounding box center [520, 303] width 49 height 18
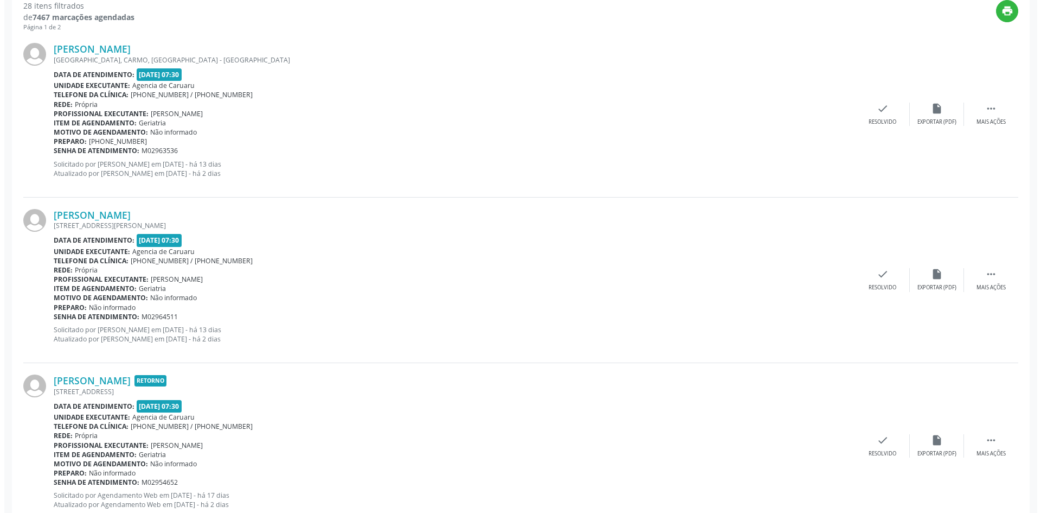
scroll to position [380, 0]
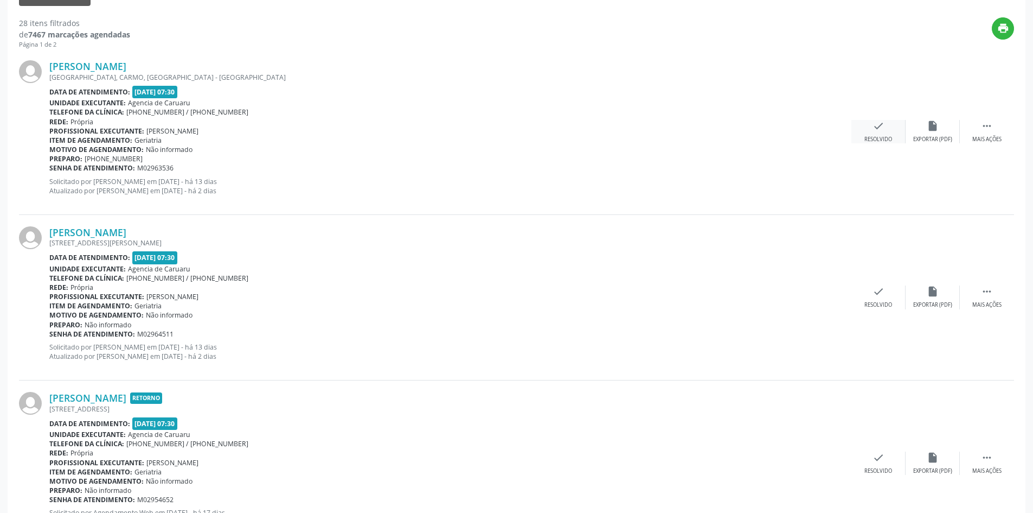
click at [884, 136] on div "Resolvido" at bounding box center [879, 140] width 28 height 8
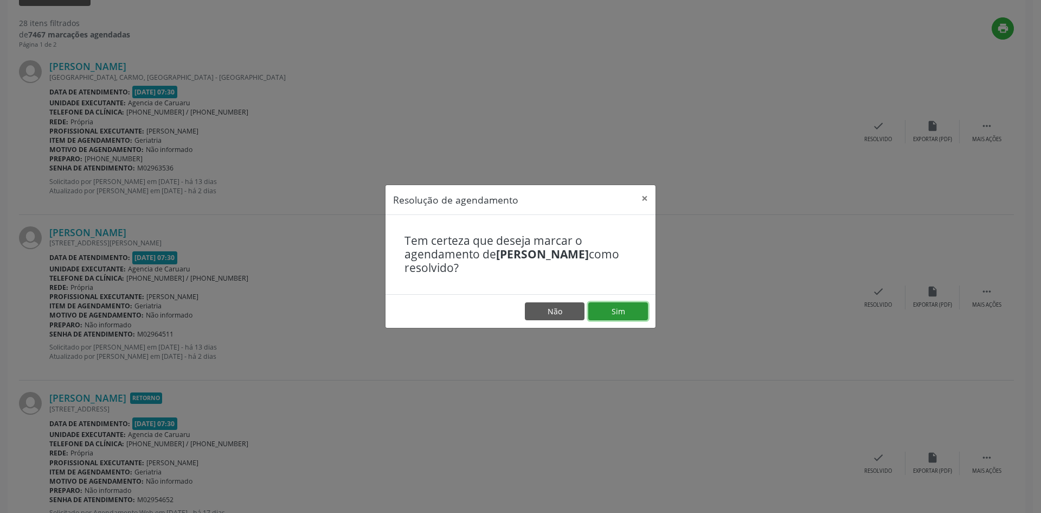
click at [607, 308] on button "Sim" at bounding box center [618, 311] width 60 height 18
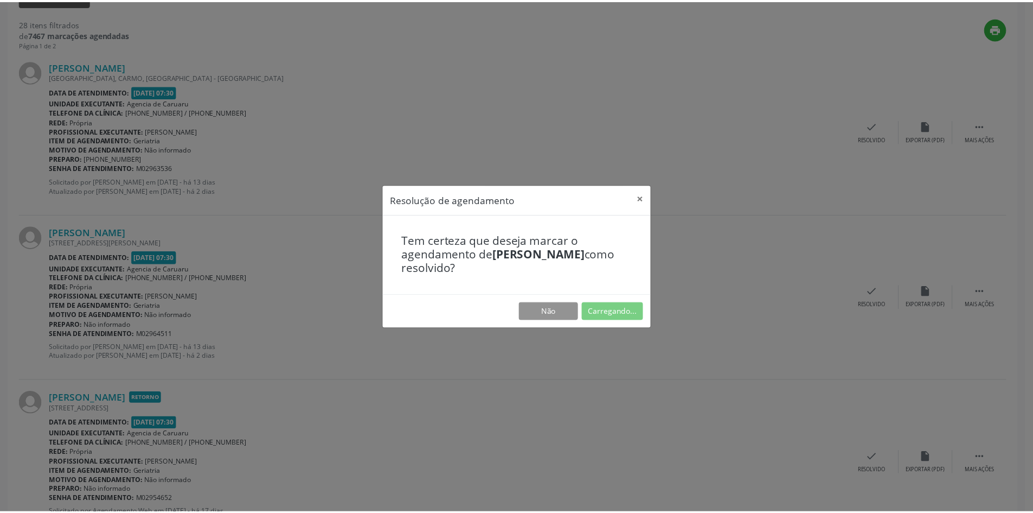
scroll to position [0, 0]
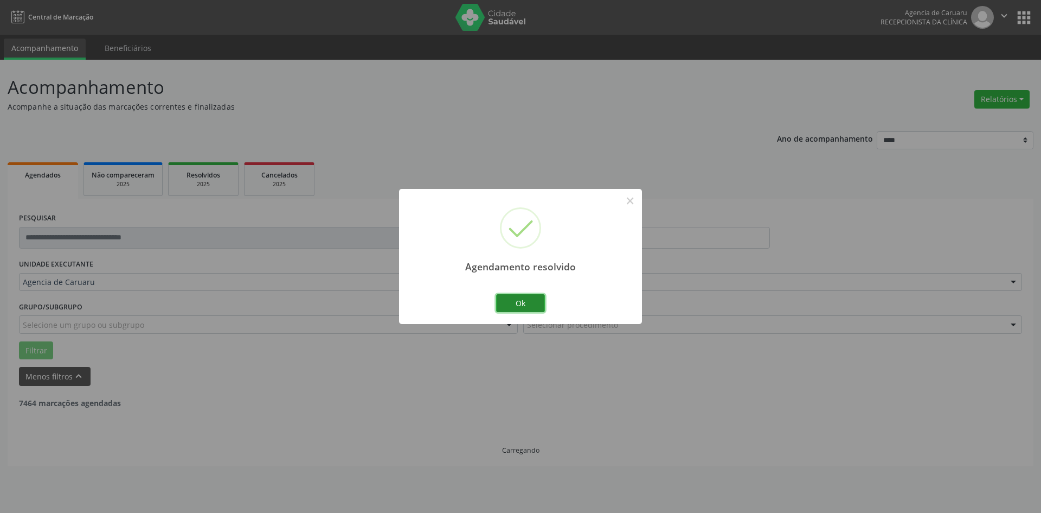
click at [526, 302] on button "Ok" at bounding box center [520, 303] width 49 height 18
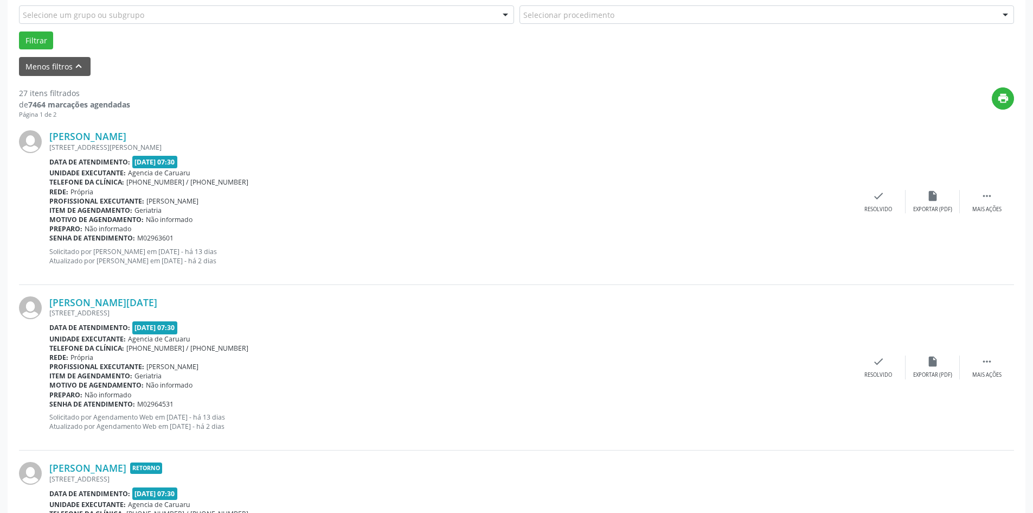
scroll to position [325, 0]
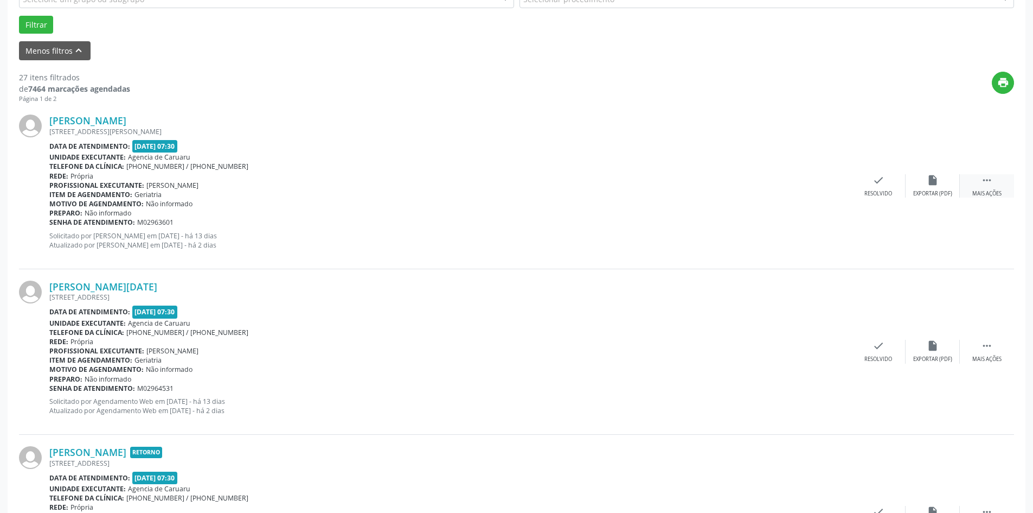
click at [994, 187] on div " Mais ações" at bounding box center [987, 185] width 54 height 23
click at [921, 188] on div "alarm_off Não compareceu" at bounding box center [933, 185] width 54 height 23
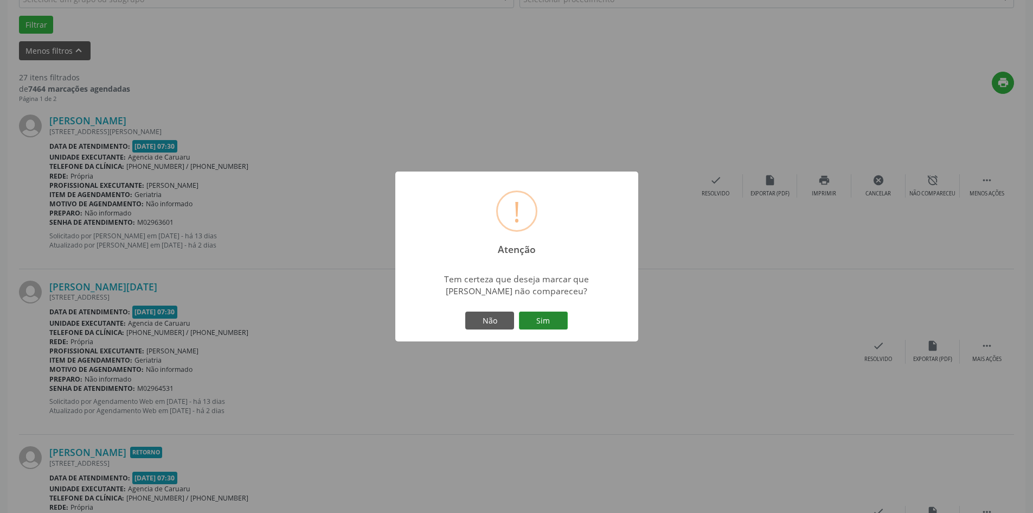
click at [542, 323] on button "Sim" at bounding box center [543, 320] width 49 height 18
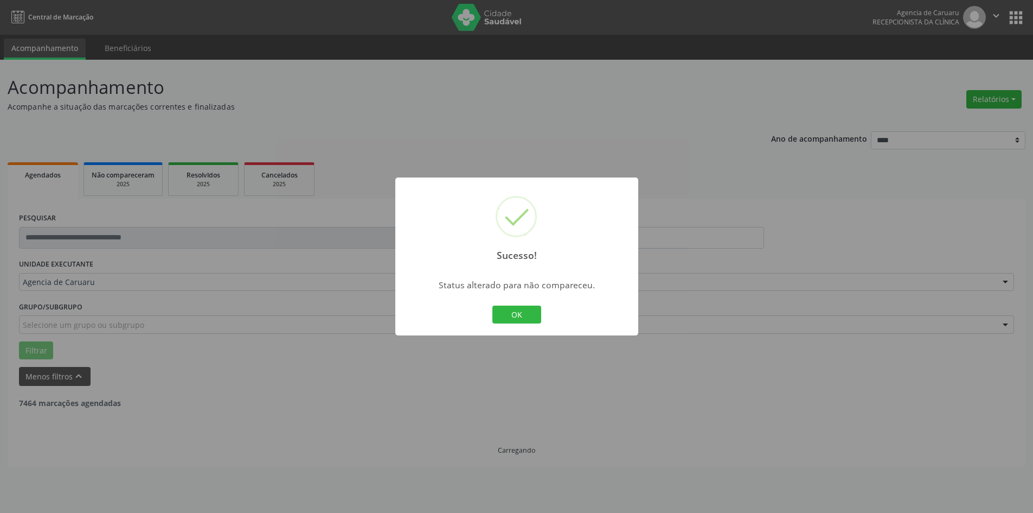
scroll to position [0, 0]
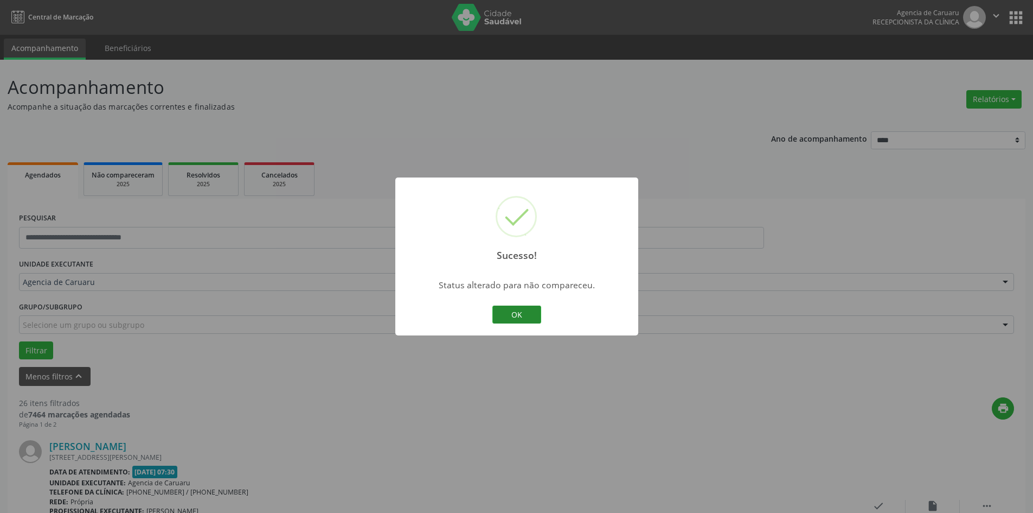
click at [520, 317] on button "OK" at bounding box center [516, 314] width 49 height 18
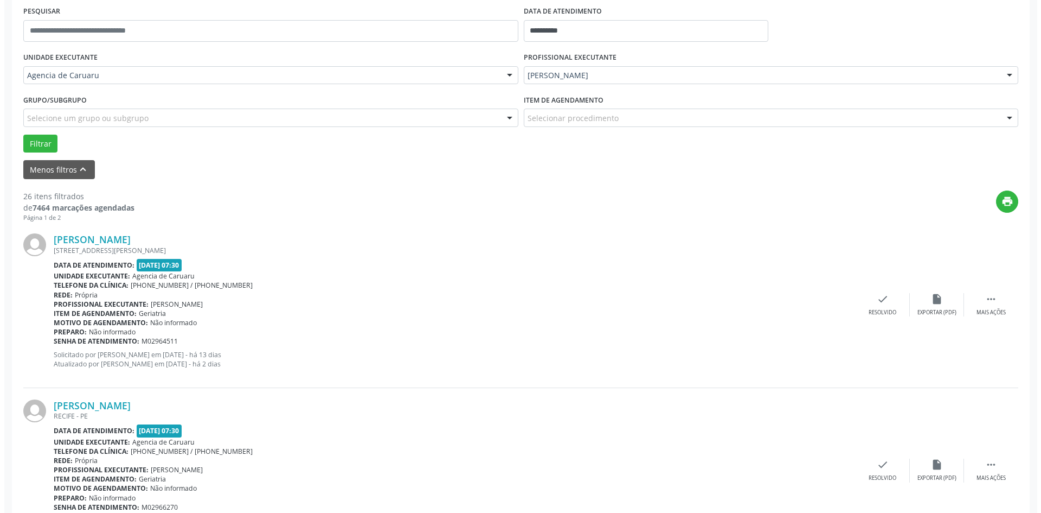
scroll to position [325, 0]
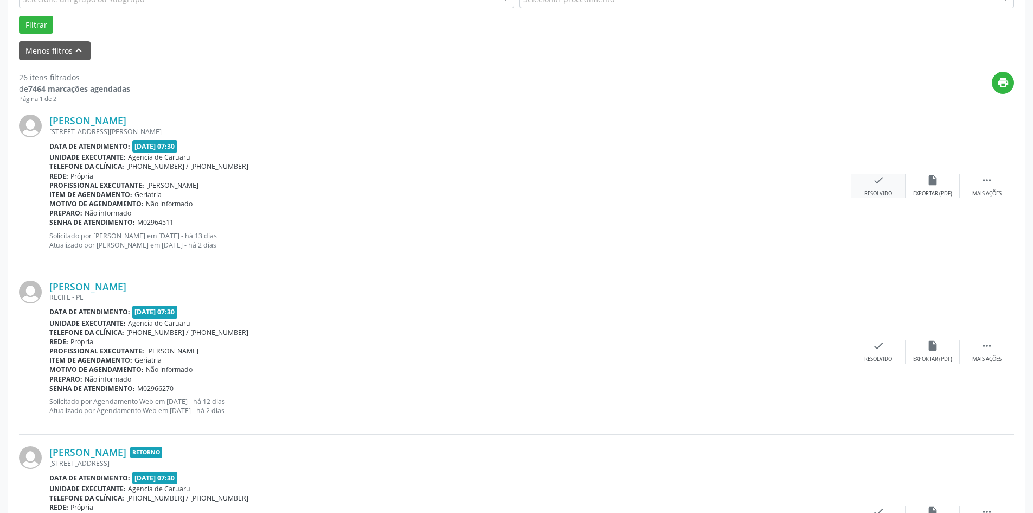
click at [875, 186] on icon "check" at bounding box center [879, 180] width 12 height 12
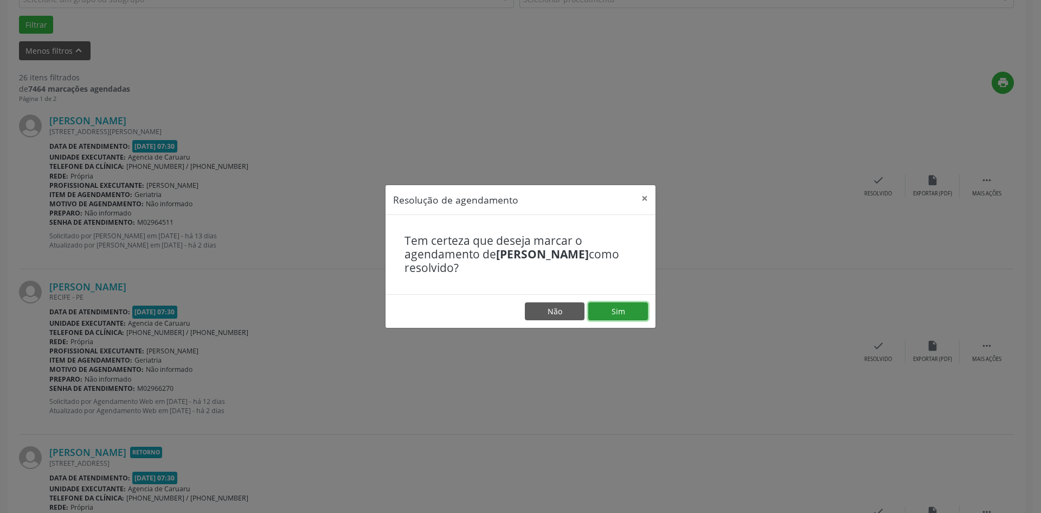
click at [620, 310] on button "Sim" at bounding box center [618, 311] width 60 height 18
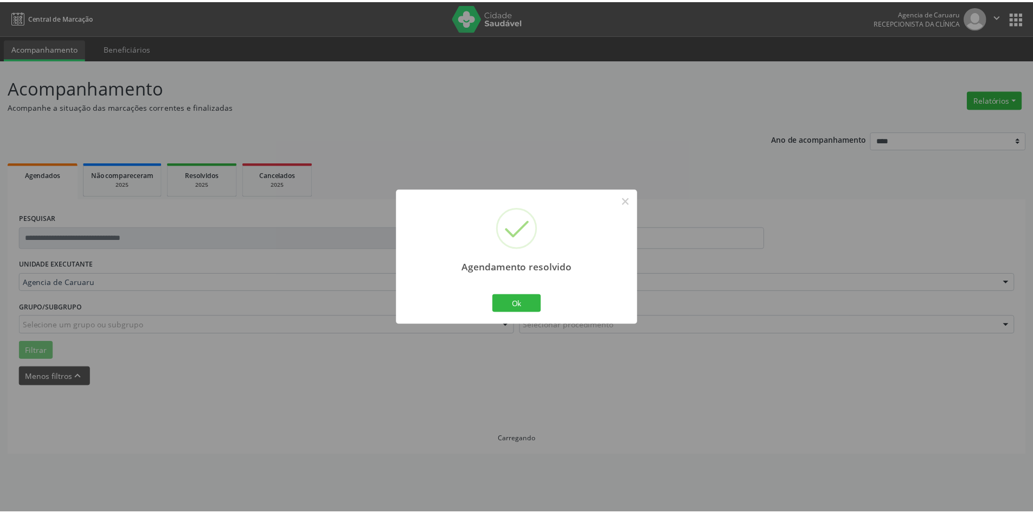
scroll to position [0, 0]
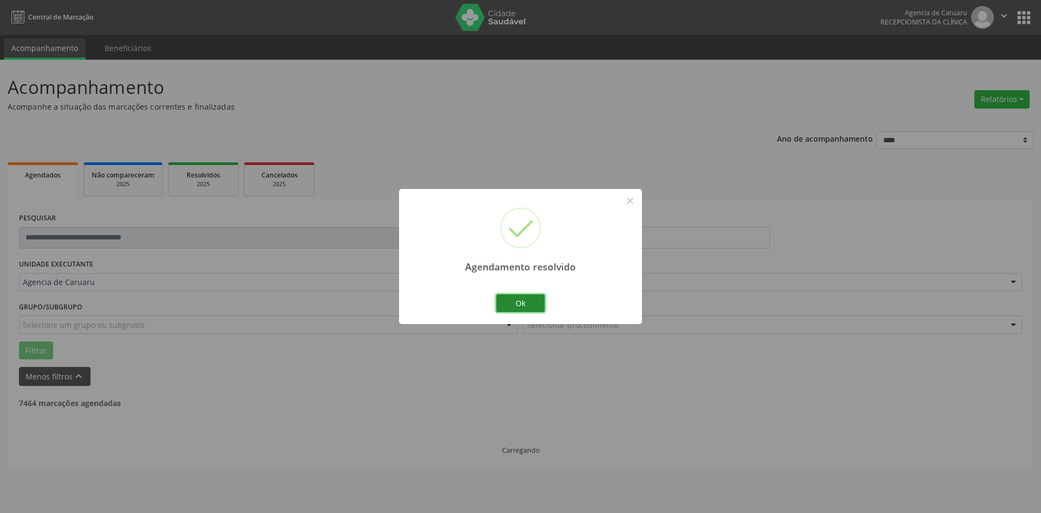
click at [516, 297] on button "Ok" at bounding box center [520, 303] width 49 height 18
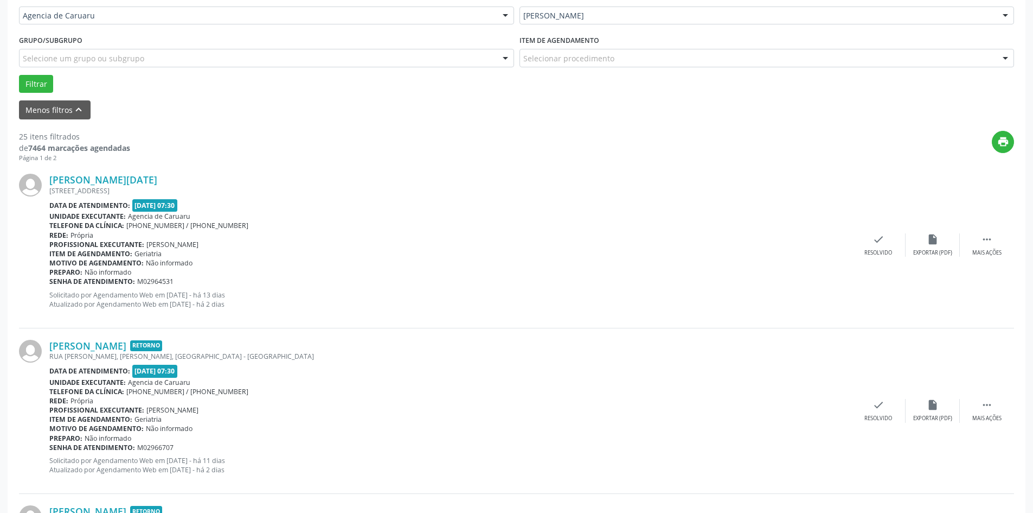
scroll to position [325, 0]
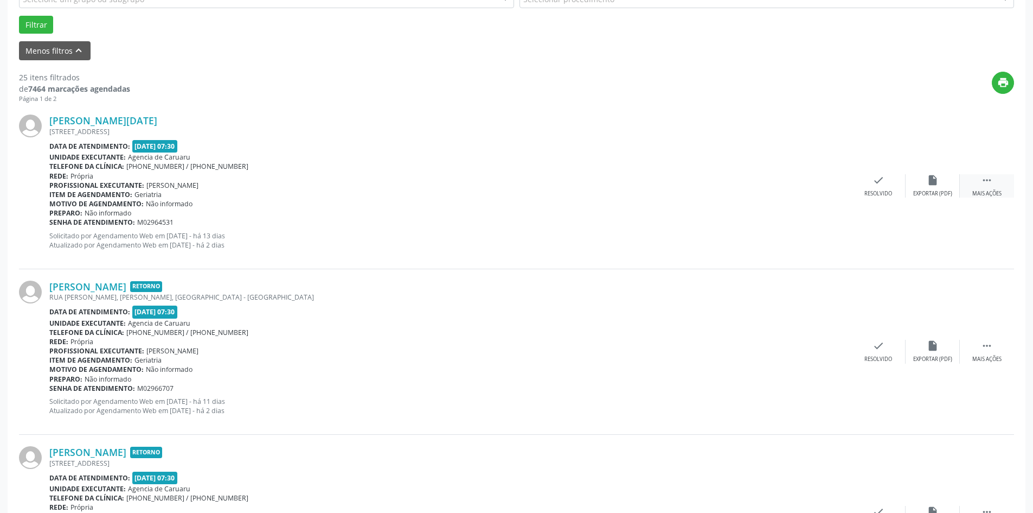
click at [972, 192] on div "Mais ações" at bounding box center [986, 194] width 29 height 8
click at [923, 193] on div "Não compareceu" at bounding box center [933, 194] width 46 height 8
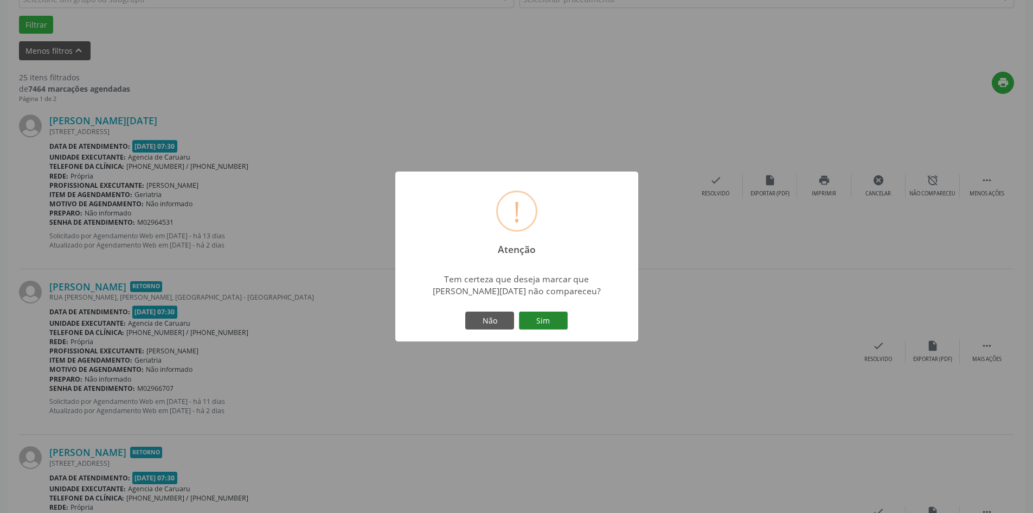
click at [554, 320] on button "Sim" at bounding box center [543, 320] width 49 height 18
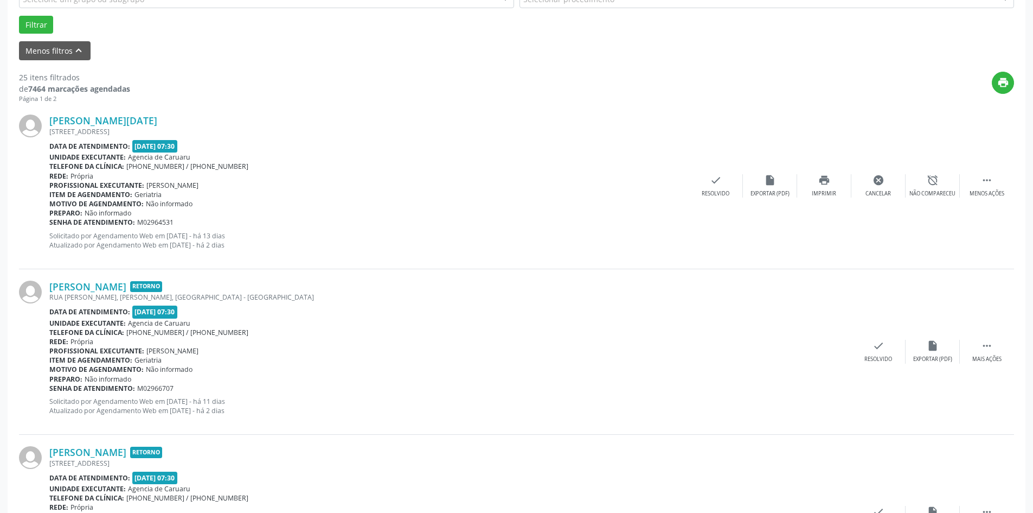
scroll to position [0, 0]
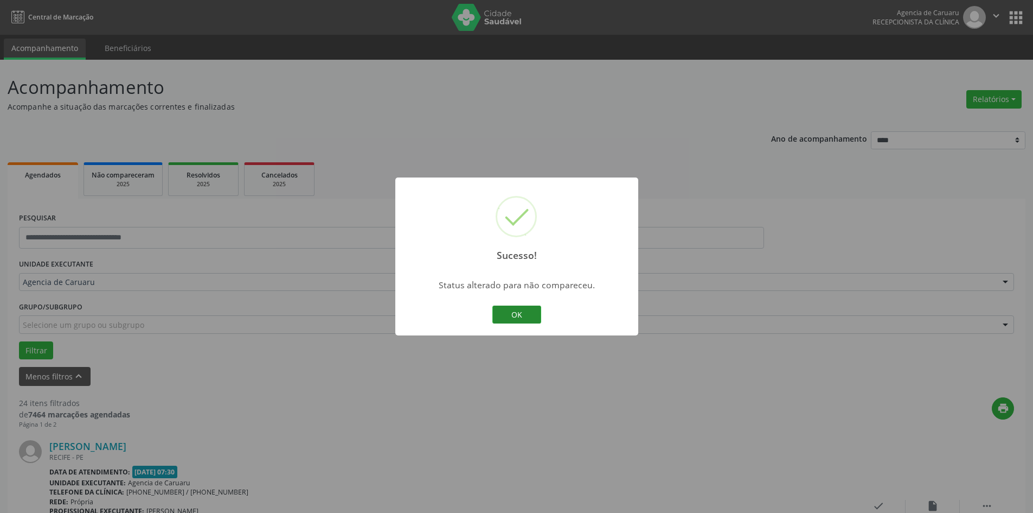
click at [523, 317] on button "OK" at bounding box center [516, 314] width 49 height 18
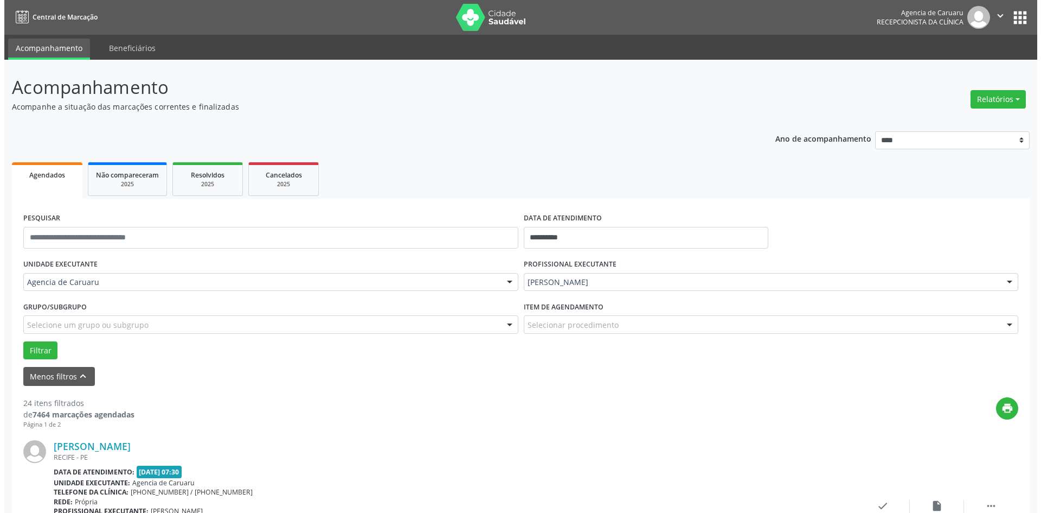
scroll to position [163, 0]
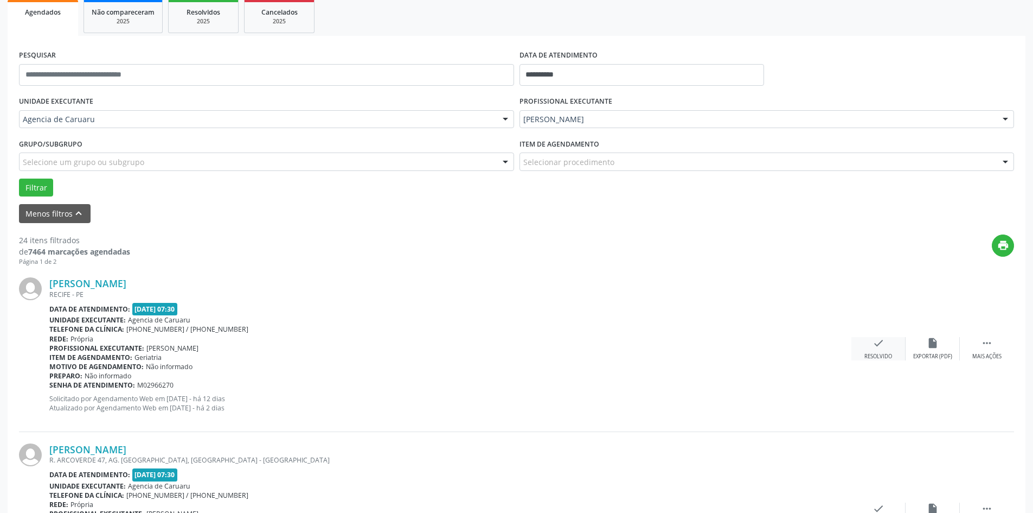
click at [880, 347] on icon "check" at bounding box center [879, 343] width 12 height 12
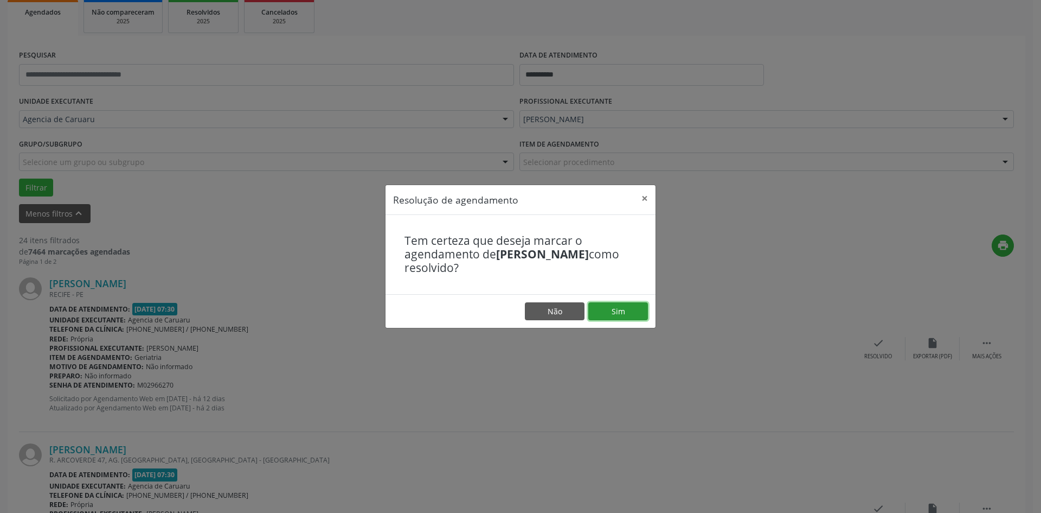
click at [631, 318] on button "Sim" at bounding box center [618, 311] width 60 height 18
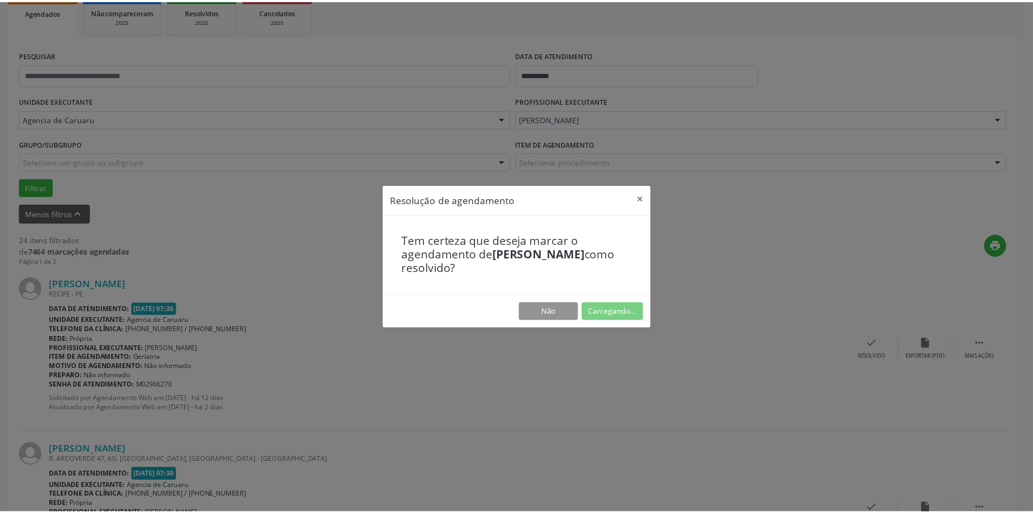
scroll to position [0, 0]
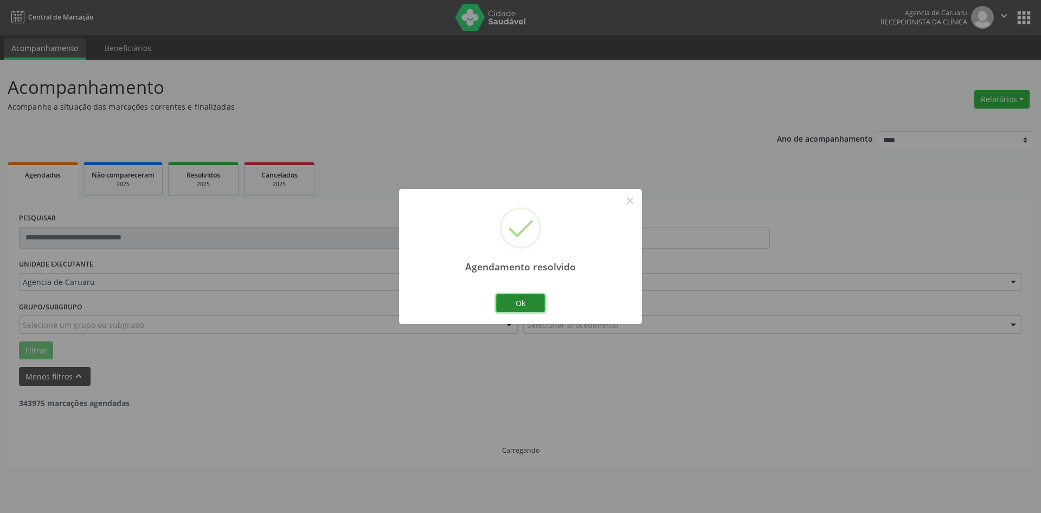
click at [501, 305] on button "Ok" at bounding box center [520, 303] width 49 height 18
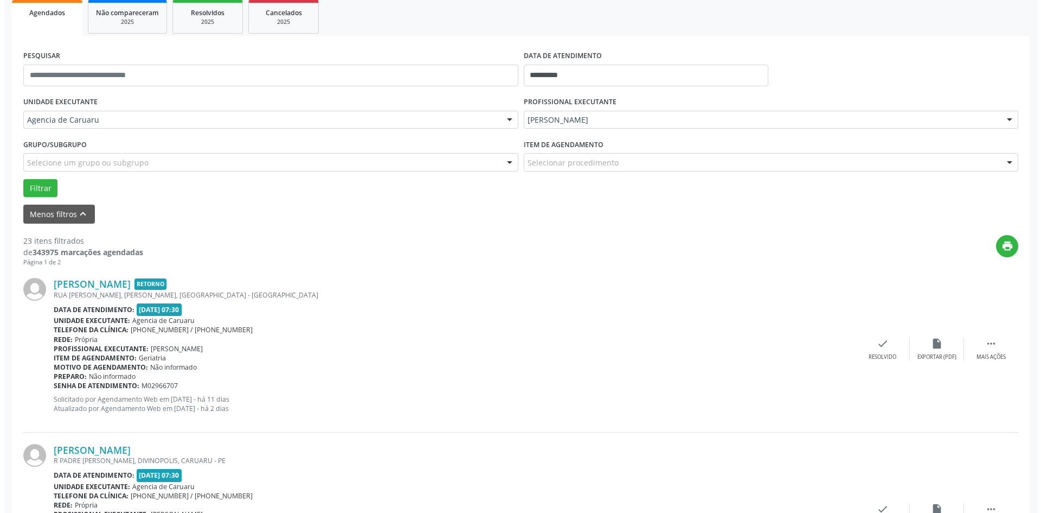
scroll to position [163, 0]
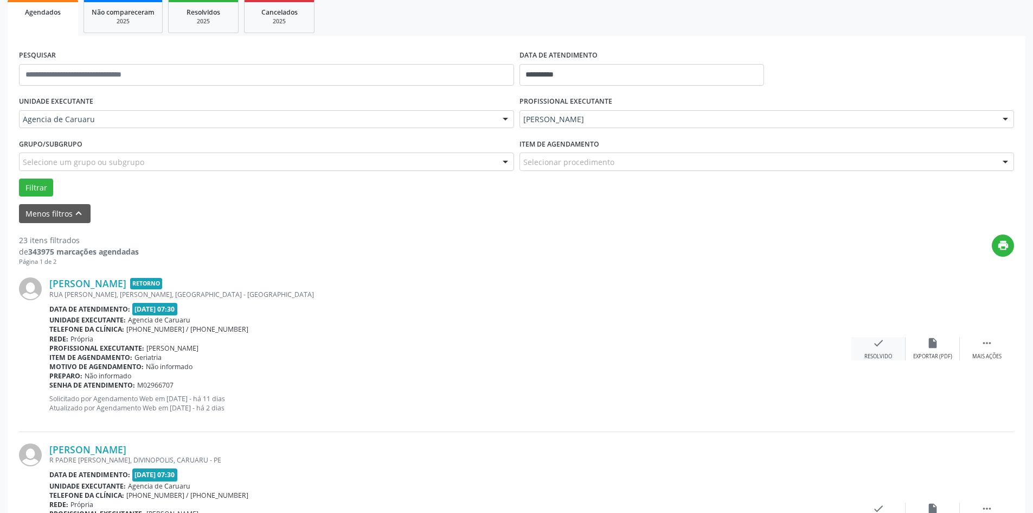
click at [878, 350] on div "check Resolvido" at bounding box center [879, 348] width 54 height 23
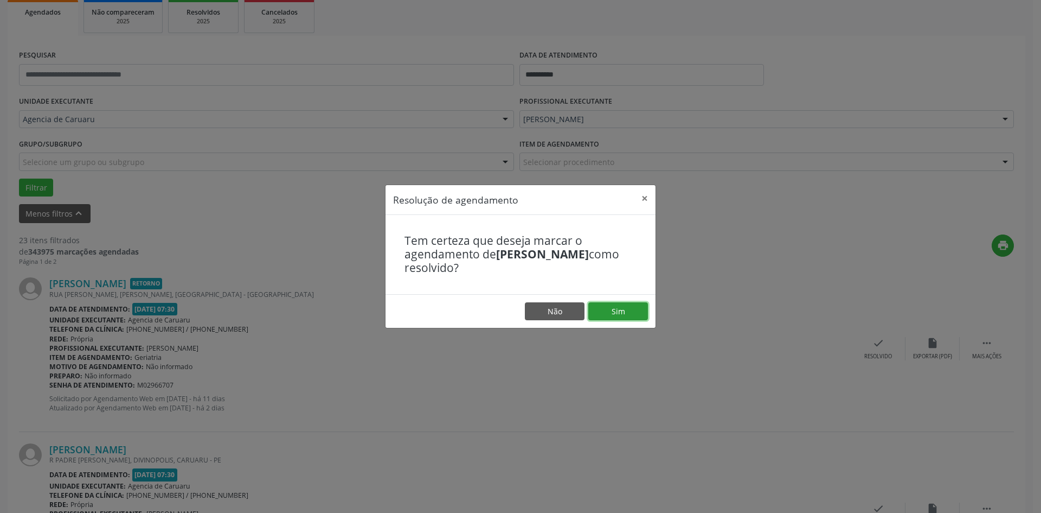
click at [611, 312] on button "Sim" at bounding box center [618, 311] width 60 height 18
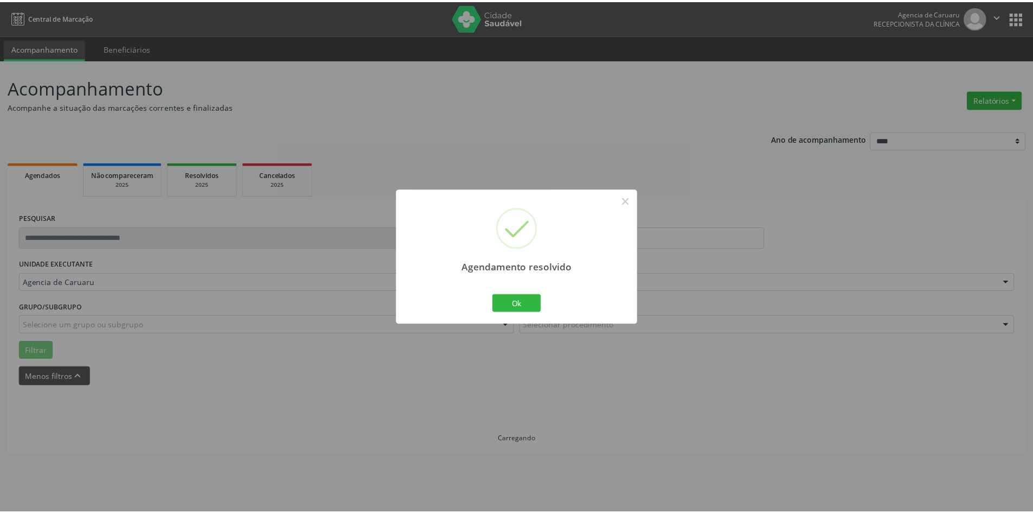
scroll to position [0, 0]
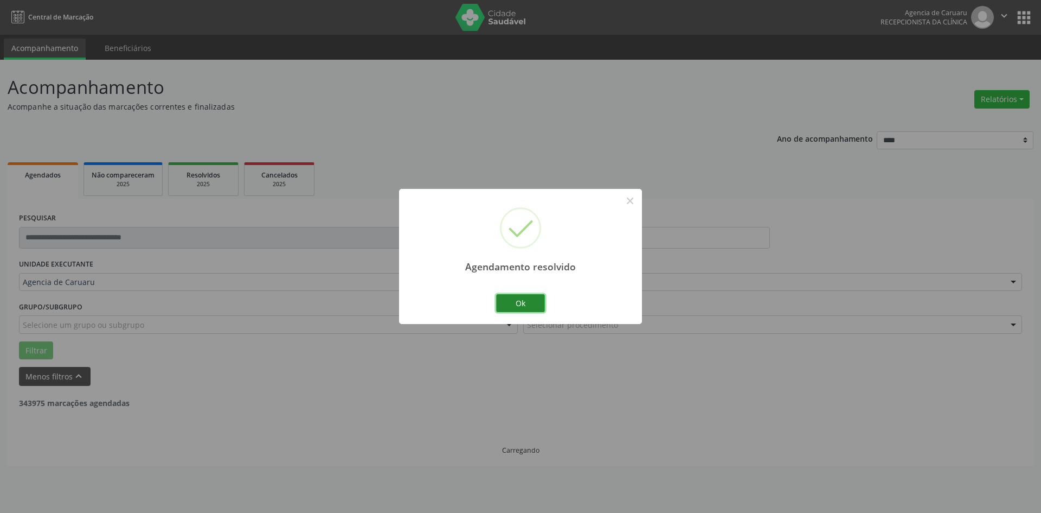
click at [517, 304] on button "Ok" at bounding box center [520, 303] width 49 height 18
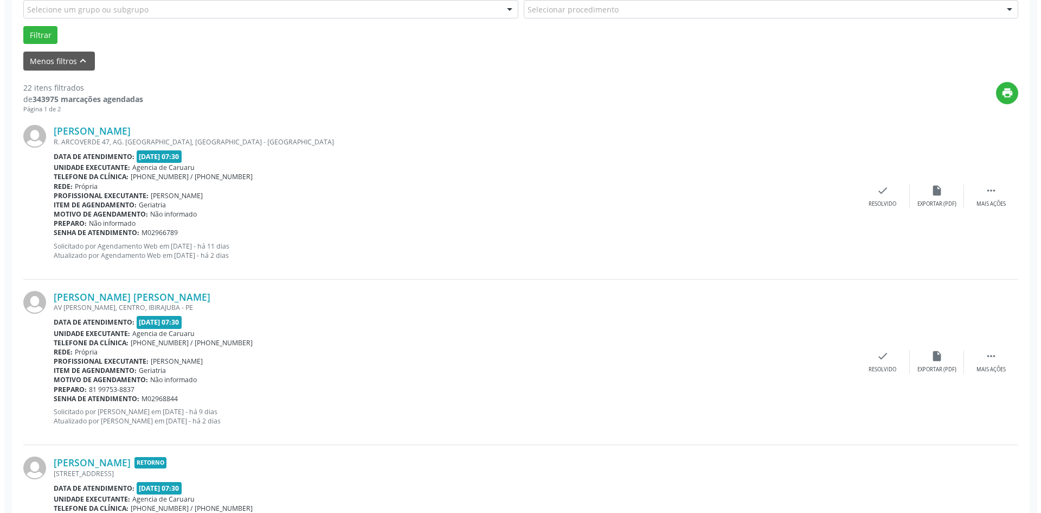
scroll to position [325, 0]
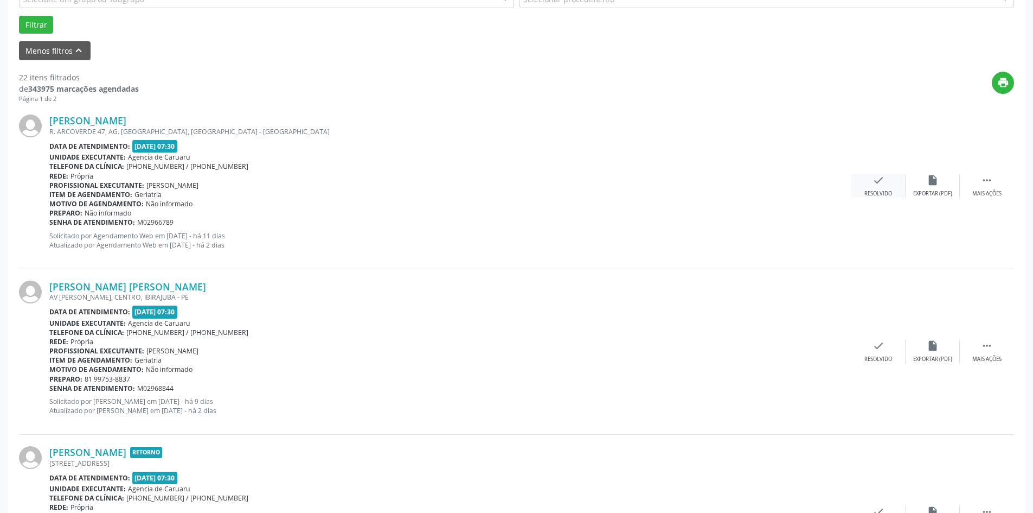
click at [868, 188] on div "check Resolvido" at bounding box center [879, 185] width 54 height 23
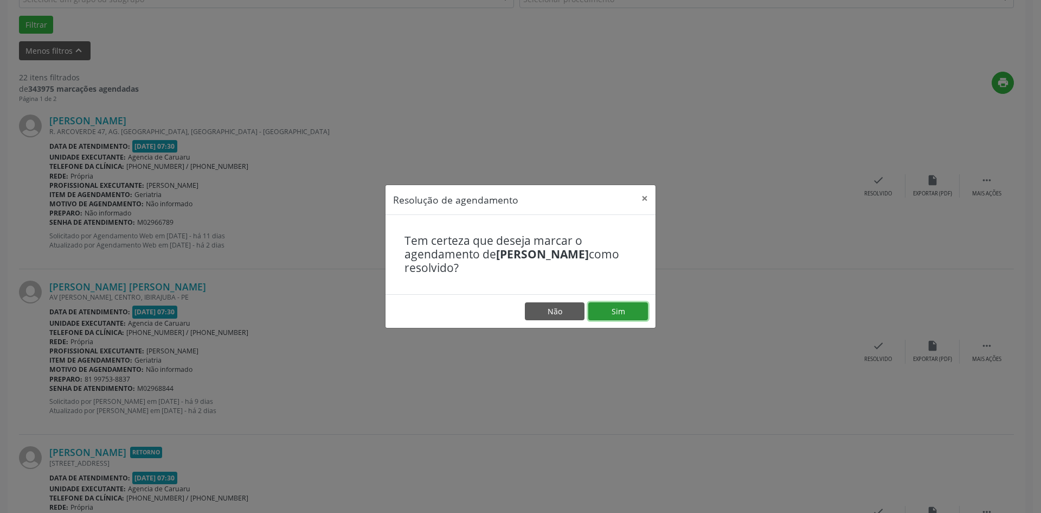
click at [624, 310] on button "Sim" at bounding box center [618, 311] width 60 height 18
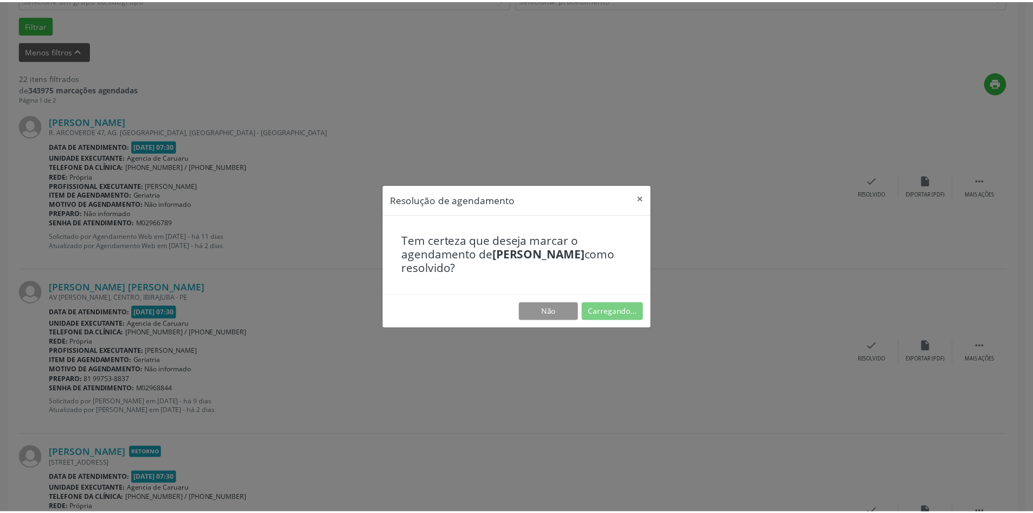
scroll to position [0, 0]
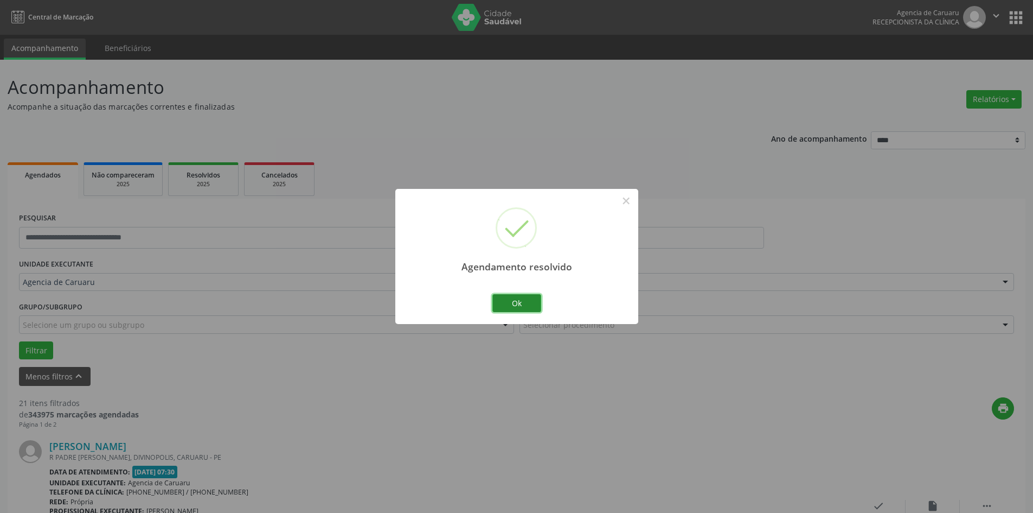
click at [512, 302] on button "Ok" at bounding box center [516, 303] width 49 height 18
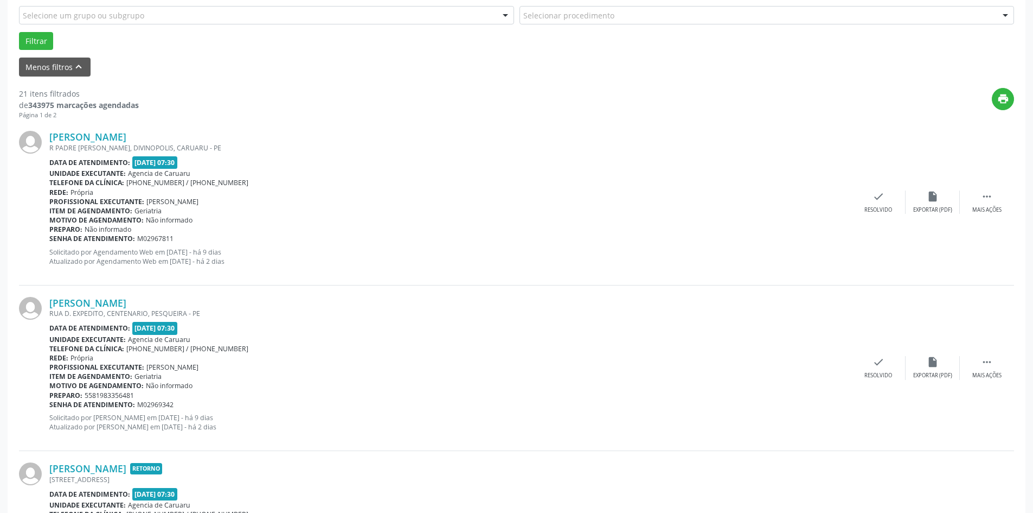
scroll to position [325, 0]
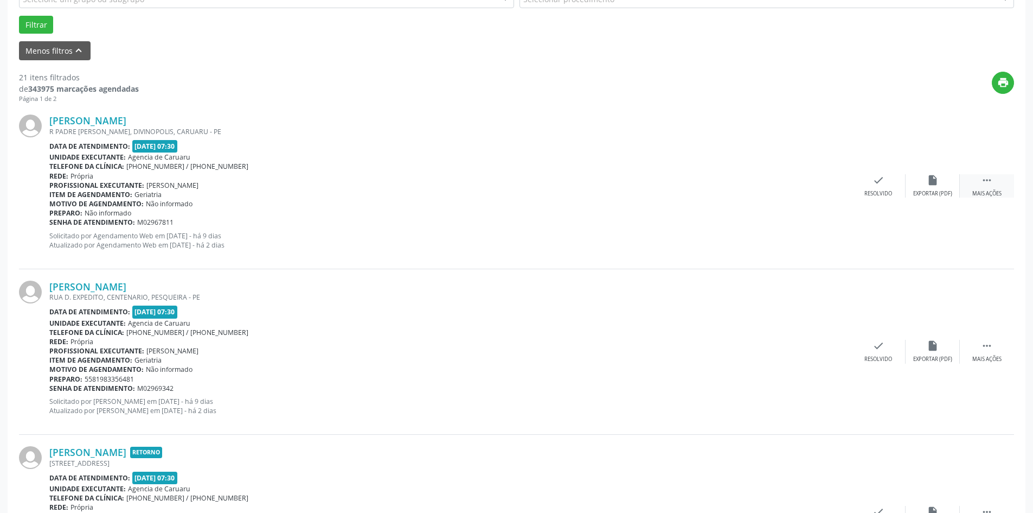
click at [999, 182] on div " Mais ações" at bounding box center [987, 185] width 54 height 23
click at [929, 189] on div "alarm_off Não compareceu" at bounding box center [933, 185] width 54 height 23
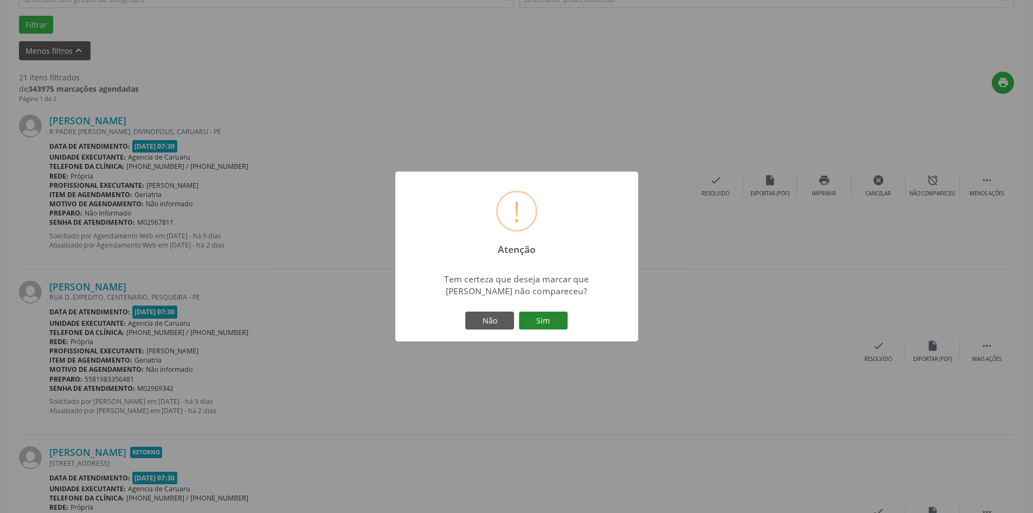
click at [549, 325] on button "Sim" at bounding box center [543, 320] width 49 height 18
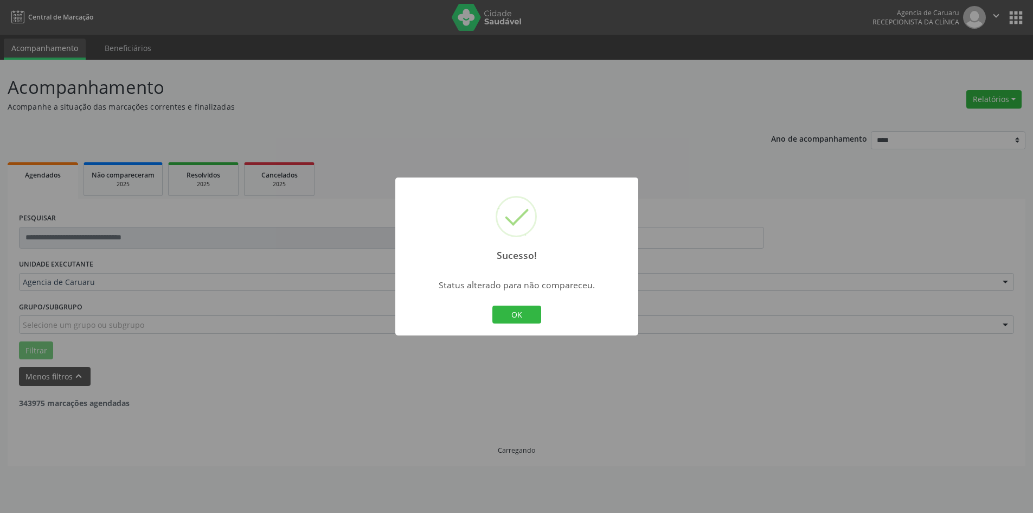
scroll to position [0, 0]
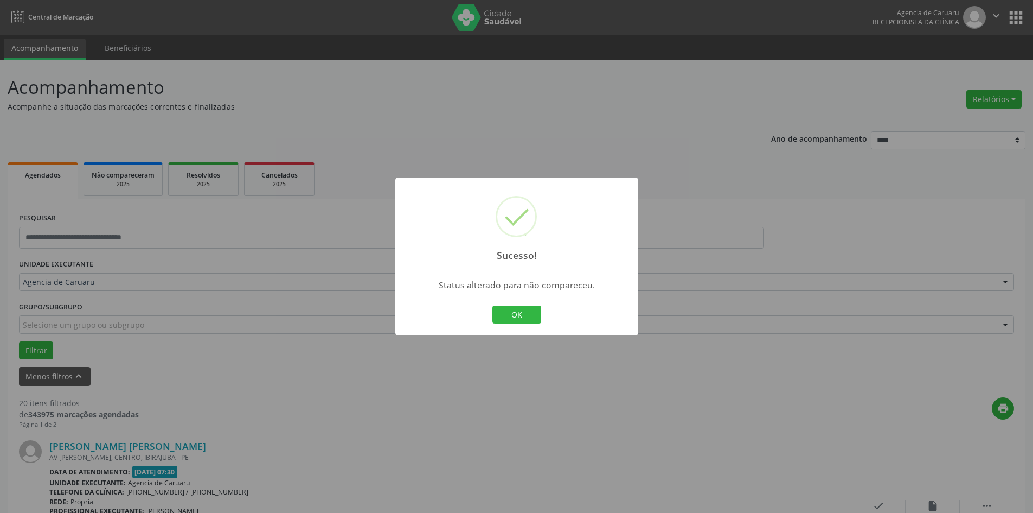
click at [546, 321] on div "Sucesso! × Status alterado para não compareceu. OK Cancel" at bounding box center [516, 256] width 243 height 158
click at [535, 321] on button "OK" at bounding box center [516, 314] width 49 height 18
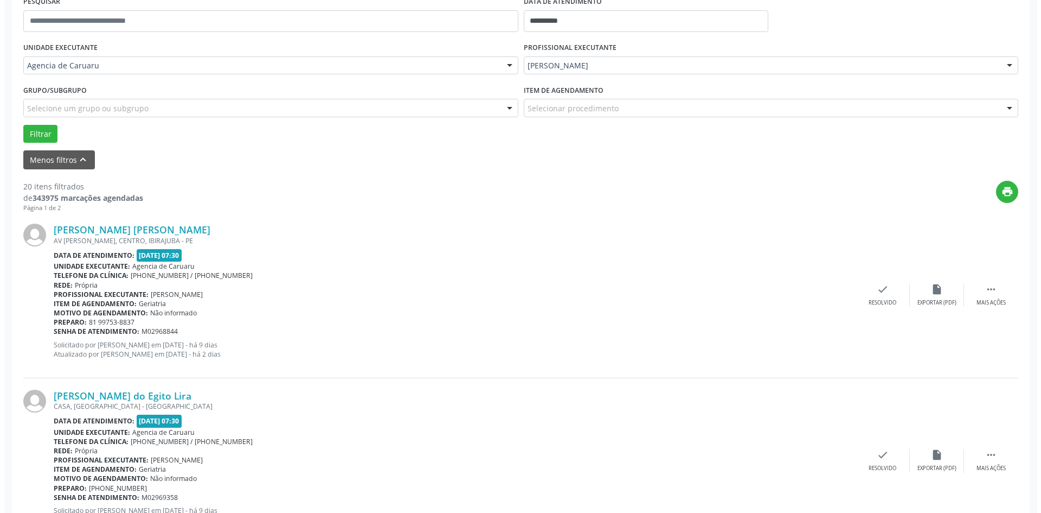
scroll to position [217, 0]
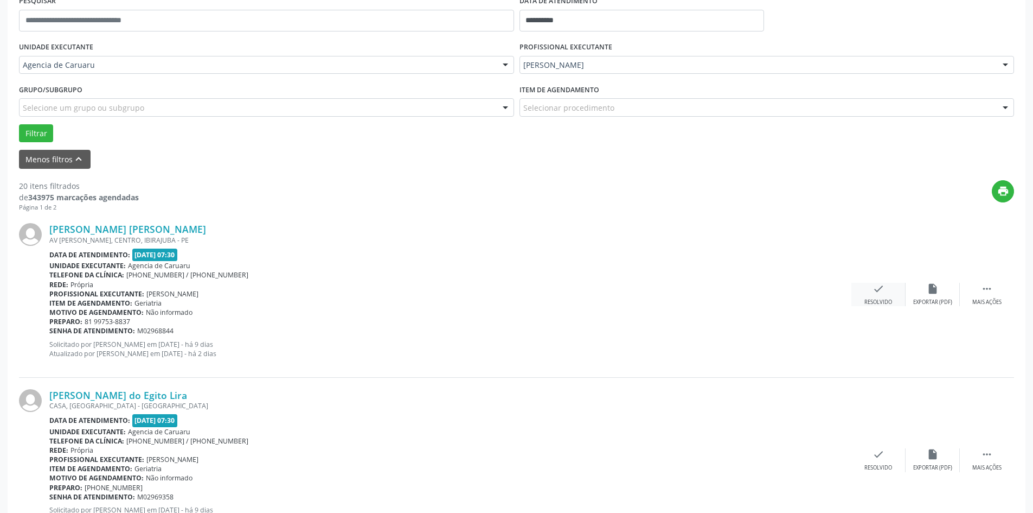
click at [876, 291] on icon "check" at bounding box center [879, 289] width 12 height 12
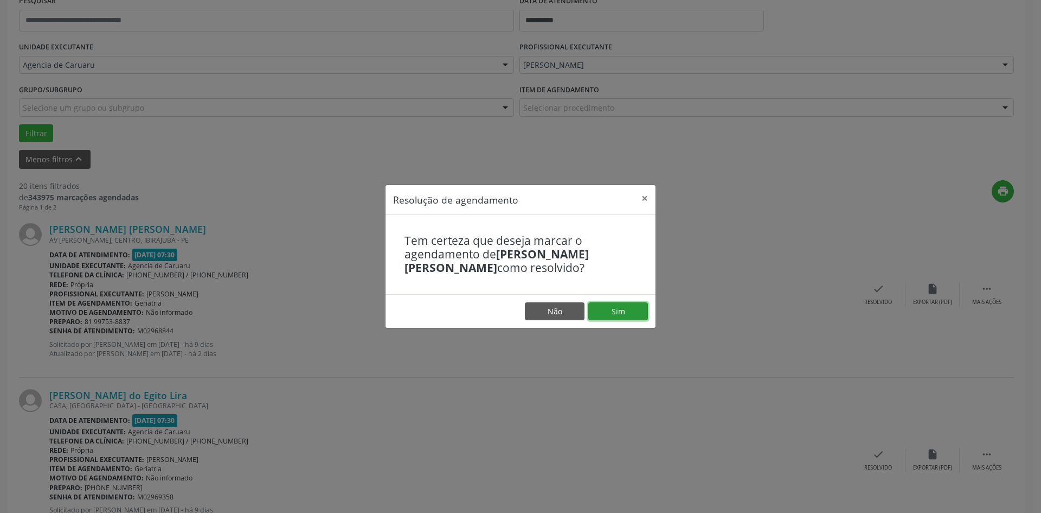
click at [636, 312] on button "Sim" at bounding box center [618, 311] width 60 height 18
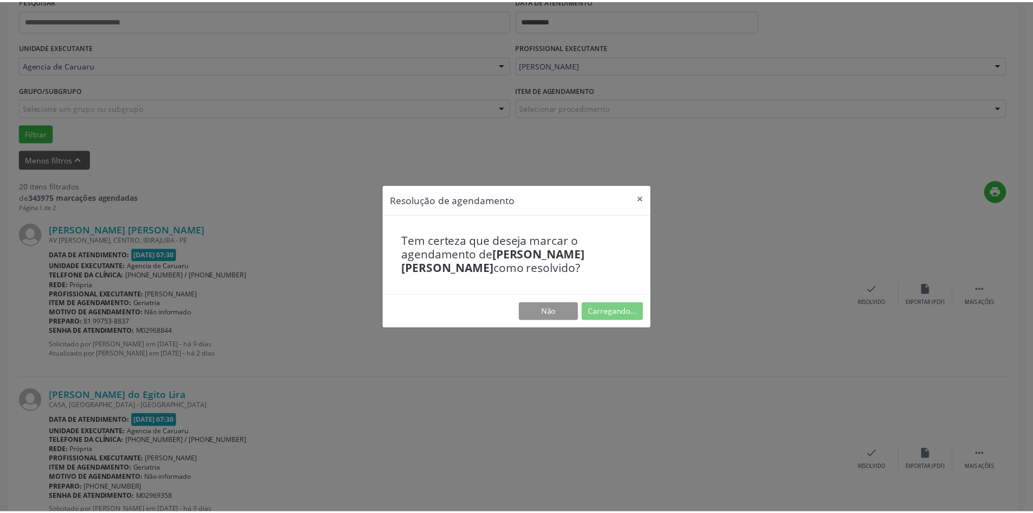
scroll to position [0, 0]
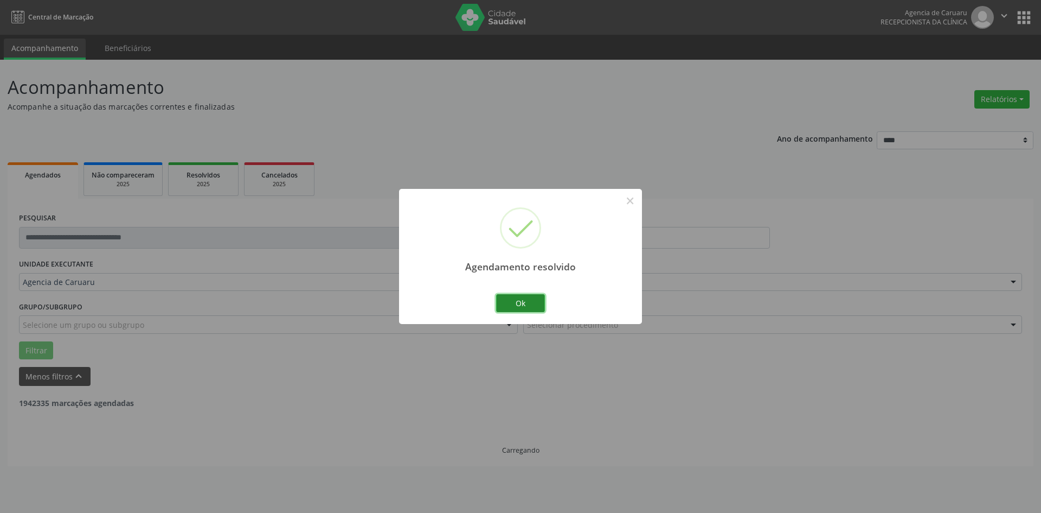
click at [529, 304] on button "Ok" at bounding box center [520, 303] width 49 height 18
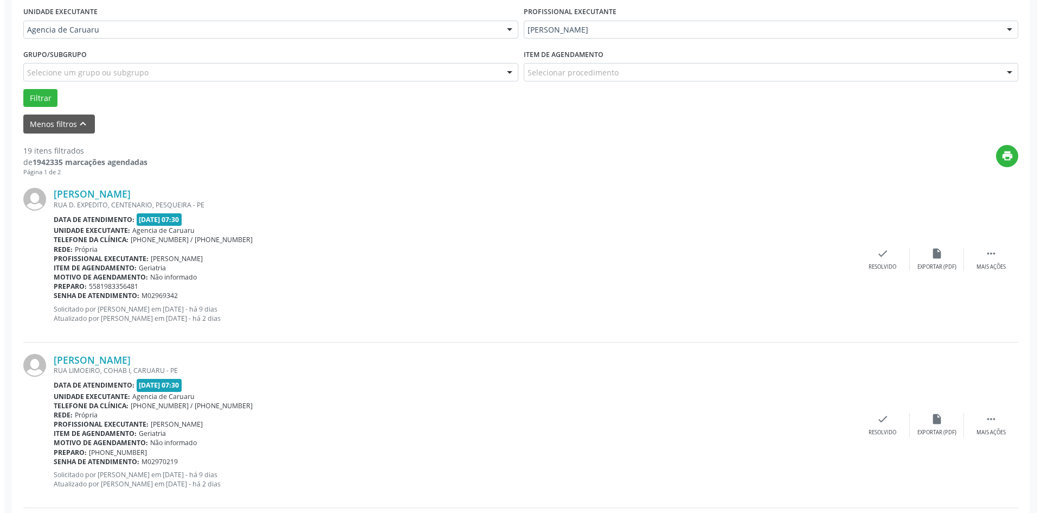
scroll to position [380, 0]
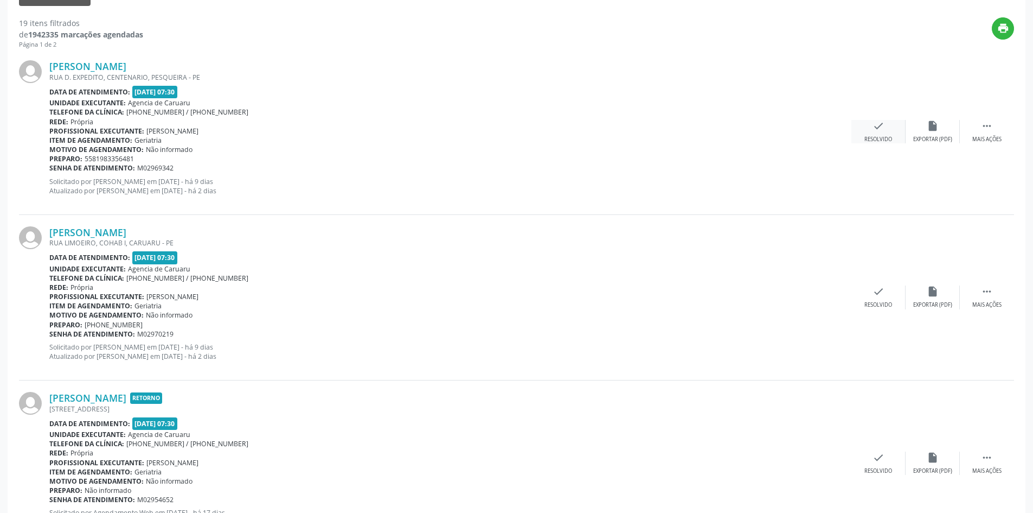
click at [889, 131] on div "check Resolvido" at bounding box center [879, 131] width 54 height 23
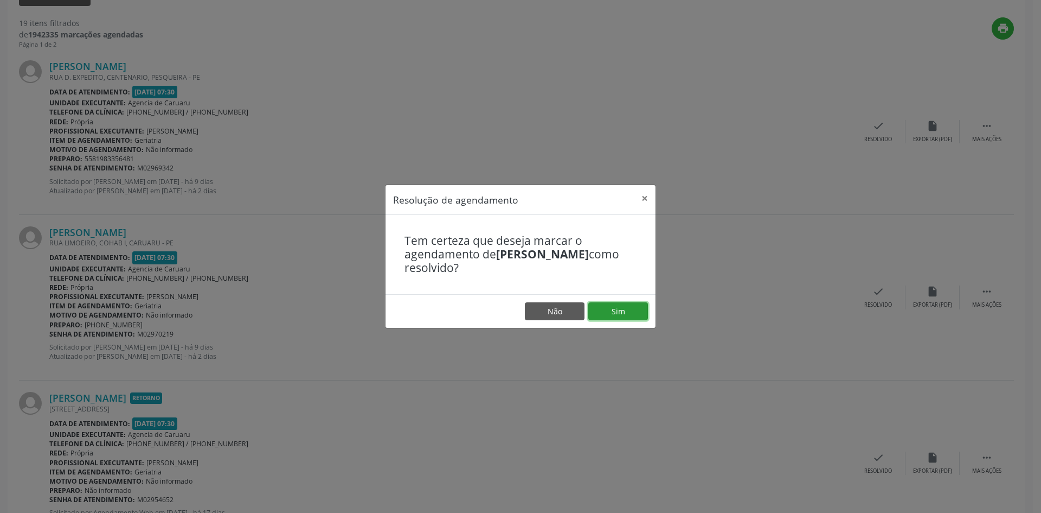
click at [635, 314] on button "Sim" at bounding box center [618, 311] width 60 height 18
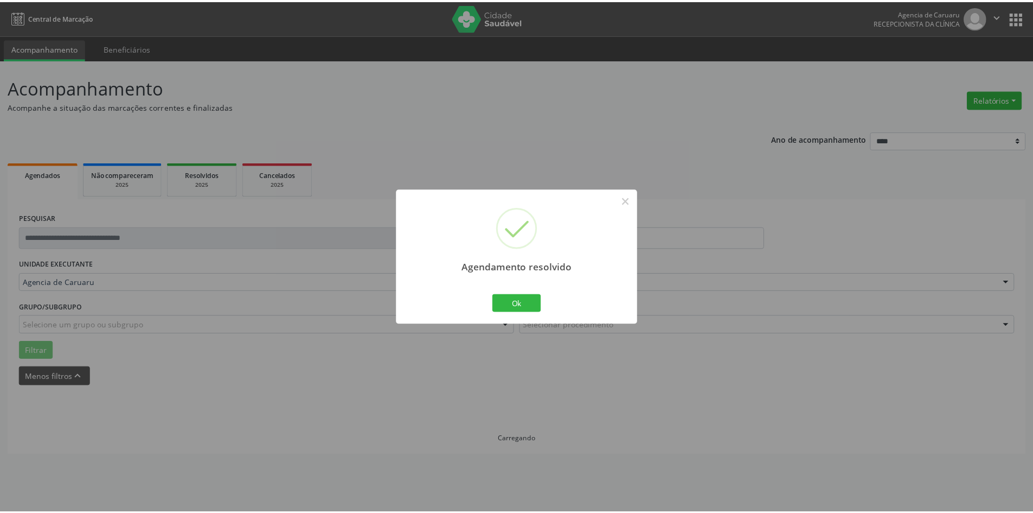
scroll to position [0, 0]
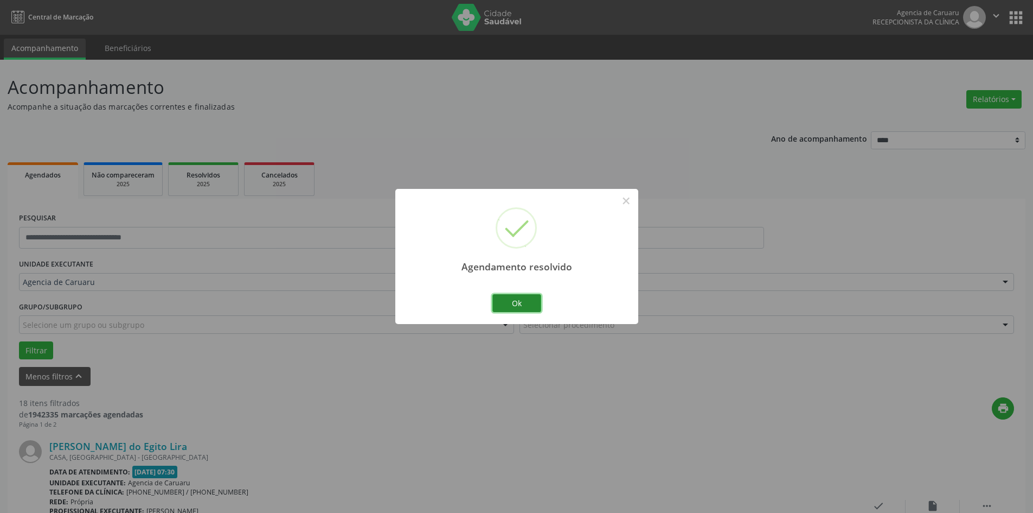
click at [516, 299] on button "Ok" at bounding box center [516, 303] width 49 height 18
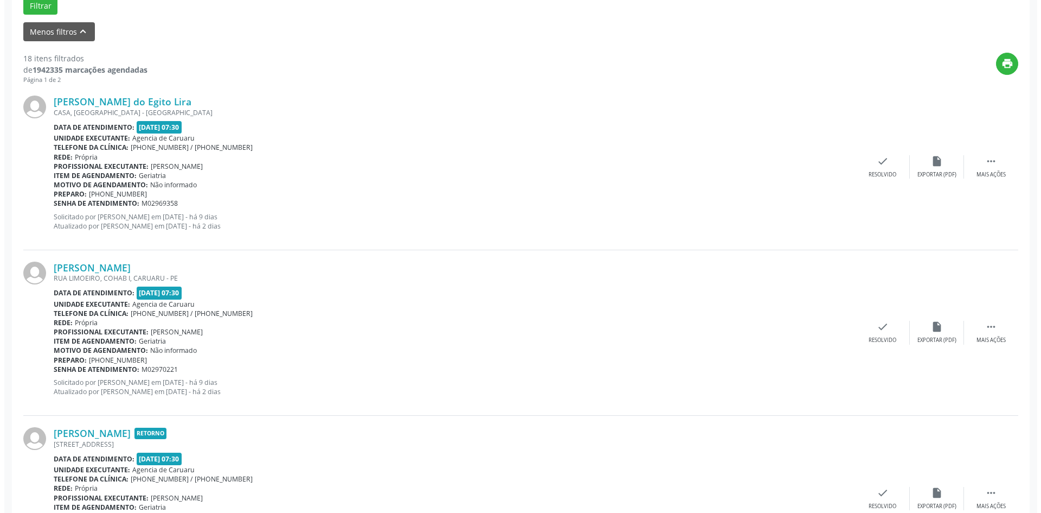
scroll to position [380, 0]
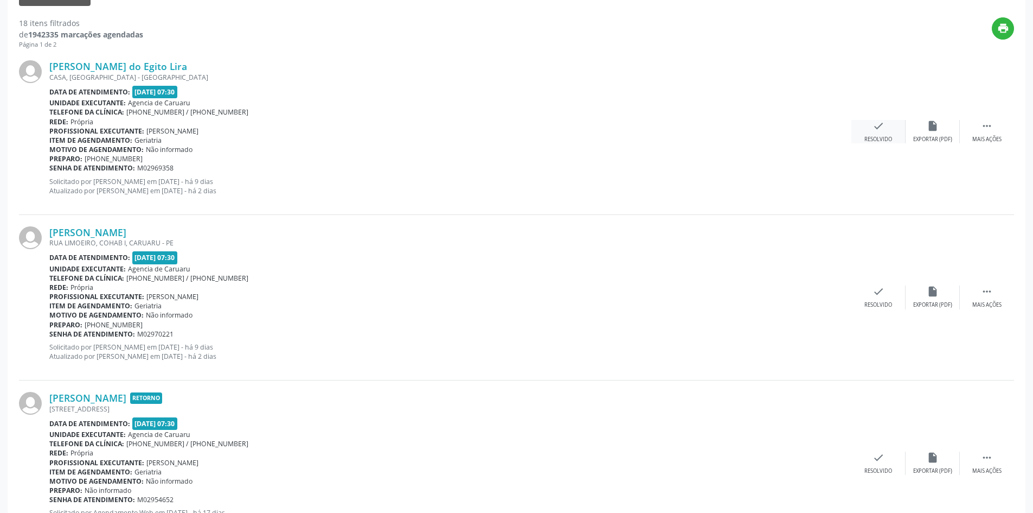
click at [864, 124] on div "check Resolvido" at bounding box center [879, 131] width 54 height 23
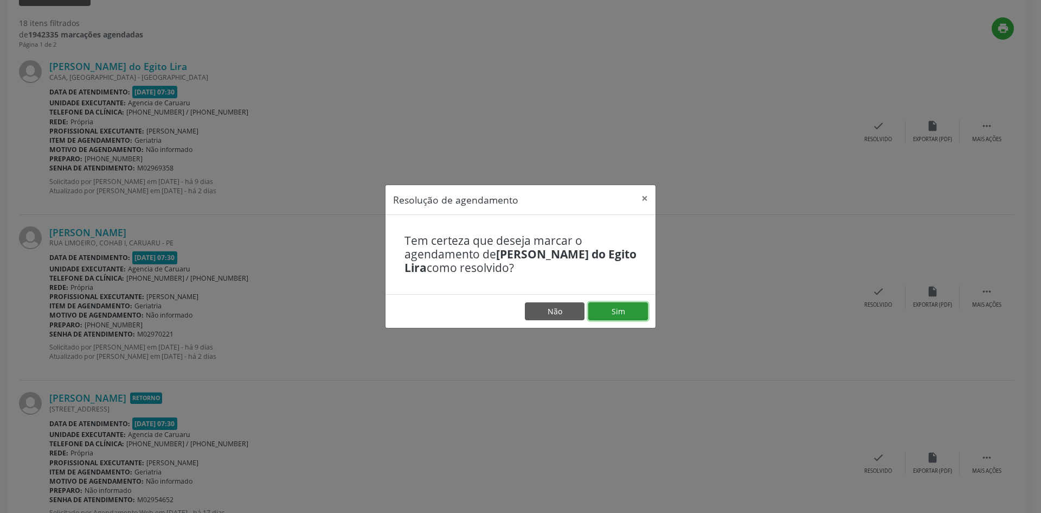
click at [609, 309] on button "Sim" at bounding box center [618, 311] width 60 height 18
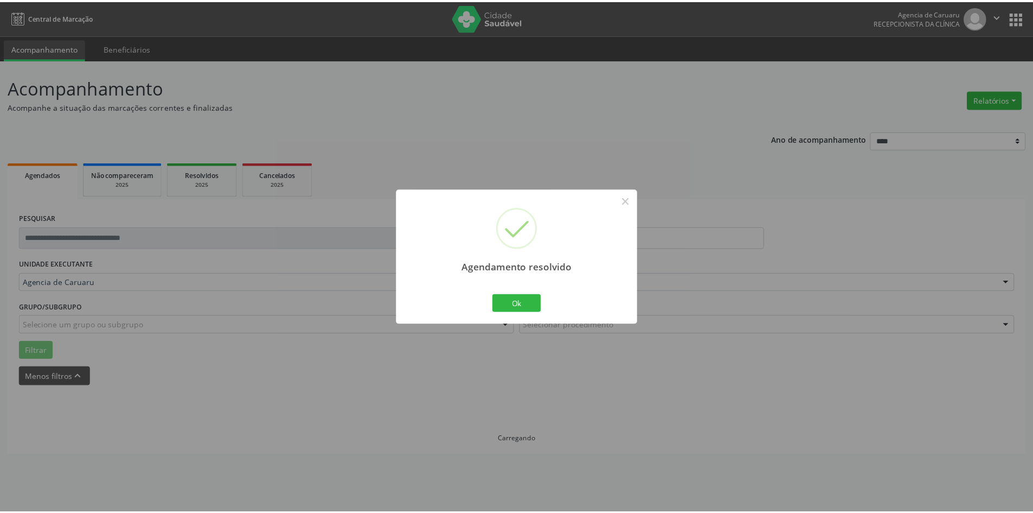
scroll to position [0, 0]
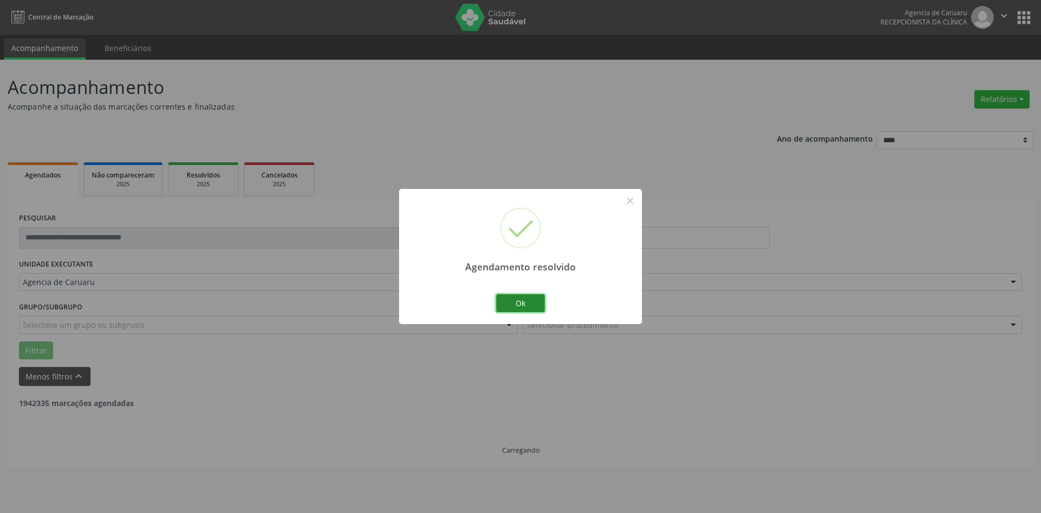
click at [527, 300] on button "Ok" at bounding box center [520, 303] width 49 height 18
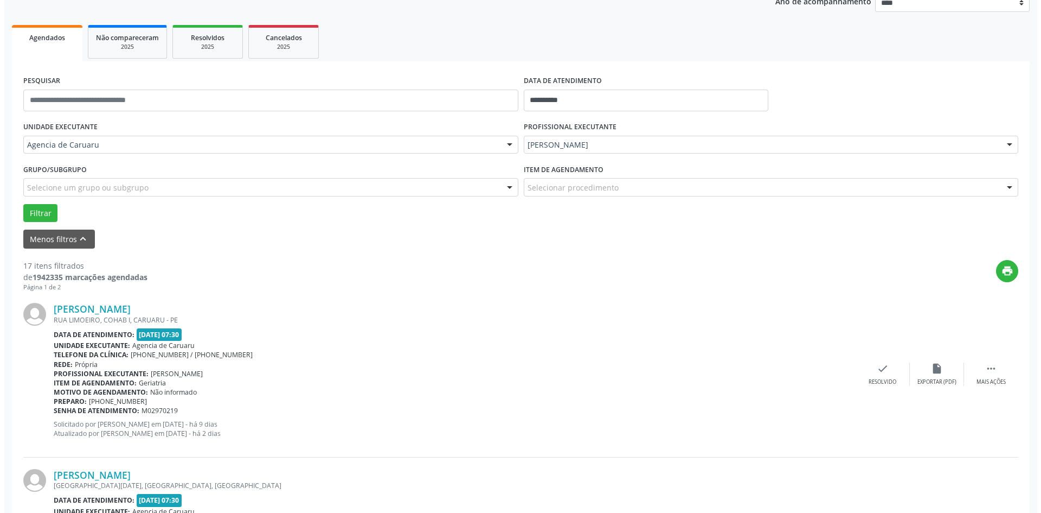
scroll to position [325, 0]
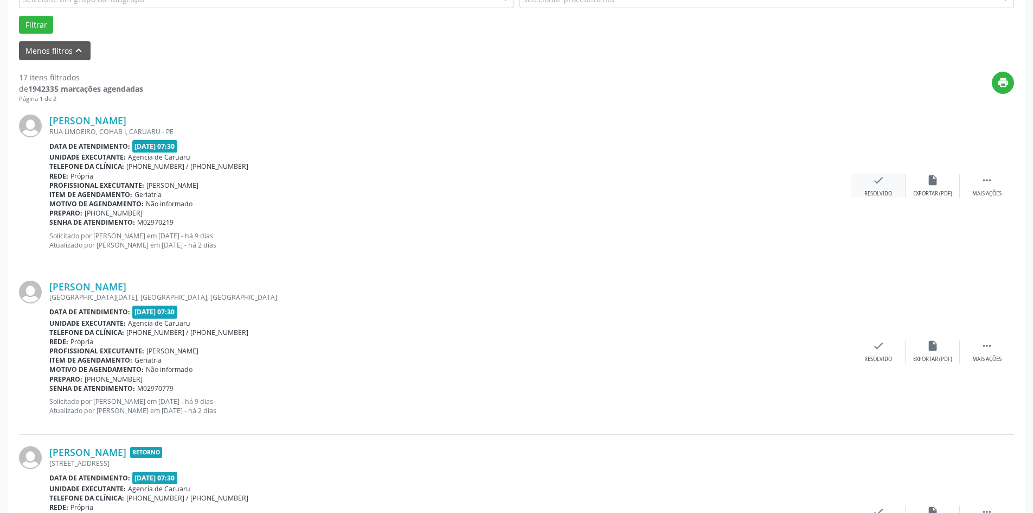
click at [880, 191] on div "Resolvido" at bounding box center [879, 194] width 28 height 8
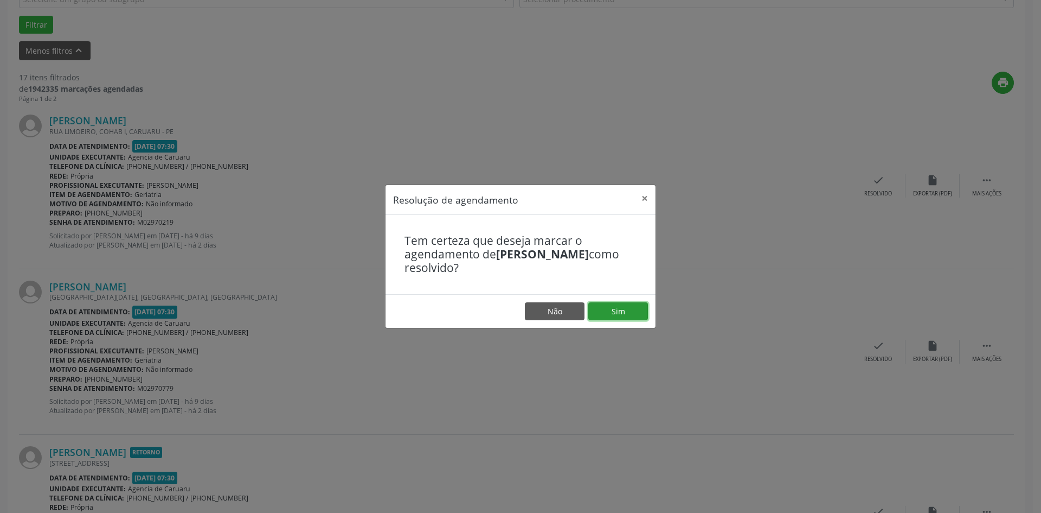
click at [630, 309] on button "Sim" at bounding box center [618, 311] width 60 height 18
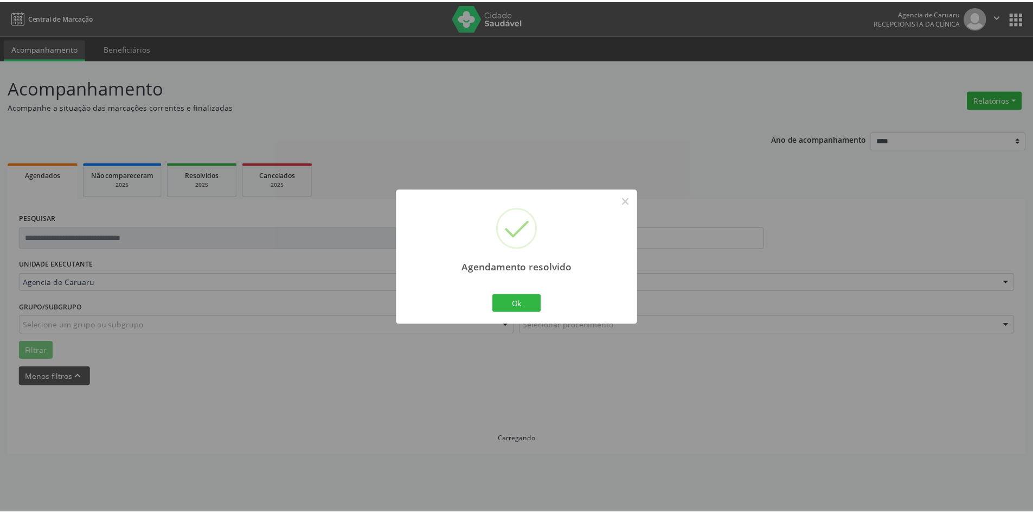
scroll to position [0, 0]
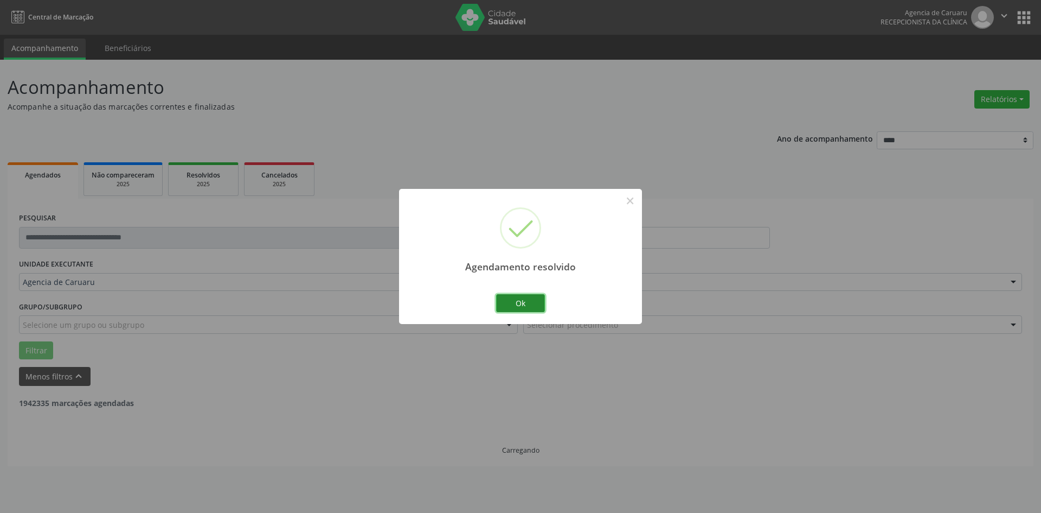
click at [517, 304] on button "Ok" at bounding box center [520, 303] width 49 height 18
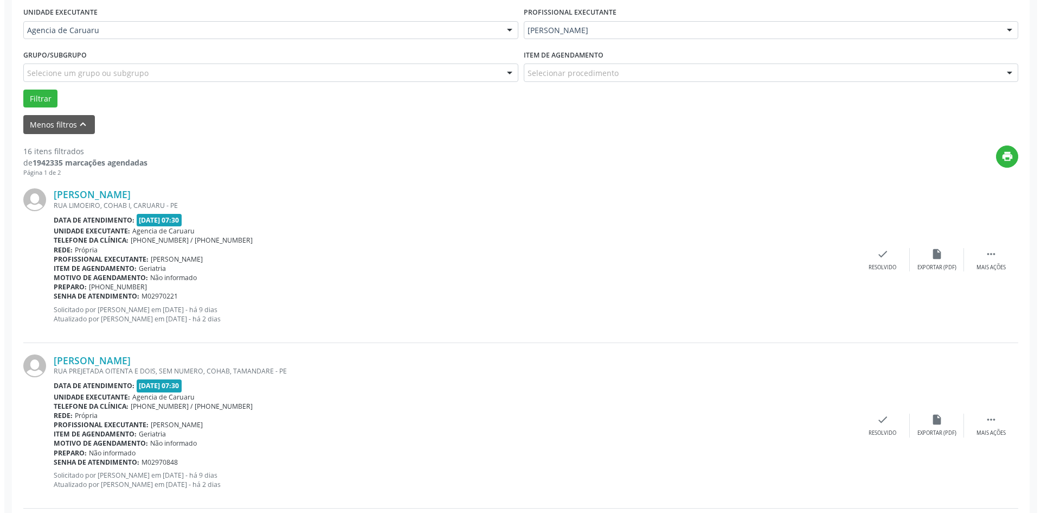
scroll to position [271, 0]
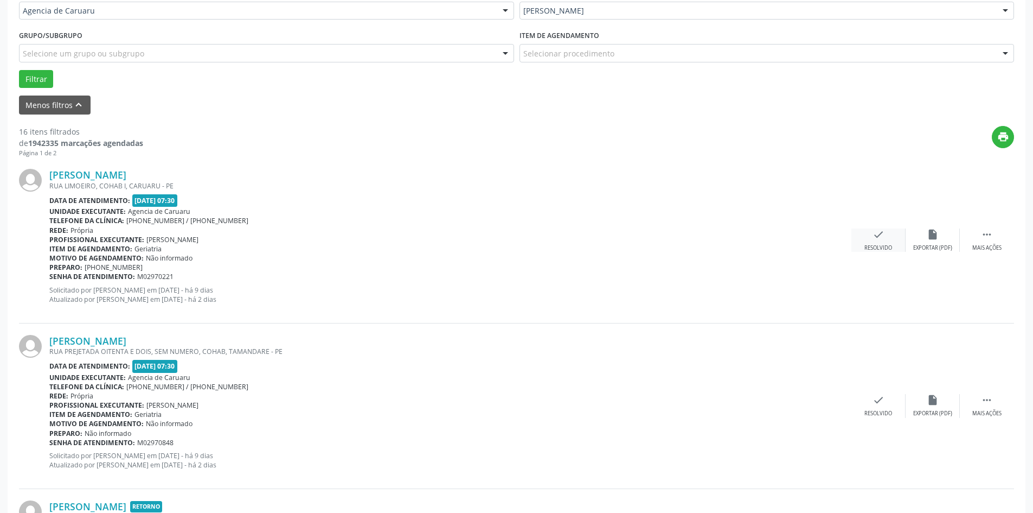
click at [871, 240] on div "check Resolvido" at bounding box center [879, 239] width 54 height 23
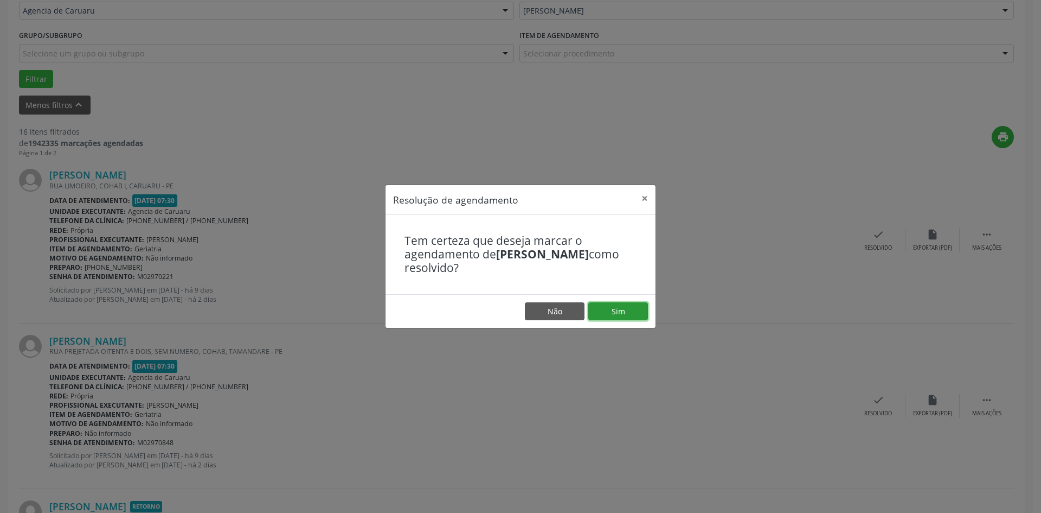
click at [620, 305] on button "Sim" at bounding box center [618, 311] width 60 height 18
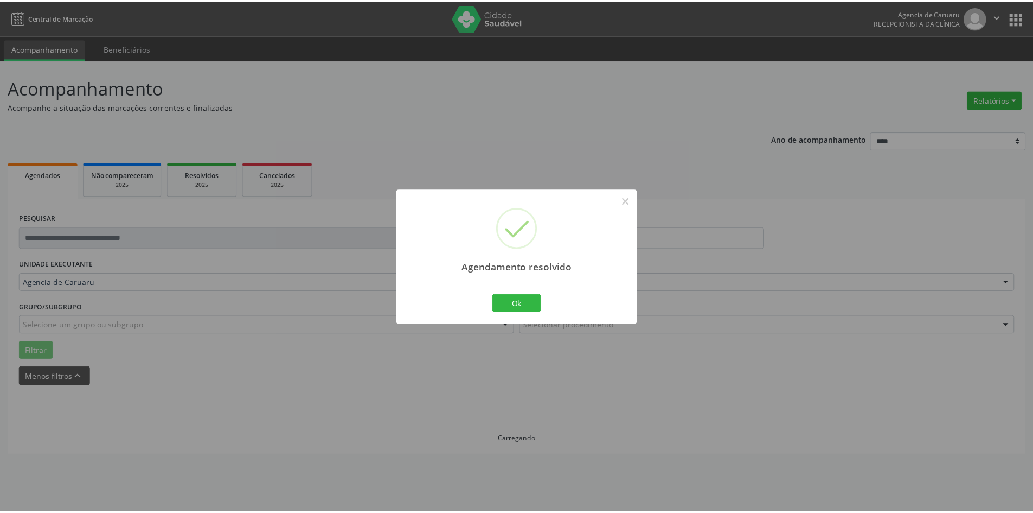
scroll to position [0, 0]
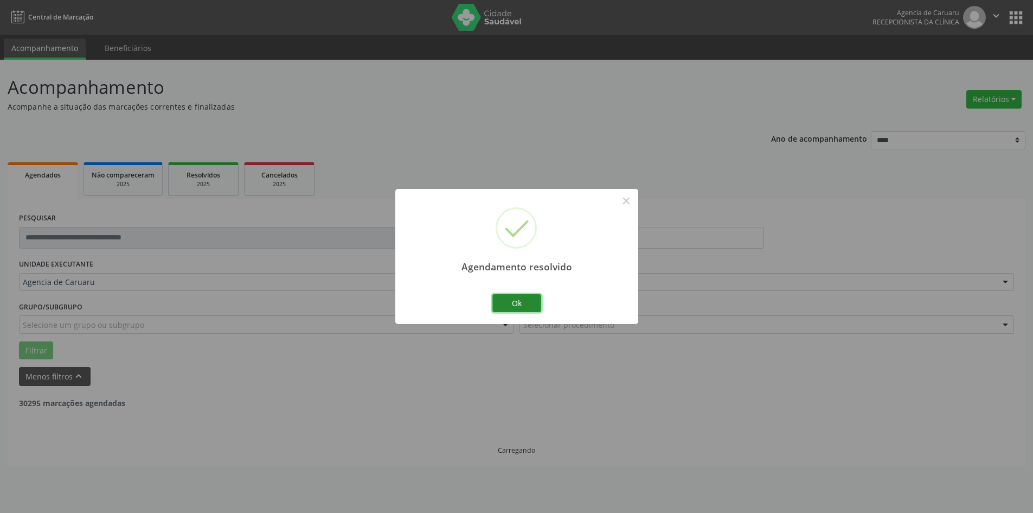
click at [532, 307] on button "Ok" at bounding box center [516, 303] width 49 height 18
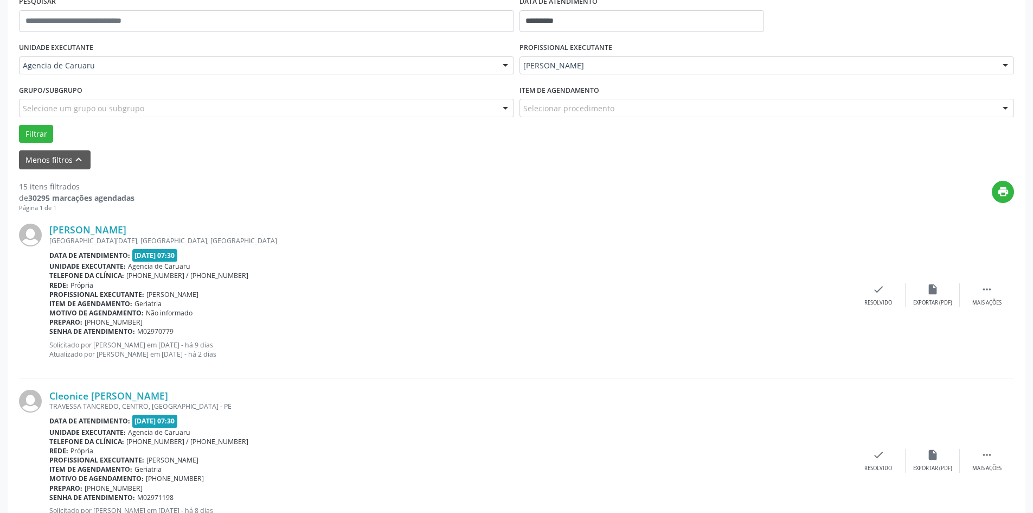
scroll to position [217, 0]
click at [996, 298] on div " Mais ações" at bounding box center [987, 294] width 54 height 23
click at [937, 295] on icon "alarm_off" at bounding box center [933, 289] width 12 height 12
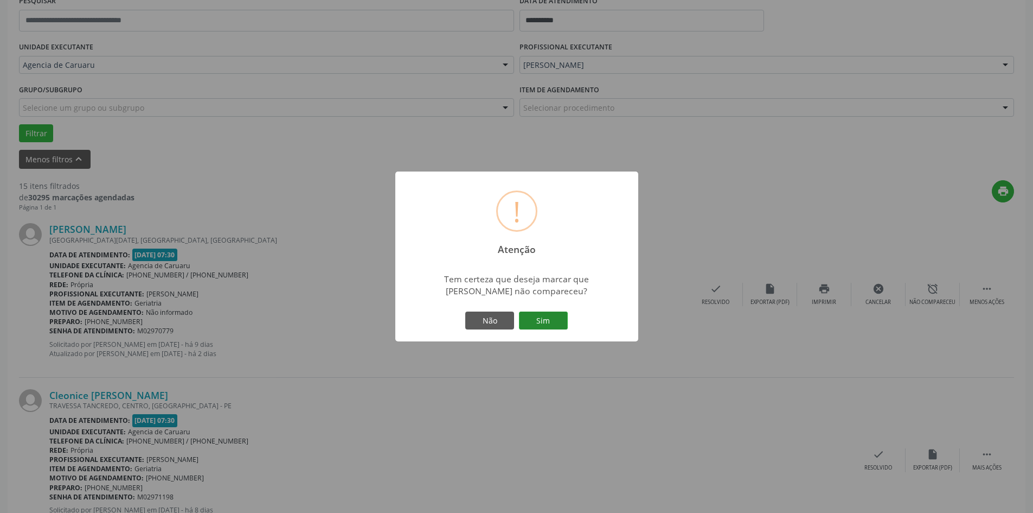
click at [543, 325] on button "Sim" at bounding box center [543, 320] width 49 height 18
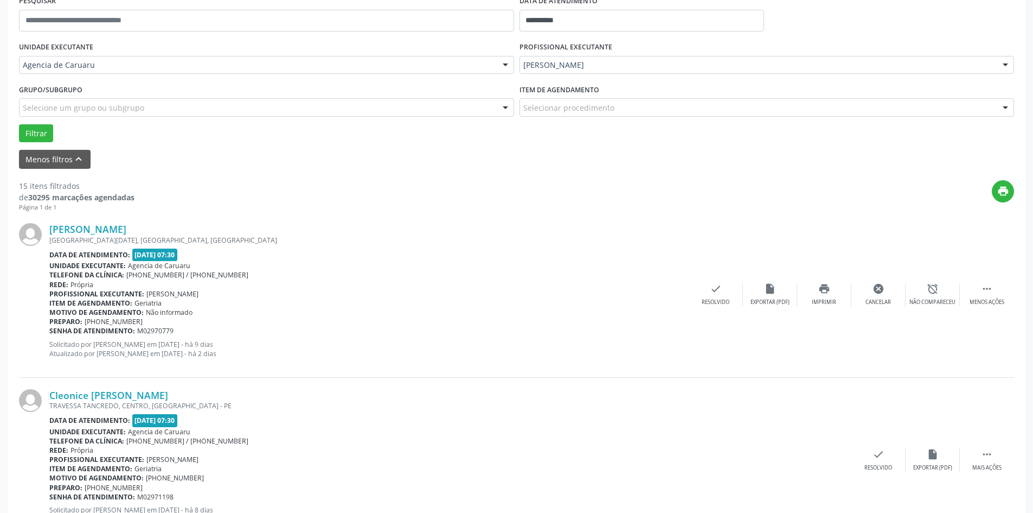
scroll to position [0, 0]
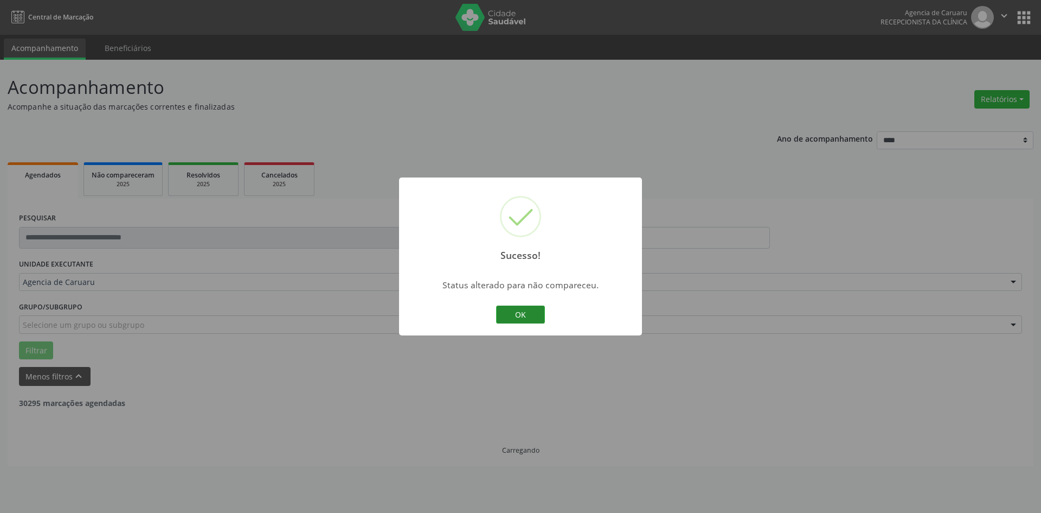
click at [526, 318] on button "OK" at bounding box center [520, 314] width 49 height 18
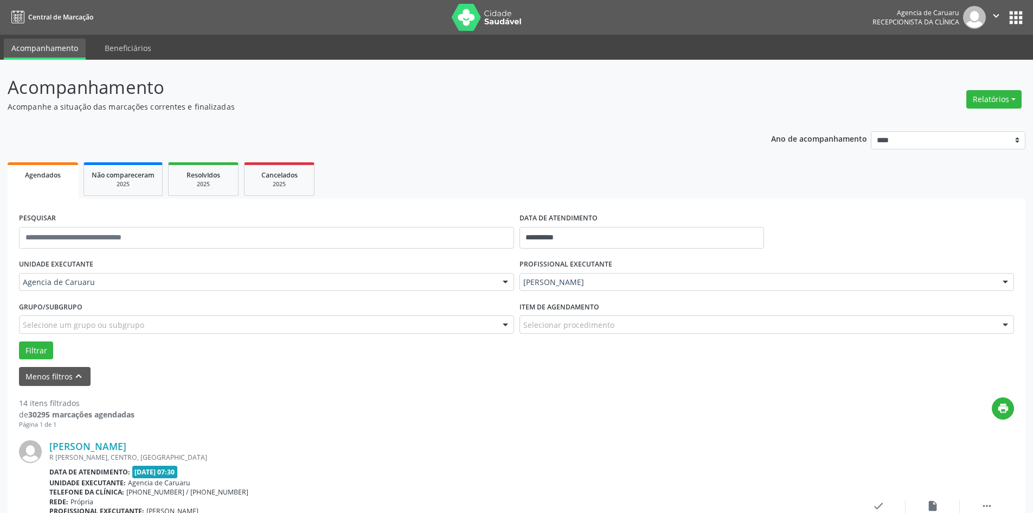
scroll to position [217, 0]
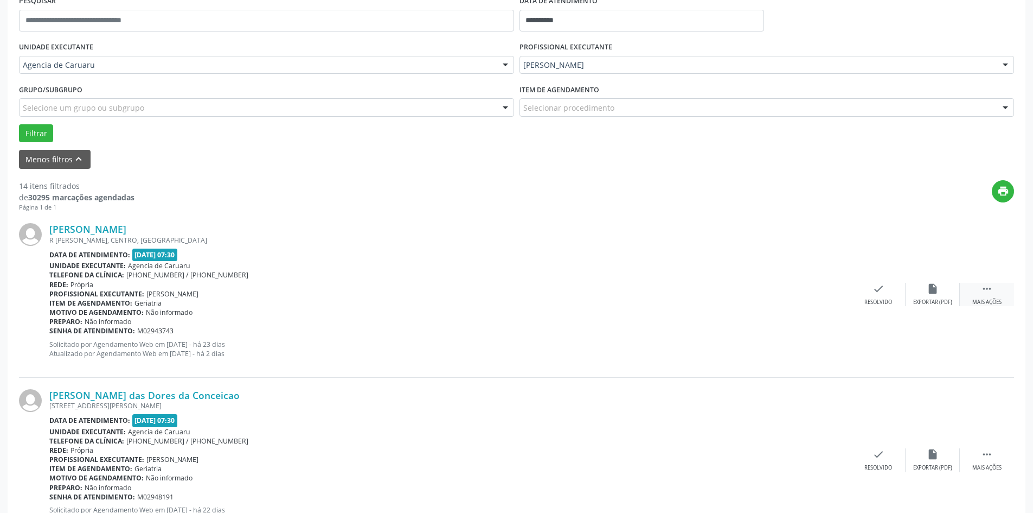
click at [974, 292] on div " Mais ações" at bounding box center [987, 294] width 54 height 23
click at [934, 300] on div "Não compareceu" at bounding box center [933, 302] width 46 height 8
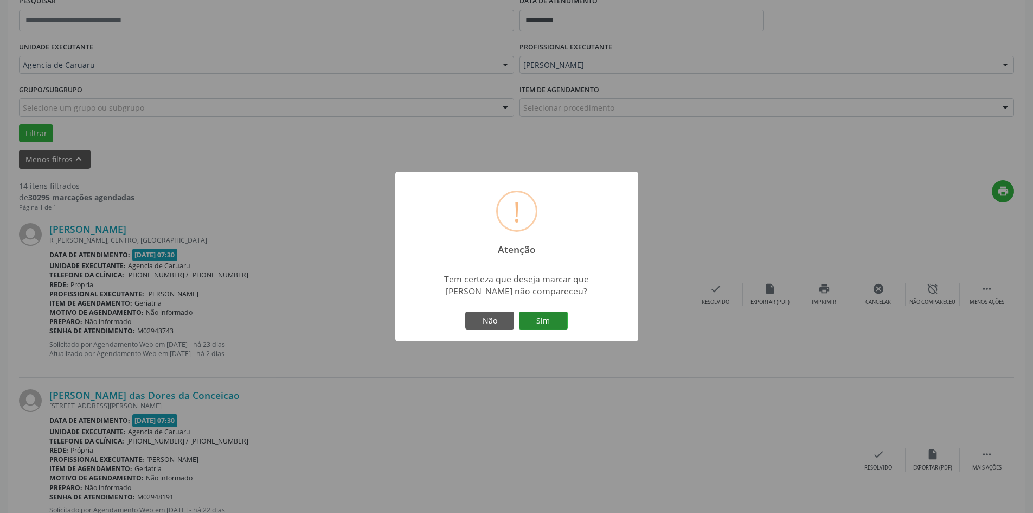
click at [552, 322] on button "Sim" at bounding box center [543, 320] width 49 height 18
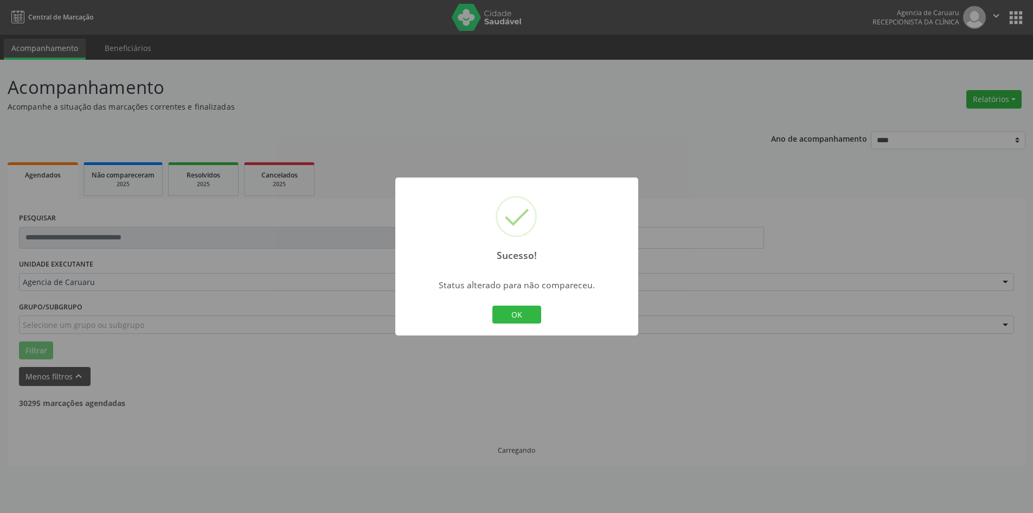
scroll to position [0, 0]
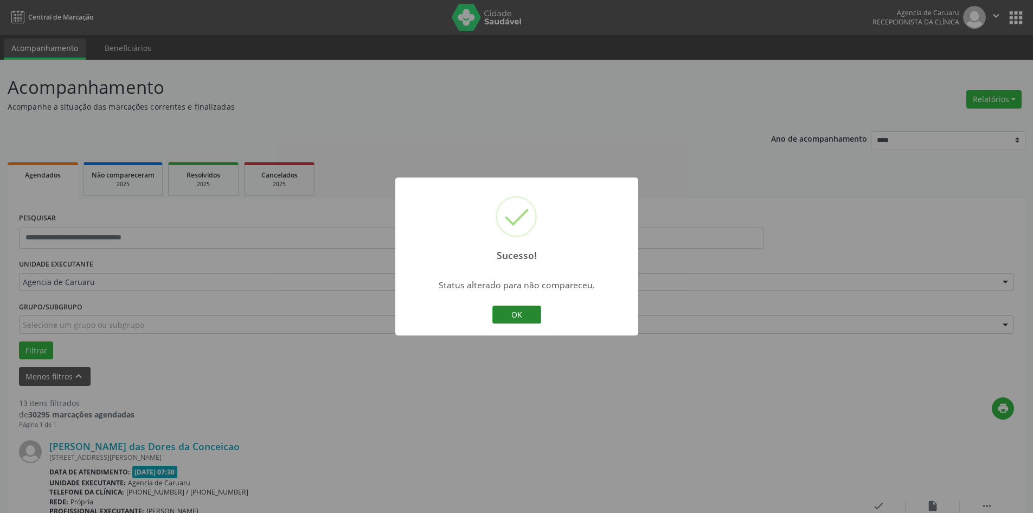
click at [504, 315] on button "OK" at bounding box center [516, 314] width 49 height 18
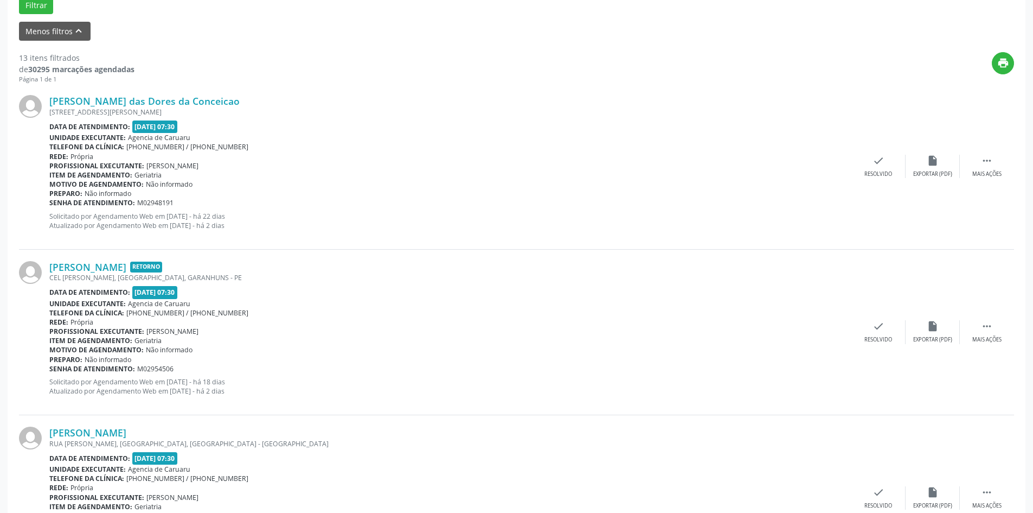
scroll to position [325, 0]
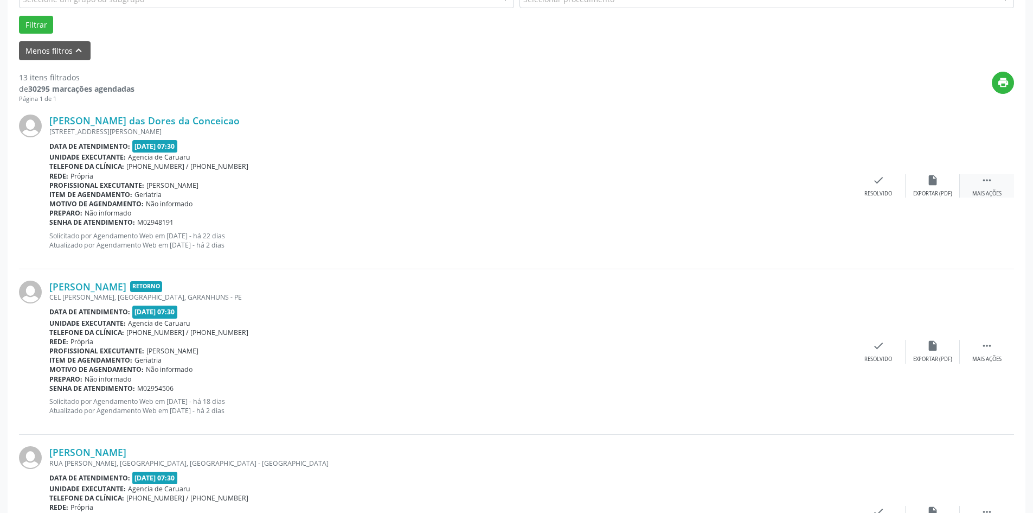
click at [974, 185] on div " Mais ações" at bounding box center [987, 185] width 54 height 23
click at [947, 193] on div "Não compareceu" at bounding box center [933, 194] width 46 height 8
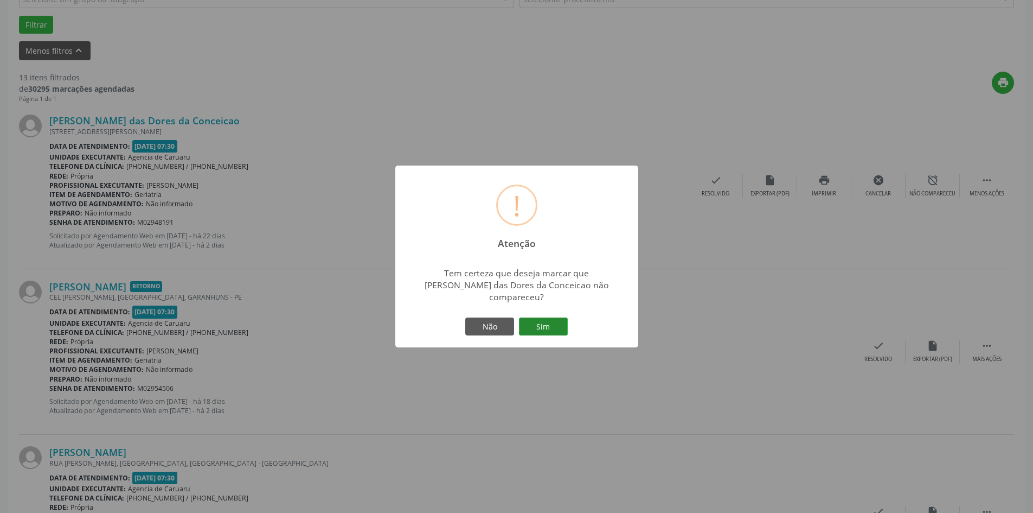
click at [533, 325] on button "Sim" at bounding box center [543, 326] width 49 height 18
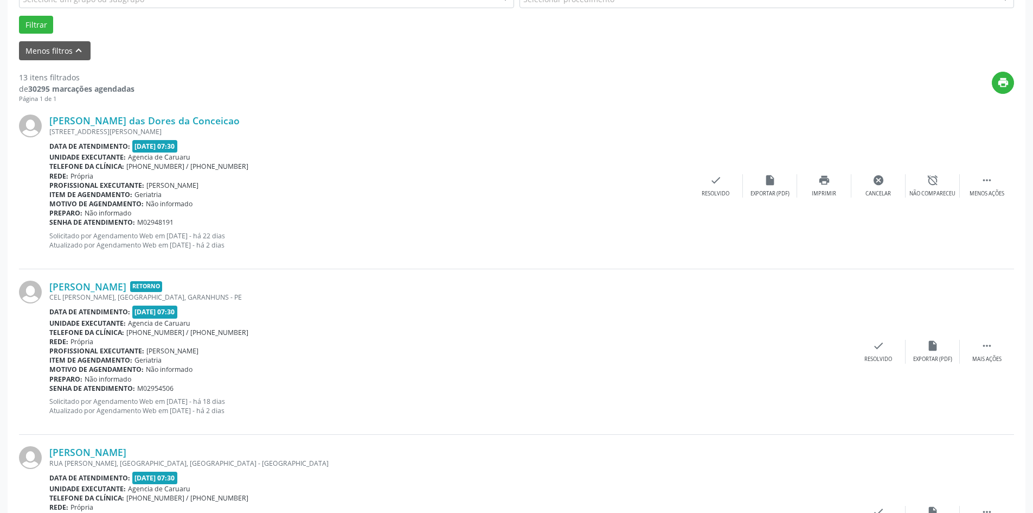
scroll to position [0, 0]
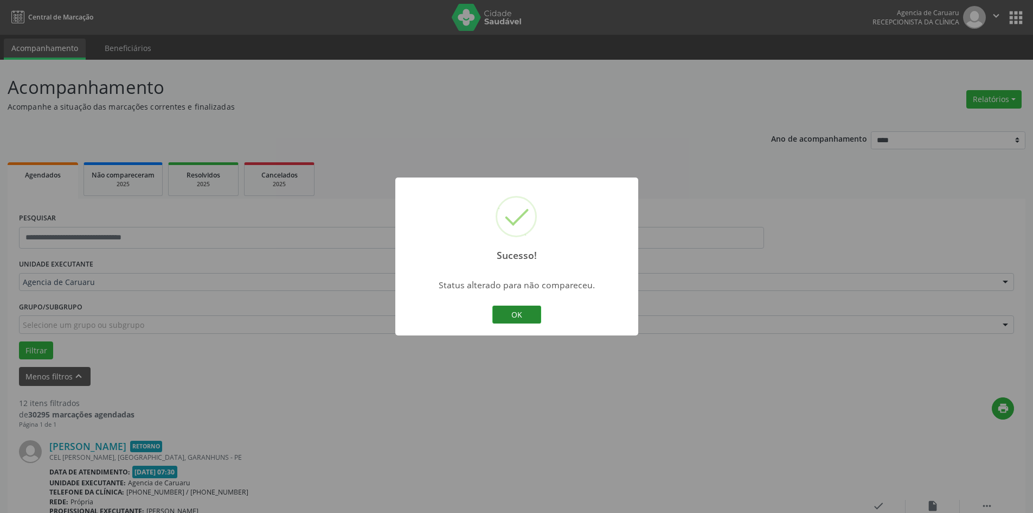
click at [528, 319] on button "OK" at bounding box center [516, 314] width 49 height 18
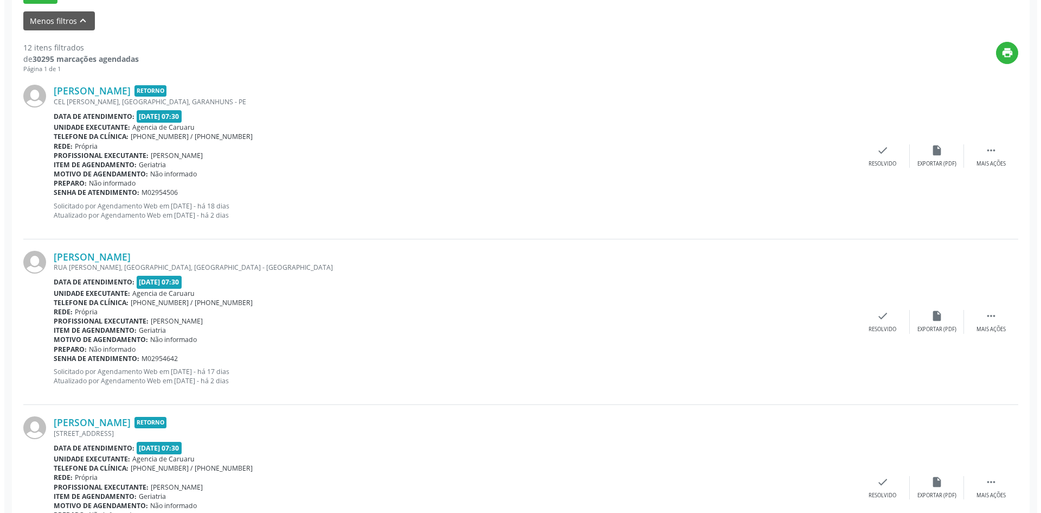
scroll to position [380, 0]
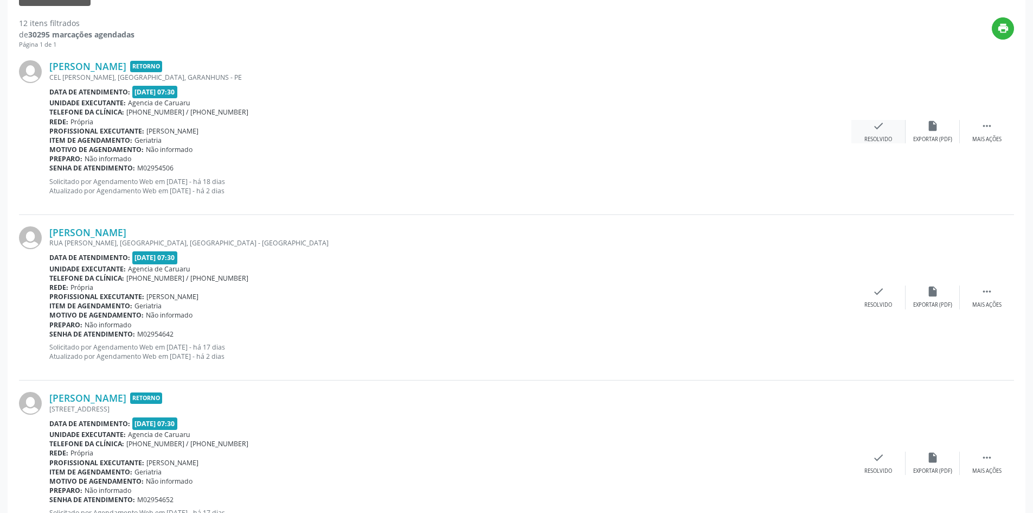
click at [893, 138] on div "check Resolvido" at bounding box center [879, 131] width 54 height 23
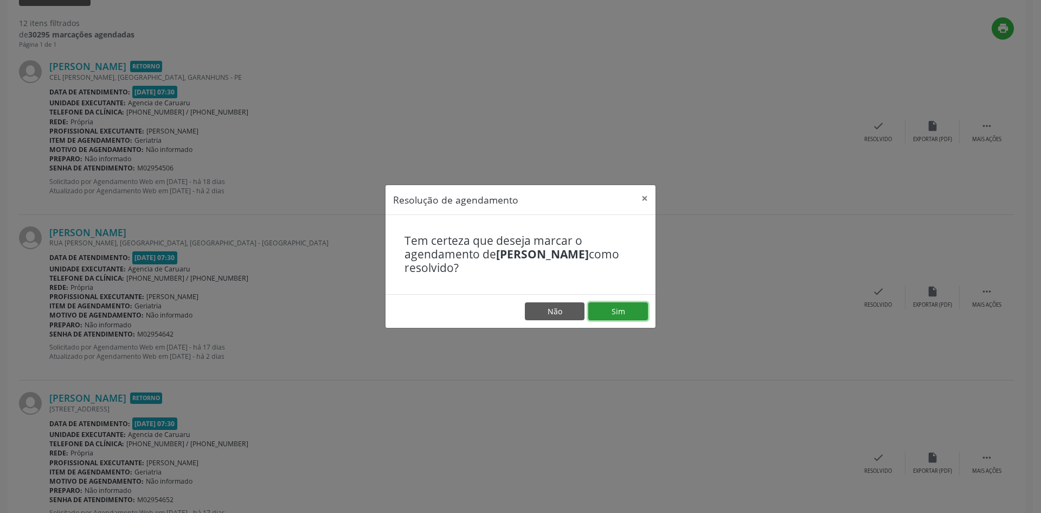
click at [618, 310] on button "Sim" at bounding box center [618, 311] width 60 height 18
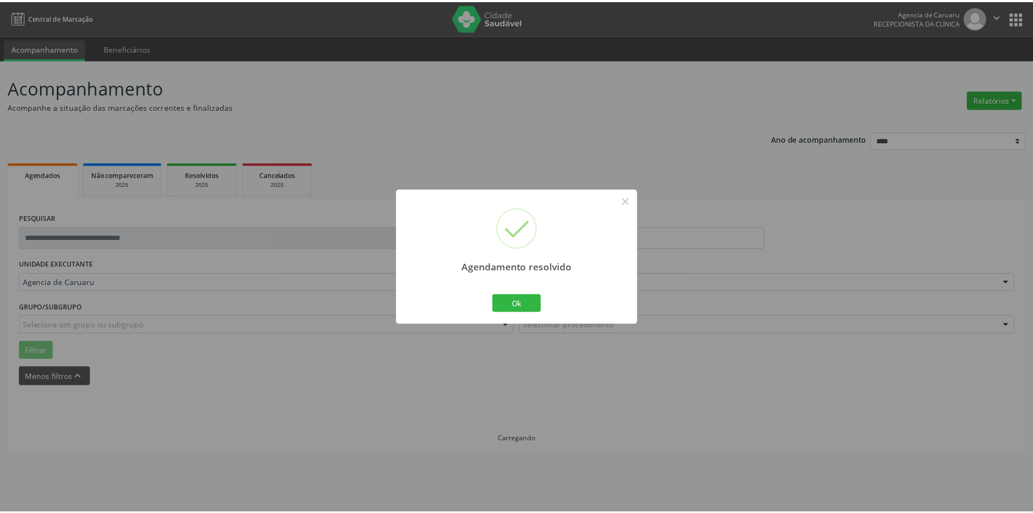
scroll to position [0, 0]
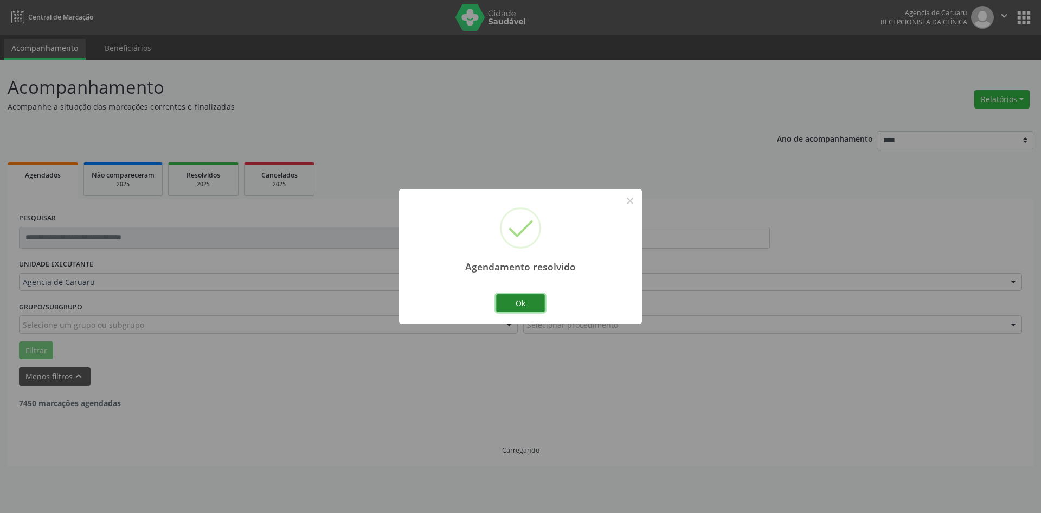
click at [515, 299] on button "Ok" at bounding box center [520, 303] width 49 height 18
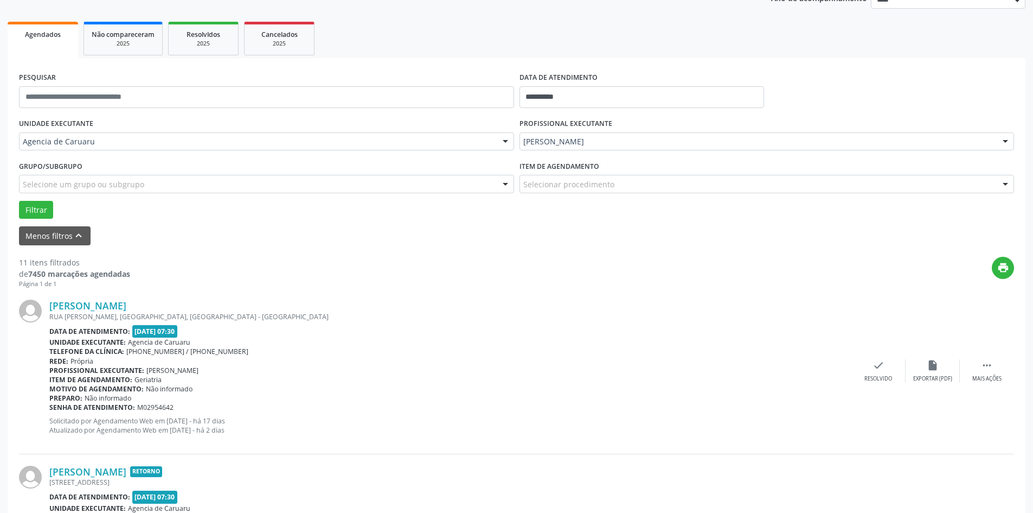
scroll to position [163, 0]
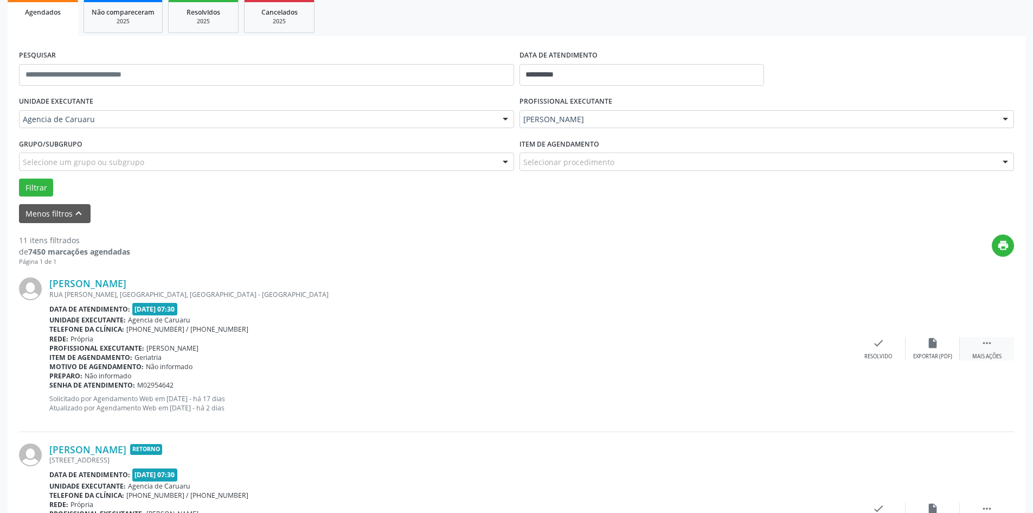
click at [985, 341] on icon "" at bounding box center [987, 343] width 12 height 12
click at [913, 345] on div "alarm_off Não compareceu" at bounding box center [933, 348] width 54 height 23
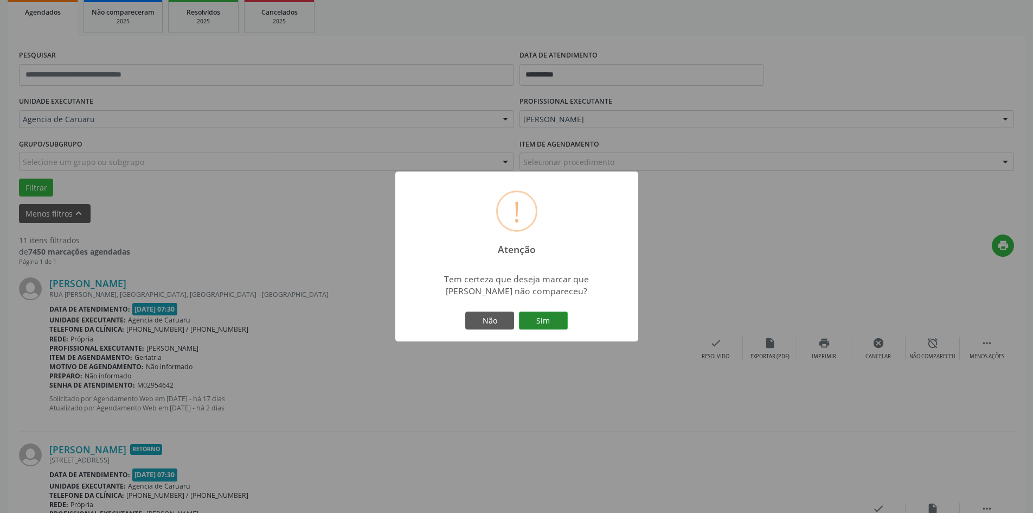
click at [559, 328] on button "Sim" at bounding box center [543, 320] width 49 height 18
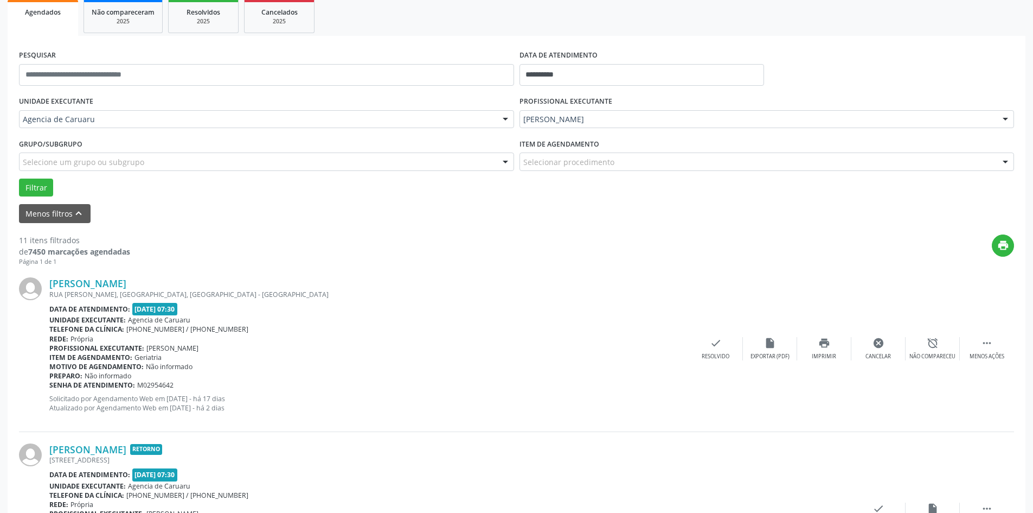
scroll to position [0, 0]
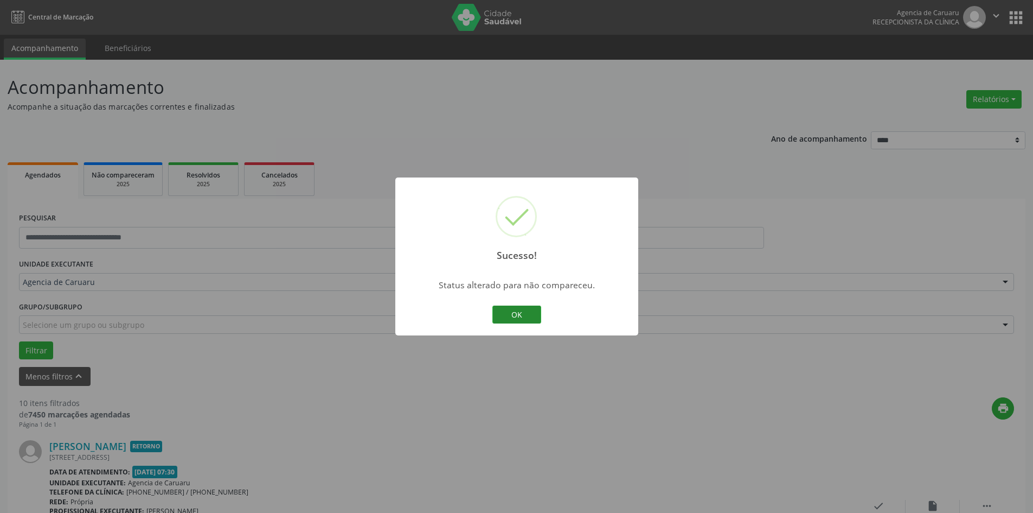
click at [537, 316] on button "OK" at bounding box center [516, 314] width 49 height 18
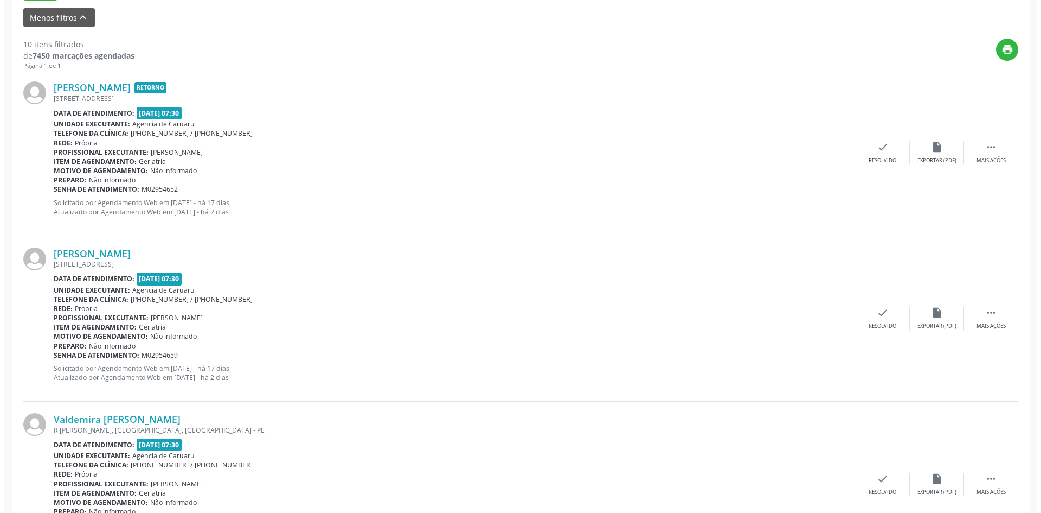
scroll to position [380, 0]
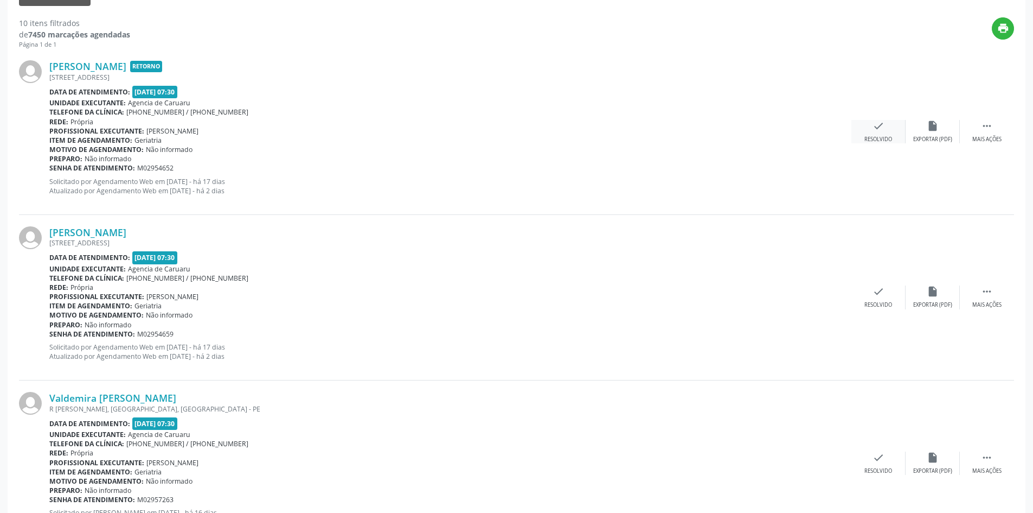
click at [878, 141] on div "Resolvido" at bounding box center [879, 140] width 28 height 8
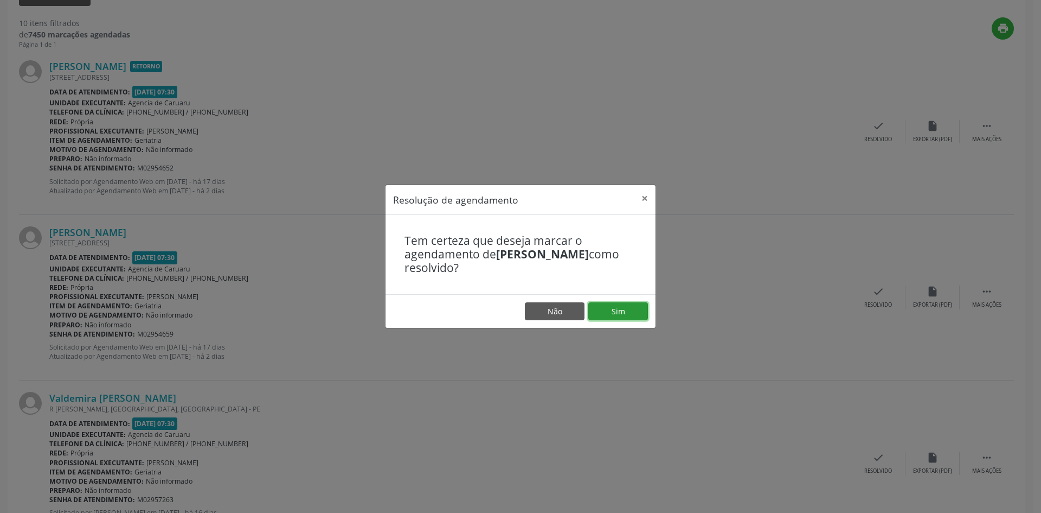
click at [612, 310] on button "Sim" at bounding box center [618, 311] width 60 height 18
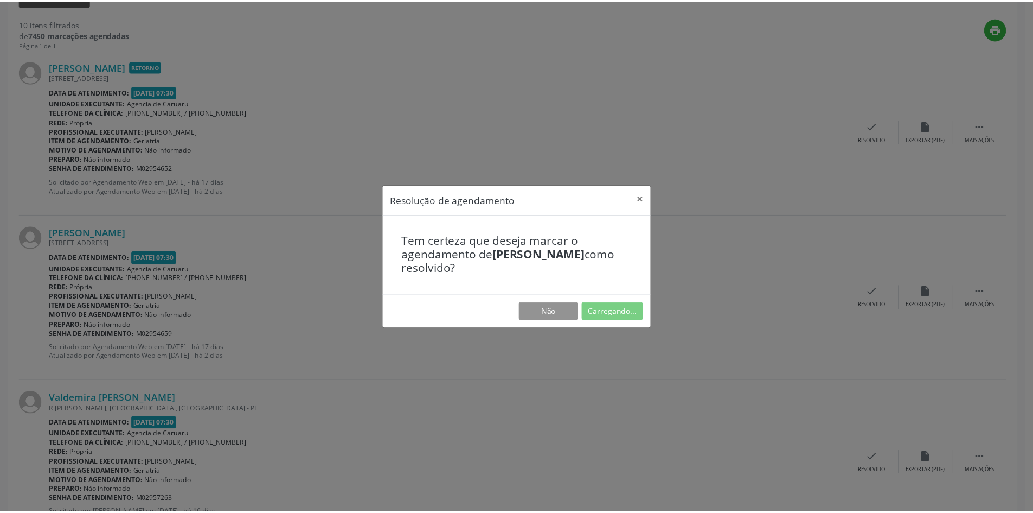
scroll to position [0, 0]
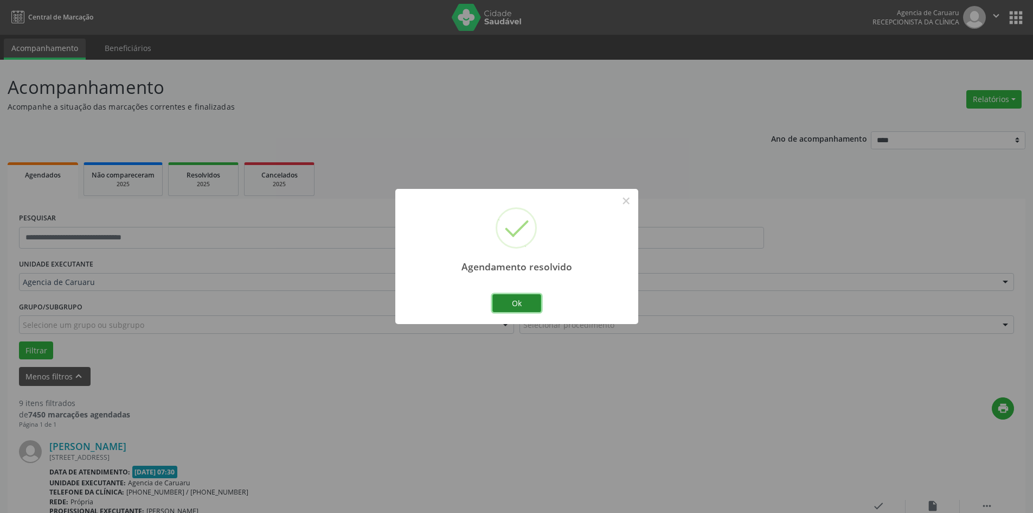
click at [533, 303] on button "Ok" at bounding box center [516, 303] width 49 height 18
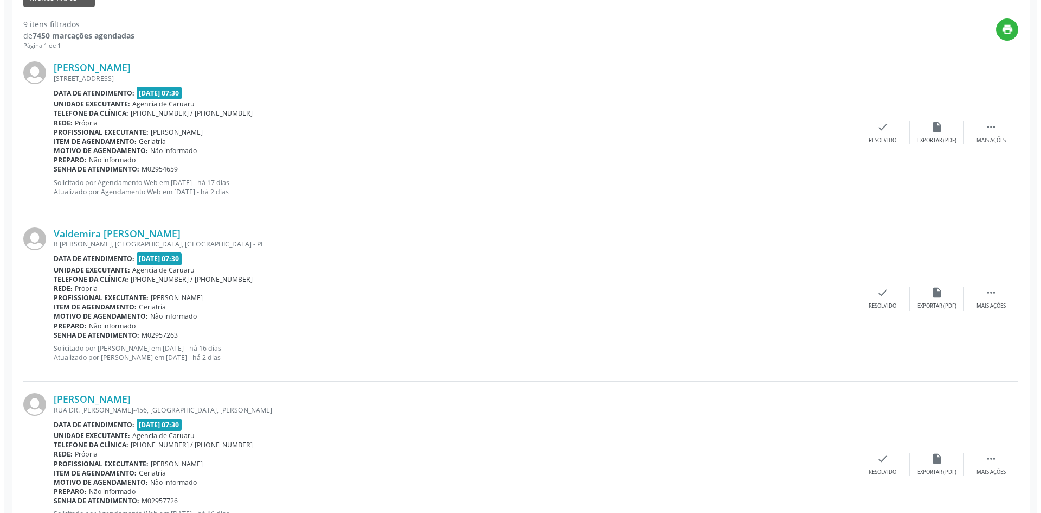
scroll to position [380, 0]
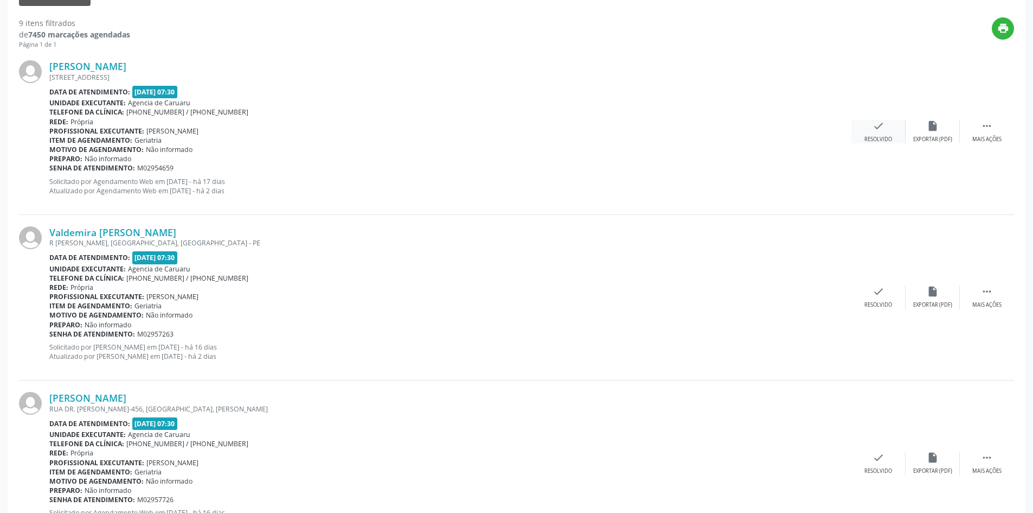
click at [880, 137] on div "Resolvido" at bounding box center [879, 140] width 28 height 8
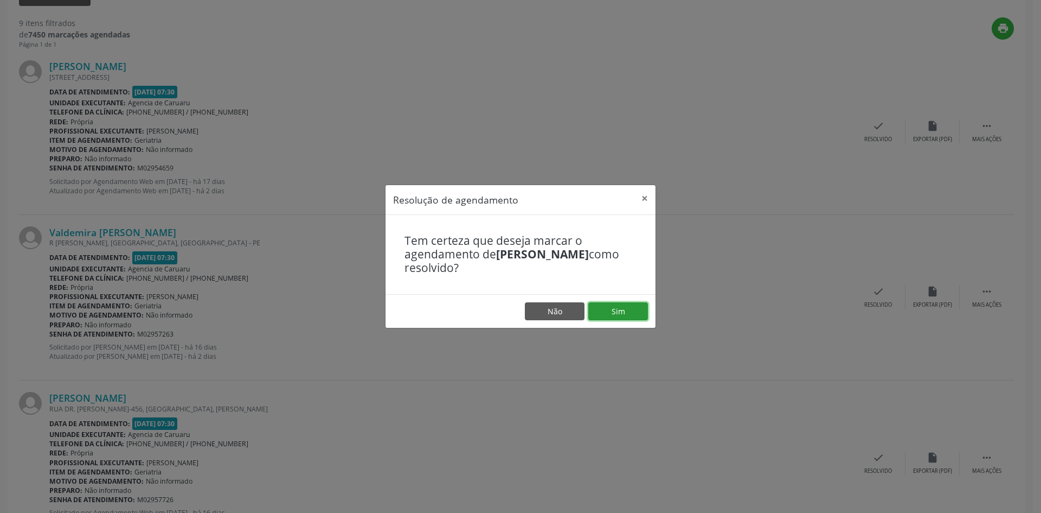
click at [625, 309] on button "Sim" at bounding box center [618, 311] width 60 height 18
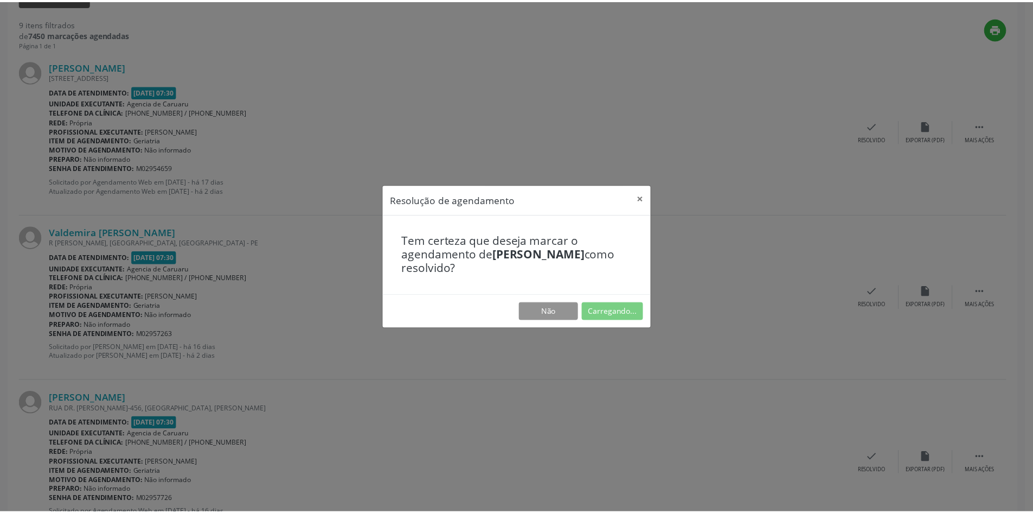
scroll to position [0, 0]
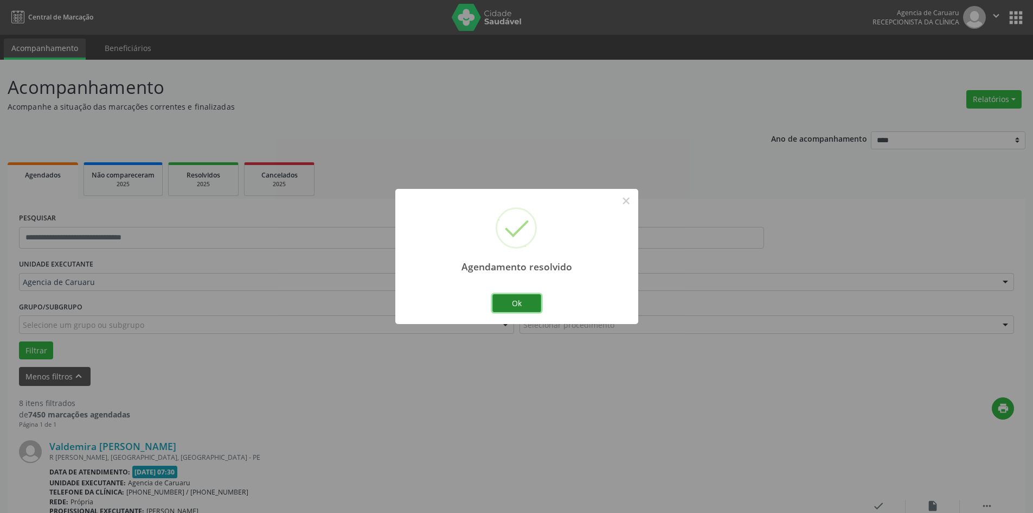
click at [507, 298] on button "Ok" at bounding box center [516, 303] width 49 height 18
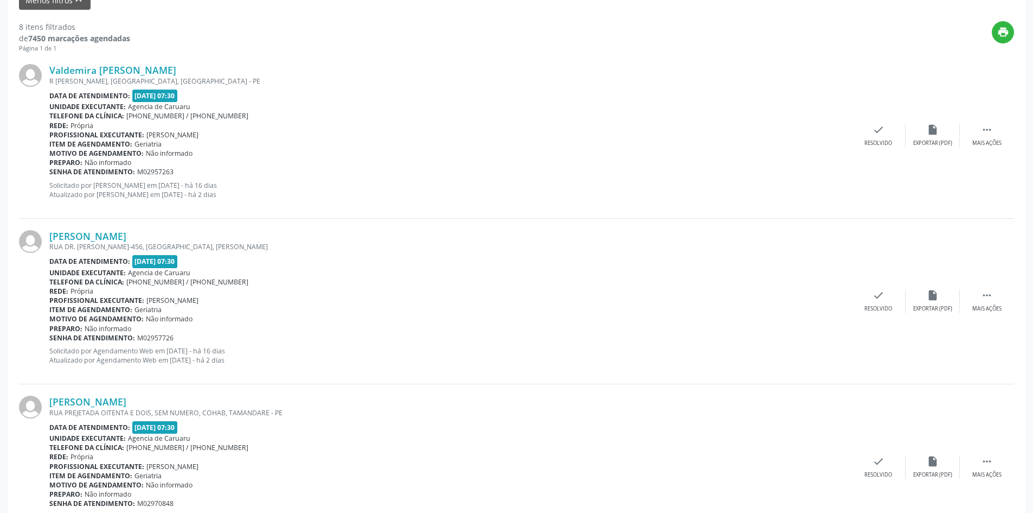
scroll to position [380, 0]
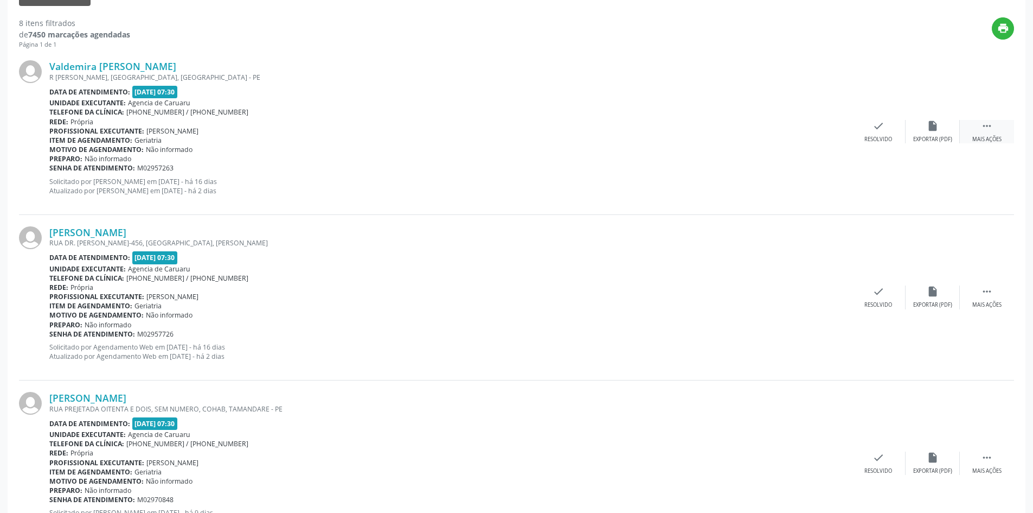
click at [993, 138] on div "Mais ações" at bounding box center [986, 140] width 29 height 8
click at [938, 140] on div "Não compareceu" at bounding box center [933, 140] width 46 height 8
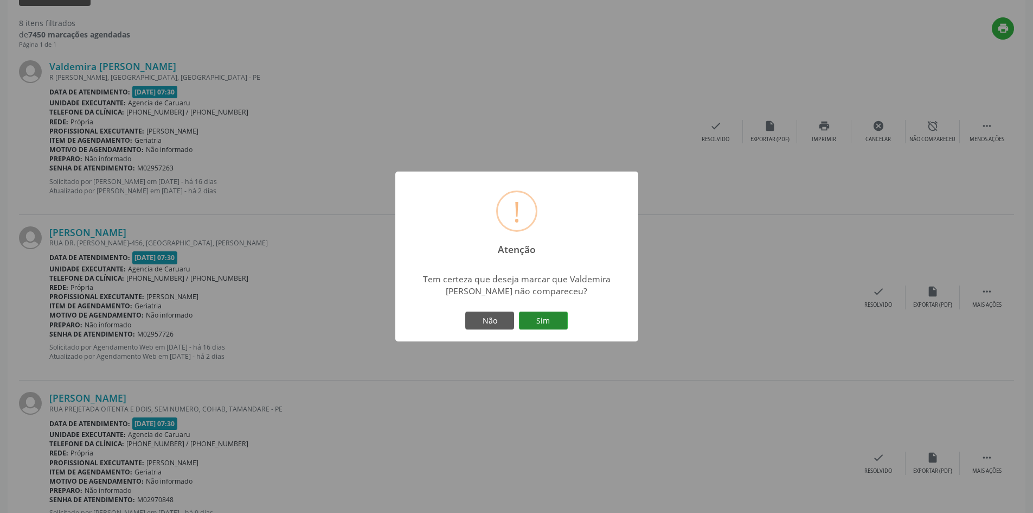
click at [533, 324] on button "Sim" at bounding box center [543, 320] width 49 height 18
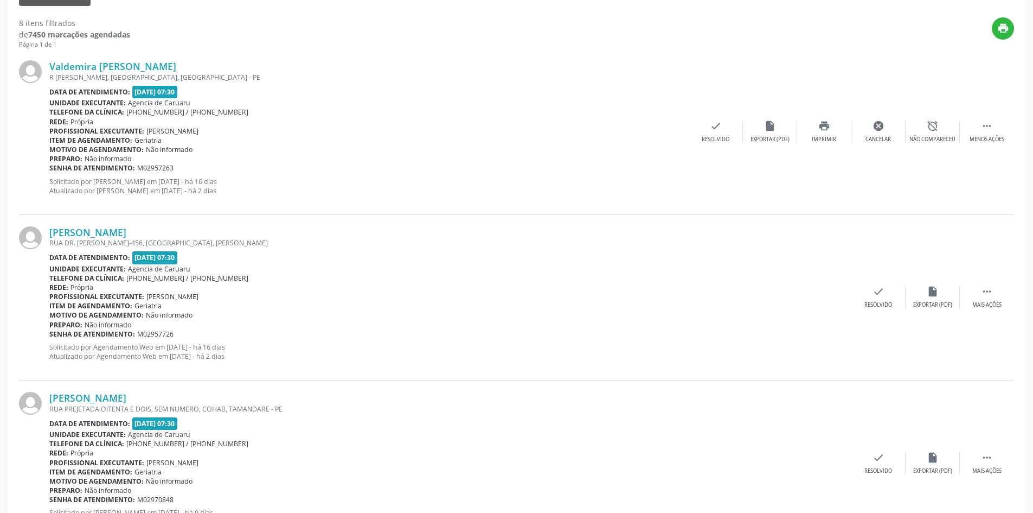
scroll to position [0, 0]
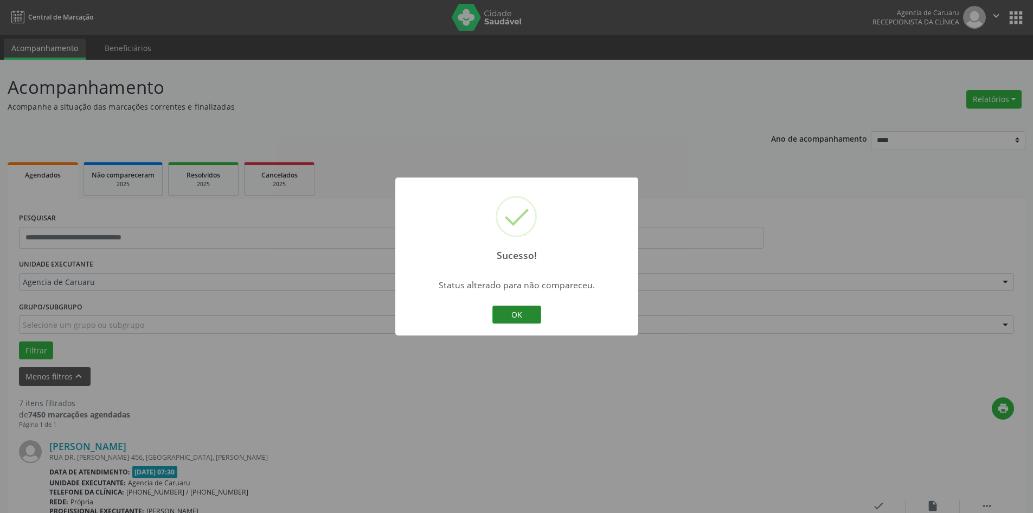
click at [520, 309] on button "OK" at bounding box center [516, 314] width 49 height 18
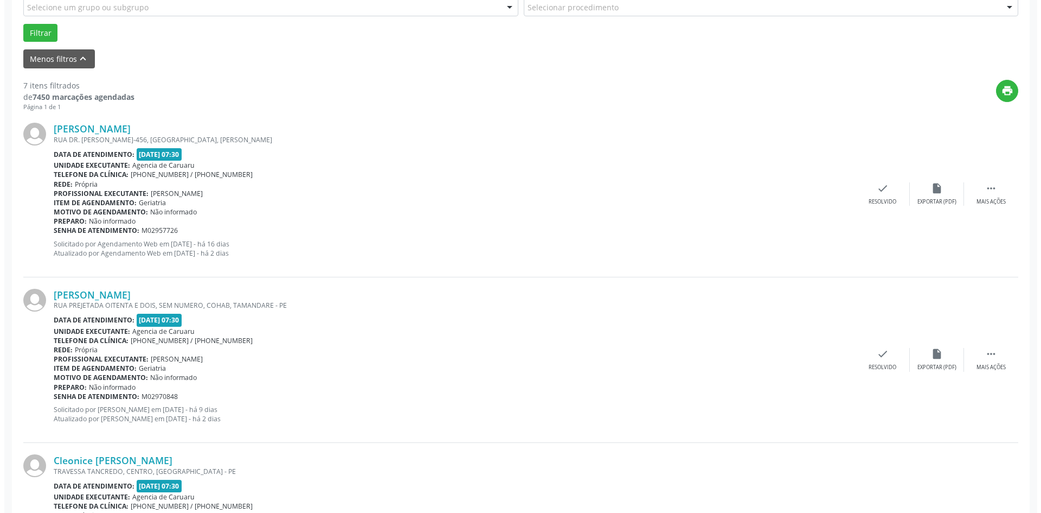
scroll to position [325, 0]
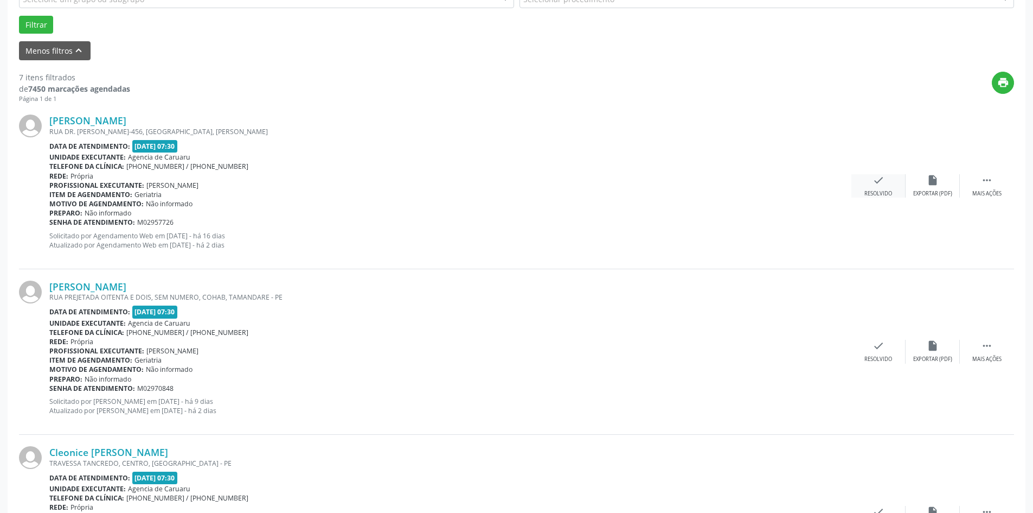
click at [875, 182] on icon "check" at bounding box center [879, 180] width 12 height 12
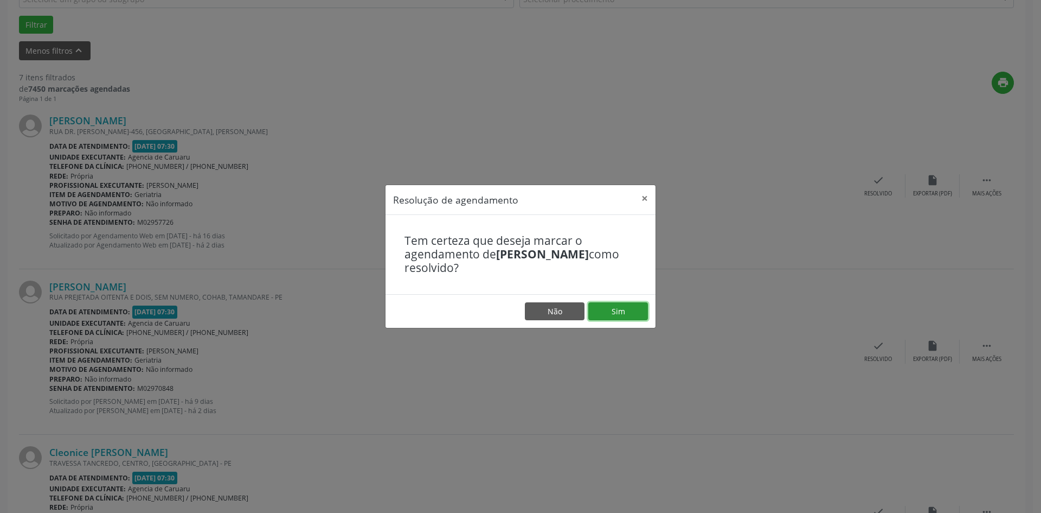
click at [631, 309] on button "Sim" at bounding box center [618, 311] width 60 height 18
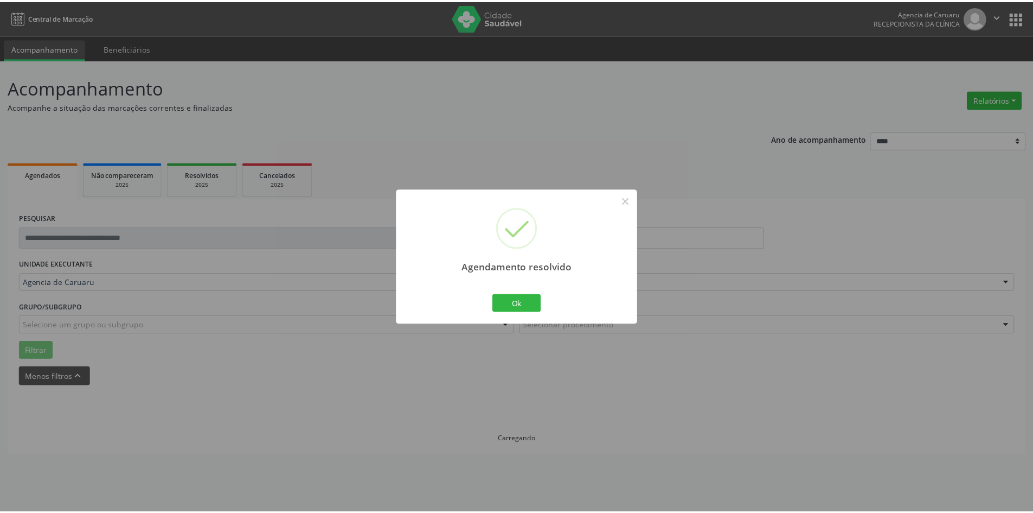
scroll to position [0, 0]
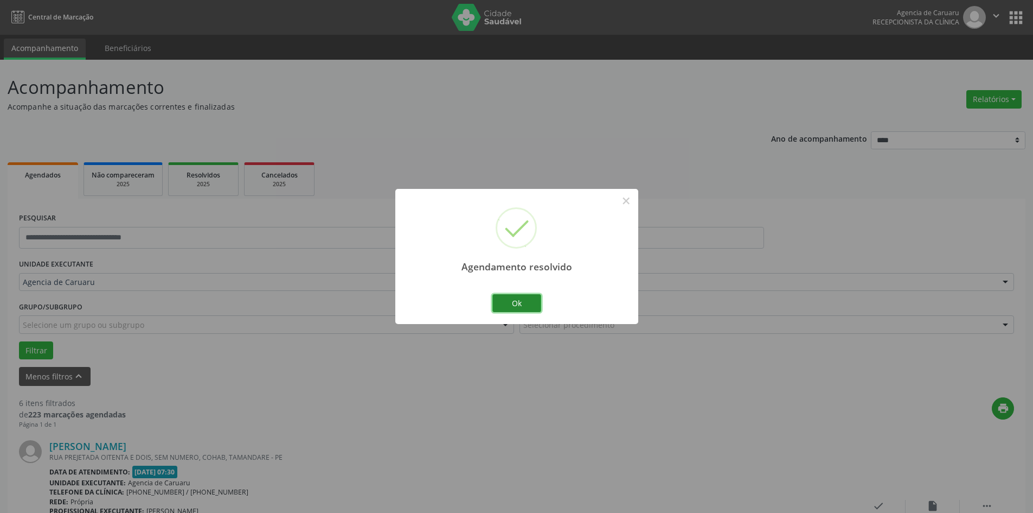
click at [513, 299] on button "Ok" at bounding box center [516, 303] width 49 height 18
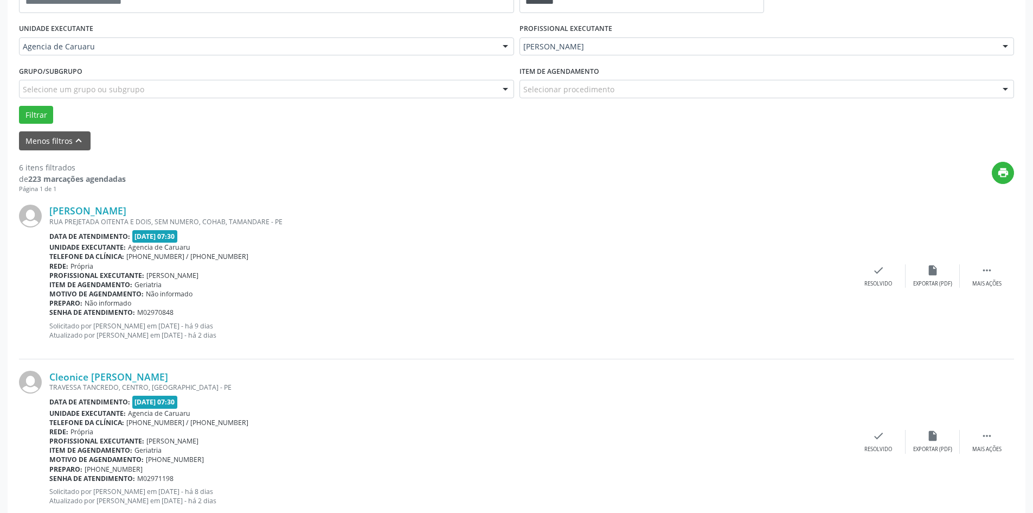
scroll to position [380, 0]
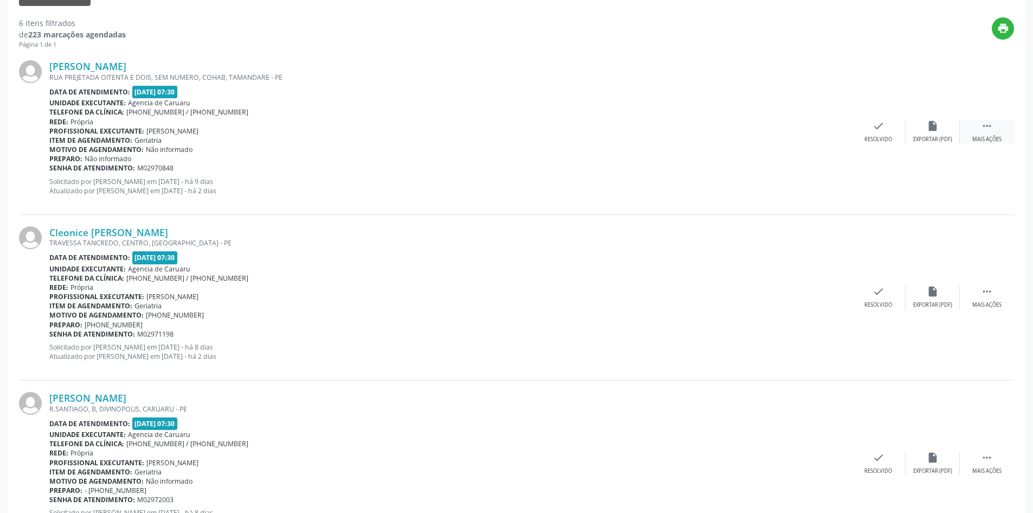
click at [982, 136] on div "Mais ações" at bounding box center [986, 140] width 29 height 8
click at [911, 138] on div "Não compareceu" at bounding box center [933, 140] width 46 height 8
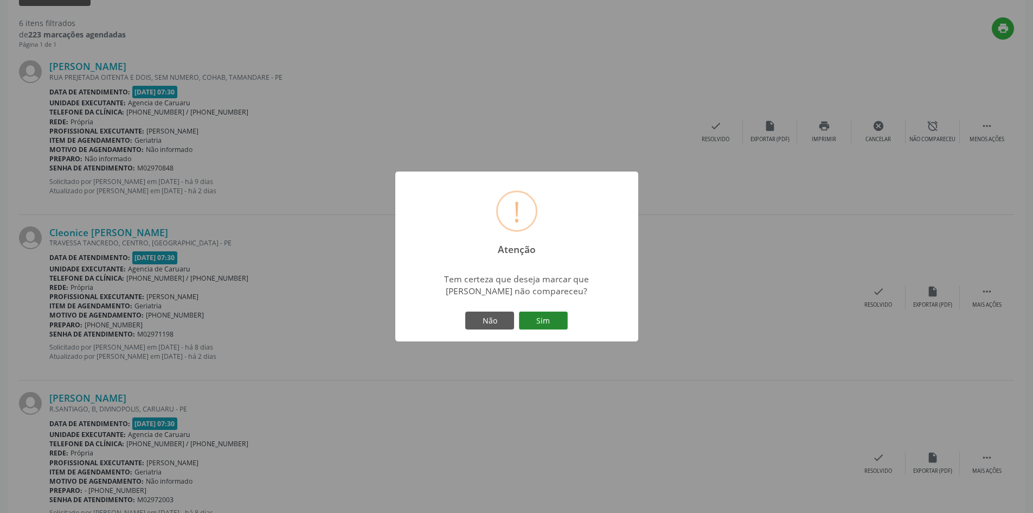
click at [537, 318] on button "Sim" at bounding box center [543, 320] width 49 height 18
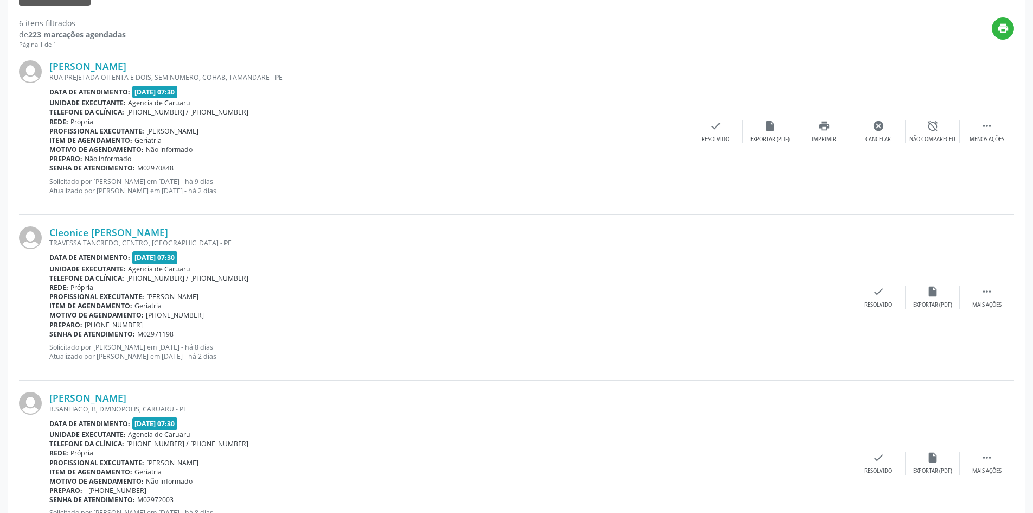
scroll to position [0, 0]
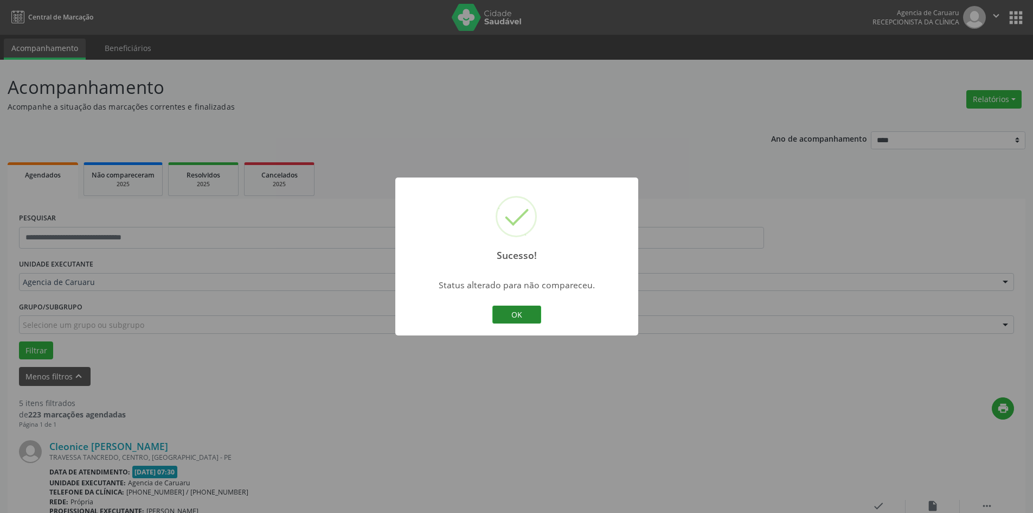
click at [536, 315] on button "OK" at bounding box center [516, 314] width 49 height 18
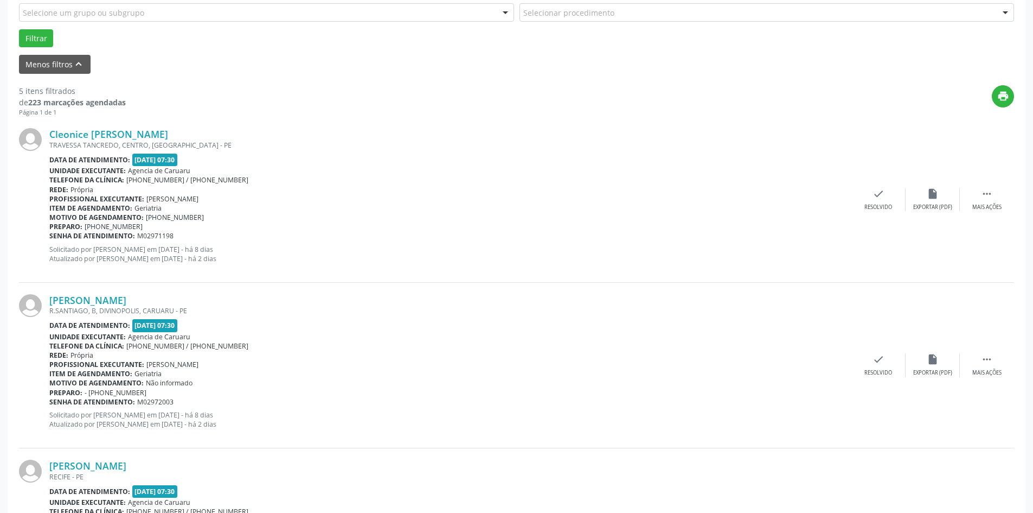
scroll to position [325, 0]
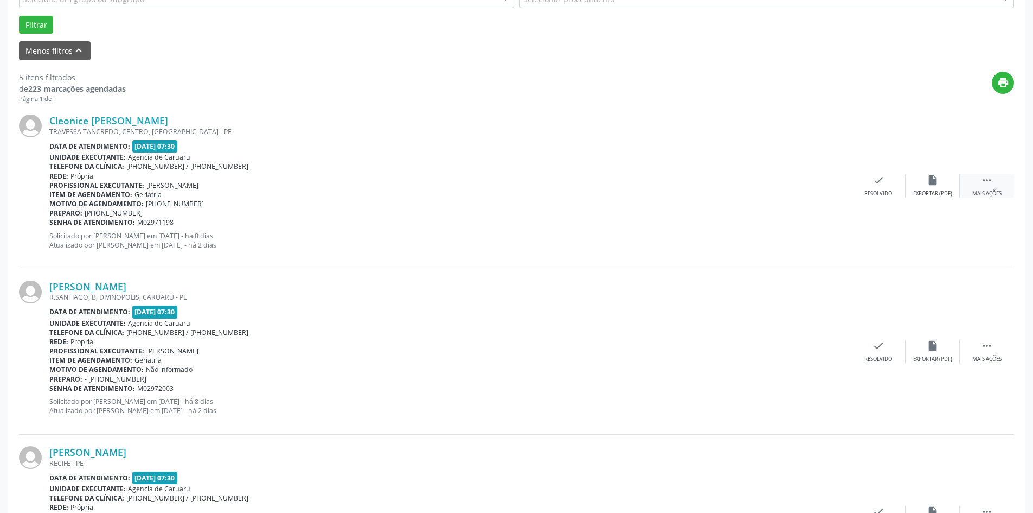
click at [987, 185] on icon "" at bounding box center [987, 180] width 12 height 12
click at [927, 191] on div "Não compareceu" at bounding box center [933, 194] width 46 height 8
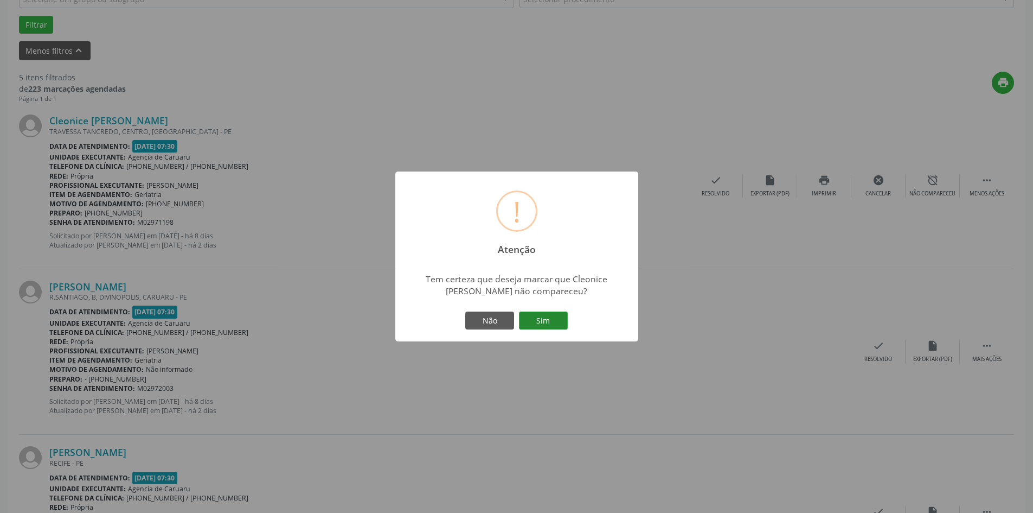
click at [563, 323] on button "Sim" at bounding box center [543, 320] width 49 height 18
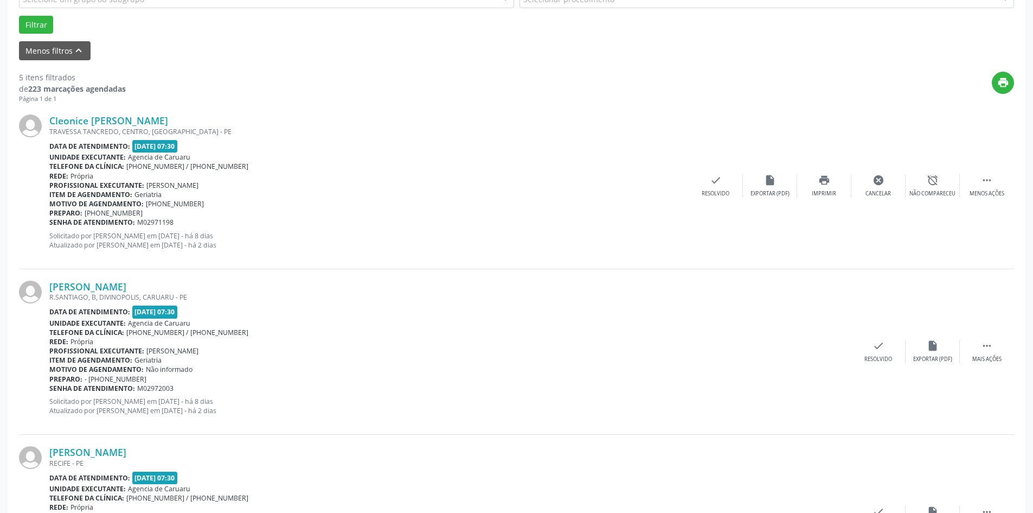
scroll to position [0, 0]
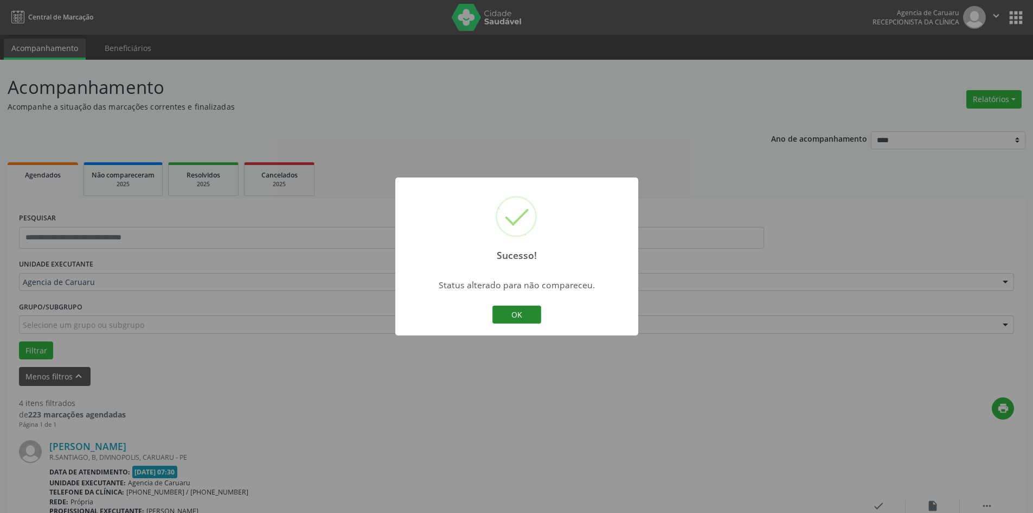
click at [536, 312] on button "OK" at bounding box center [516, 314] width 49 height 18
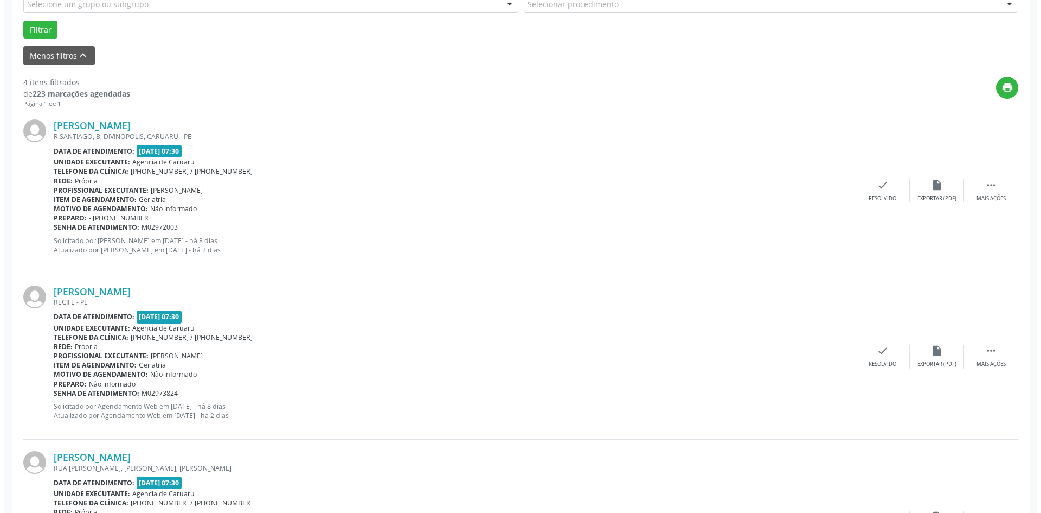
scroll to position [380, 0]
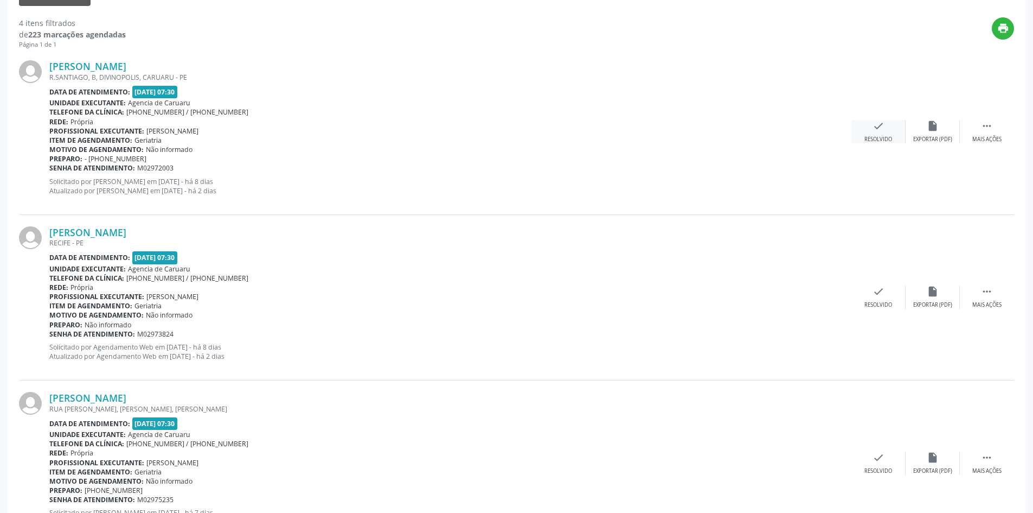
click at [878, 133] on div "check Resolvido" at bounding box center [879, 131] width 54 height 23
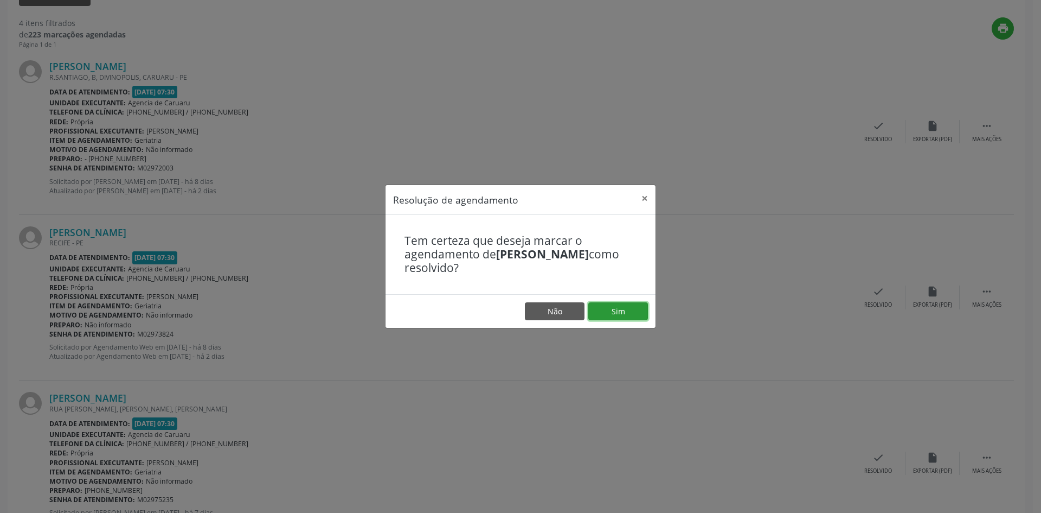
click at [619, 309] on button "Sim" at bounding box center [618, 311] width 60 height 18
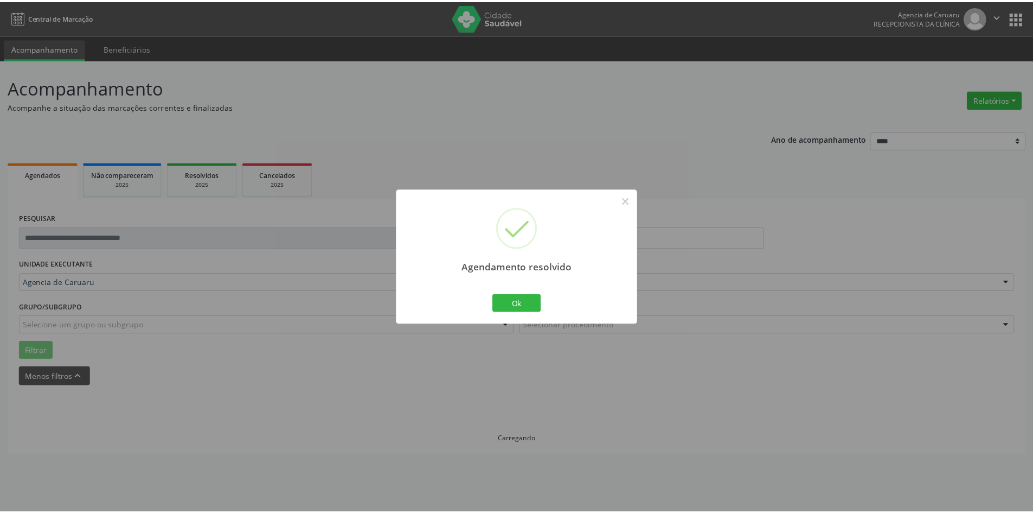
scroll to position [0, 0]
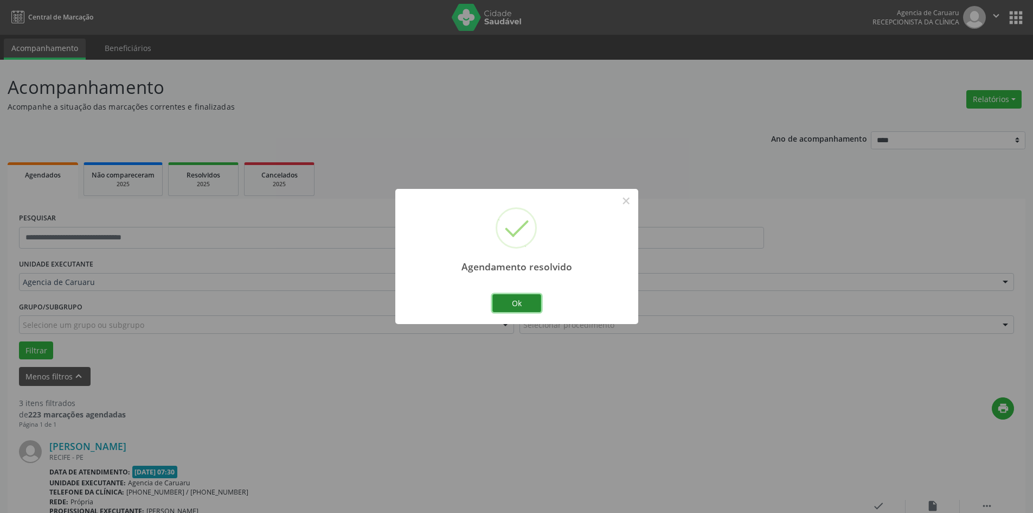
click at [534, 303] on button "Ok" at bounding box center [516, 303] width 49 height 18
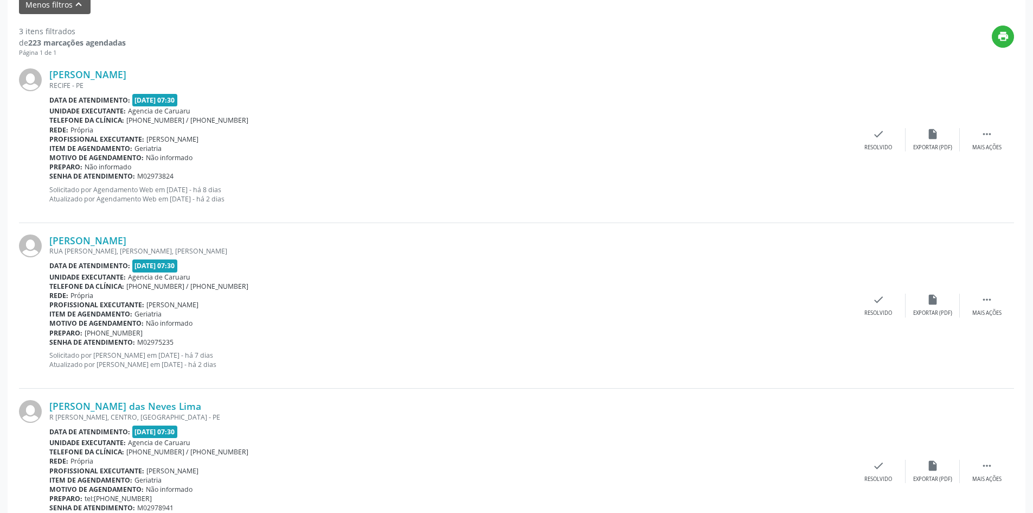
scroll to position [380, 0]
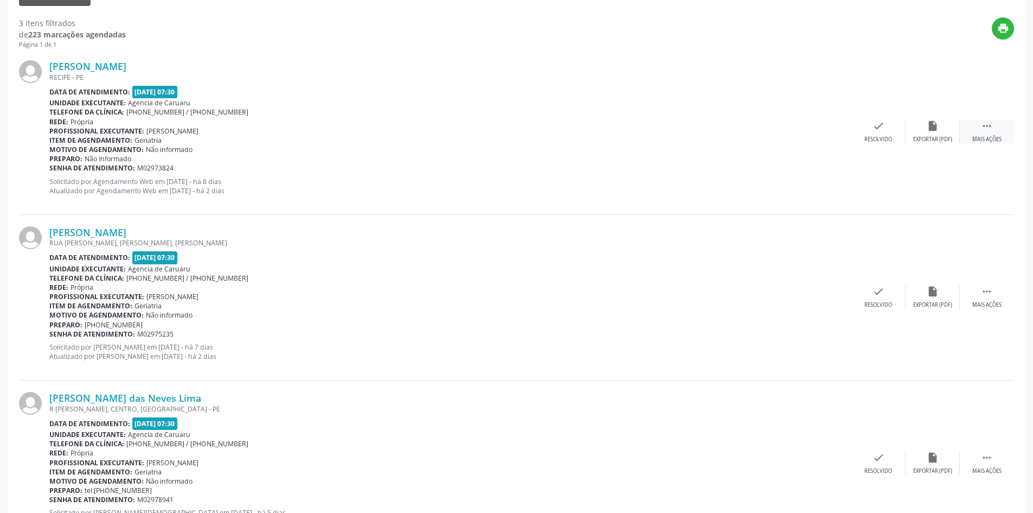
click at [981, 137] on div "Mais ações" at bounding box center [986, 140] width 29 height 8
click at [931, 136] on div "Não compareceu" at bounding box center [933, 140] width 46 height 8
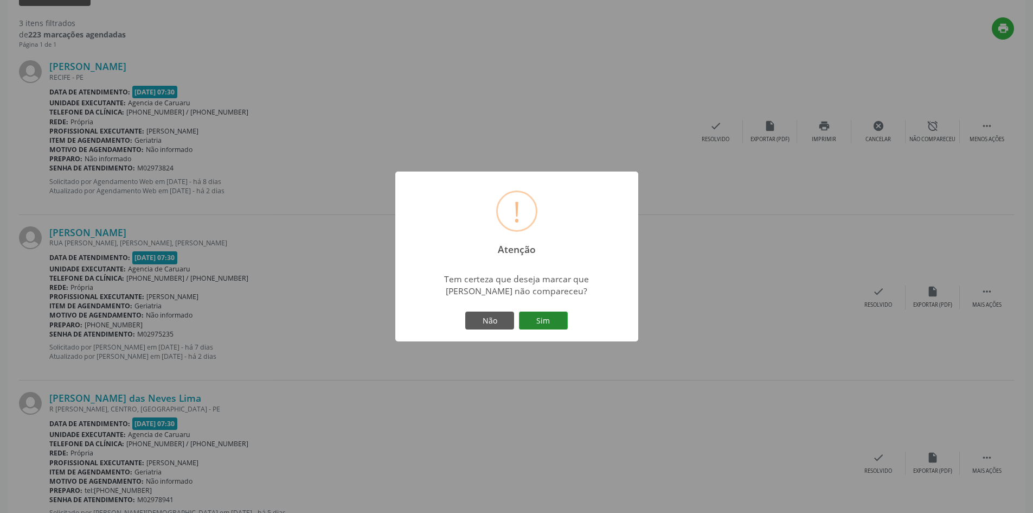
click at [559, 320] on button "Sim" at bounding box center [543, 320] width 49 height 18
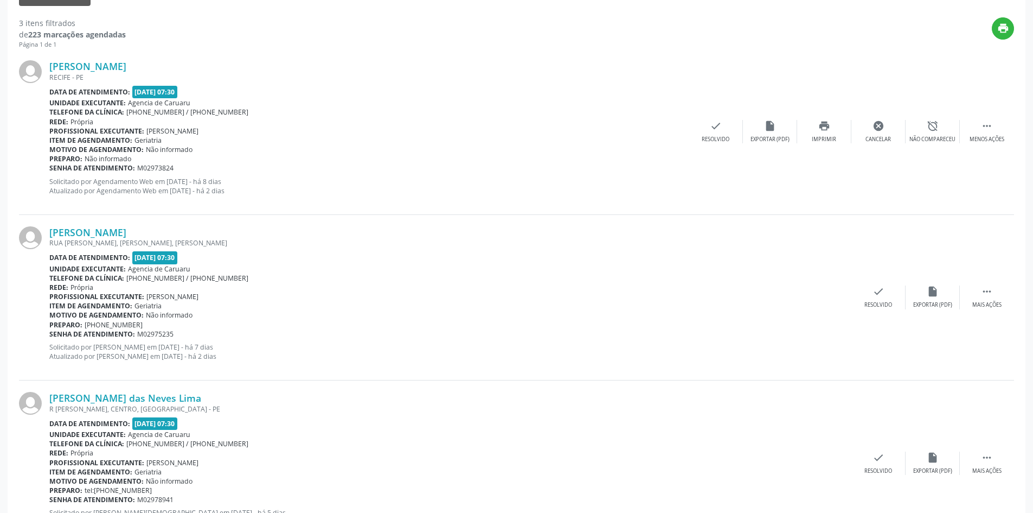
scroll to position [0, 0]
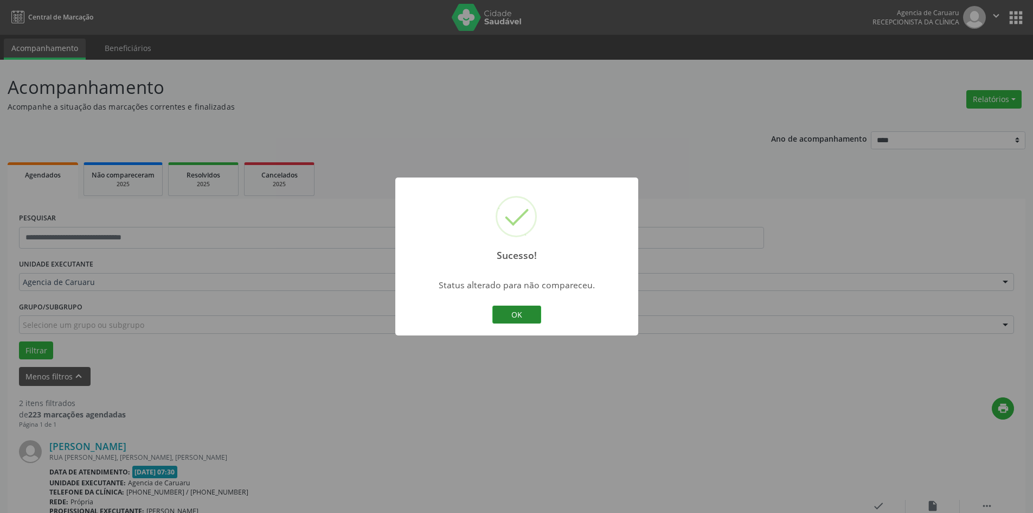
click at [526, 318] on button "OK" at bounding box center [516, 314] width 49 height 18
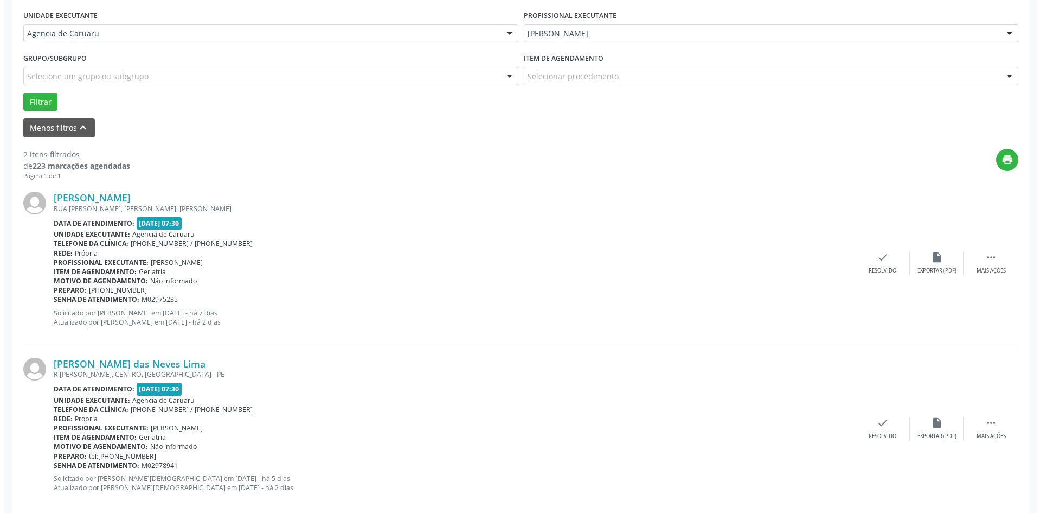
scroll to position [266, 0]
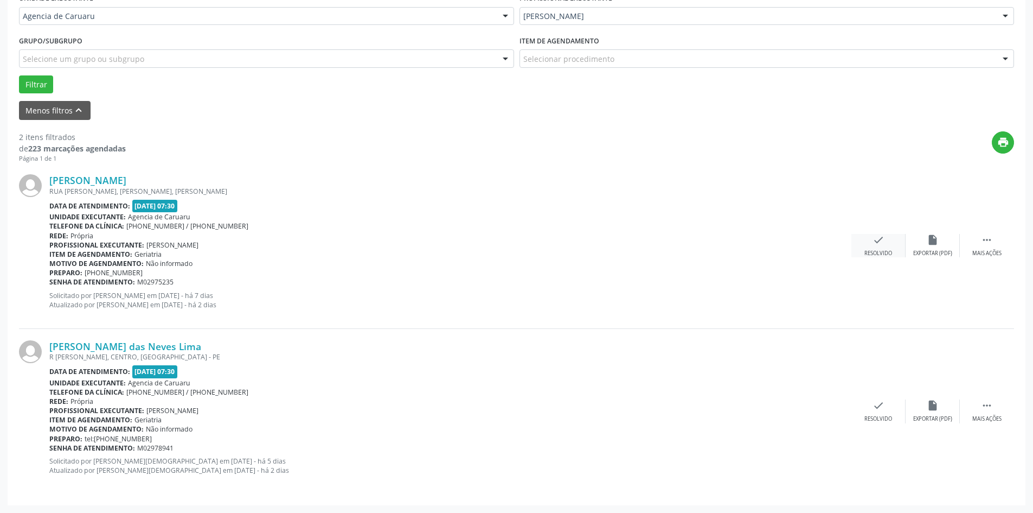
click at [873, 249] on div "check Resolvido" at bounding box center [879, 245] width 54 height 23
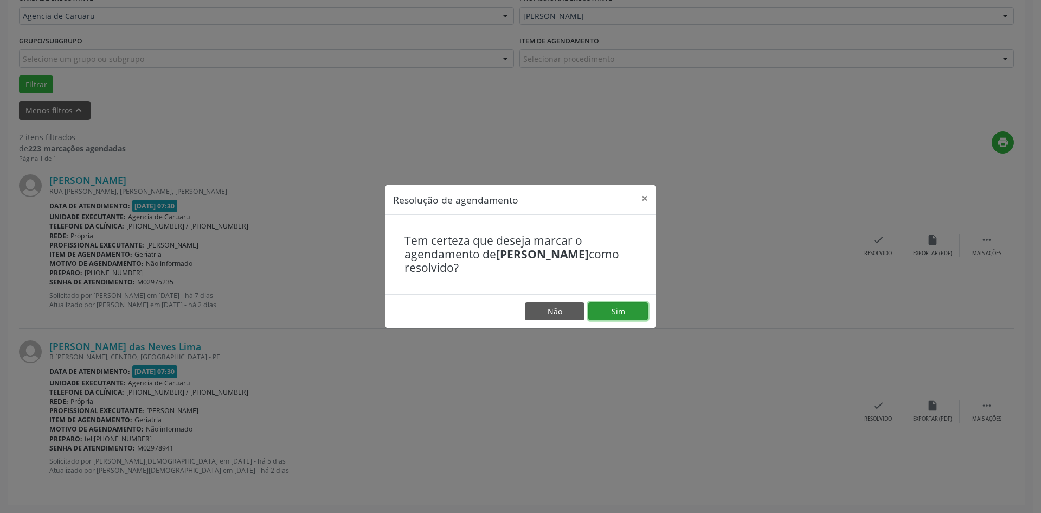
click at [608, 313] on button "Sim" at bounding box center [618, 311] width 60 height 18
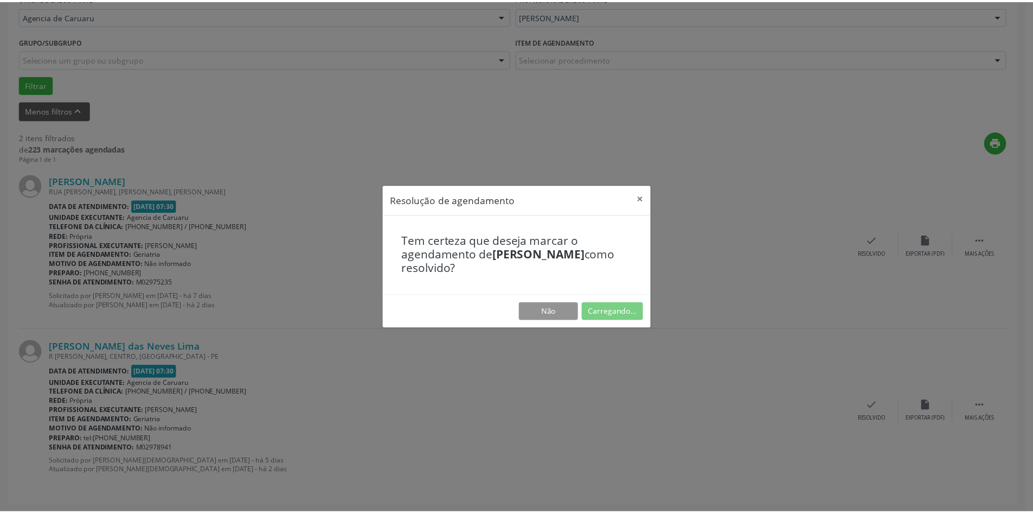
scroll to position [0, 0]
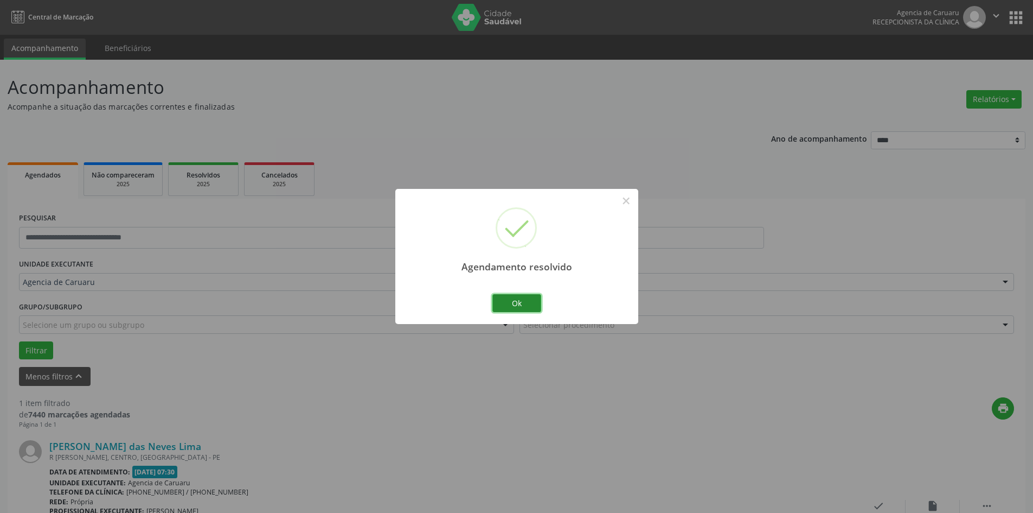
click at [528, 302] on button "Ok" at bounding box center [516, 303] width 49 height 18
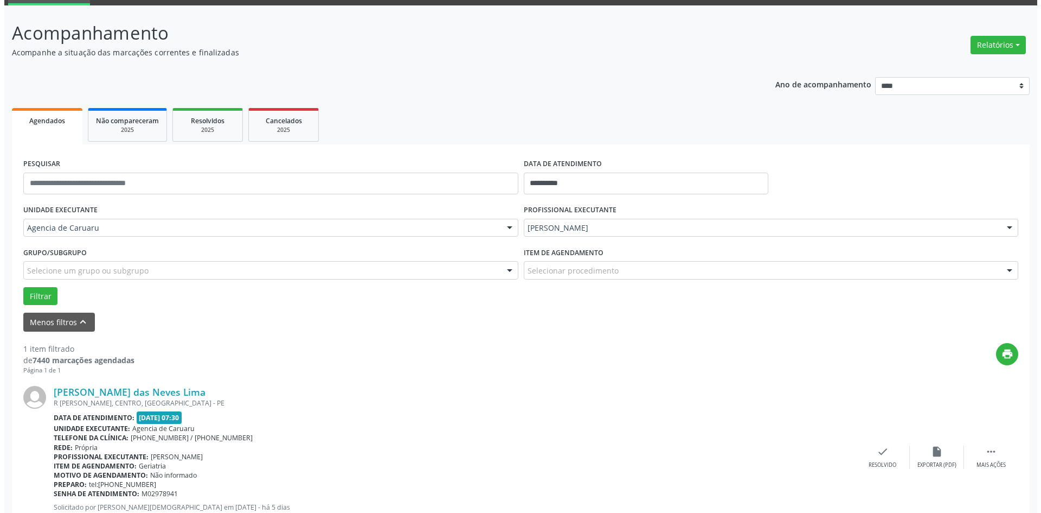
scroll to position [100, 0]
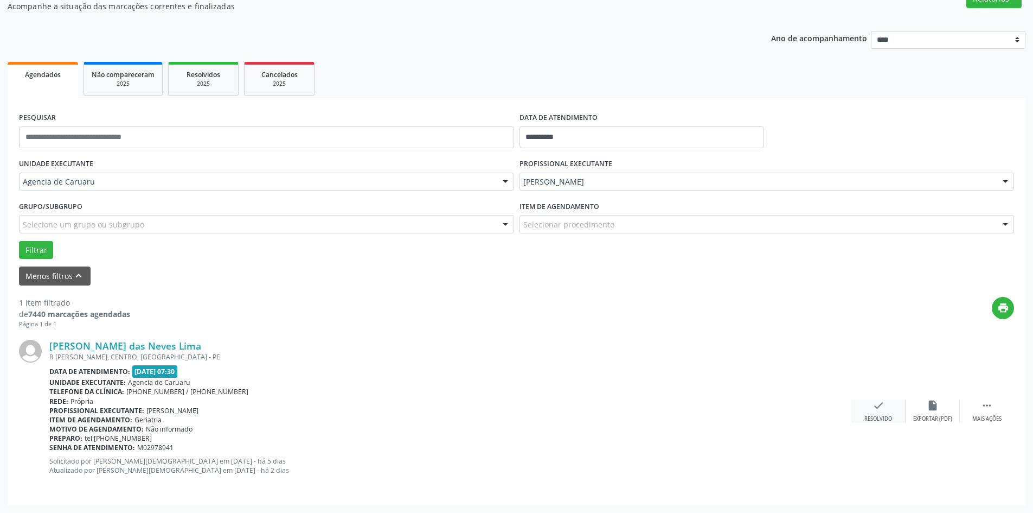
click at [880, 414] on div "check Resolvido" at bounding box center [879, 410] width 54 height 23
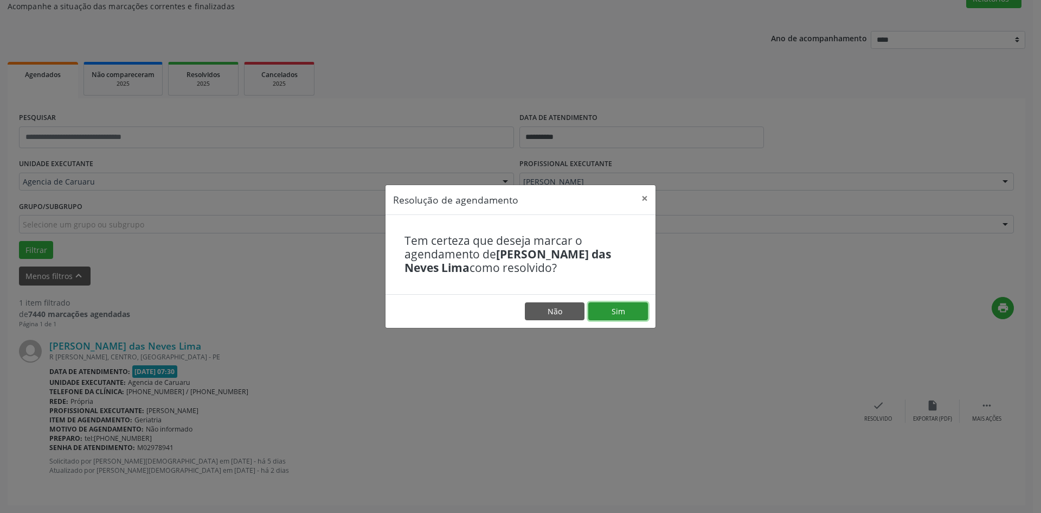
click at [610, 307] on button "Sim" at bounding box center [618, 311] width 60 height 18
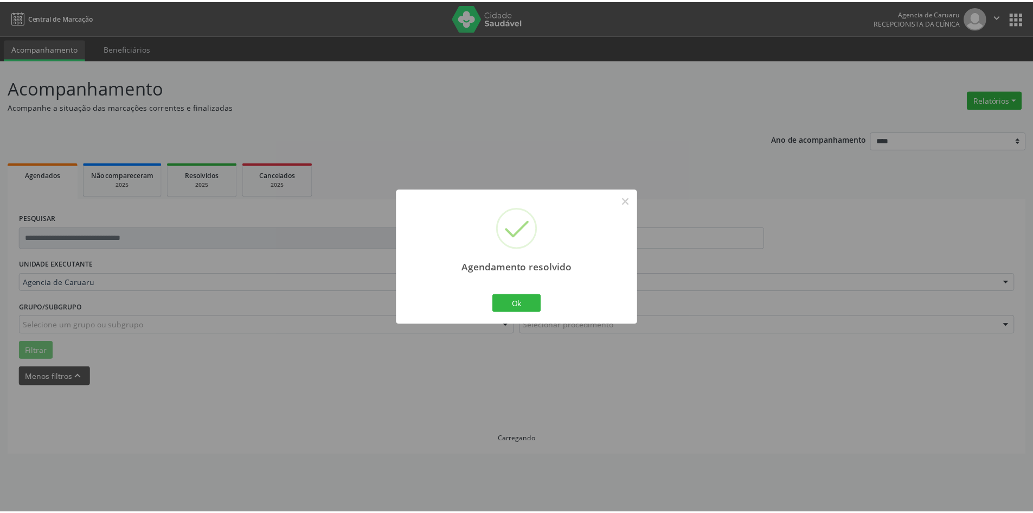
scroll to position [0, 0]
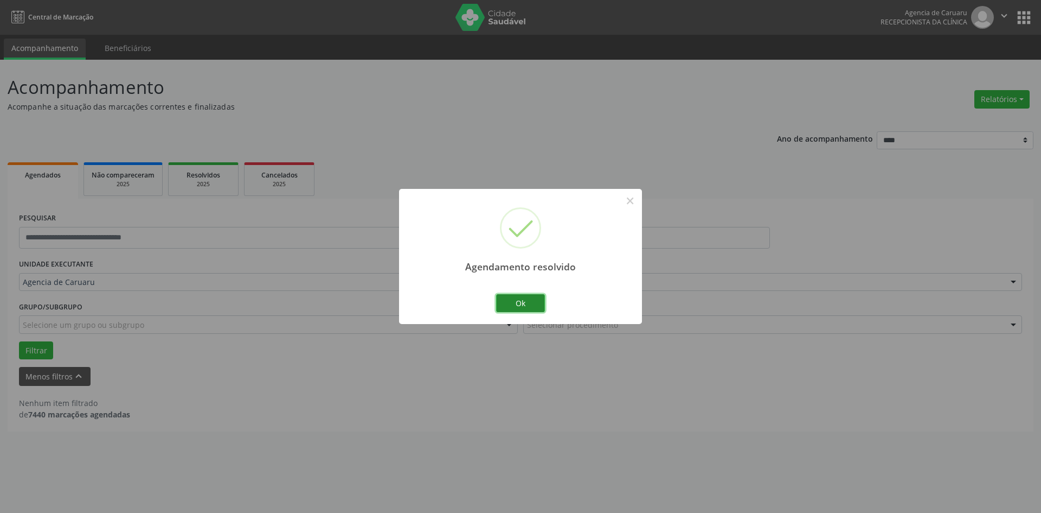
click at [535, 303] on button "Ok" at bounding box center [520, 303] width 49 height 18
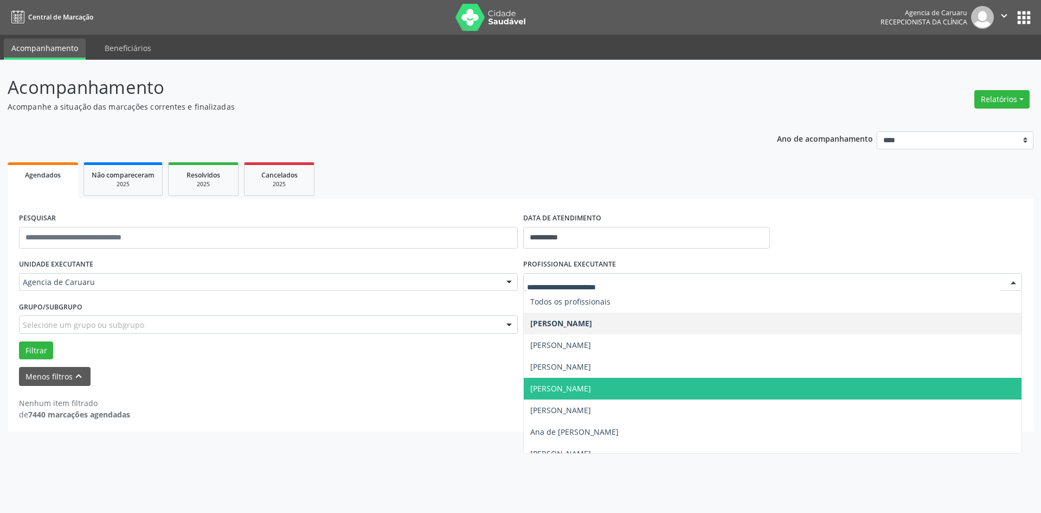
click at [591, 384] on span "[PERSON_NAME]" at bounding box center [560, 388] width 61 height 10
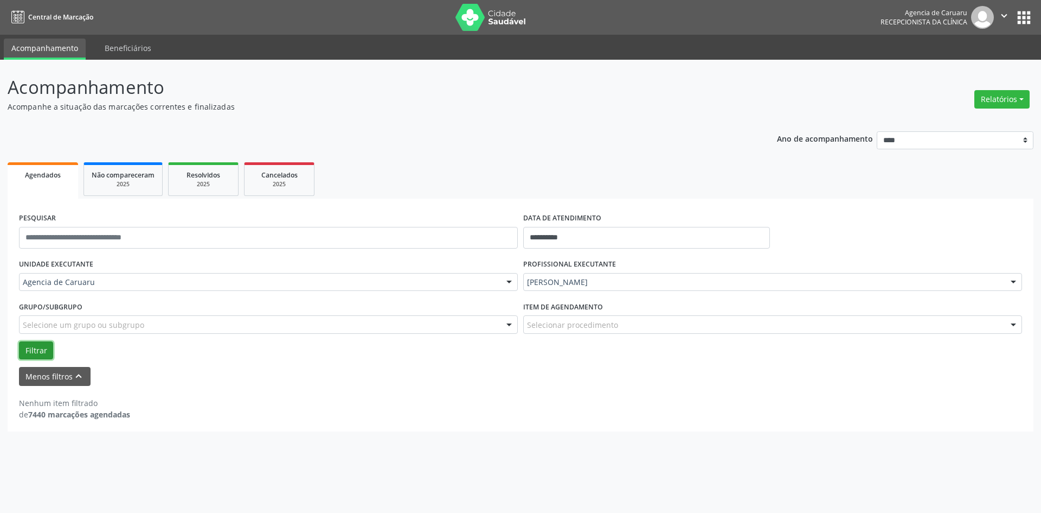
click at [34, 350] on button "Filtrar" at bounding box center [36, 350] width 34 height 18
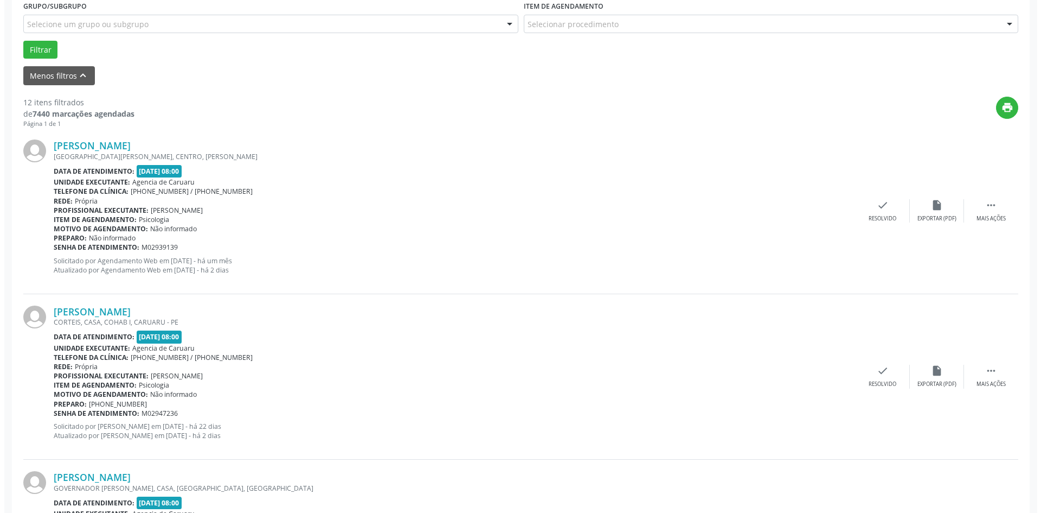
scroll to position [325, 0]
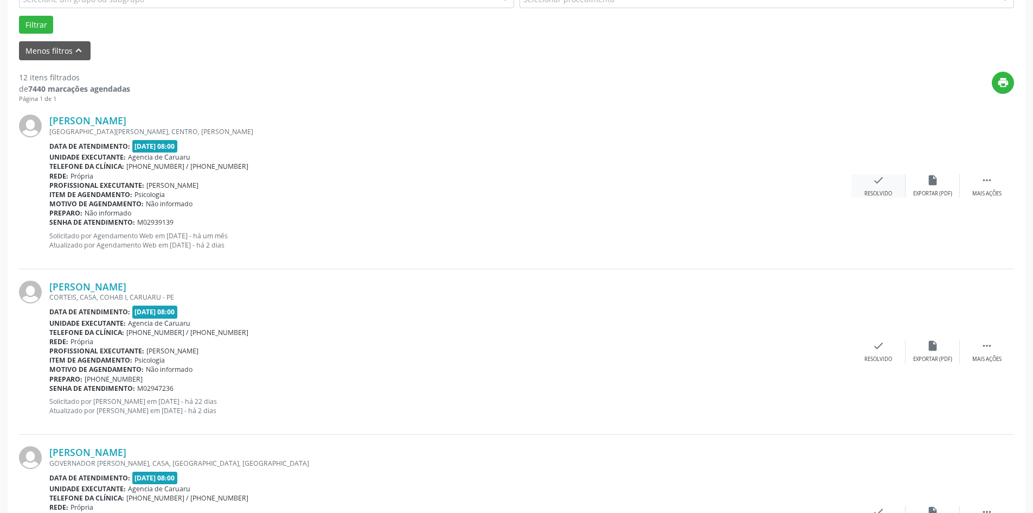
click at [887, 194] on div "Resolvido" at bounding box center [879, 194] width 28 height 8
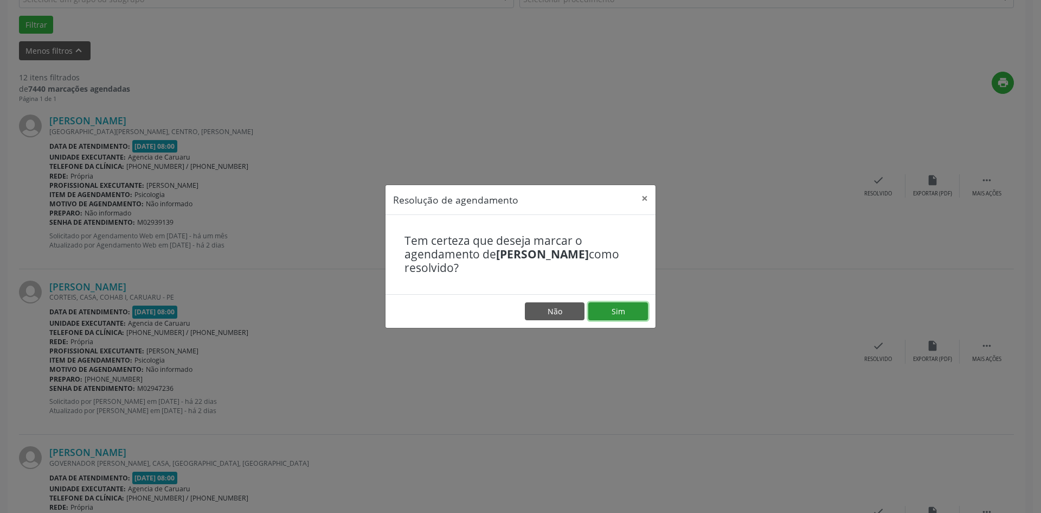
click at [625, 309] on button "Sim" at bounding box center [618, 311] width 60 height 18
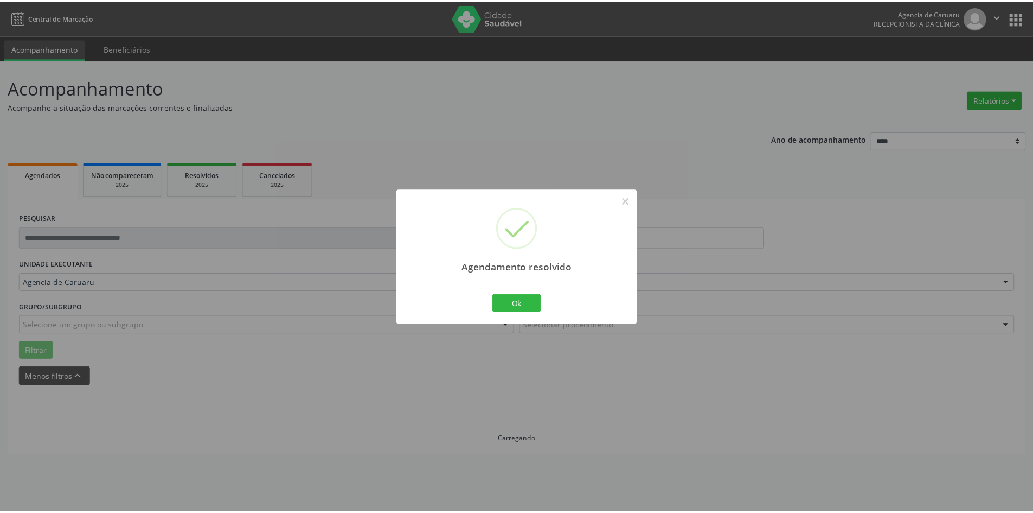
scroll to position [0, 0]
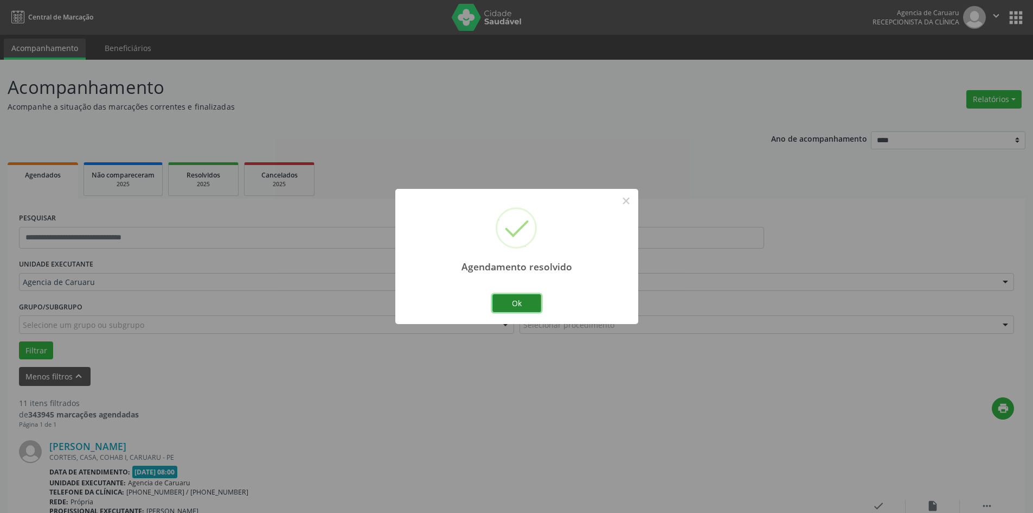
click at [526, 303] on button "Ok" at bounding box center [516, 303] width 49 height 18
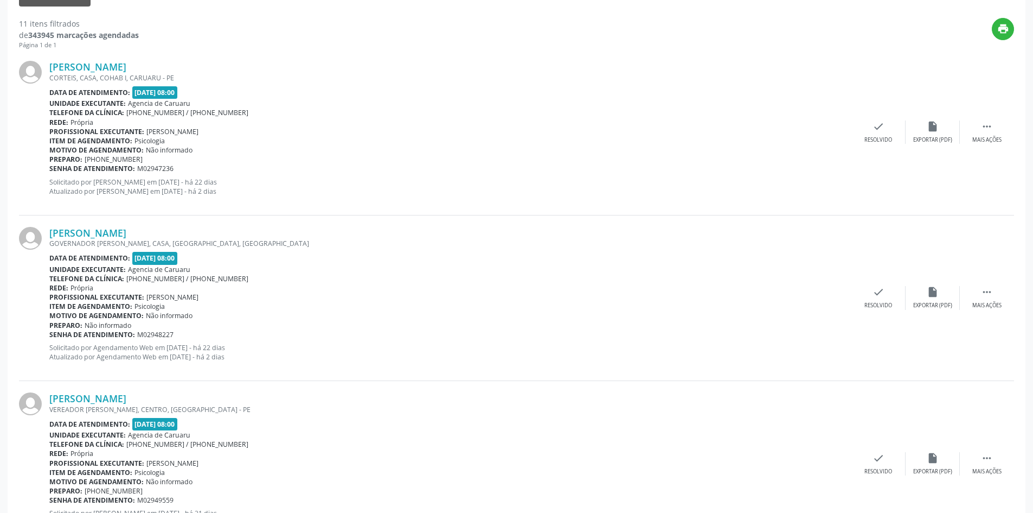
scroll to position [380, 0]
click at [988, 299] on div " Mais ações" at bounding box center [987, 296] width 54 height 23
click at [996, 136] on div "Mais ações" at bounding box center [986, 140] width 29 height 8
click at [931, 125] on icon "alarm_off" at bounding box center [933, 126] width 12 height 12
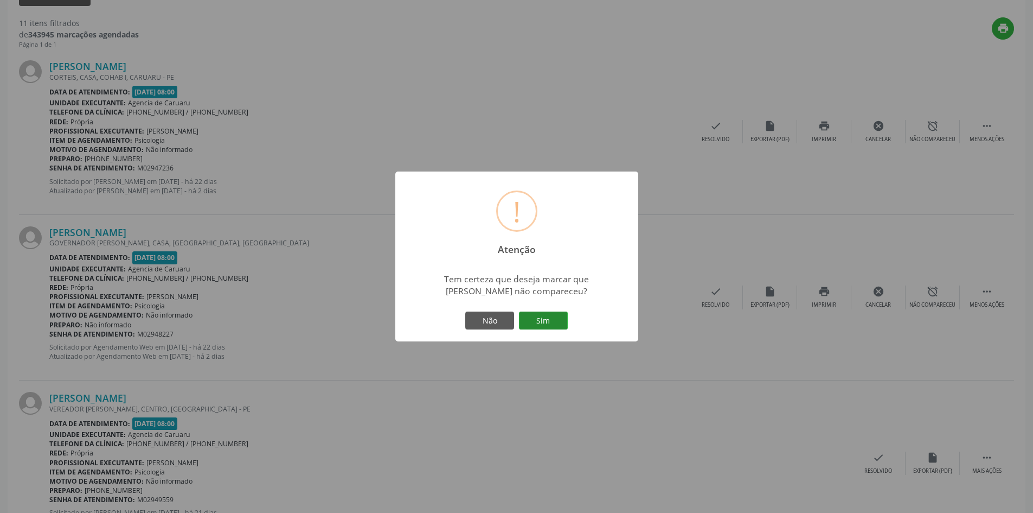
click at [545, 324] on button "Sim" at bounding box center [543, 320] width 49 height 18
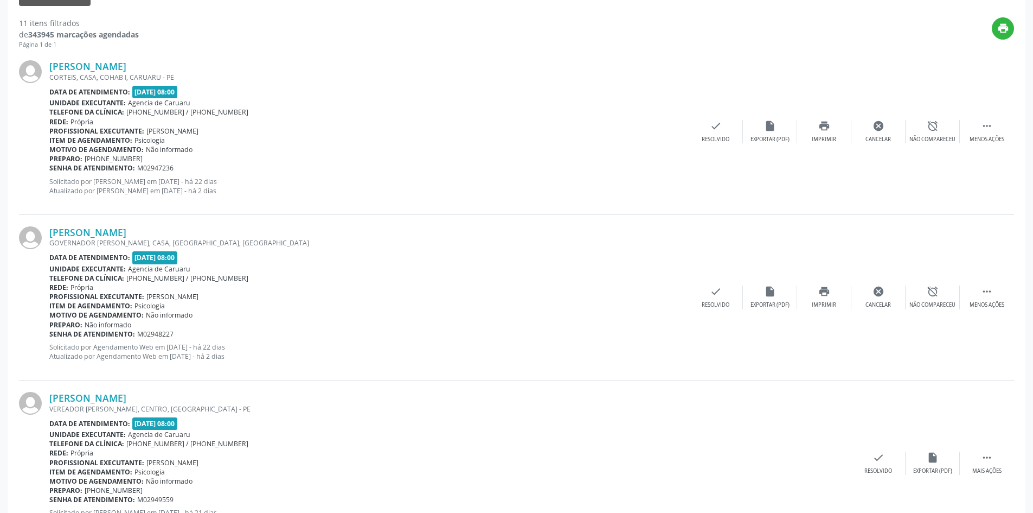
scroll to position [0, 0]
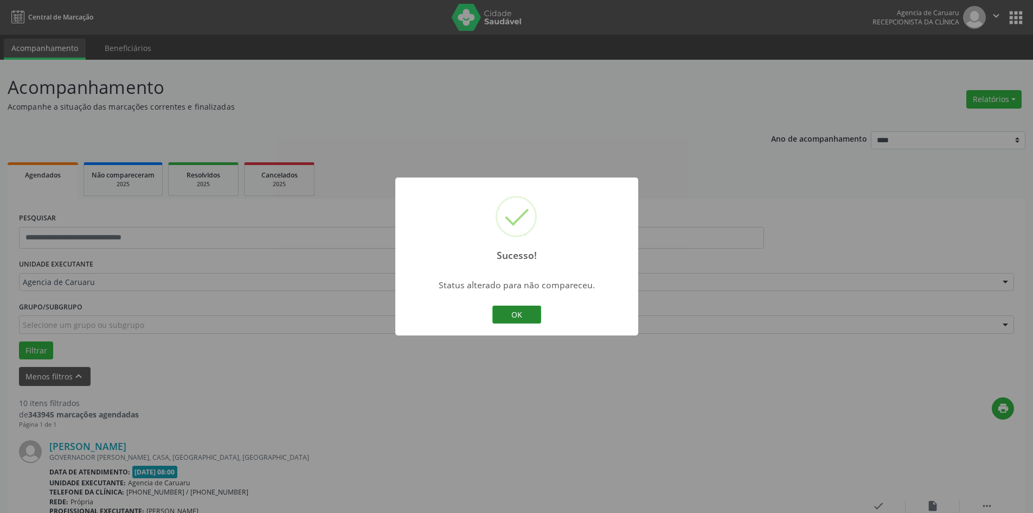
click at [524, 305] on button "OK" at bounding box center [516, 314] width 49 height 18
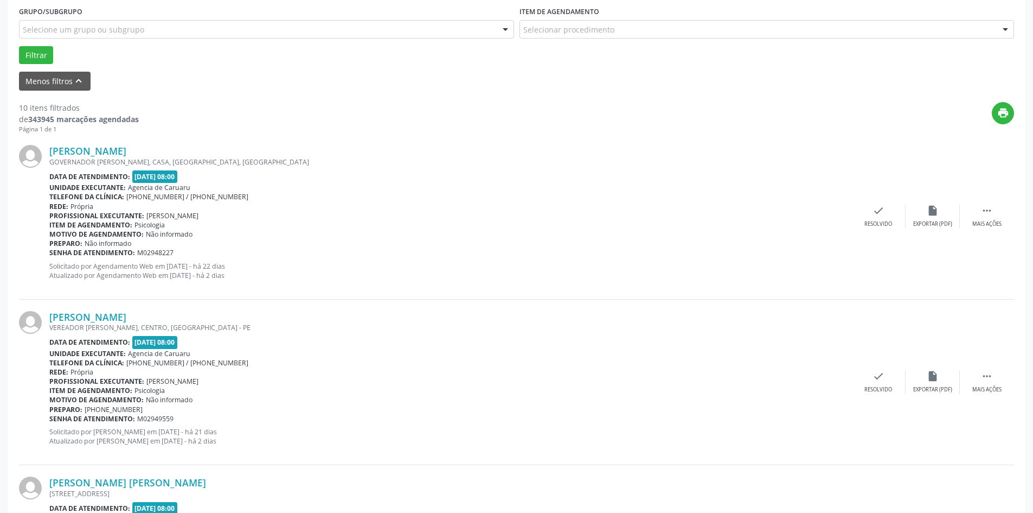
scroll to position [325, 0]
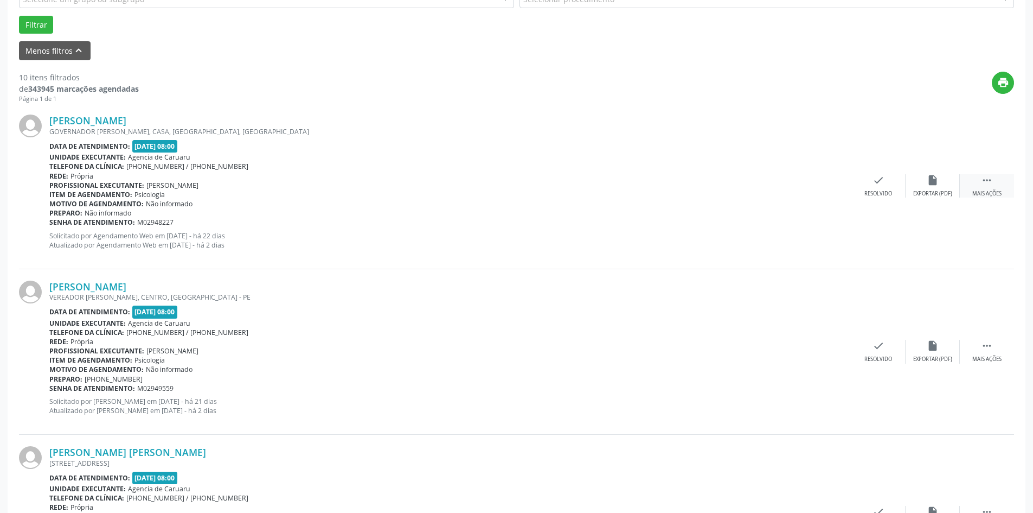
click at [990, 181] on icon "" at bounding box center [987, 180] width 12 height 12
click at [925, 196] on div "Não compareceu" at bounding box center [933, 194] width 46 height 8
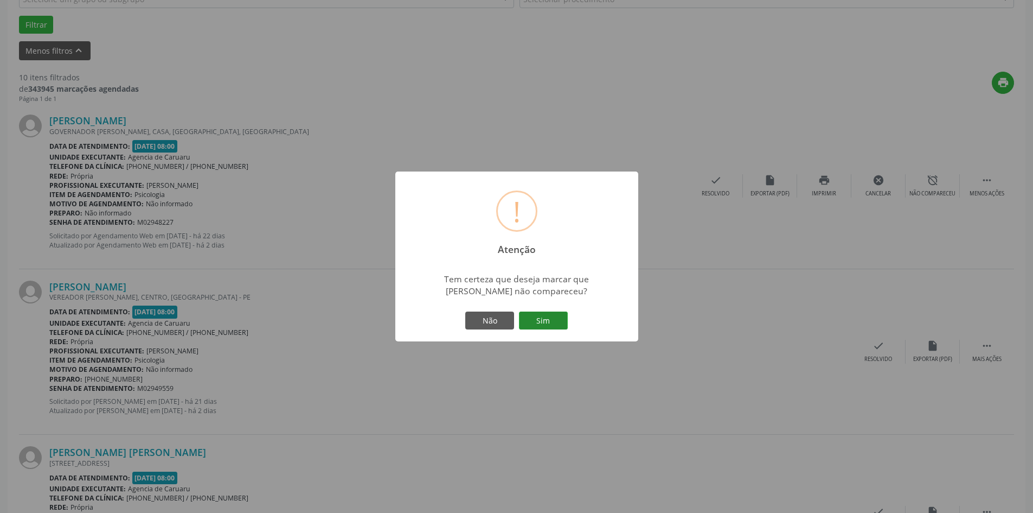
click at [540, 322] on button "Sim" at bounding box center [543, 320] width 49 height 18
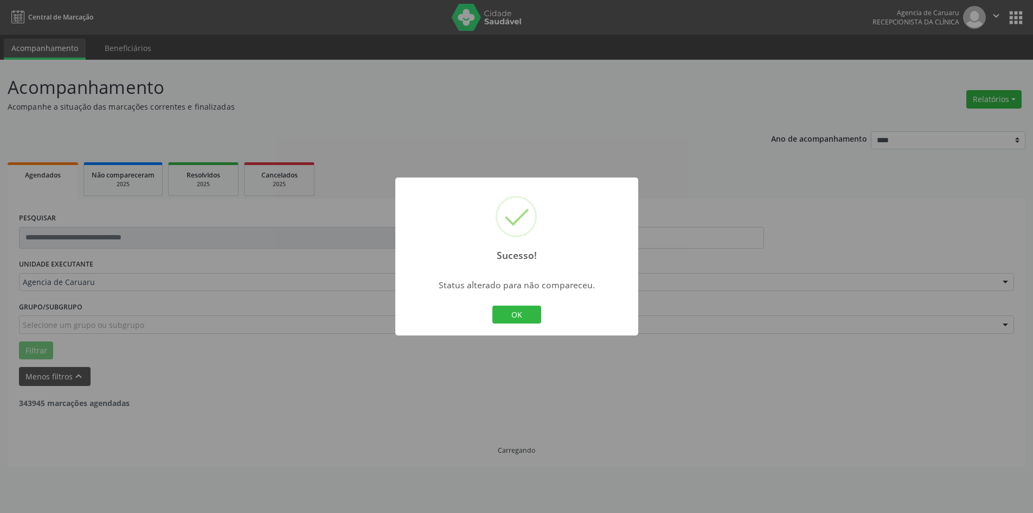
scroll to position [0, 0]
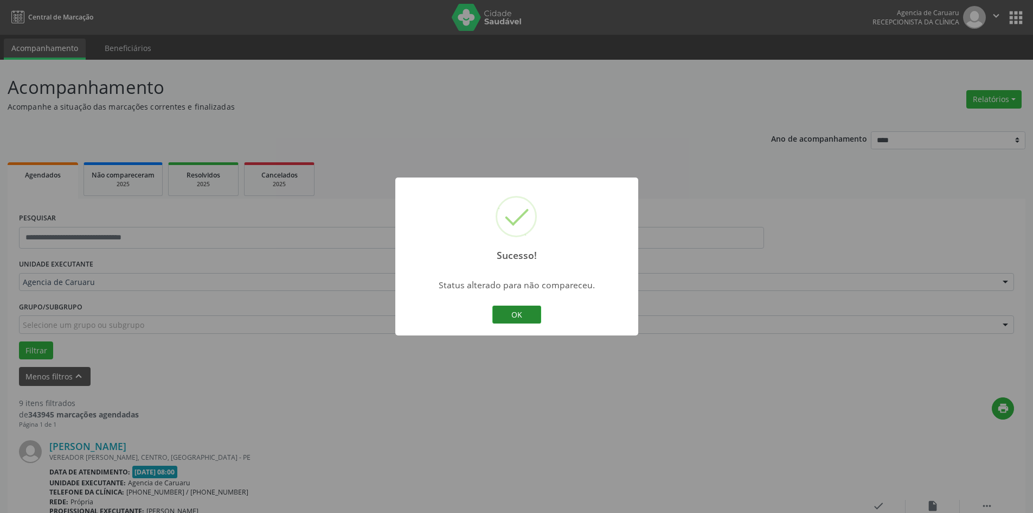
click at [538, 318] on button "OK" at bounding box center [516, 314] width 49 height 18
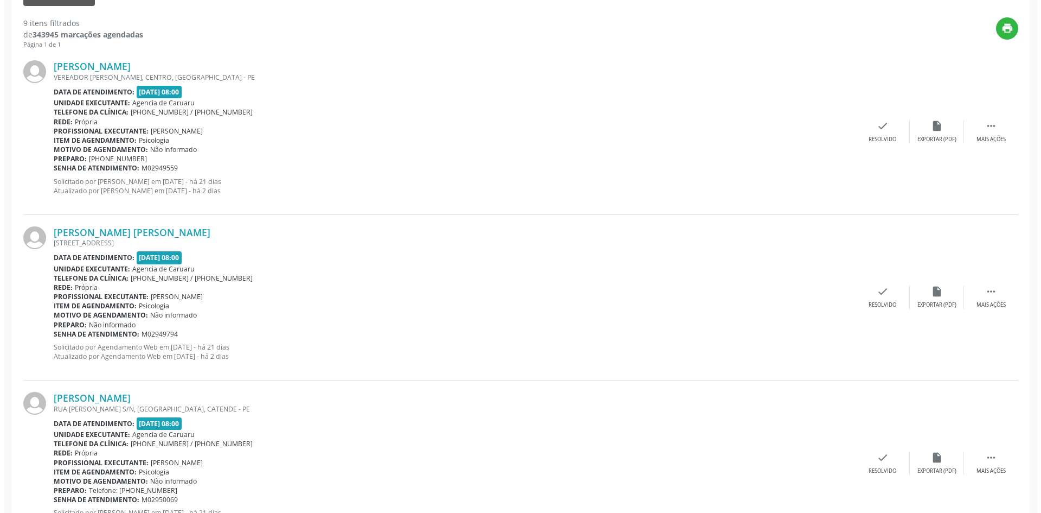
scroll to position [434, 0]
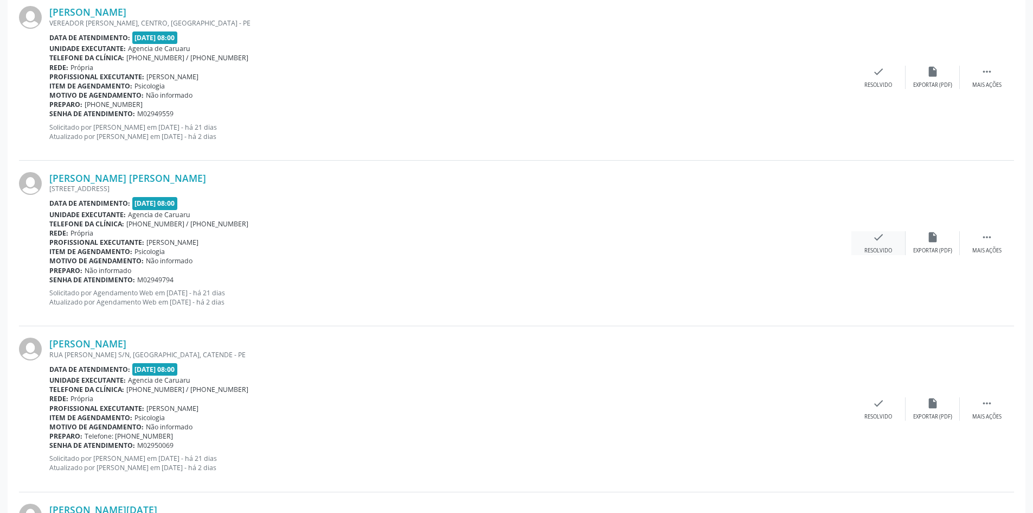
click at [885, 242] on div "check Resolvido" at bounding box center [879, 242] width 54 height 23
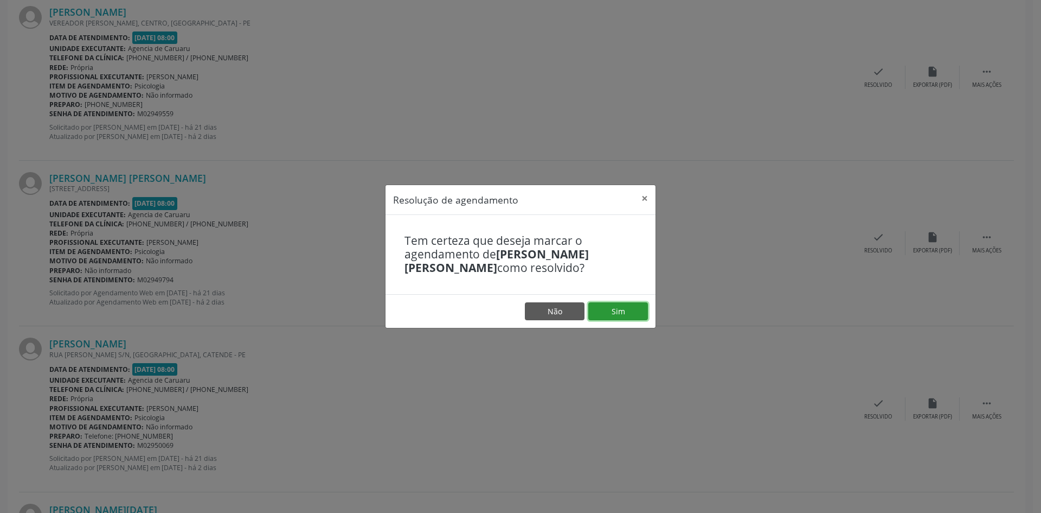
click at [633, 311] on button "Sim" at bounding box center [618, 311] width 60 height 18
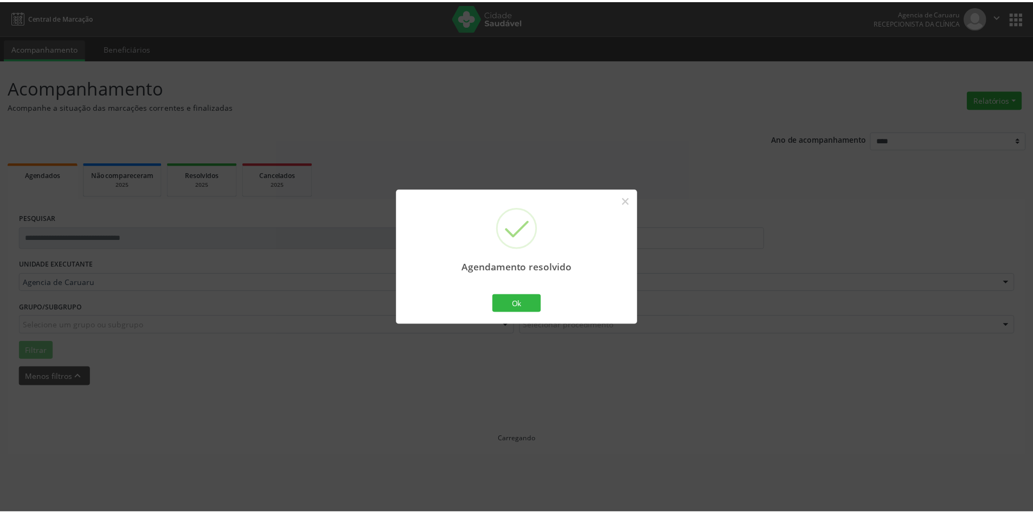
scroll to position [0, 0]
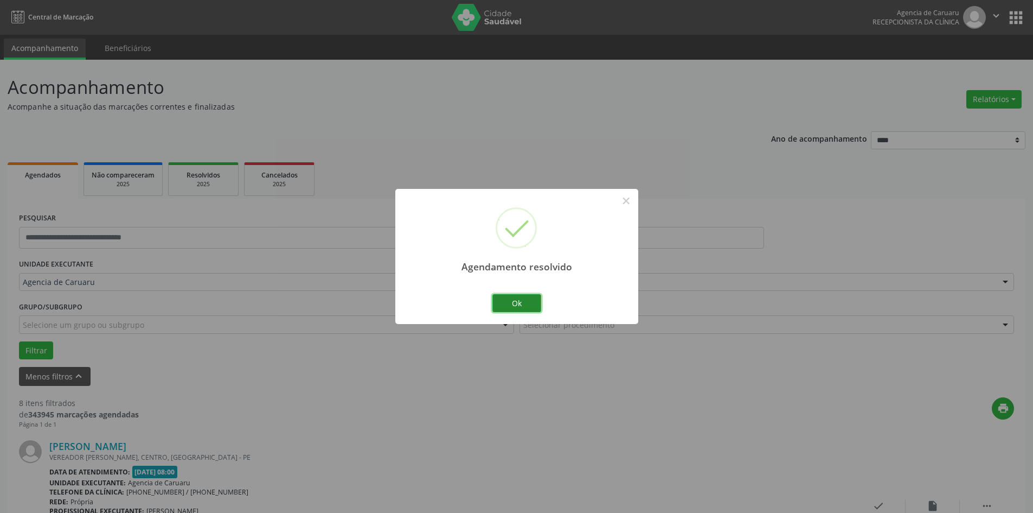
click at [524, 307] on button "Ok" at bounding box center [516, 303] width 49 height 18
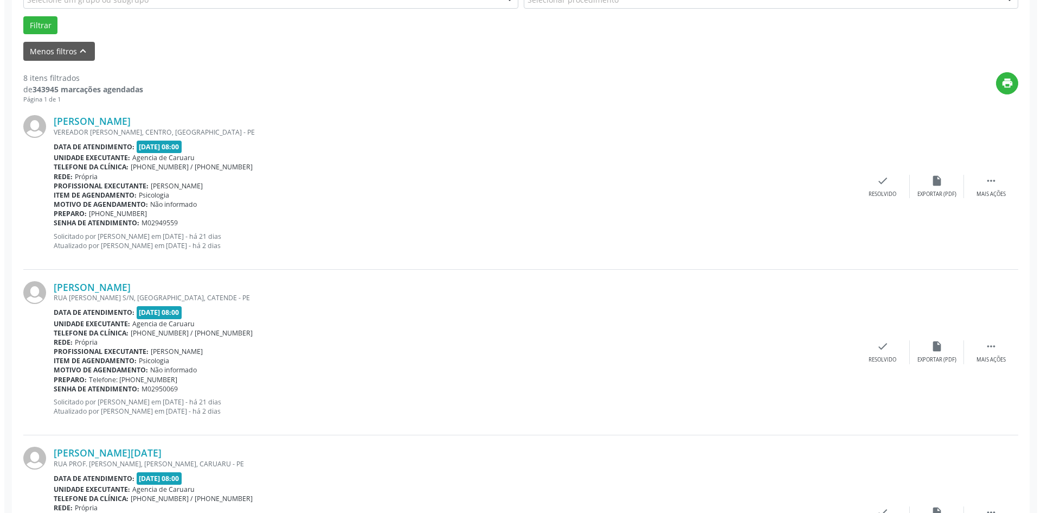
scroll to position [325, 0]
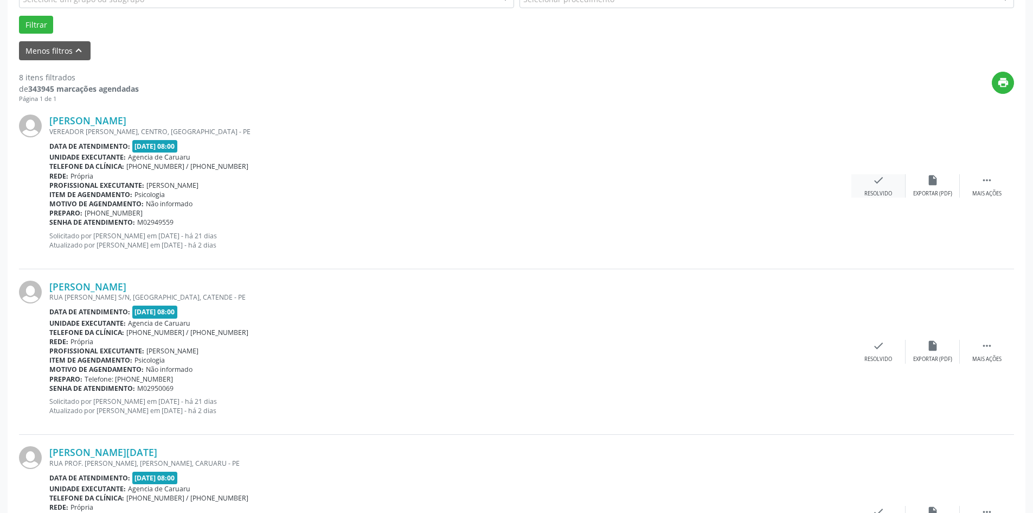
click at [873, 183] on icon "check" at bounding box center [879, 180] width 12 height 12
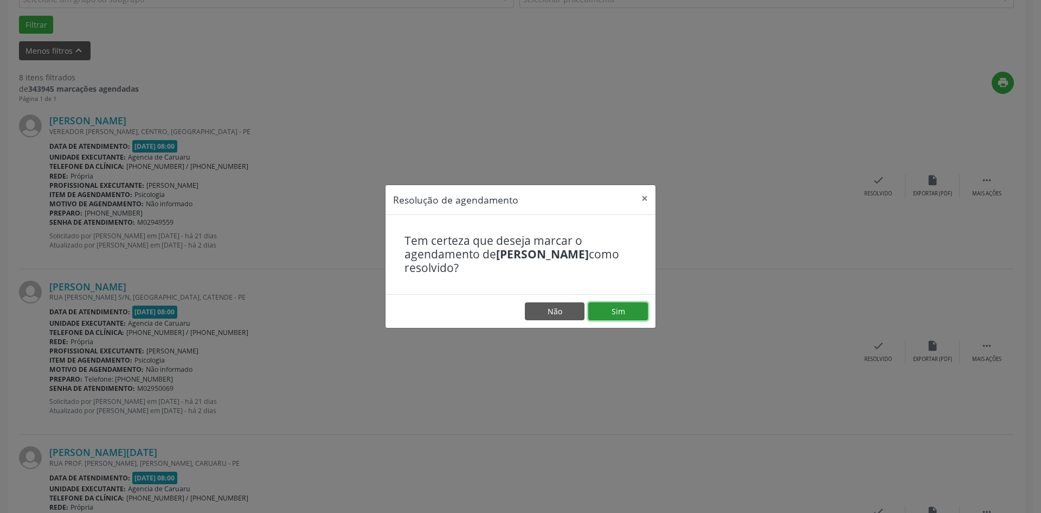
click at [621, 303] on button "Sim" at bounding box center [618, 311] width 60 height 18
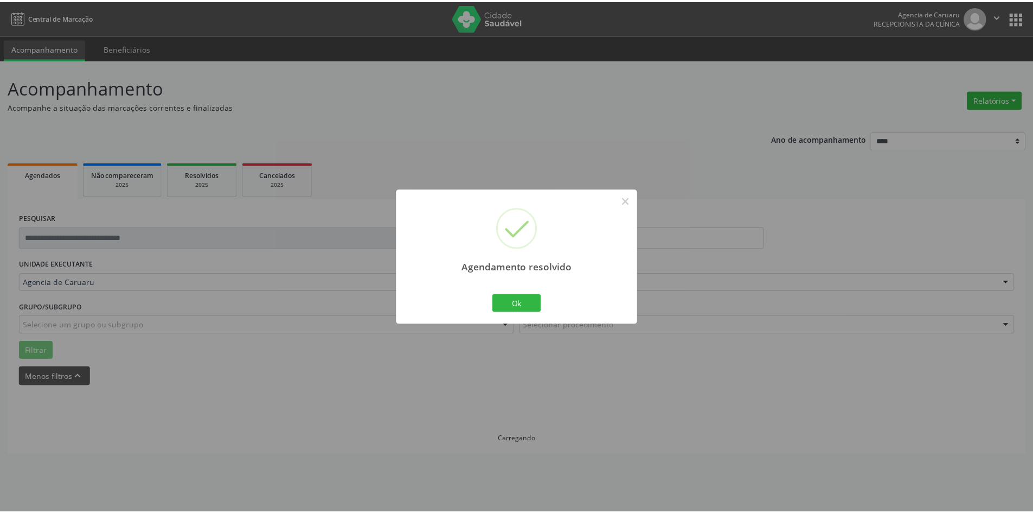
scroll to position [0, 0]
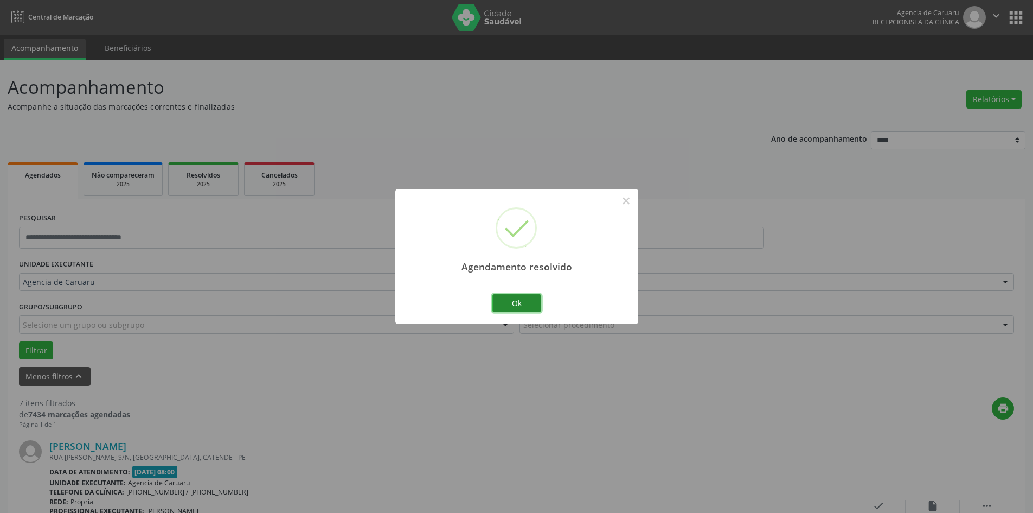
click at [531, 299] on button "Ok" at bounding box center [516, 303] width 49 height 18
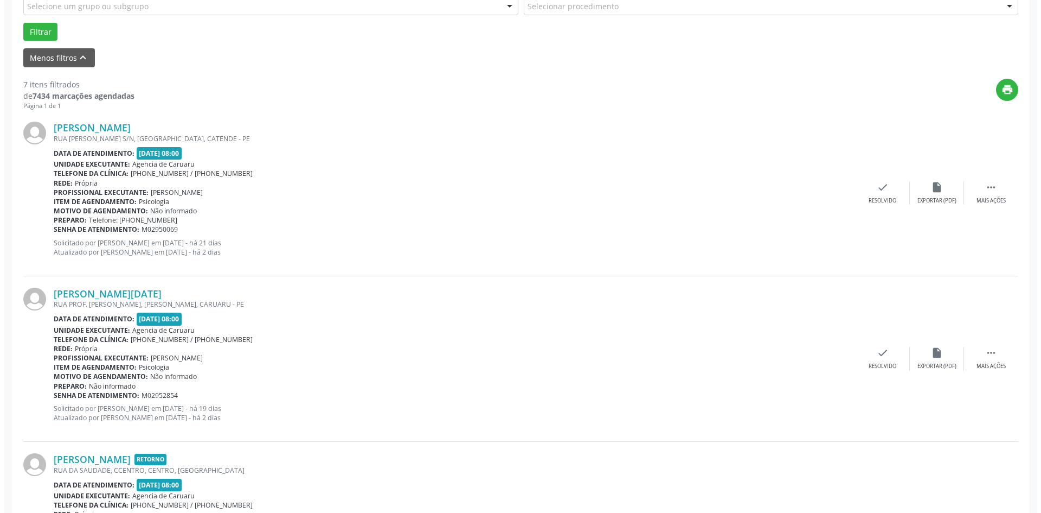
scroll to position [380, 0]
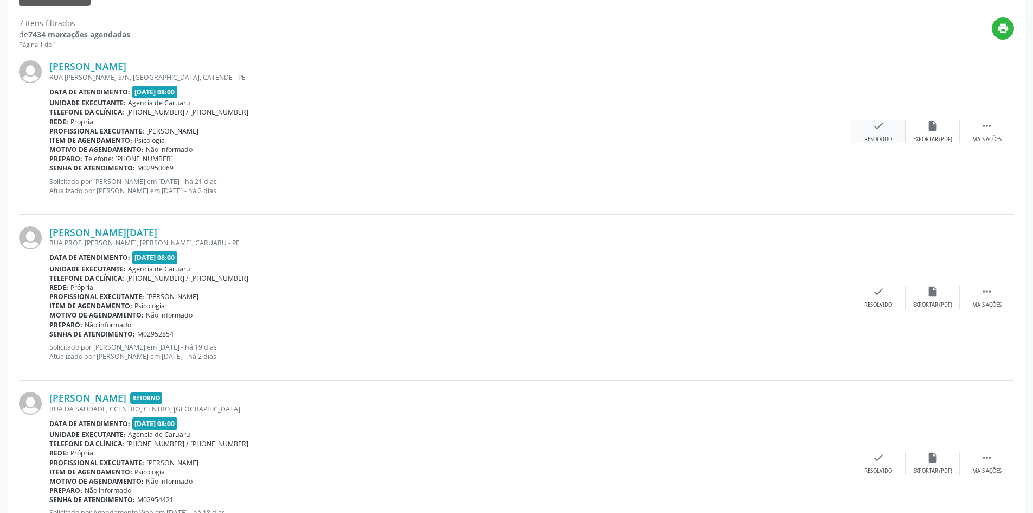
click at [878, 129] on icon "check" at bounding box center [879, 126] width 12 height 12
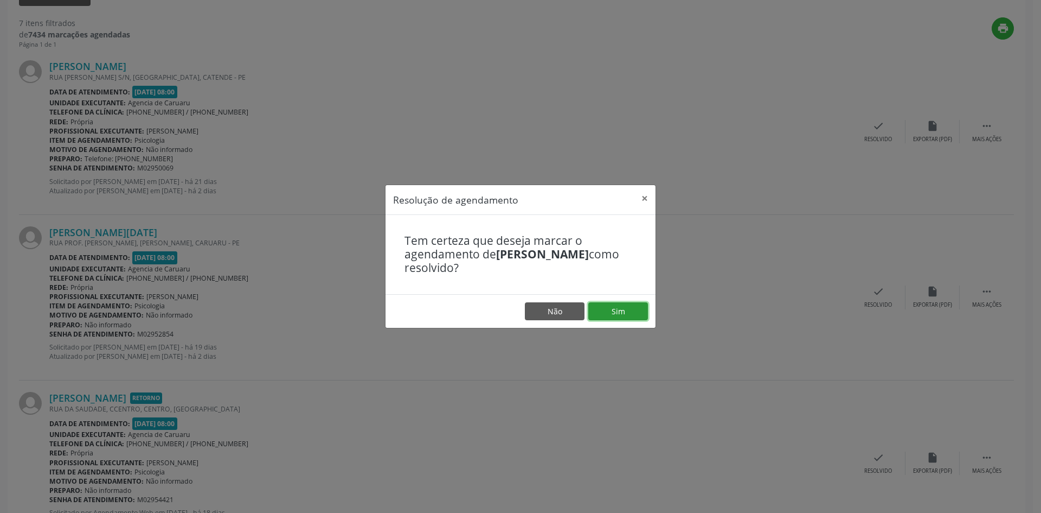
click at [614, 308] on button "Sim" at bounding box center [618, 311] width 60 height 18
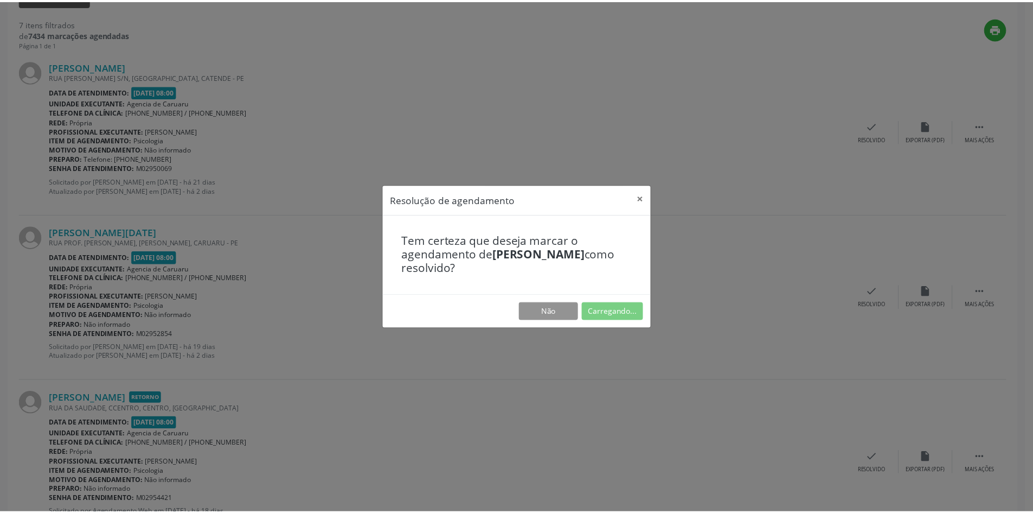
scroll to position [0, 0]
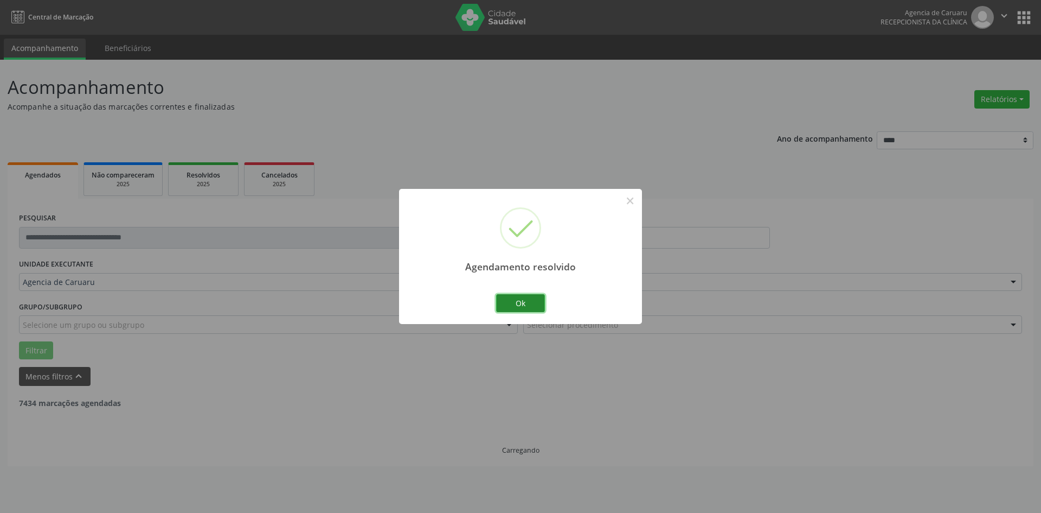
click at [520, 297] on button "Ok" at bounding box center [520, 303] width 49 height 18
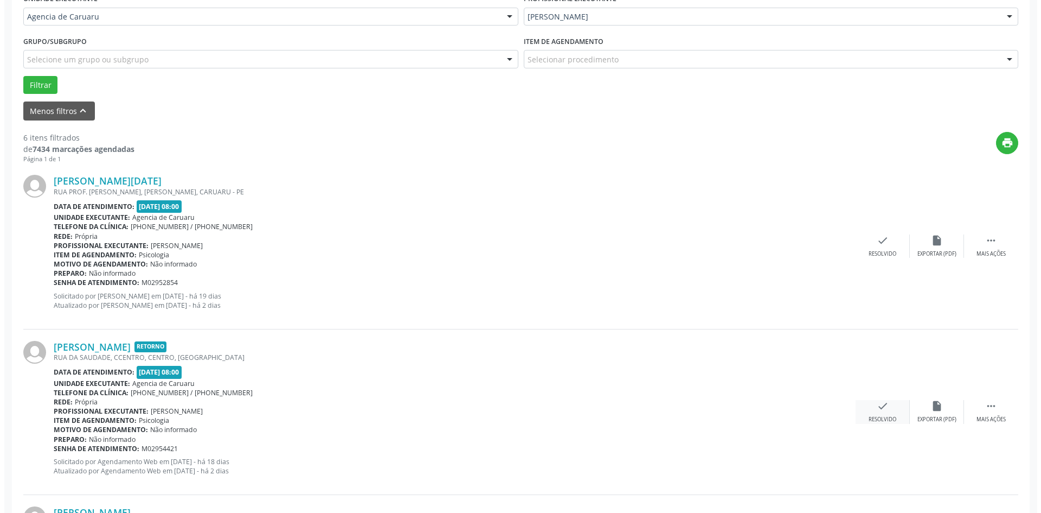
scroll to position [271, 0]
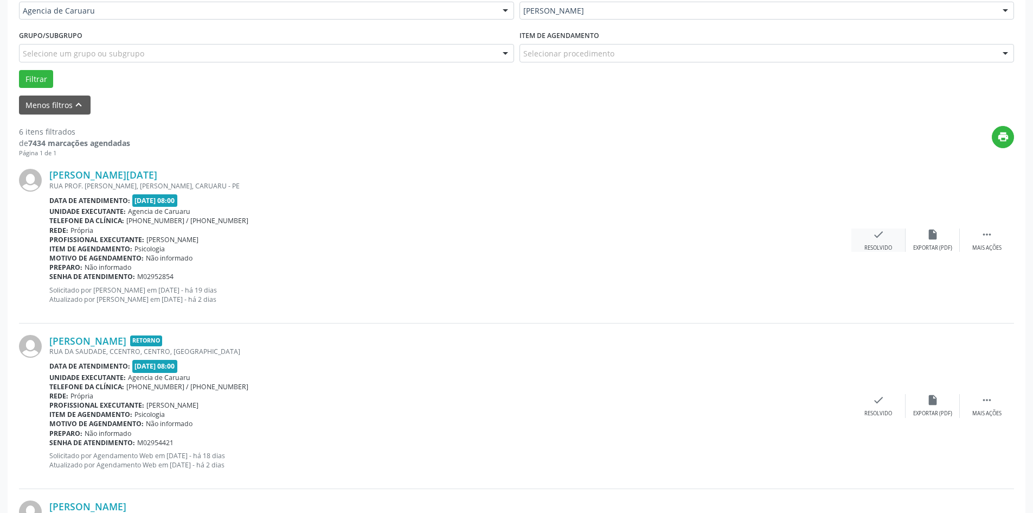
click at [877, 238] on icon "check" at bounding box center [879, 234] width 12 height 12
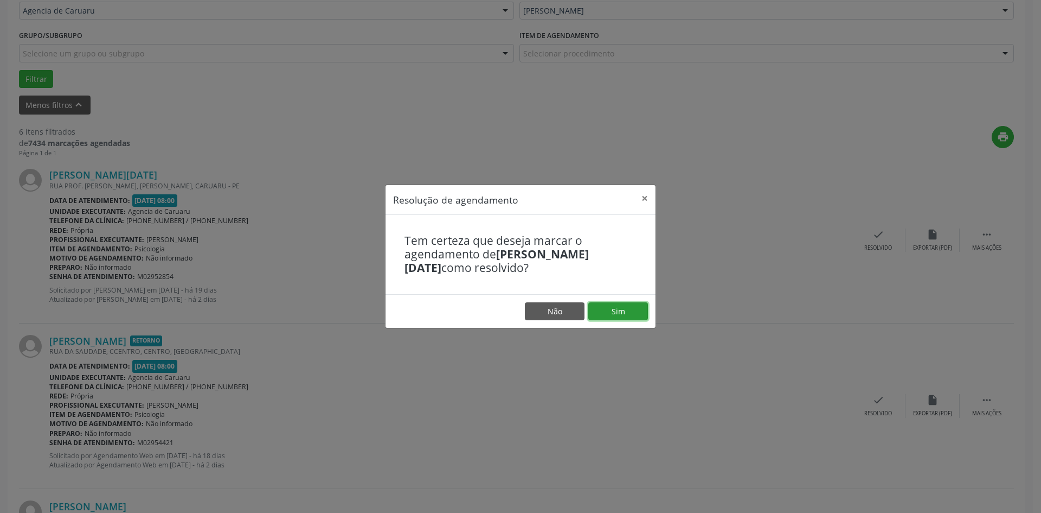
click at [613, 312] on button "Sim" at bounding box center [618, 311] width 60 height 18
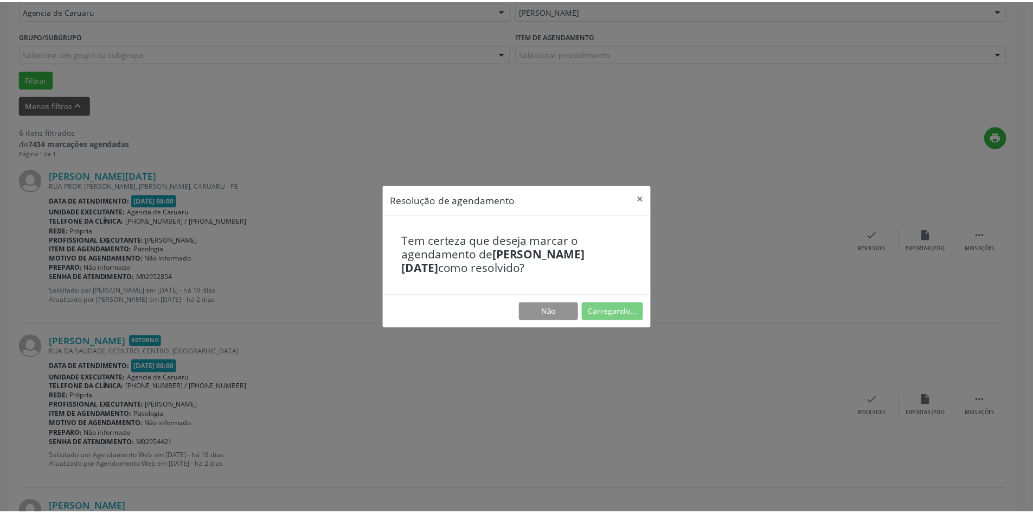
scroll to position [0, 0]
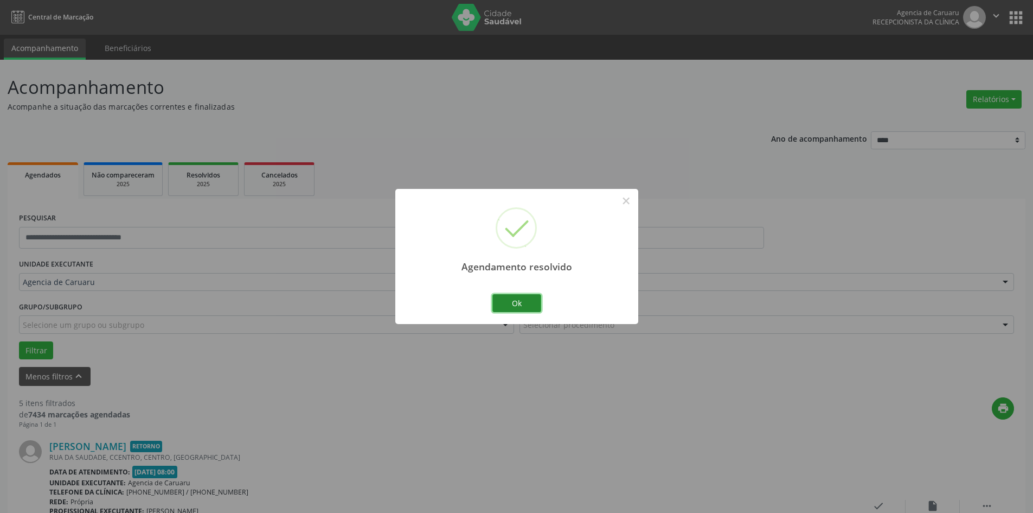
click at [517, 296] on button "Ok" at bounding box center [516, 303] width 49 height 18
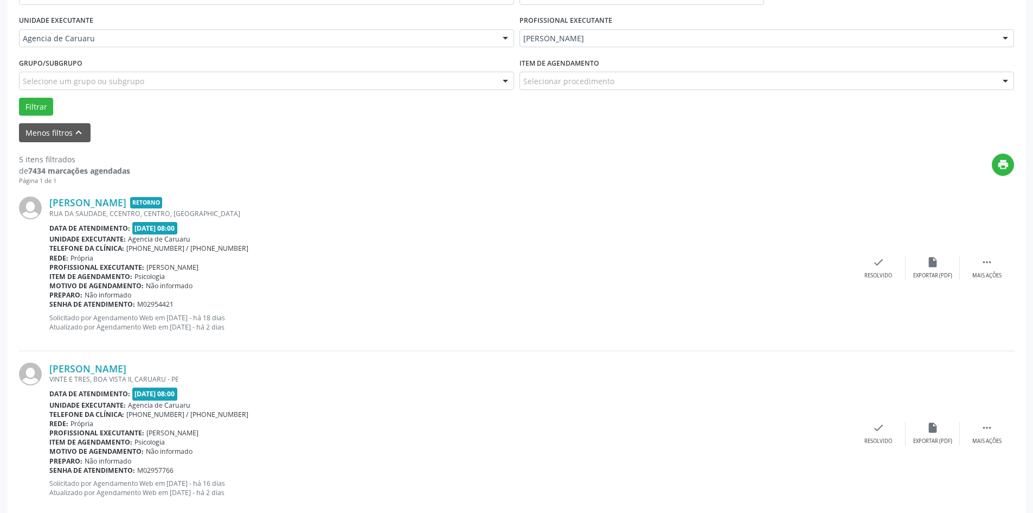
scroll to position [271, 0]
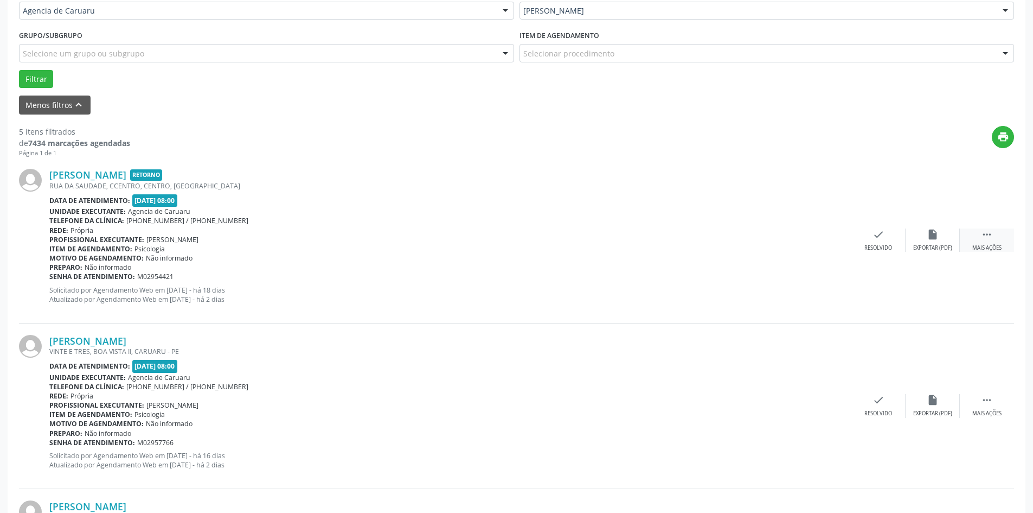
click at [989, 237] on icon "" at bounding box center [987, 234] width 12 height 12
click at [925, 233] on div "alarm_off Não compareceu" at bounding box center [933, 239] width 54 height 23
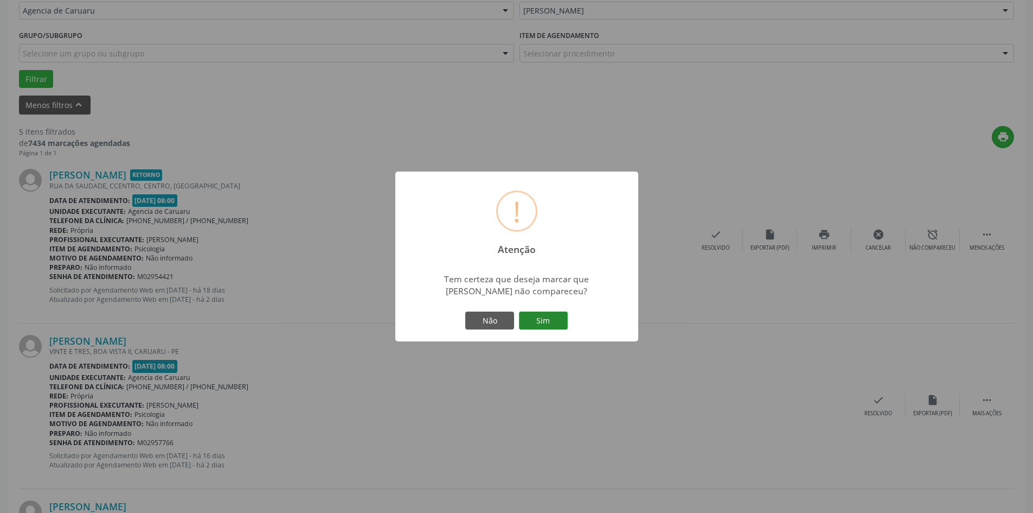
click at [545, 320] on button "Sim" at bounding box center [543, 320] width 49 height 18
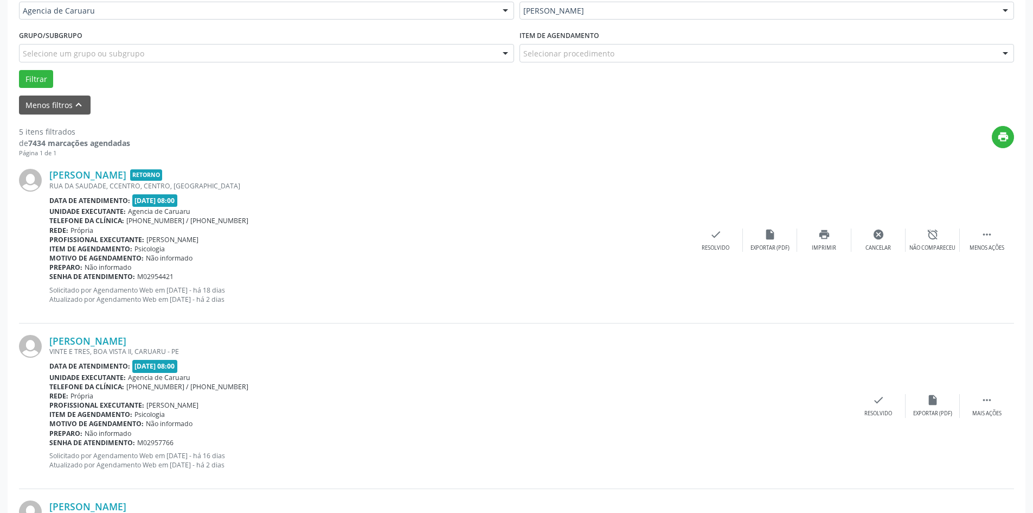
scroll to position [0, 0]
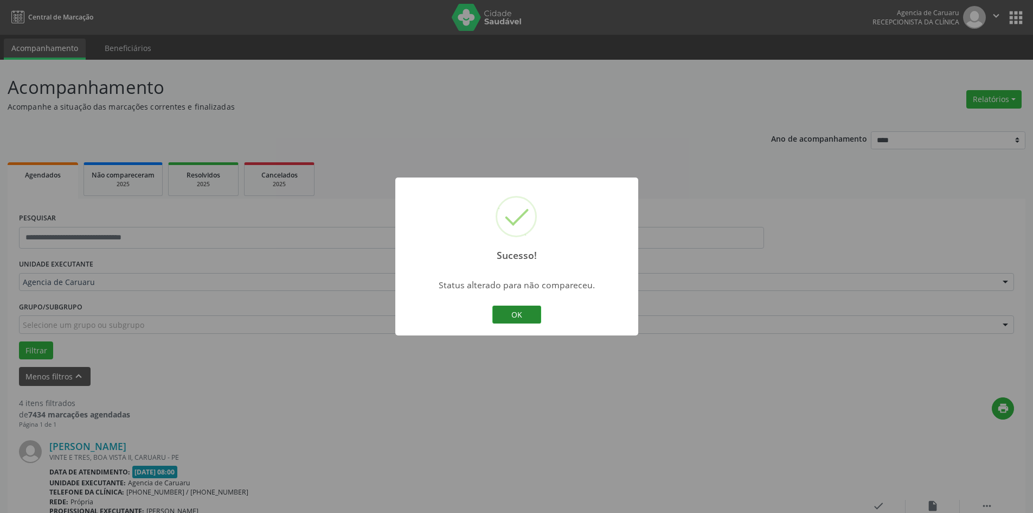
click at [518, 318] on button "OK" at bounding box center [516, 314] width 49 height 18
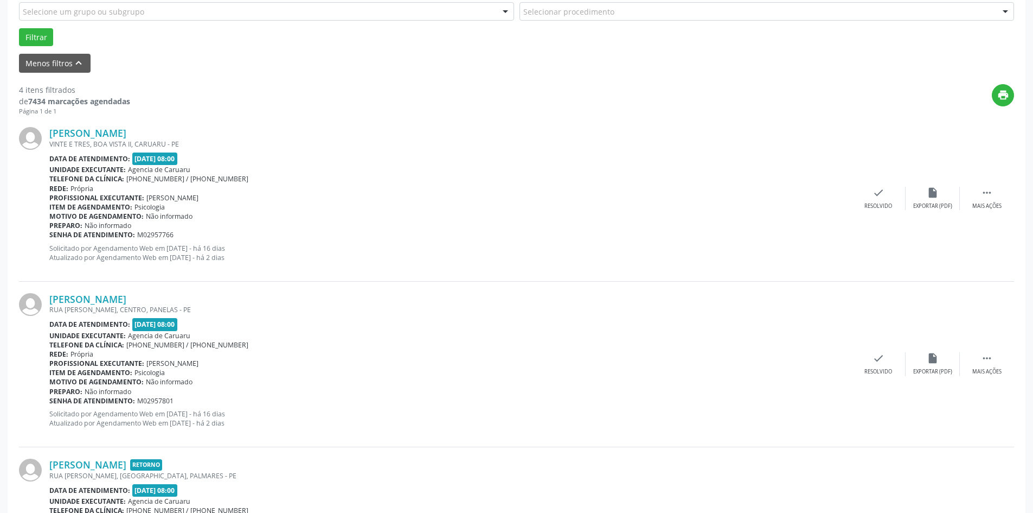
scroll to position [325, 0]
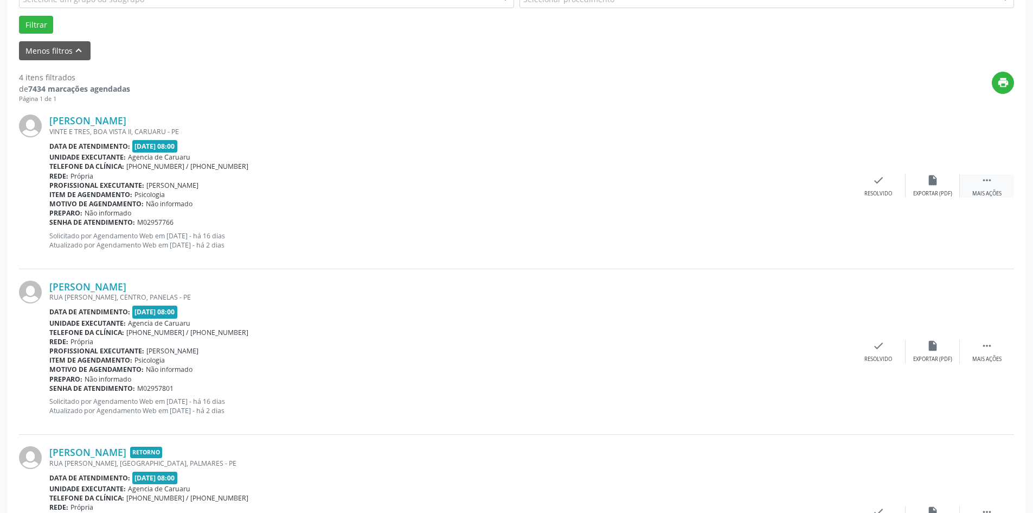
click at [975, 179] on div " Mais ações" at bounding box center [987, 185] width 54 height 23
click at [943, 185] on div "alarm_off Não compareceu" at bounding box center [933, 185] width 54 height 23
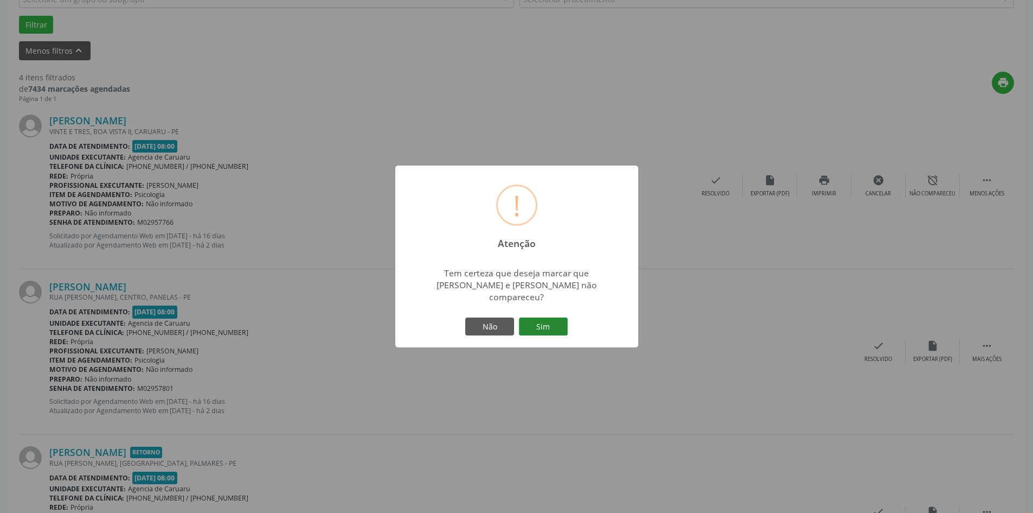
click at [552, 323] on button "Sim" at bounding box center [543, 326] width 49 height 18
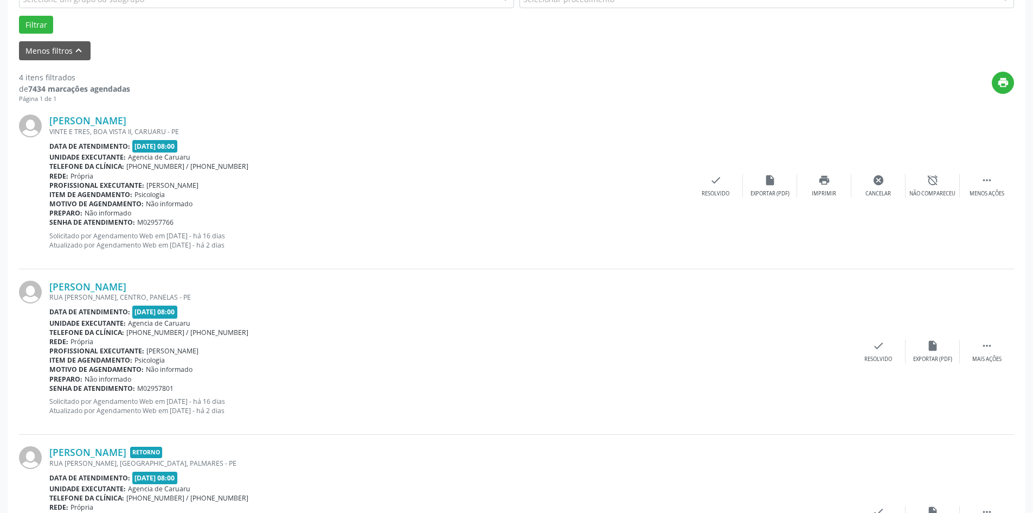
scroll to position [0, 0]
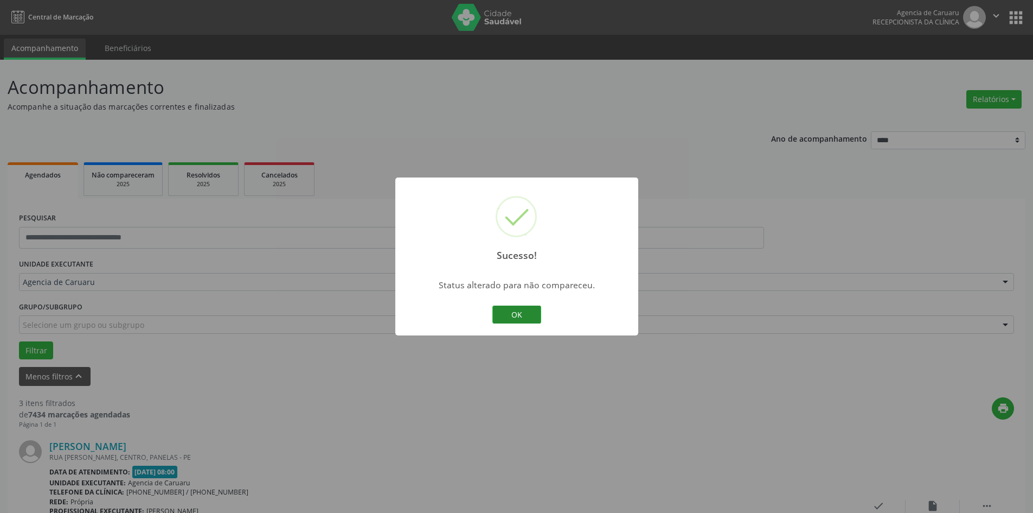
click at [507, 312] on button "OK" at bounding box center [516, 314] width 49 height 18
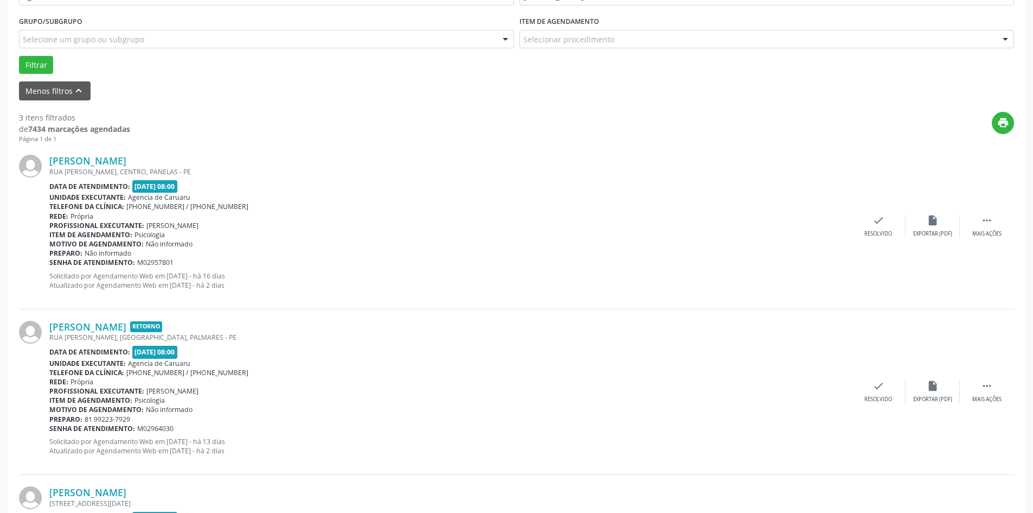
scroll to position [325, 0]
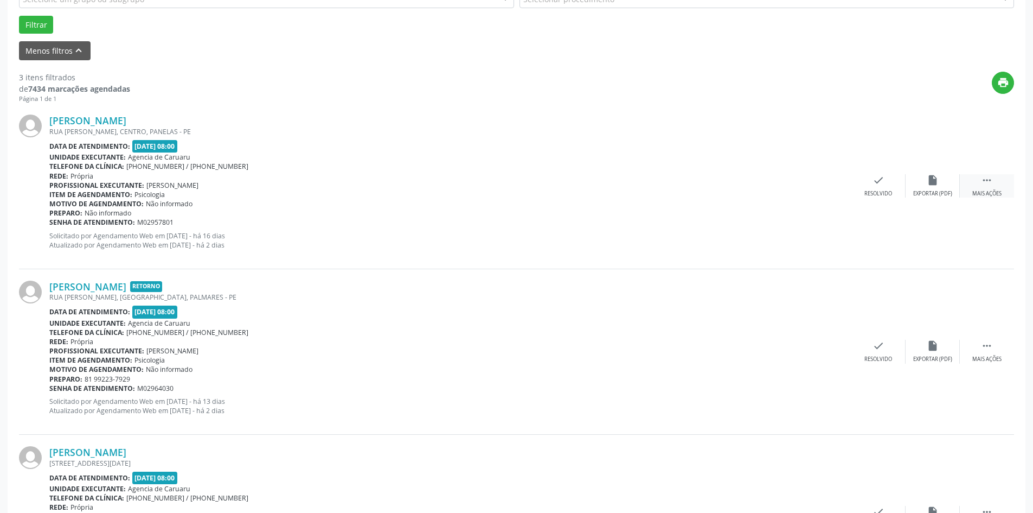
click at [987, 176] on icon "" at bounding box center [987, 180] width 12 height 12
click at [937, 180] on icon "alarm_off" at bounding box center [933, 180] width 12 height 12
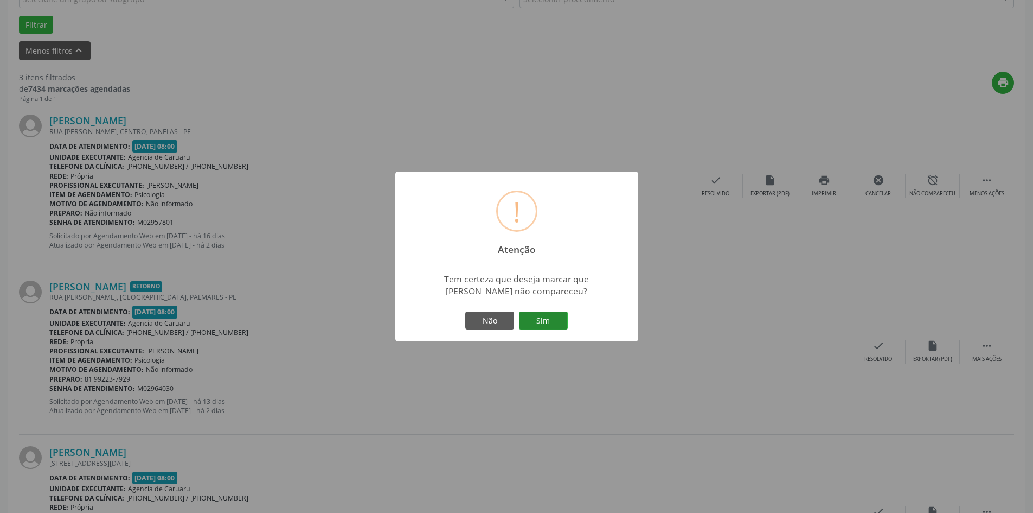
click at [547, 317] on button "Sim" at bounding box center [543, 320] width 49 height 18
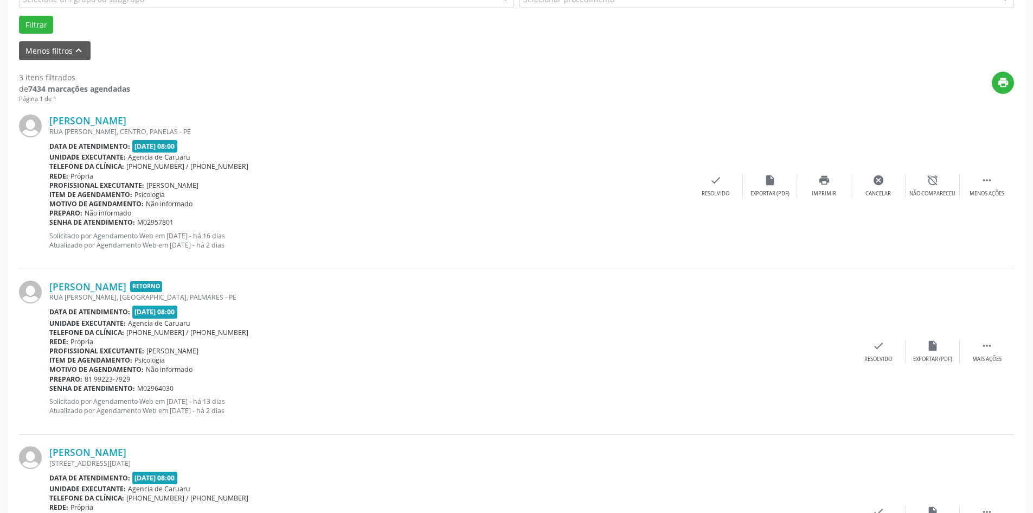
scroll to position [0, 0]
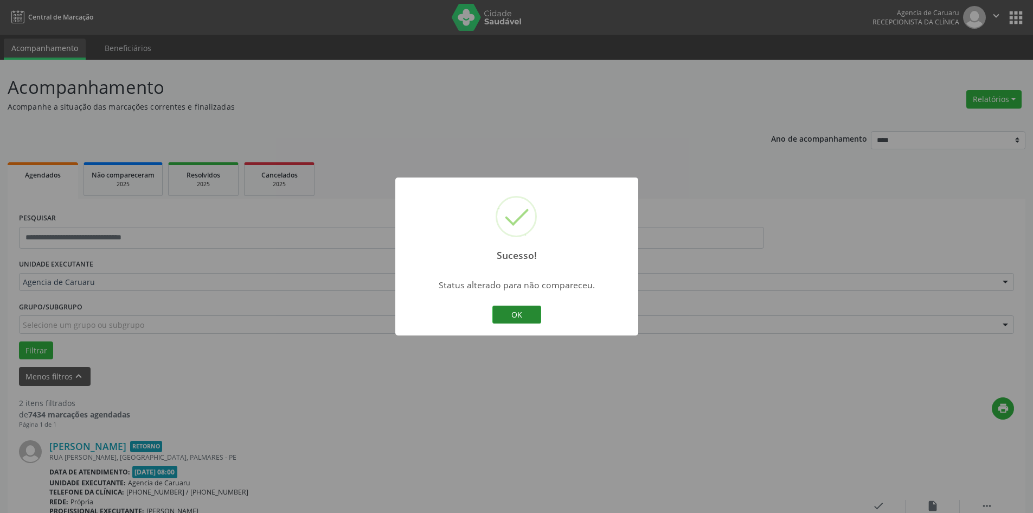
click at [535, 311] on button "OK" at bounding box center [516, 314] width 49 height 18
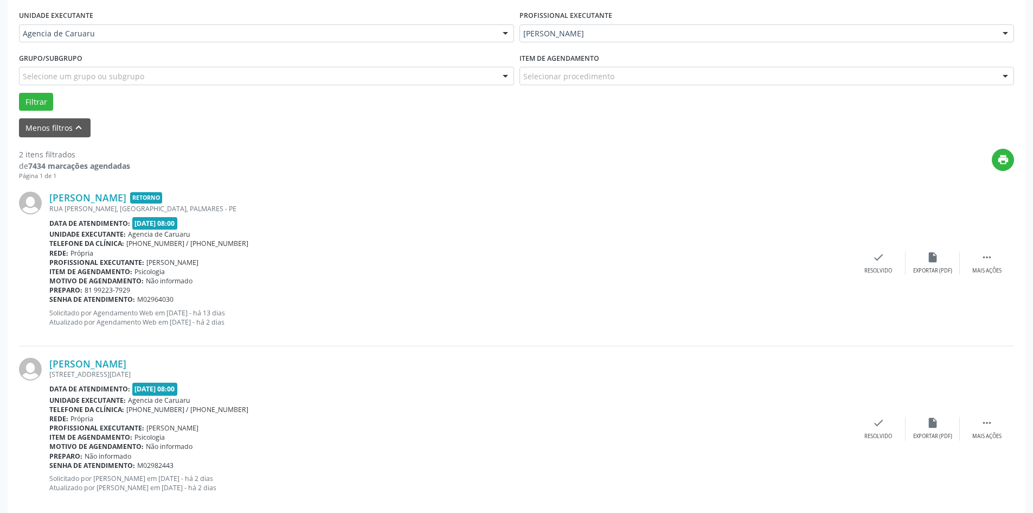
scroll to position [266, 0]
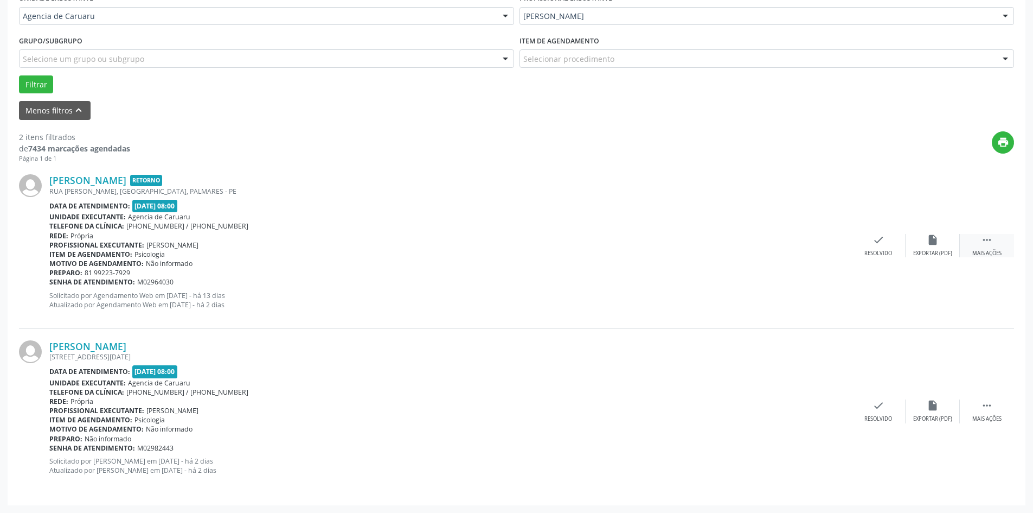
click at [997, 242] on div " Mais ações" at bounding box center [987, 245] width 54 height 23
click at [939, 239] on div "alarm_off Não compareceu" at bounding box center [933, 245] width 54 height 23
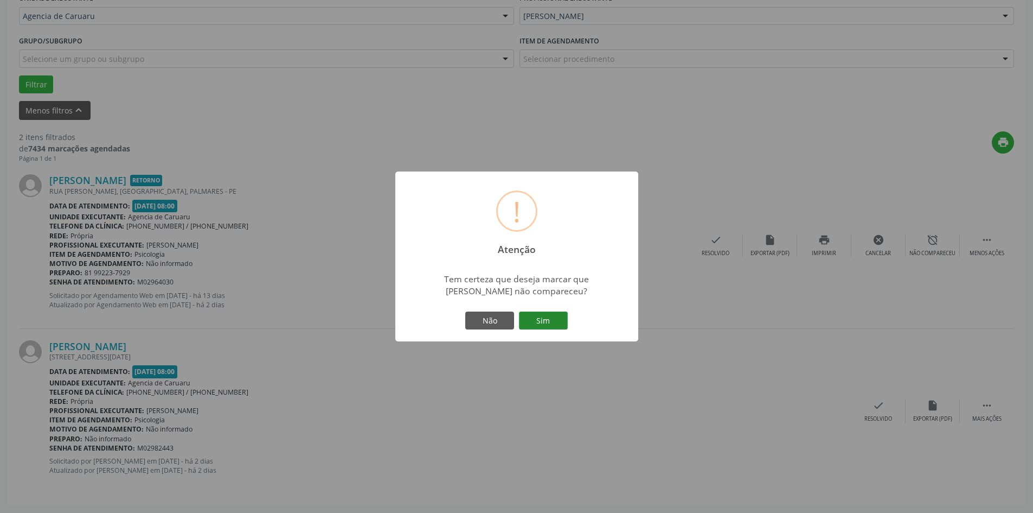
click at [562, 323] on button "Sim" at bounding box center [543, 320] width 49 height 18
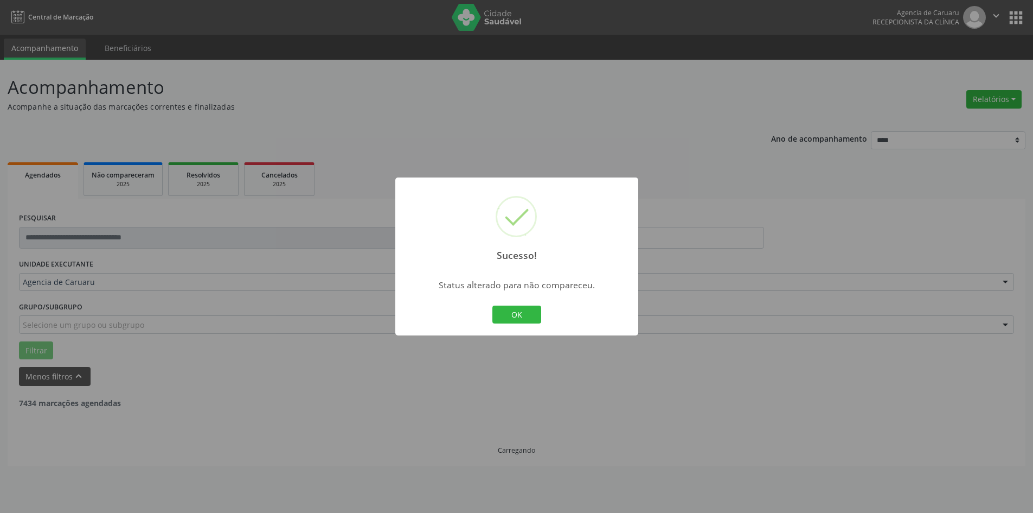
scroll to position [0, 0]
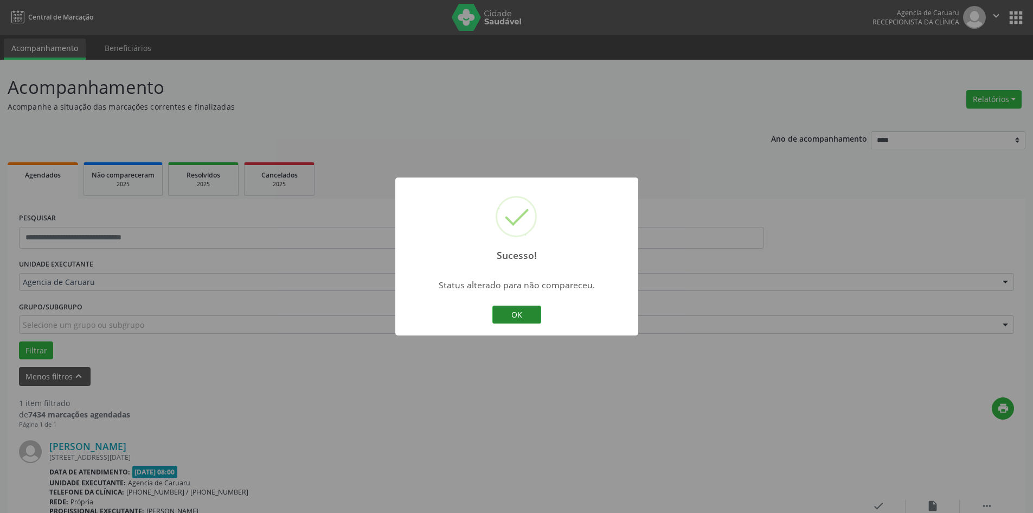
click at [538, 311] on button "OK" at bounding box center [516, 314] width 49 height 18
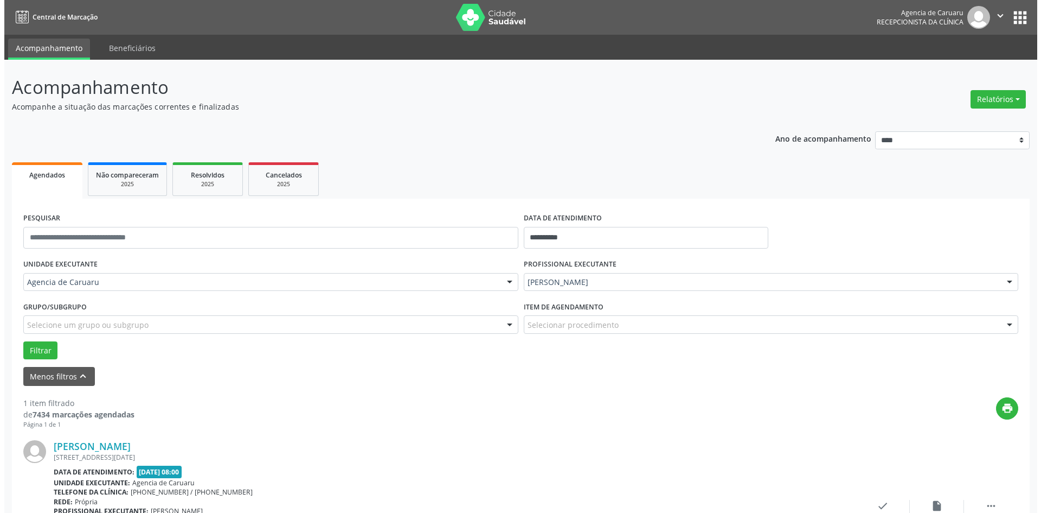
scroll to position [100, 0]
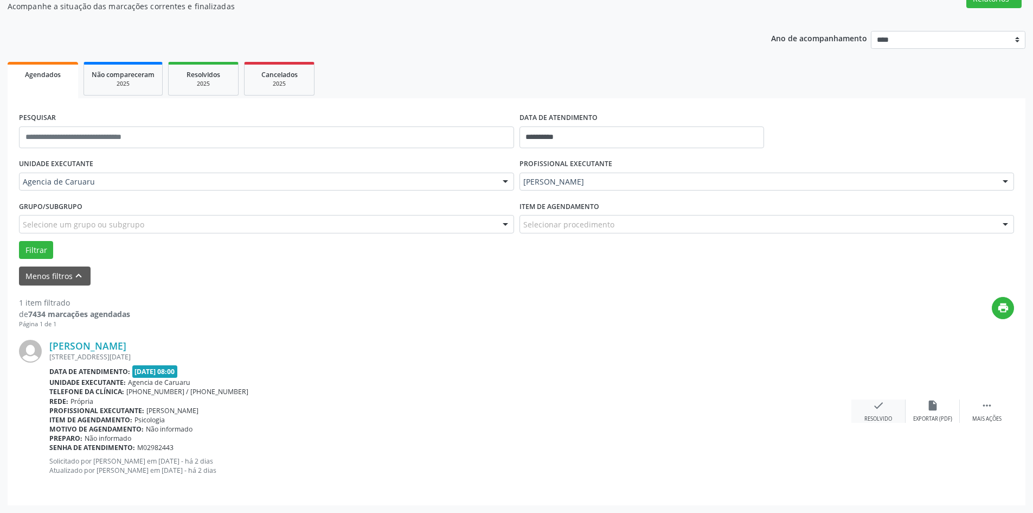
click at [872, 408] on div "check Resolvido" at bounding box center [879, 410] width 54 height 23
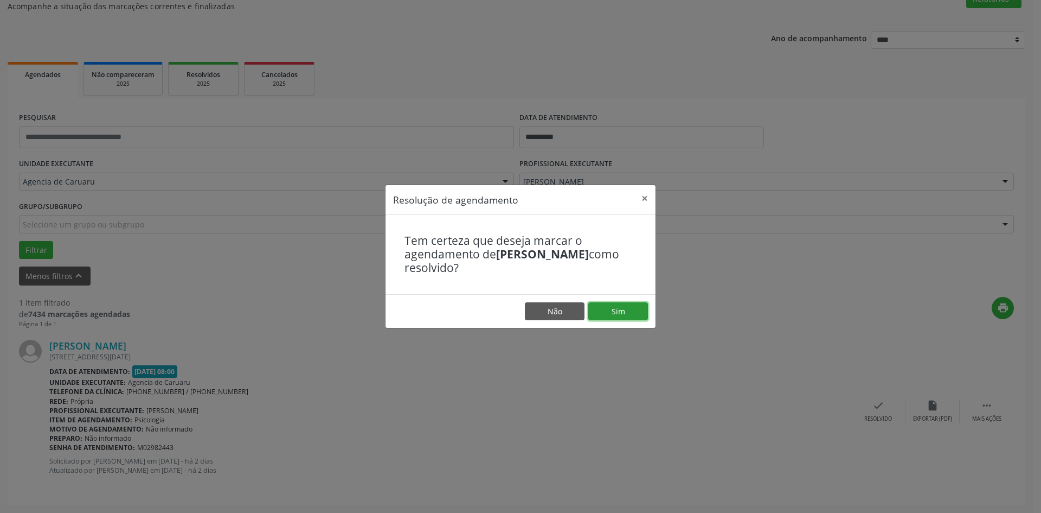
click at [621, 307] on button "Sim" at bounding box center [618, 311] width 60 height 18
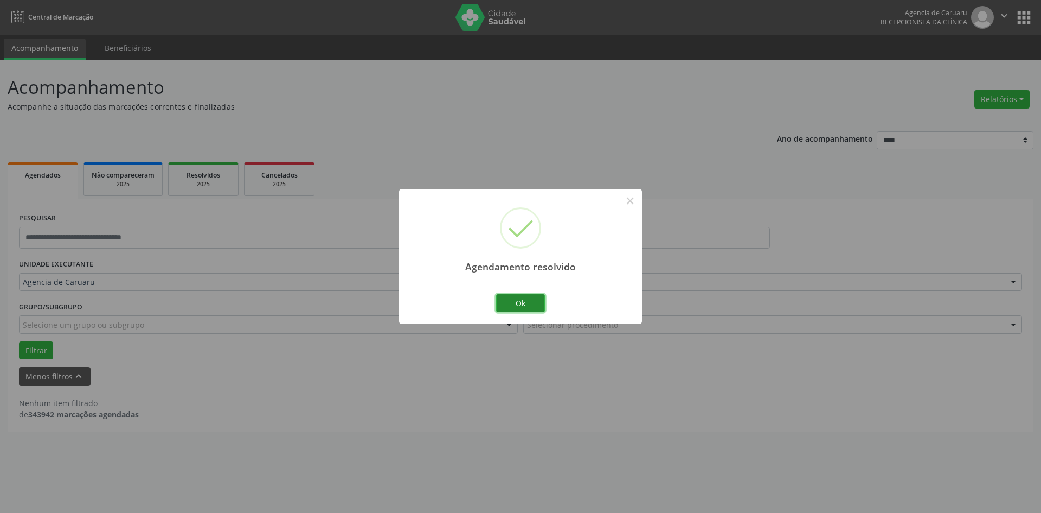
click at [521, 303] on button "Ok" at bounding box center [520, 303] width 49 height 18
